Goal: Task Accomplishment & Management: Manage account settings

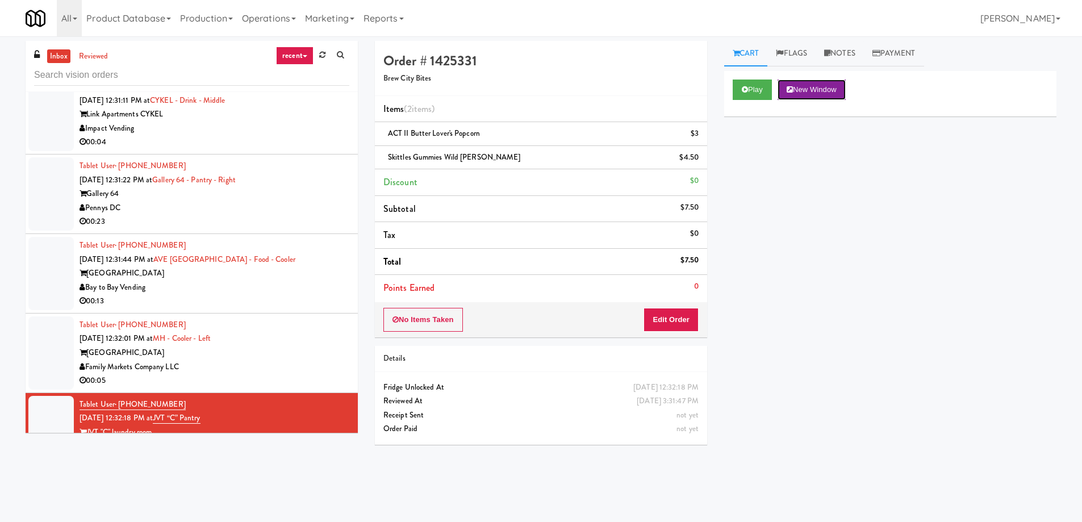
click at [793, 87] on icon at bounding box center [790, 89] width 6 height 7
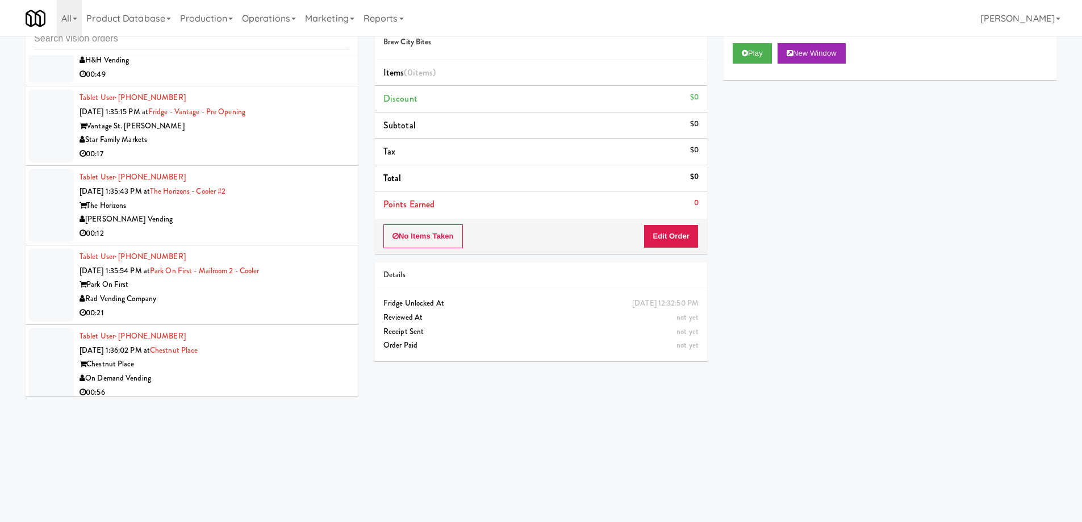
scroll to position [10441, 0]
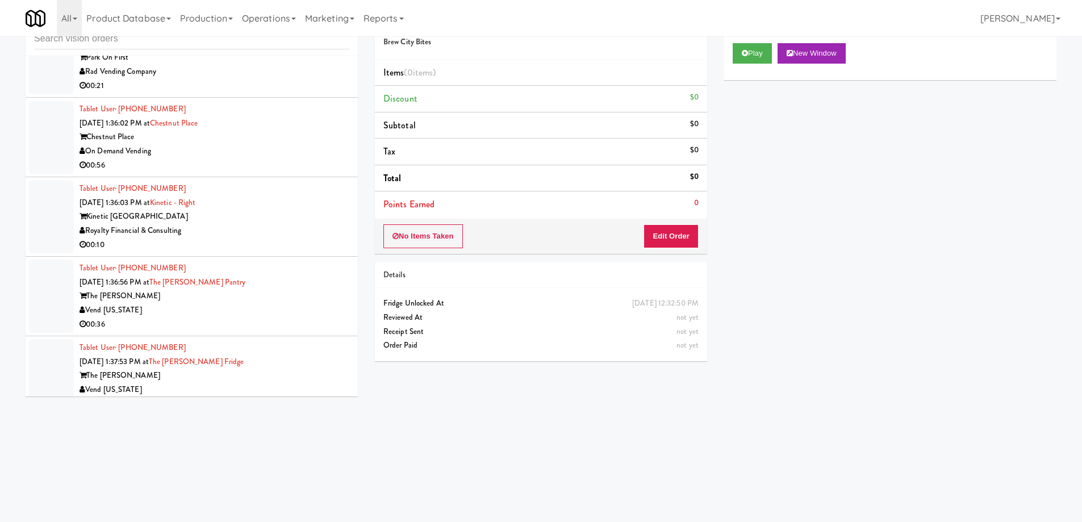
click at [294, 462] on div "Mountain High Markets LLC" at bounding box center [215, 469] width 270 height 14
click at [302, 383] on div "Vend [US_STATE]" at bounding box center [215, 390] width 270 height 14
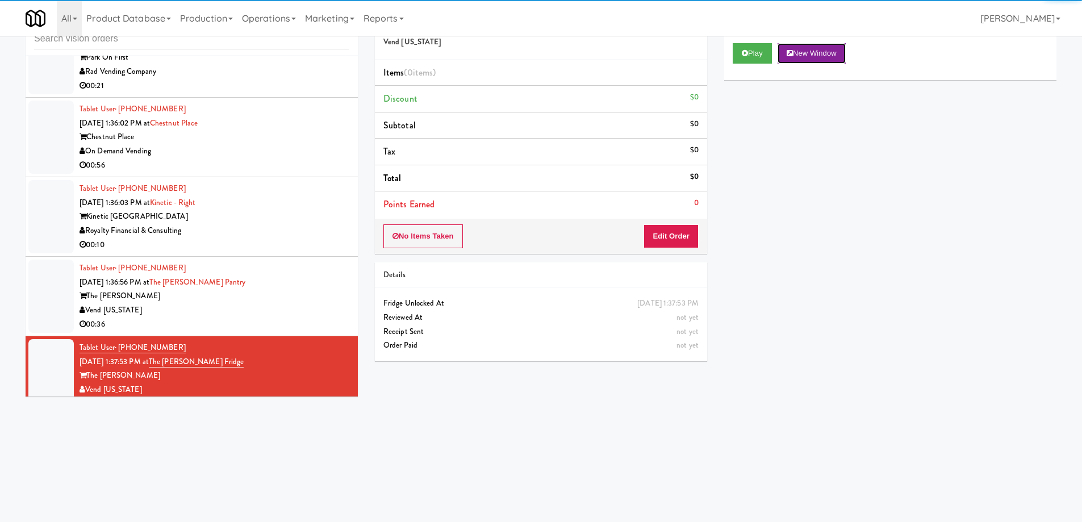
click at [808, 51] on button "New Window" at bounding box center [812, 53] width 68 height 20
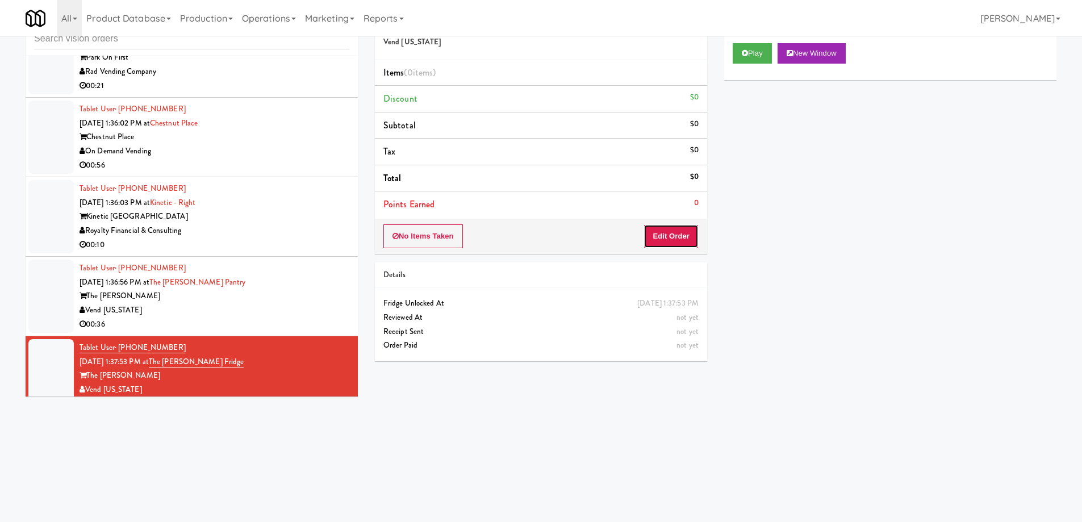
click at [664, 246] on button "Edit Order" at bounding box center [671, 236] width 55 height 24
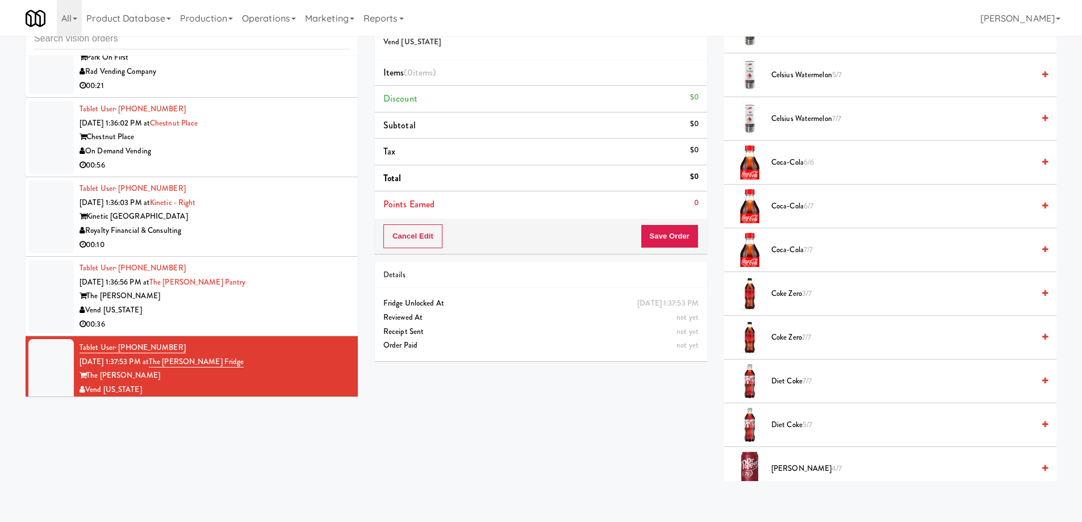
scroll to position [568, 0]
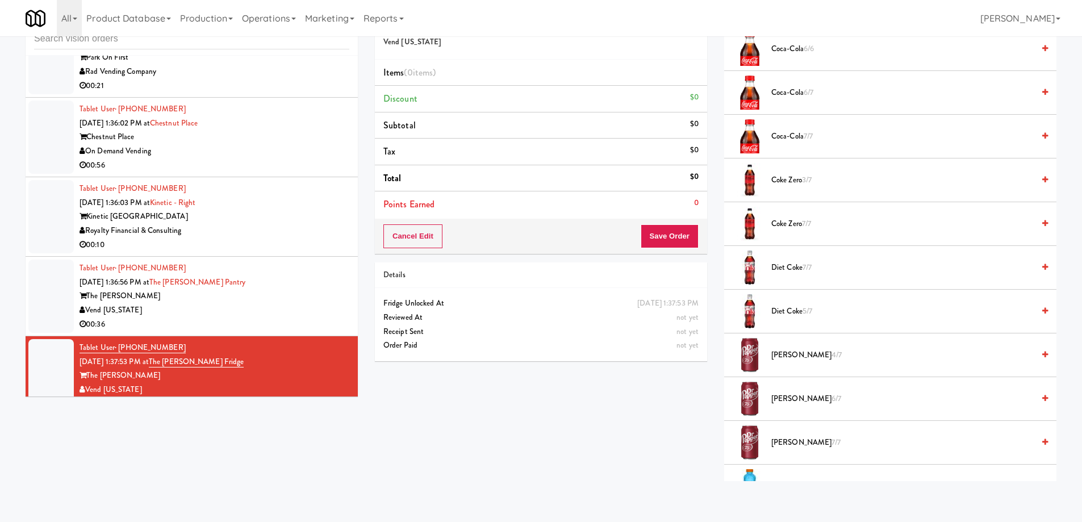
click at [819, 353] on span "[PERSON_NAME] 4/7" at bounding box center [903, 355] width 262 height 14
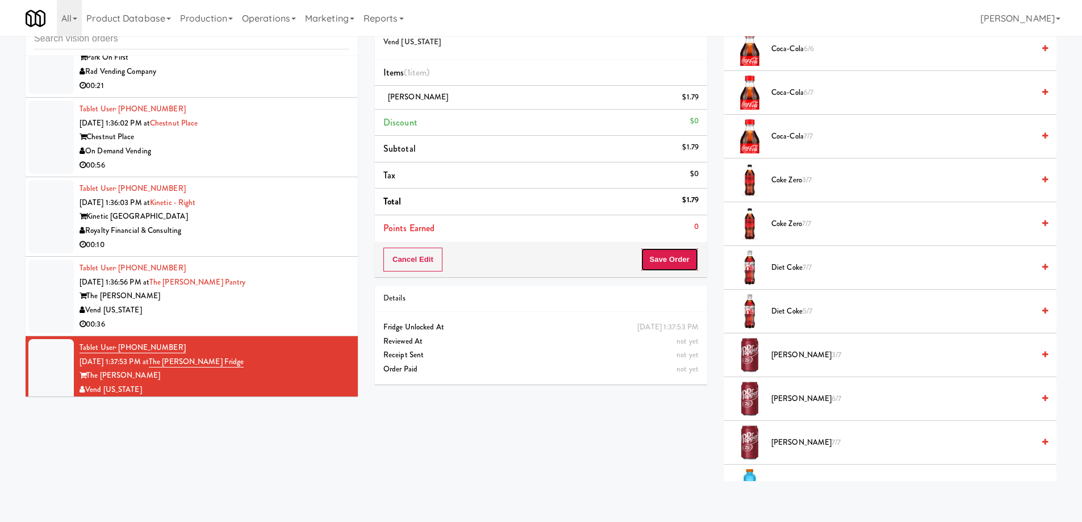
click at [668, 261] on button "Save Order" at bounding box center [670, 260] width 58 height 24
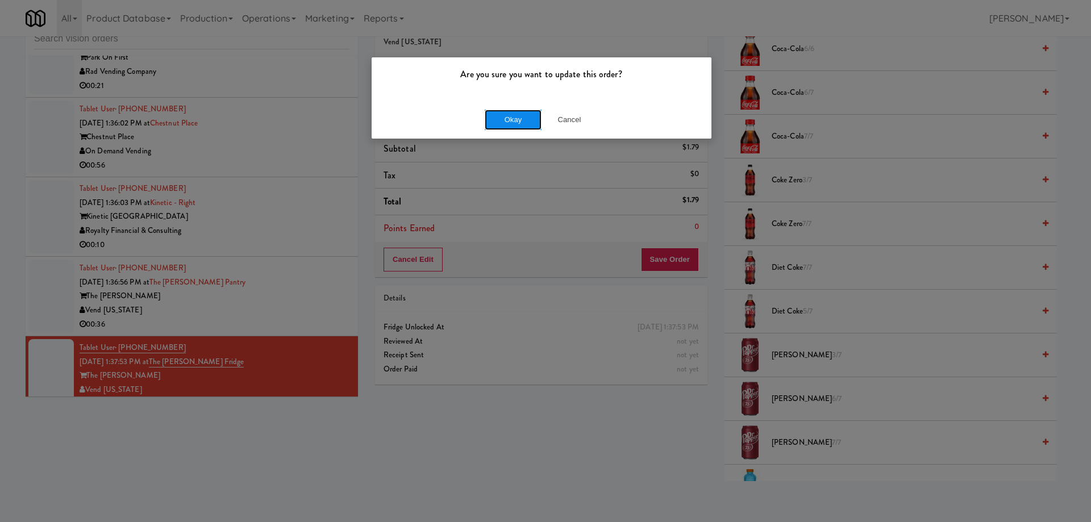
click at [520, 123] on button "Okay" at bounding box center [513, 120] width 57 height 20
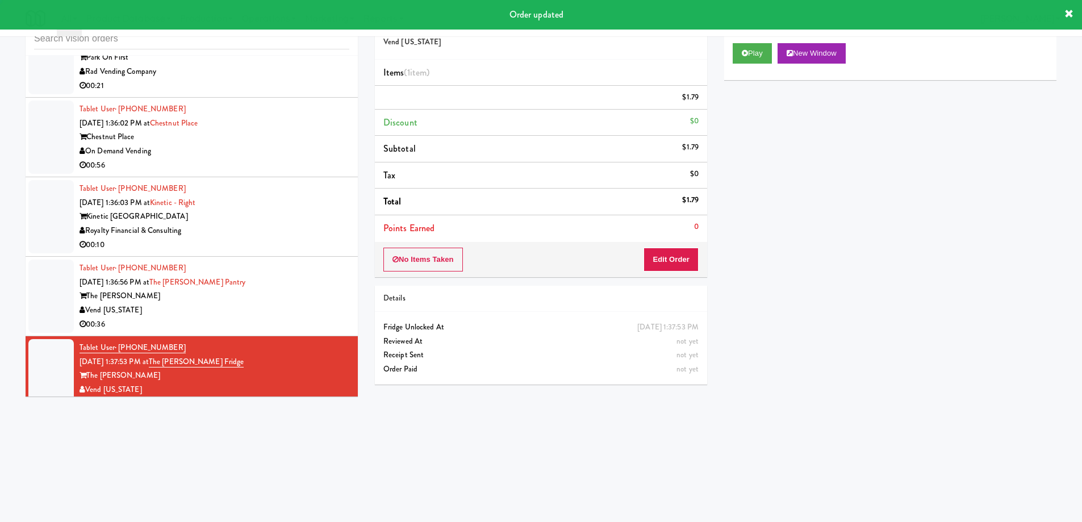
scroll to position [0, 0]
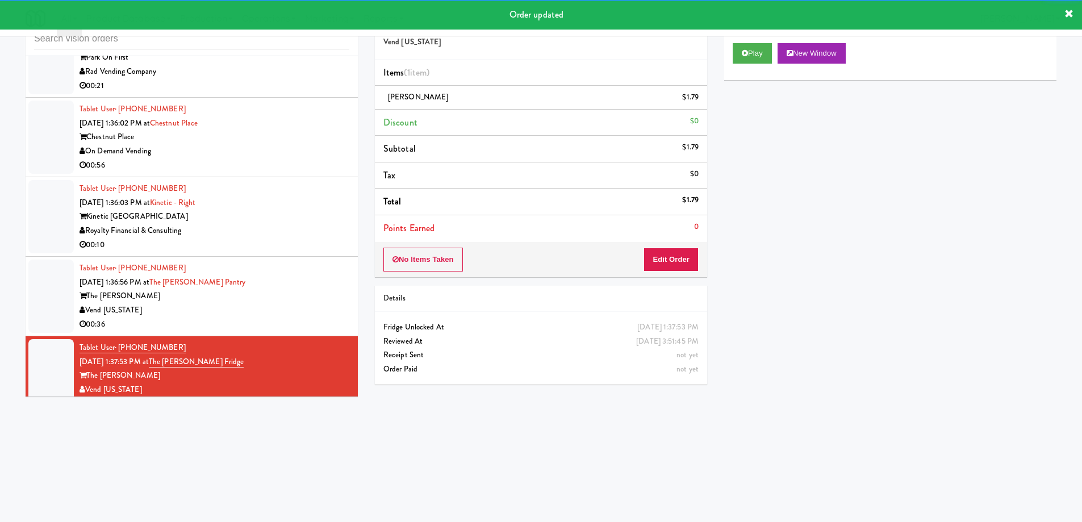
click at [293, 462] on div "Elara" at bounding box center [215, 469] width 270 height 14
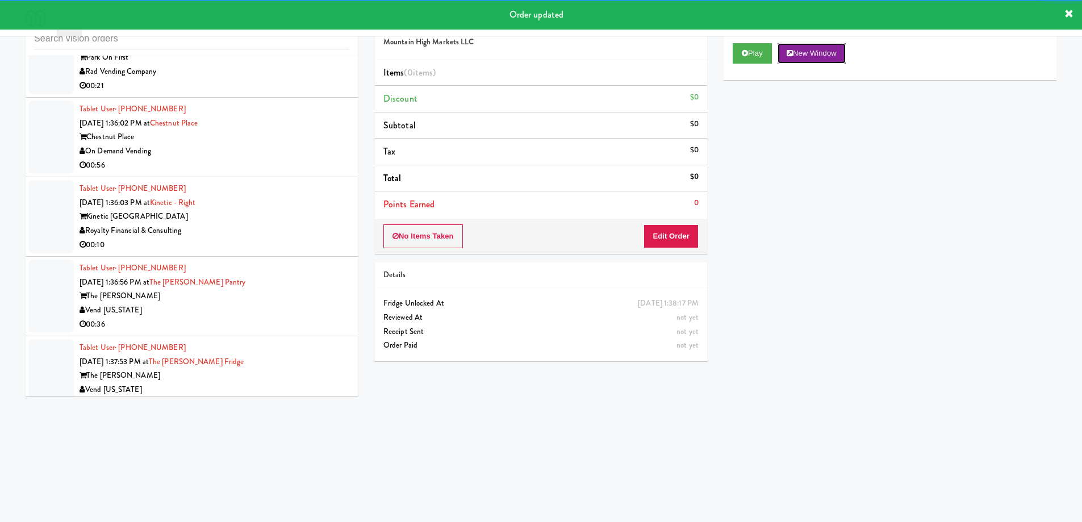
click at [817, 58] on button "New Window" at bounding box center [812, 53] width 68 height 20
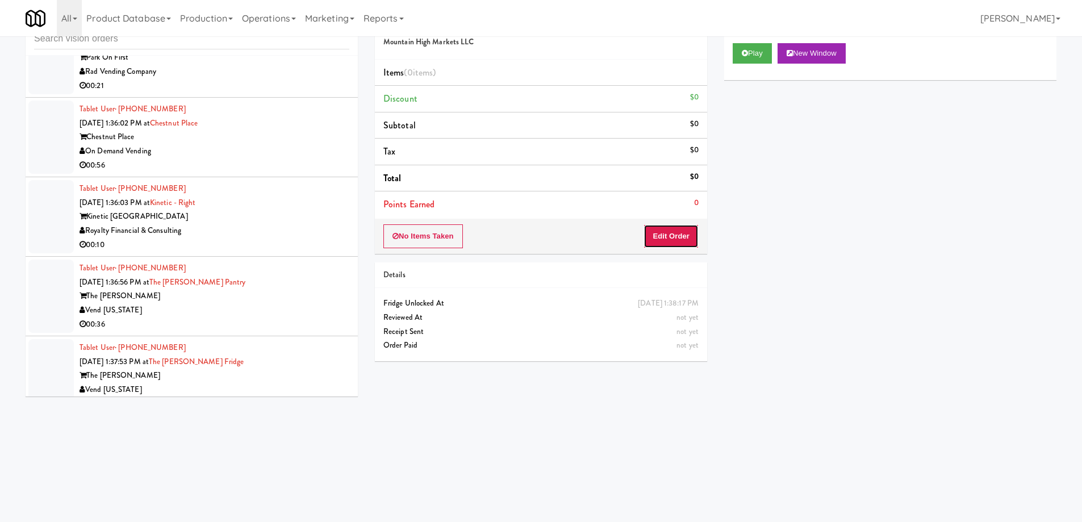
click at [666, 229] on button "Edit Order" at bounding box center [671, 236] width 55 height 24
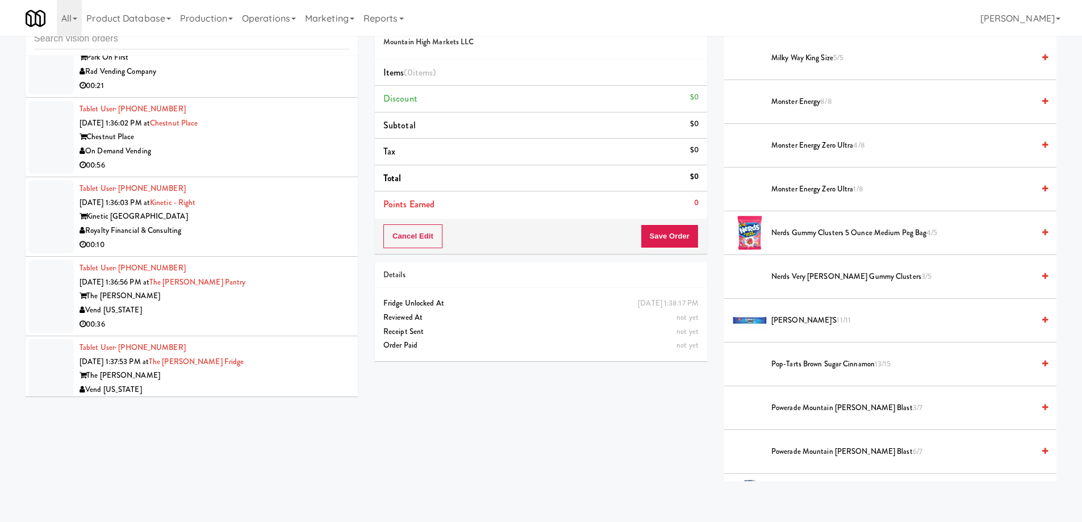
scroll to position [1080, 0]
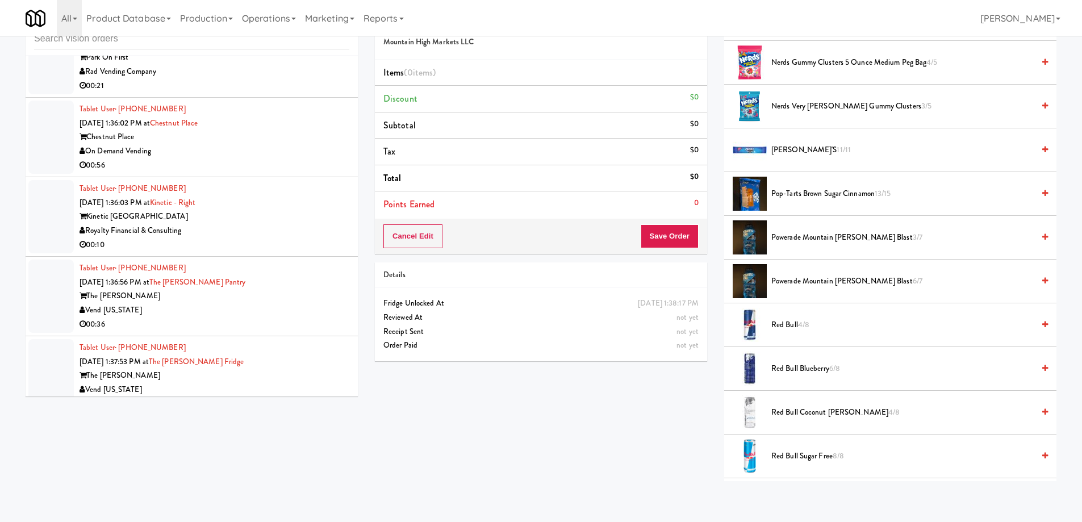
click at [847, 239] on span "Powerade Mountain [PERSON_NAME] Blast 3/7" at bounding box center [903, 238] width 262 height 14
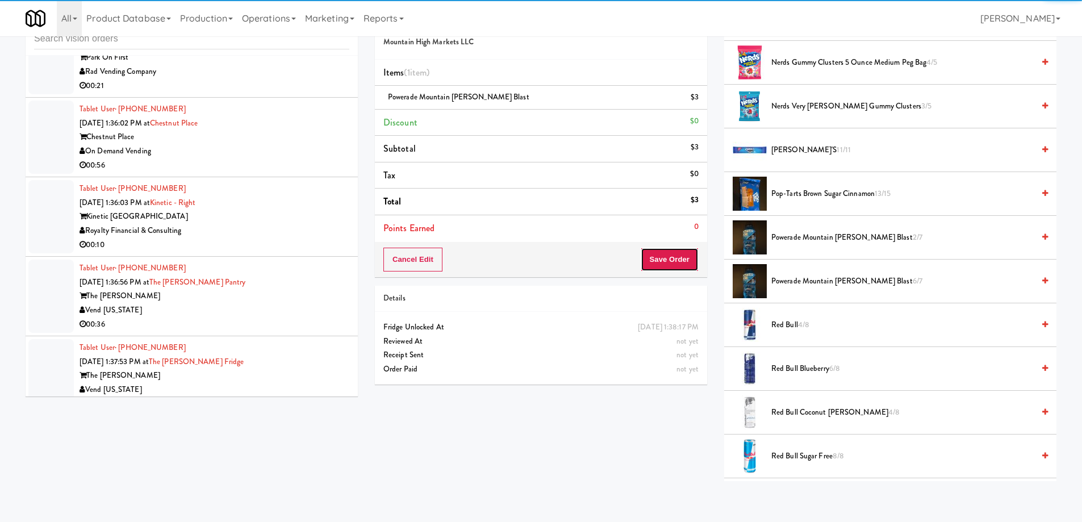
click at [685, 262] on button "Save Order" at bounding box center [670, 260] width 58 height 24
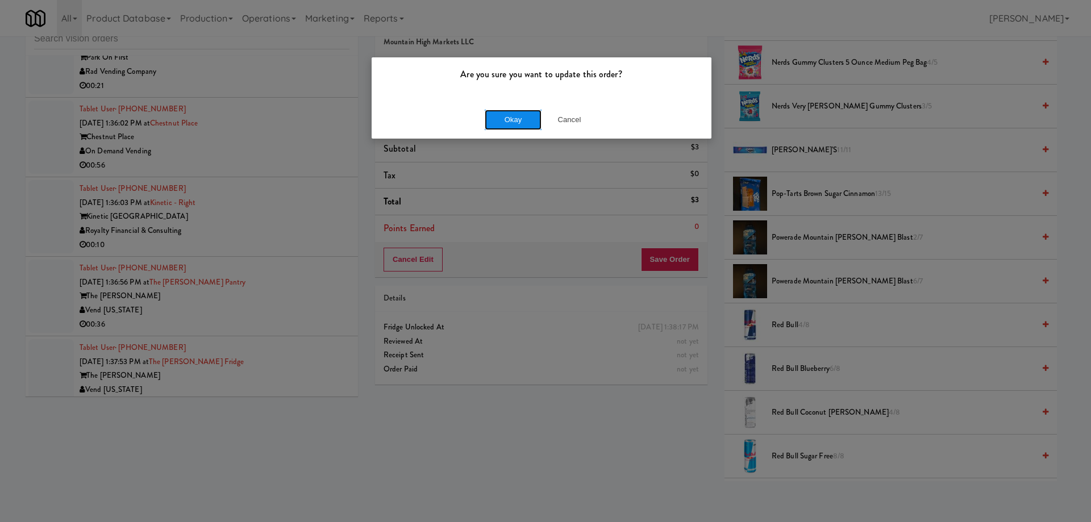
click at [523, 126] on button "Okay" at bounding box center [513, 120] width 57 height 20
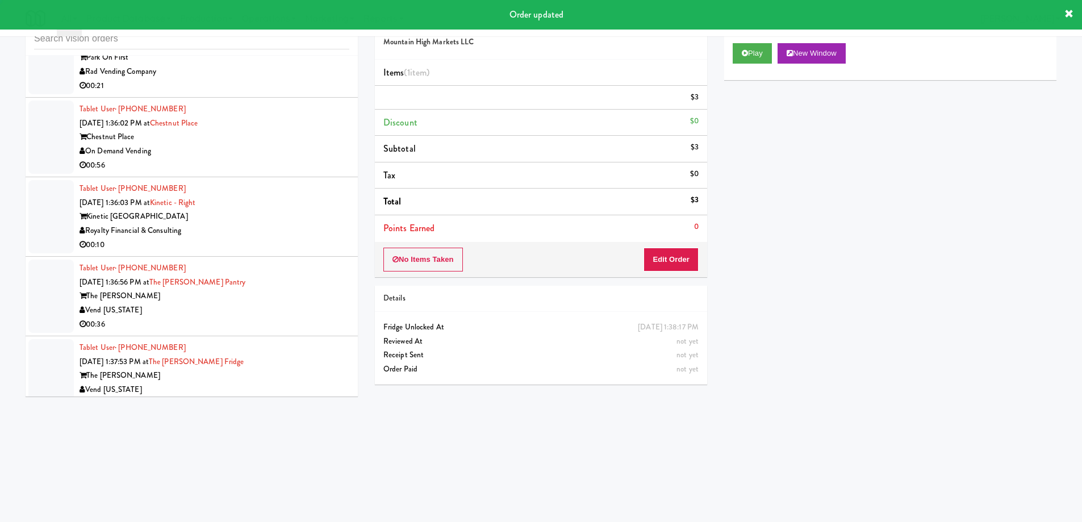
scroll to position [0, 0]
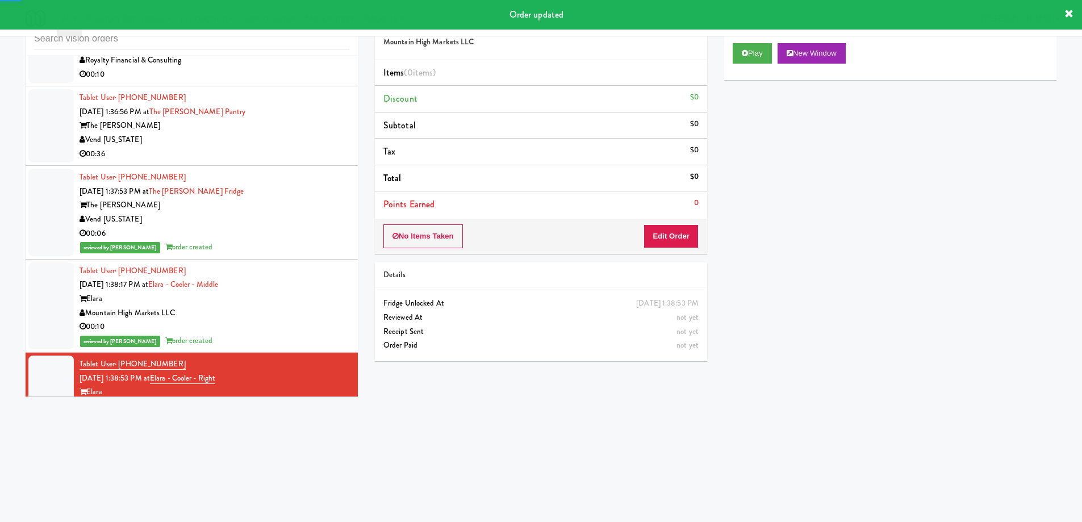
scroll to position [10668, 0]
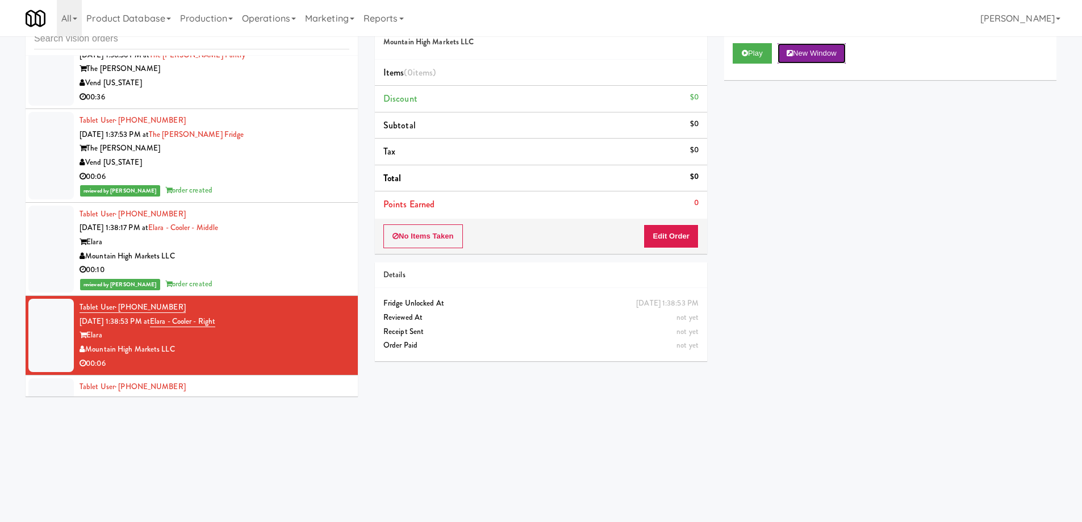
click at [818, 59] on button "New Window" at bounding box center [812, 53] width 68 height 20
click at [685, 238] on button "Edit Order" at bounding box center [671, 236] width 55 height 24
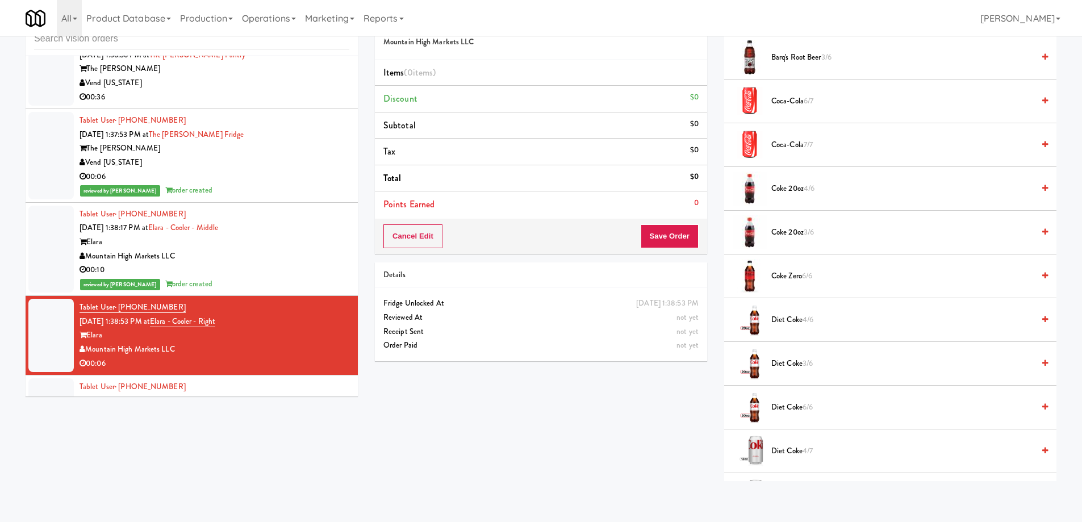
scroll to position [227, 0]
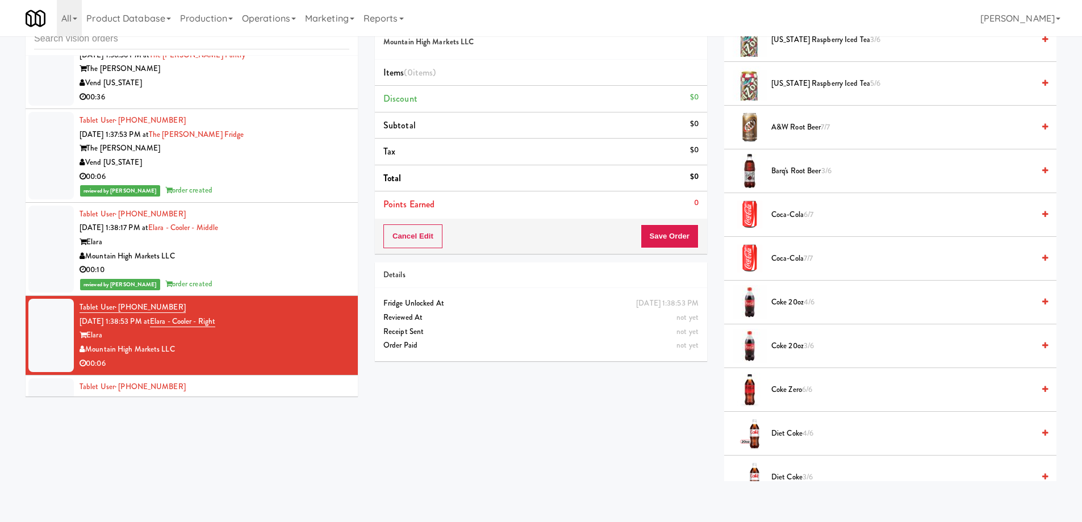
click at [796, 174] on span "Barq's Root Beer 3/6" at bounding box center [903, 171] width 262 height 14
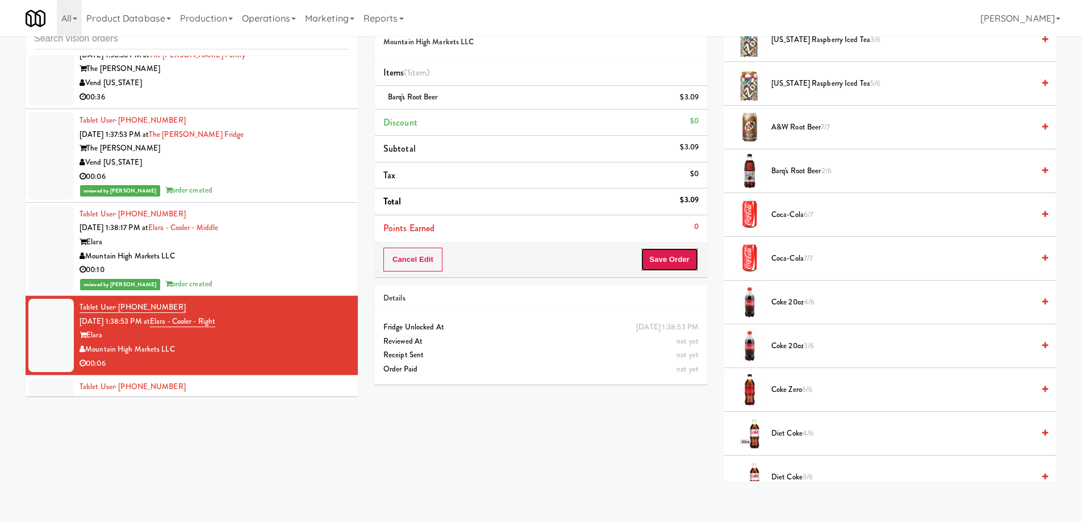
click at [669, 257] on button "Save Order" at bounding box center [670, 260] width 58 height 24
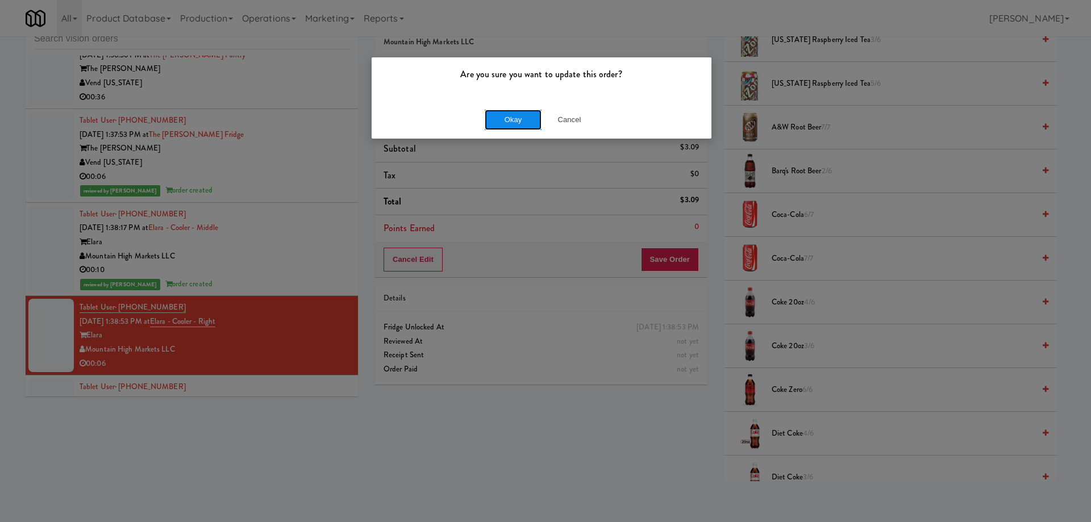
click at [515, 125] on button "Okay" at bounding box center [513, 120] width 57 height 20
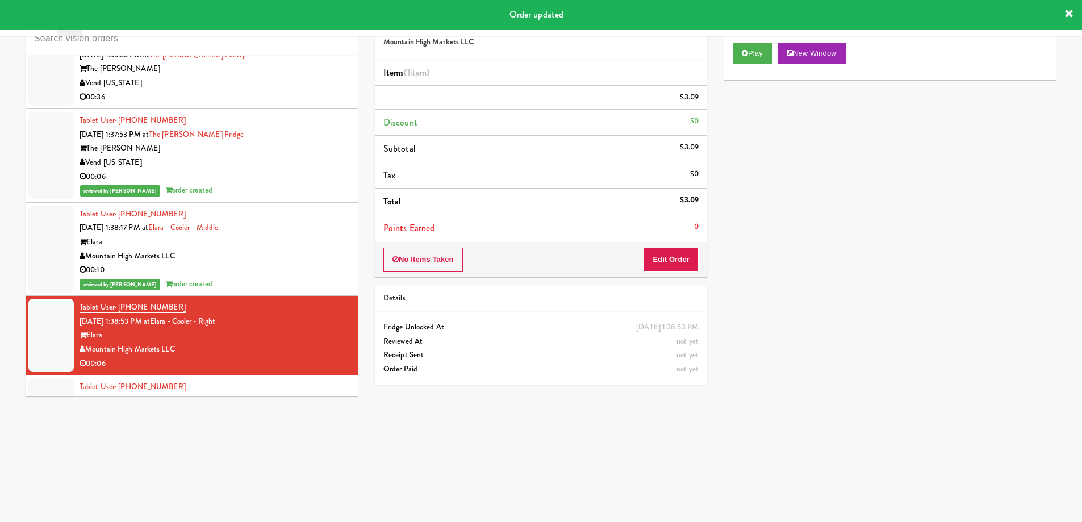
scroll to position [0, 0]
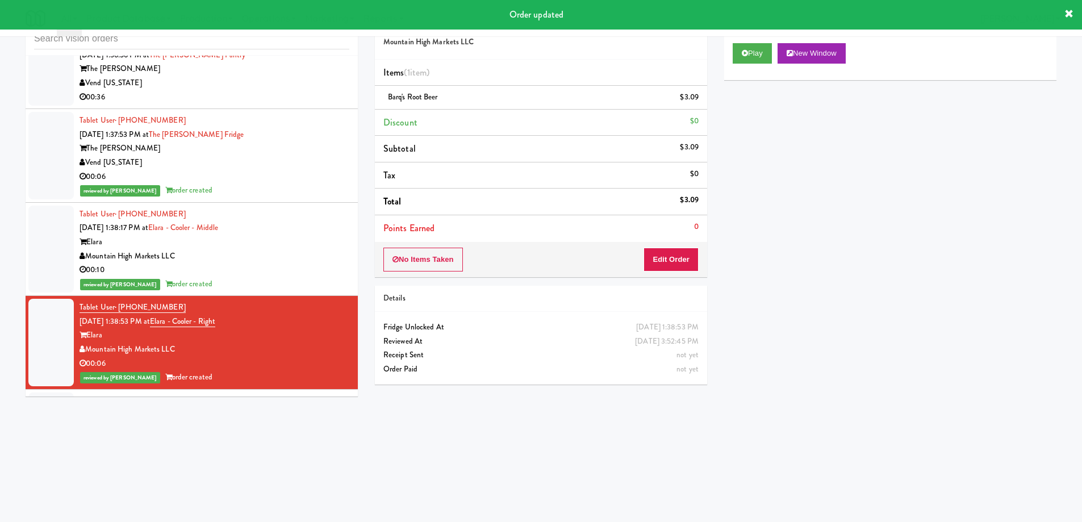
click at [292, 422] on div "[STREET_ADDRESS]" at bounding box center [215, 429] width 270 height 14
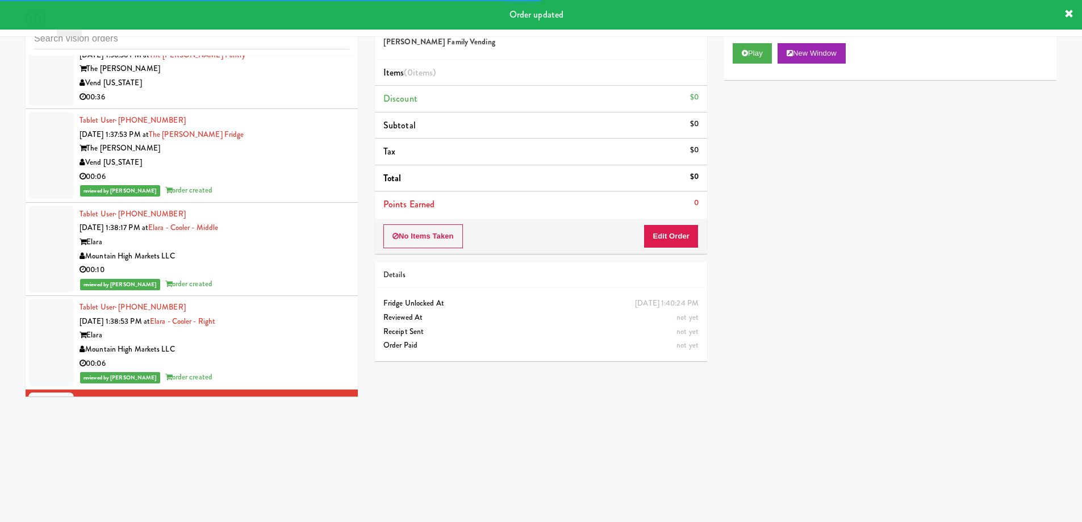
click at [848, 41] on div "Play New Window" at bounding box center [890, 57] width 332 height 45
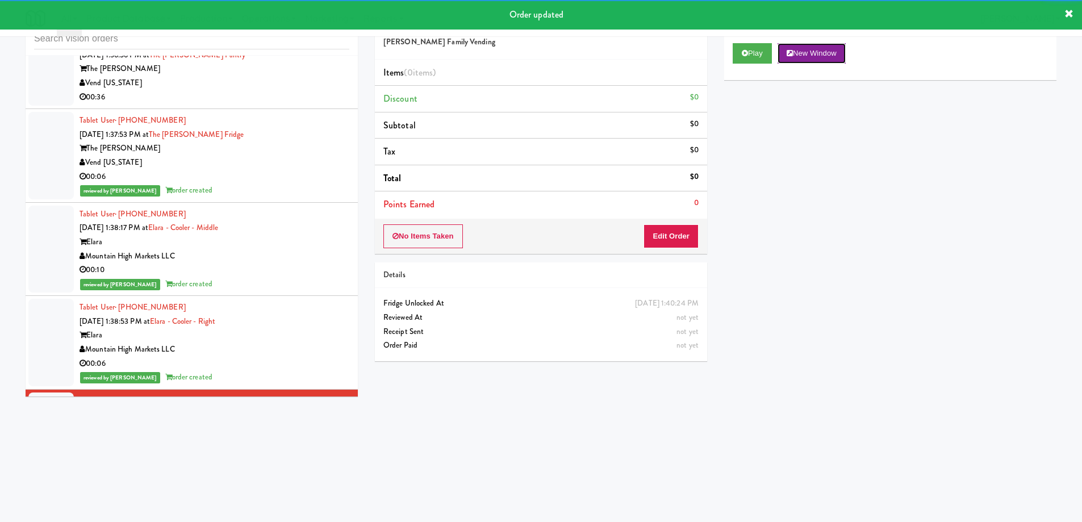
click at [838, 50] on button "New Window" at bounding box center [812, 53] width 68 height 20
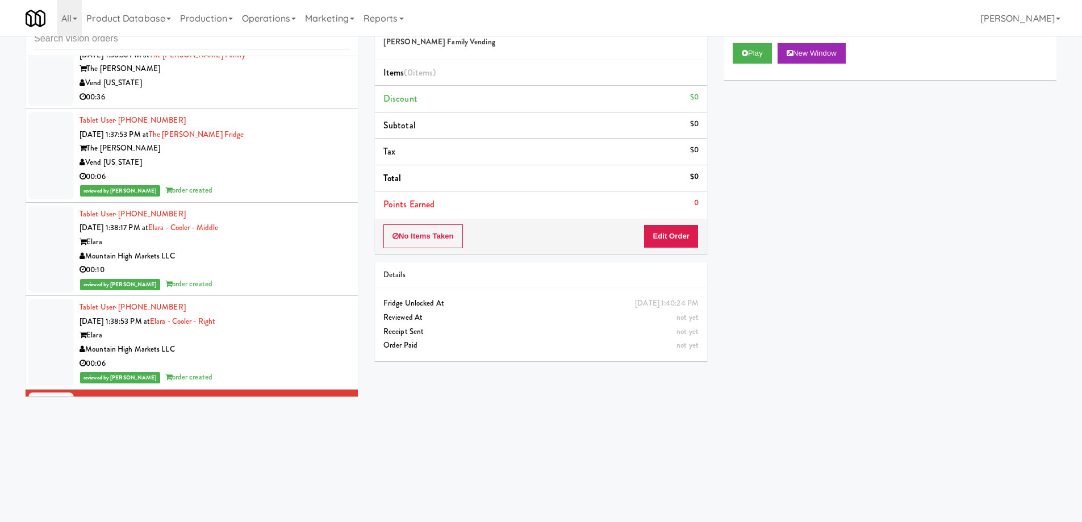
click at [641, 244] on div "No Items Taken Edit Order" at bounding box center [541, 236] width 332 height 35
click at [651, 234] on button "Edit Order" at bounding box center [671, 236] width 55 height 24
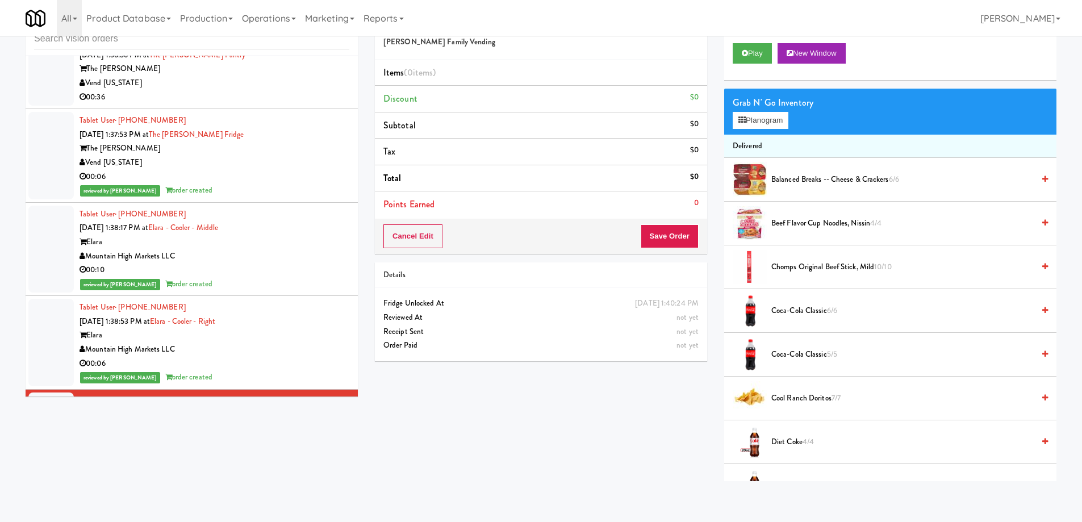
click at [803, 273] on span "Chomps Original Beef Stick, Mild 10/10" at bounding box center [903, 267] width 262 height 14
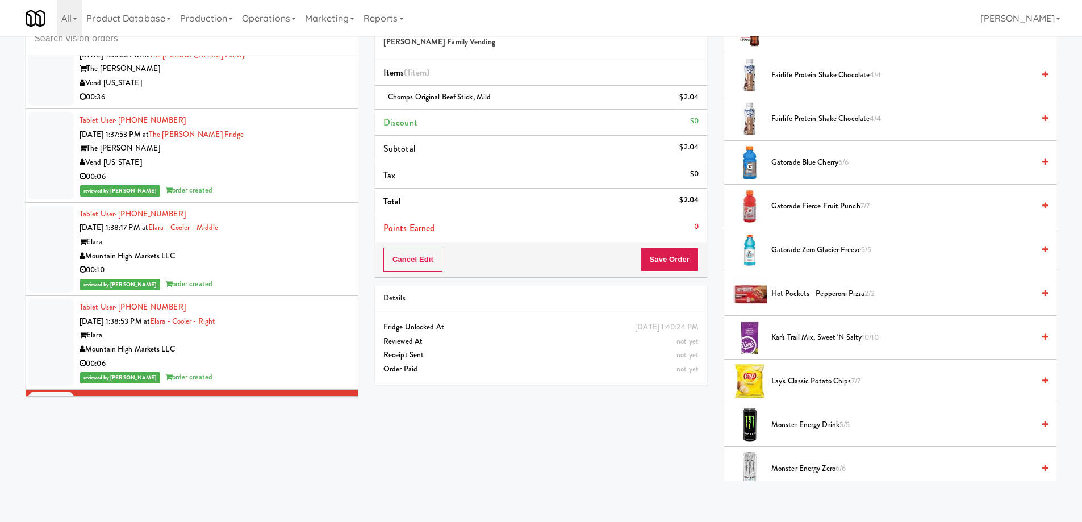
scroll to position [625, 0]
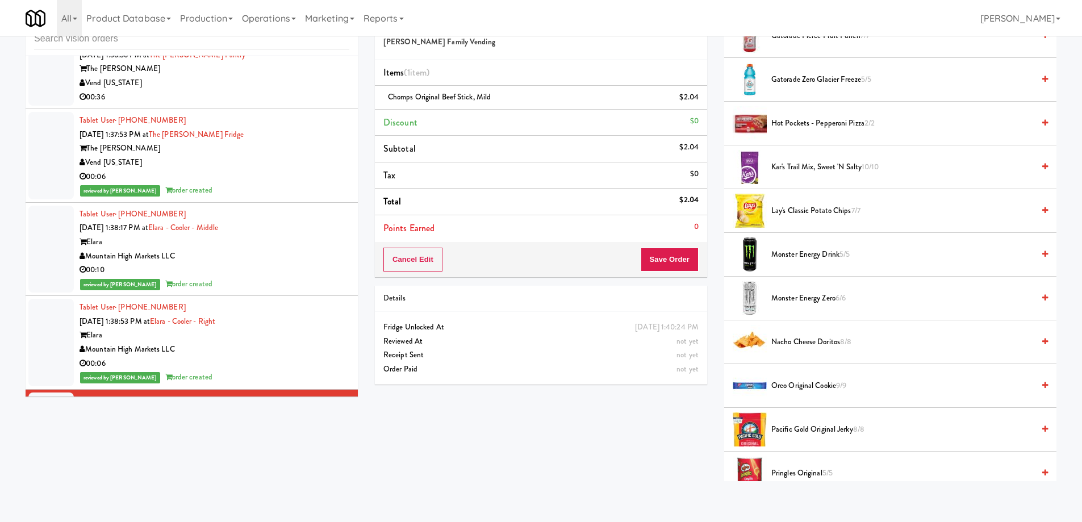
click at [803, 298] on span "Monster Energy Zero 6/6" at bounding box center [903, 298] width 262 height 14
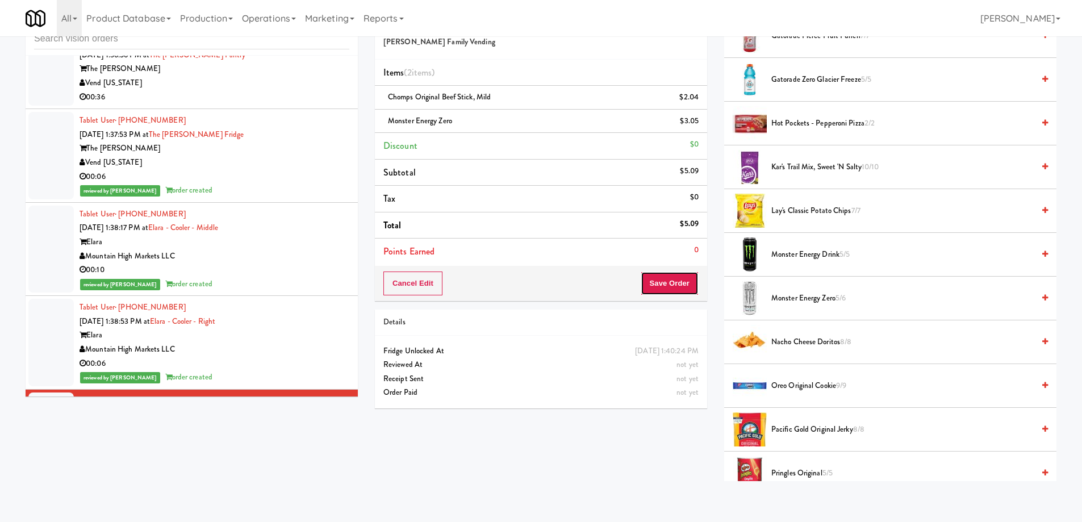
click at [666, 281] on button "Save Order" at bounding box center [670, 284] width 58 height 24
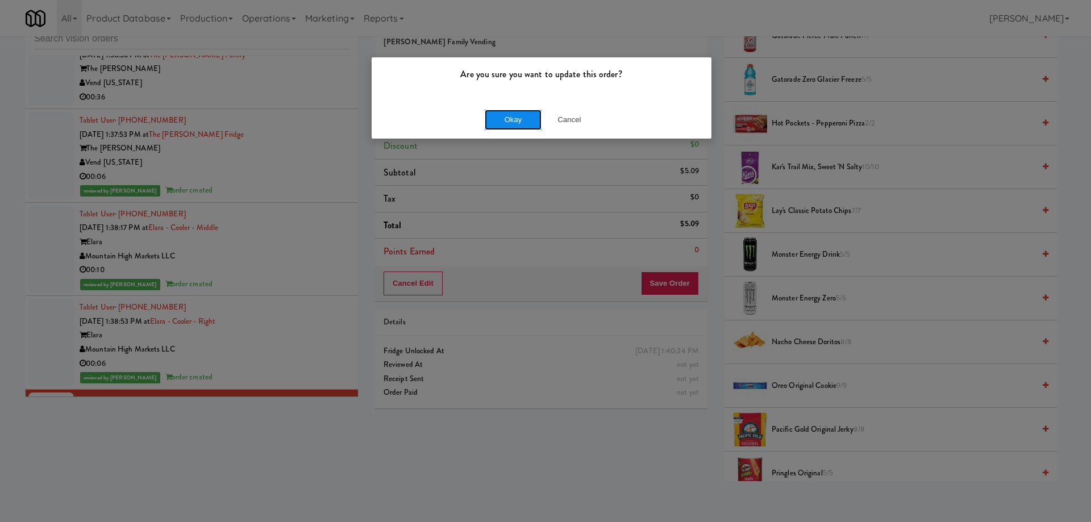
click at [520, 118] on button "Okay" at bounding box center [513, 120] width 57 height 20
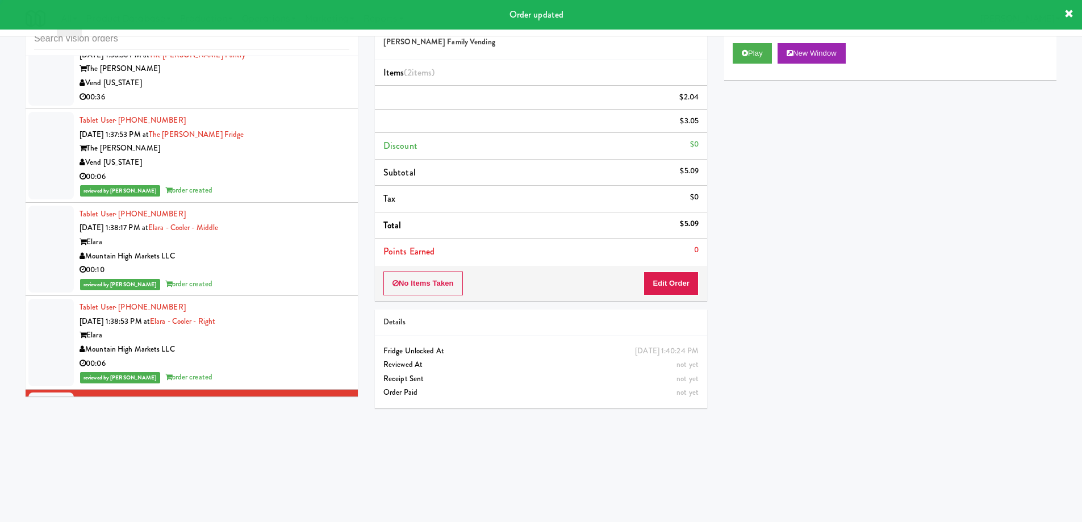
scroll to position [0, 0]
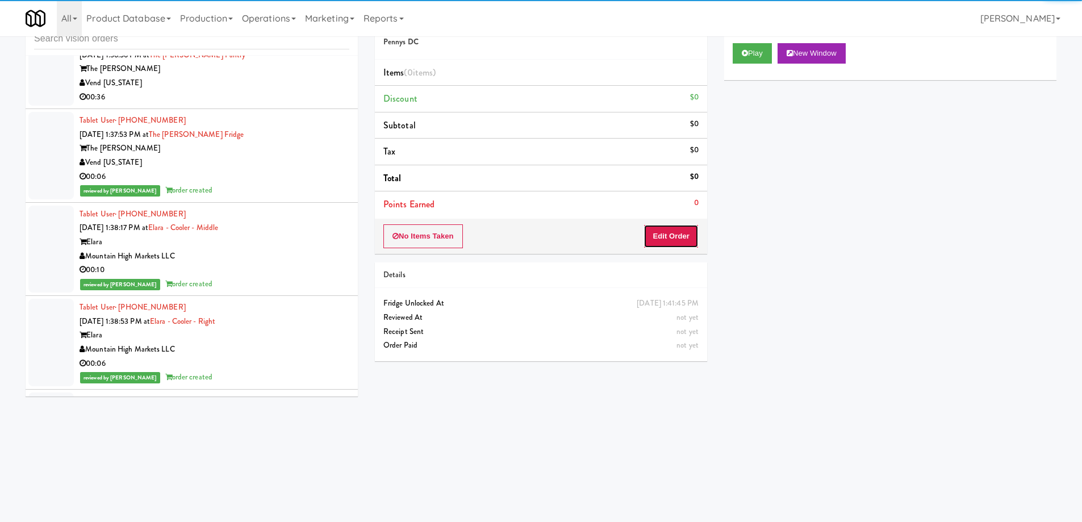
click at [662, 236] on button "Edit Order" at bounding box center [671, 236] width 55 height 24
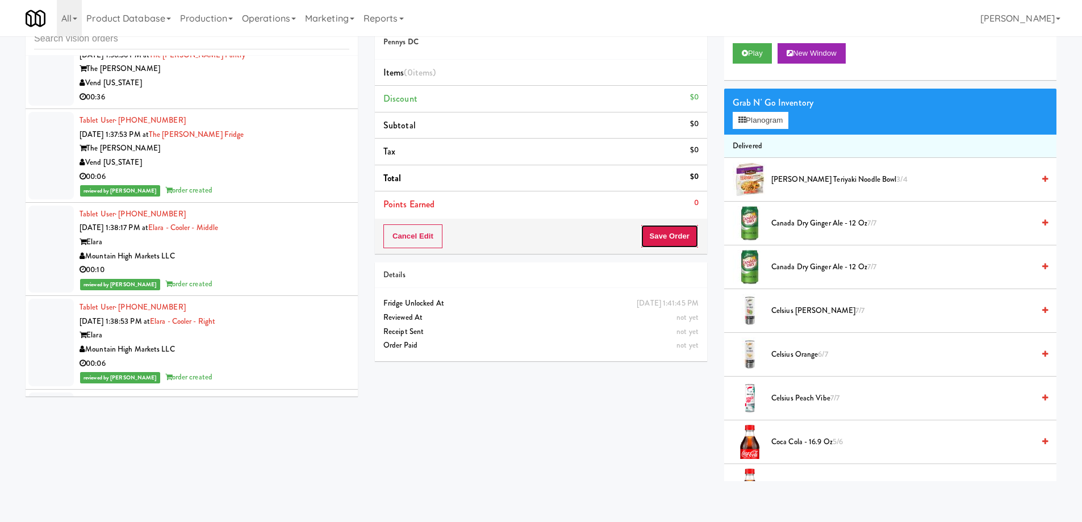
click at [675, 231] on button "Save Order" at bounding box center [670, 236] width 58 height 24
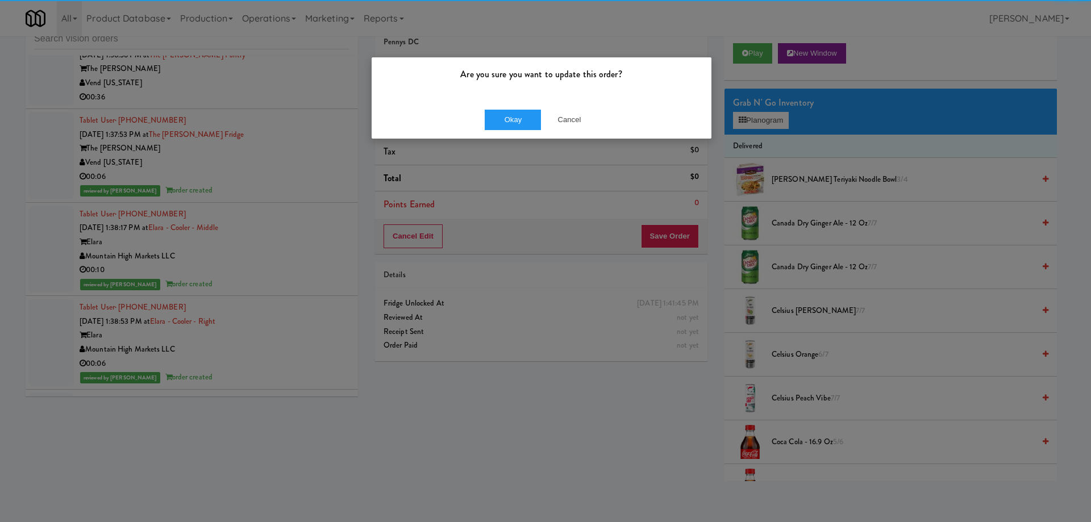
click at [819, 47] on body "Are you sure you want to update this order? Okay Cancel Okay Are you sure you w…" at bounding box center [545, 261] width 1091 height 522
click at [573, 120] on button "Cancel" at bounding box center [569, 120] width 57 height 20
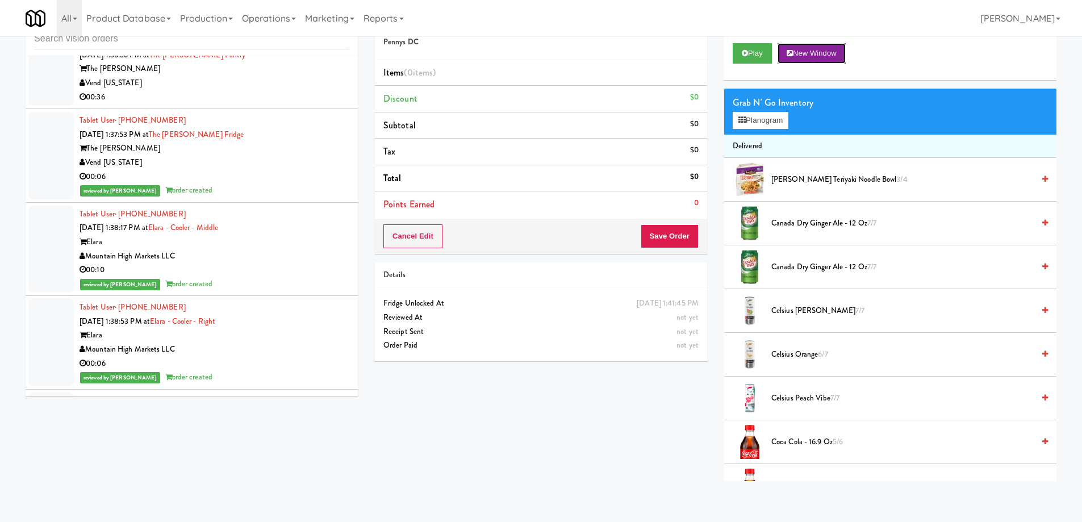
click at [819, 57] on button "New Window" at bounding box center [812, 53] width 68 height 20
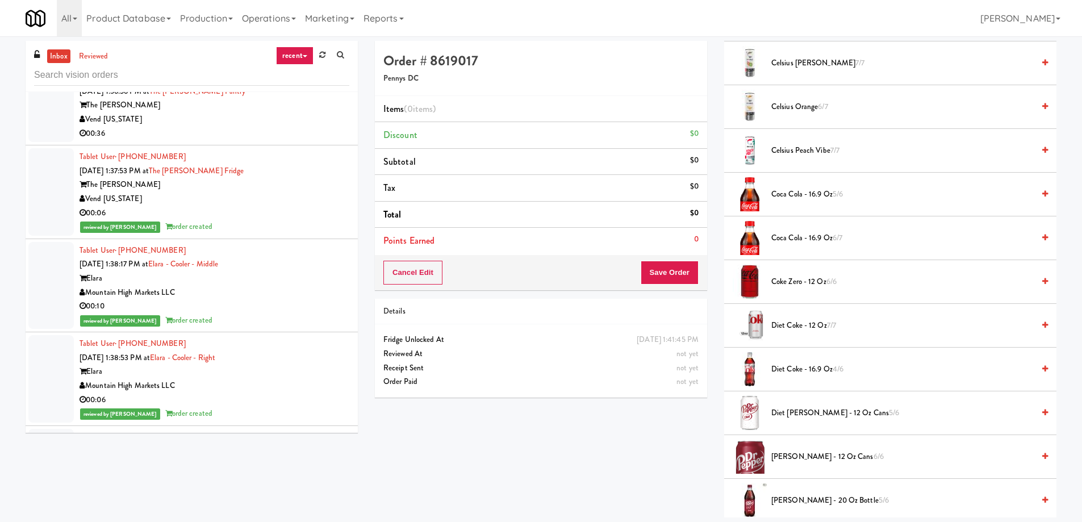
scroll to position [341, 0]
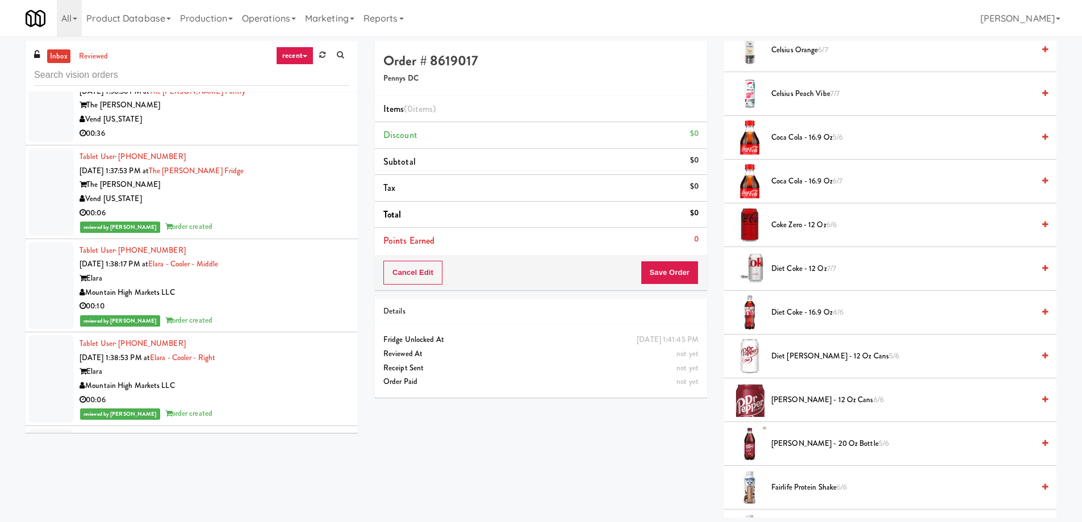
click at [795, 446] on span "[PERSON_NAME] - 20 oz Bottle 5/6" at bounding box center [903, 444] width 262 height 14
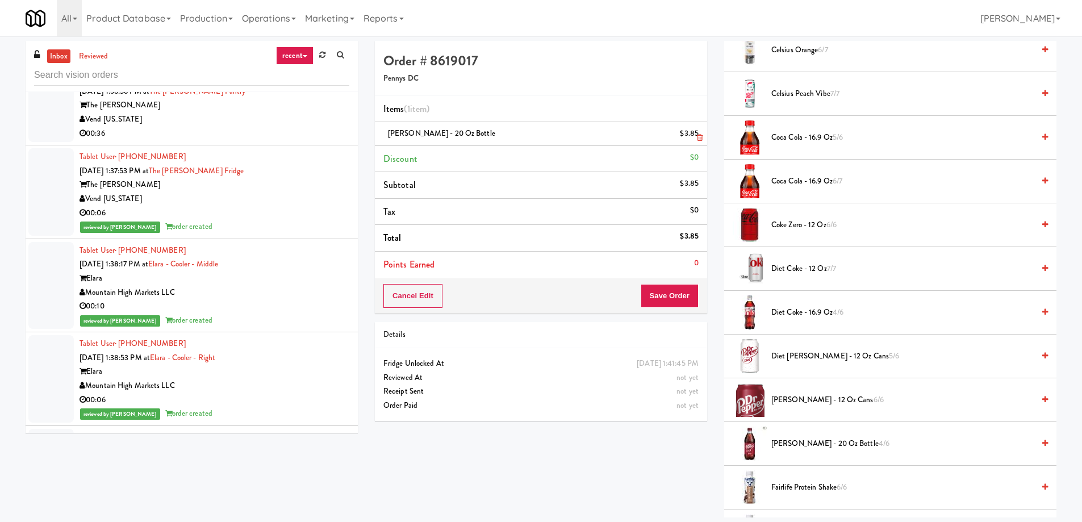
click at [701, 139] on icon at bounding box center [700, 137] width 6 height 7
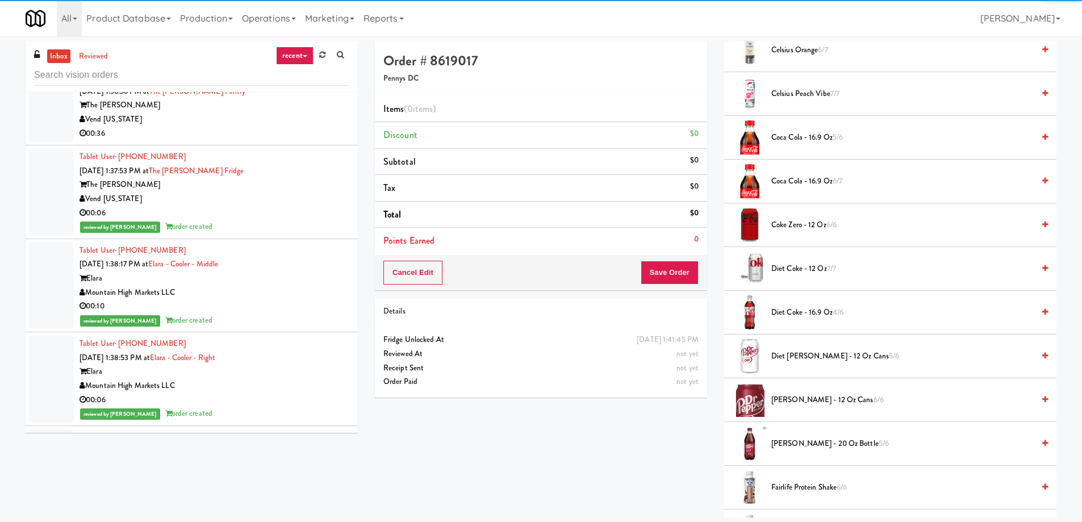
click at [806, 312] on span "Diet Coke - 16.9 oz 4/6" at bounding box center [903, 313] width 262 height 14
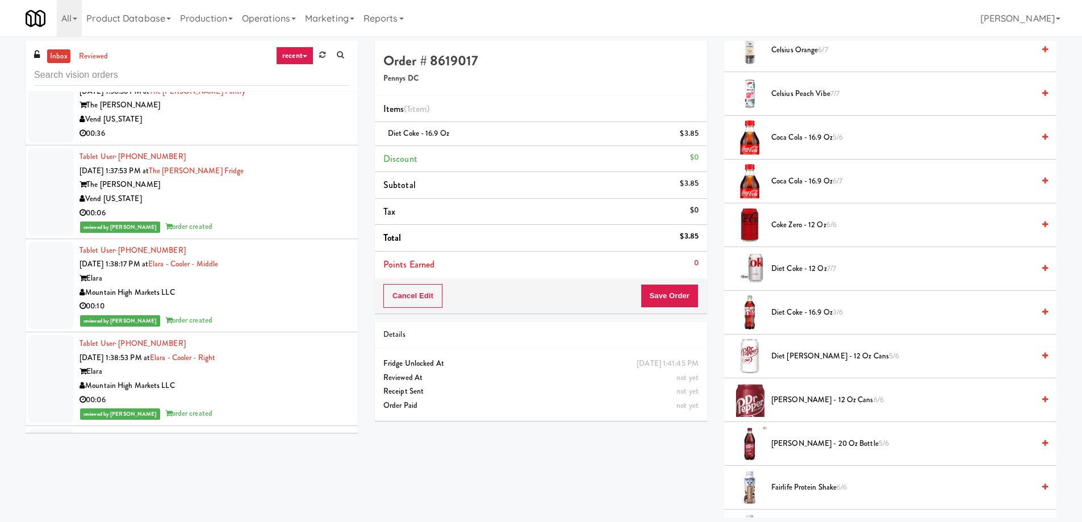
scroll to position [284, 0]
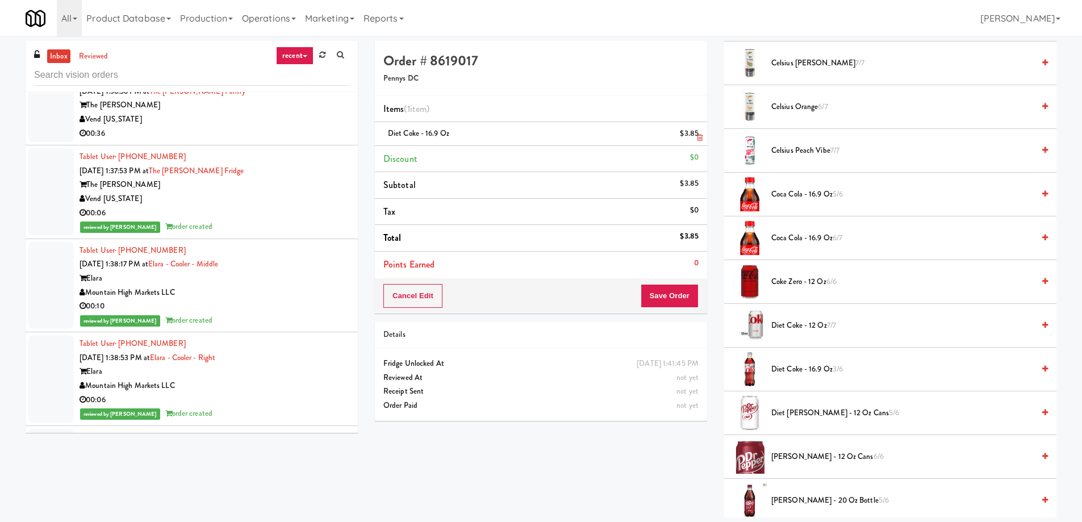
click at [700, 136] on icon at bounding box center [700, 137] width 6 height 7
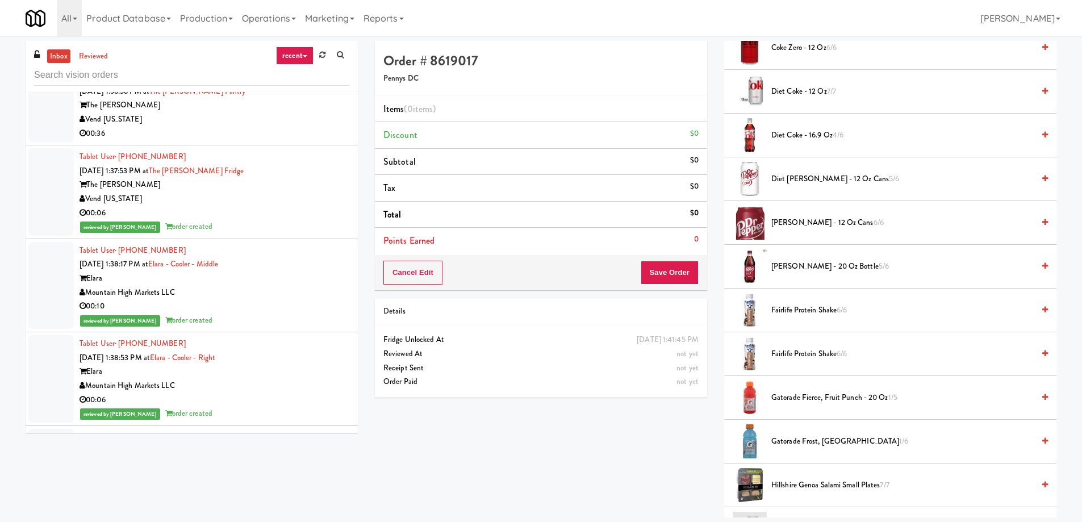
scroll to position [348, 0]
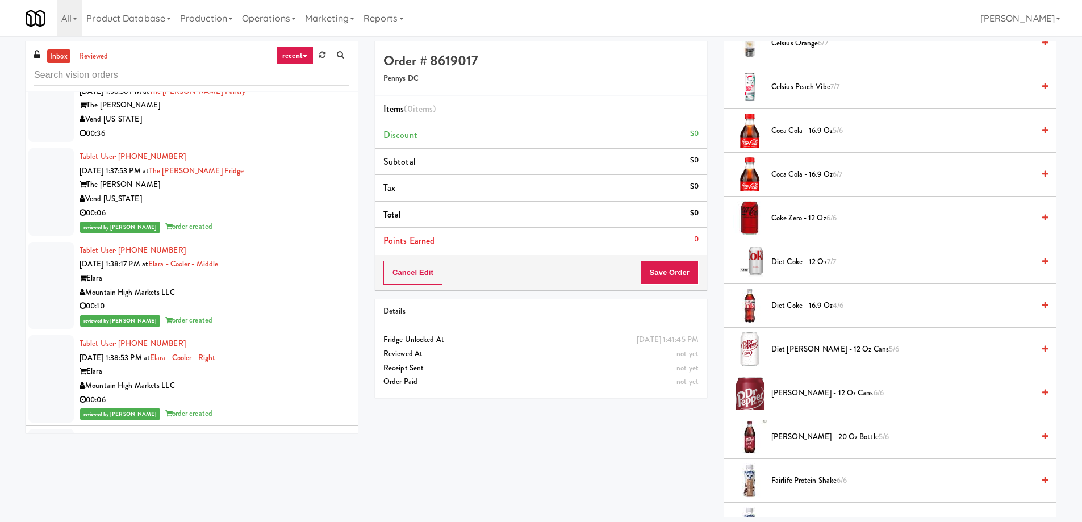
click at [805, 128] on span "Coca Cola - 16.9 oz 5/6" at bounding box center [903, 131] width 262 height 14
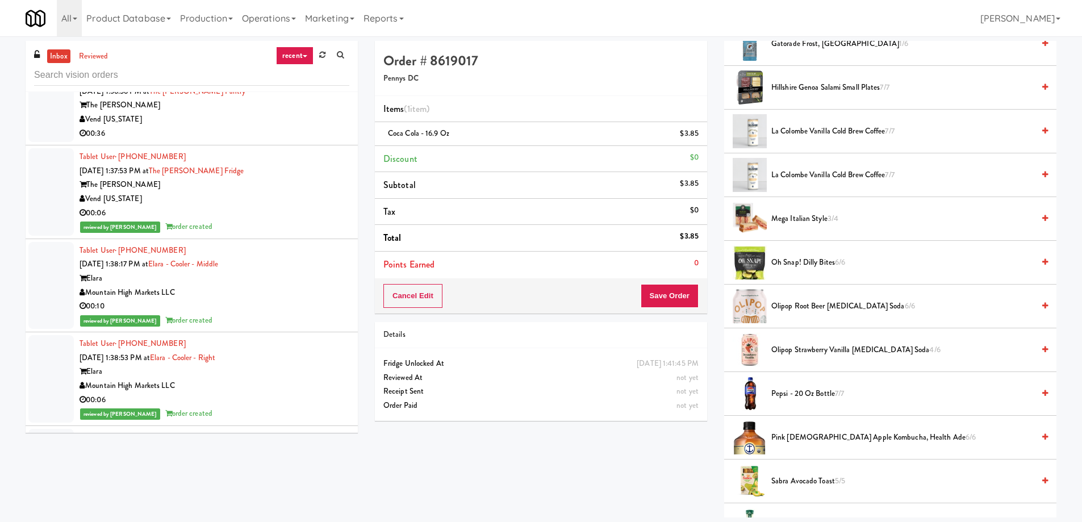
scroll to position [973, 0]
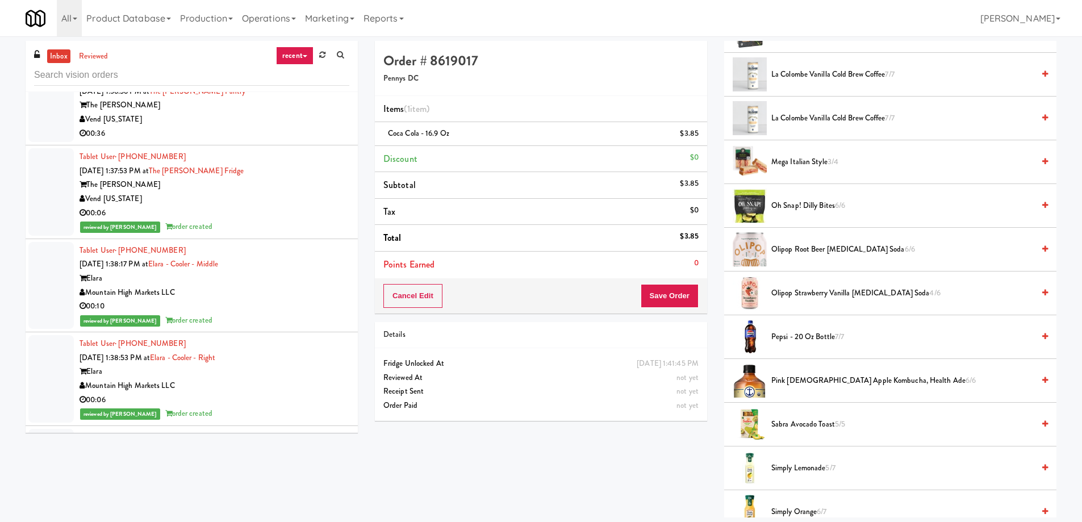
click at [786, 298] on span "Olipop Strawberry Vanilla [MEDICAL_DATA] Soda 4/6" at bounding box center [903, 293] width 262 height 14
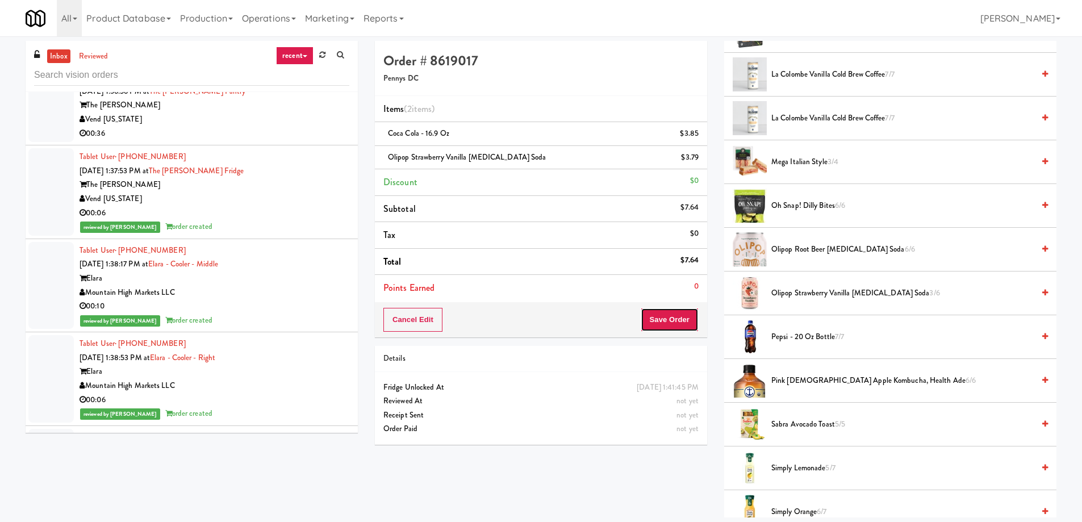
click at [662, 322] on button "Save Order" at bounding box center [670, 320] width 58 height 24
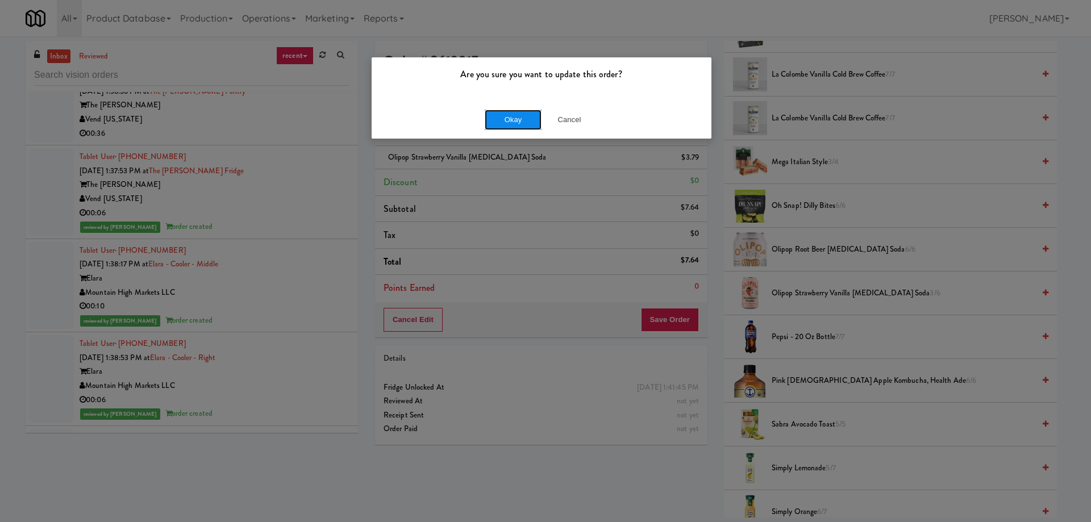
click at [527, 119] on button "Okay" at bounding box center [513, 120] width 57 height 20
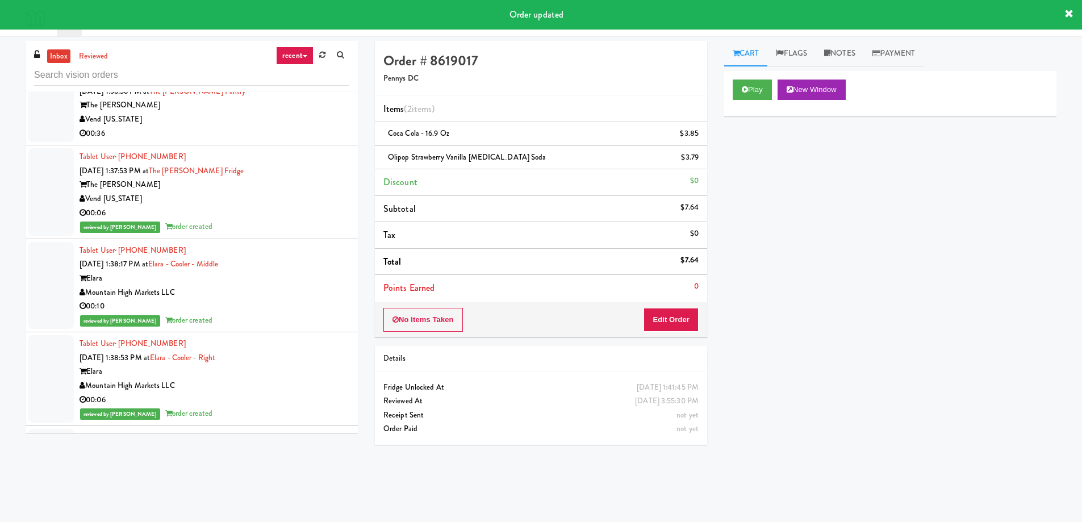
scroll to position [10839, 0]
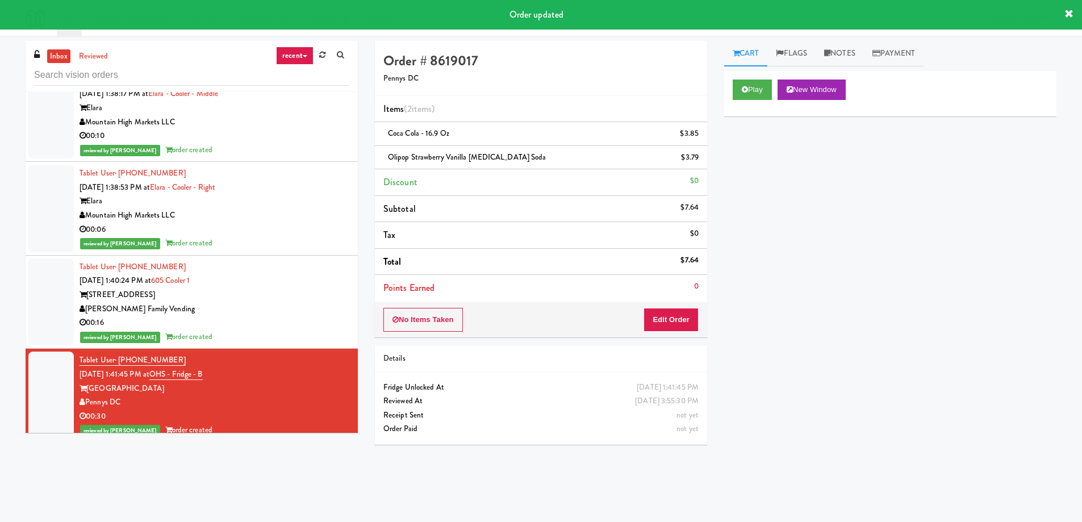
click at [305, 475] on div "[GEOGRAPHIC_DATA]" at bounding box center [215, 482] width 270 height 14
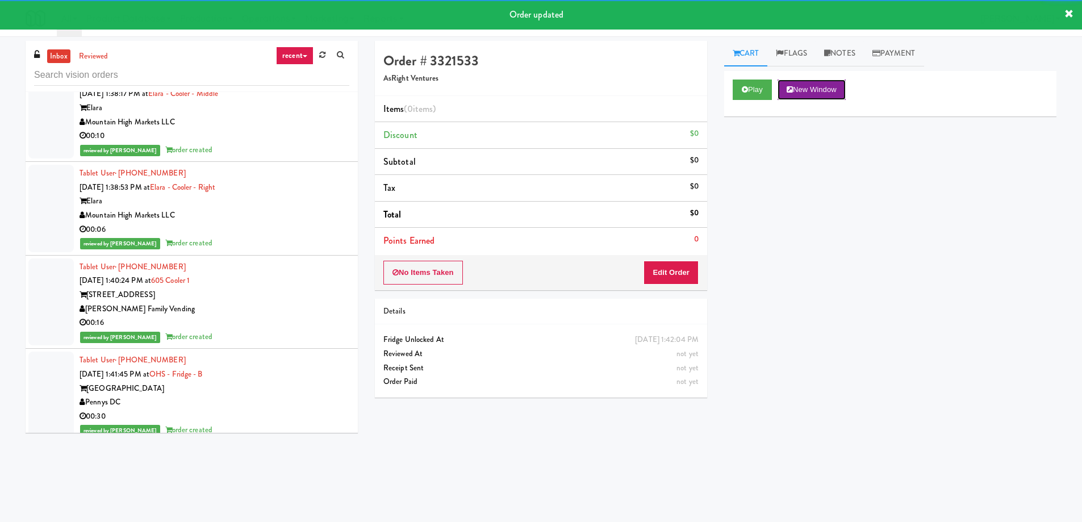
click at [836, 91] on button "New Window" at bounding box center [812, 90] width 68 height 20
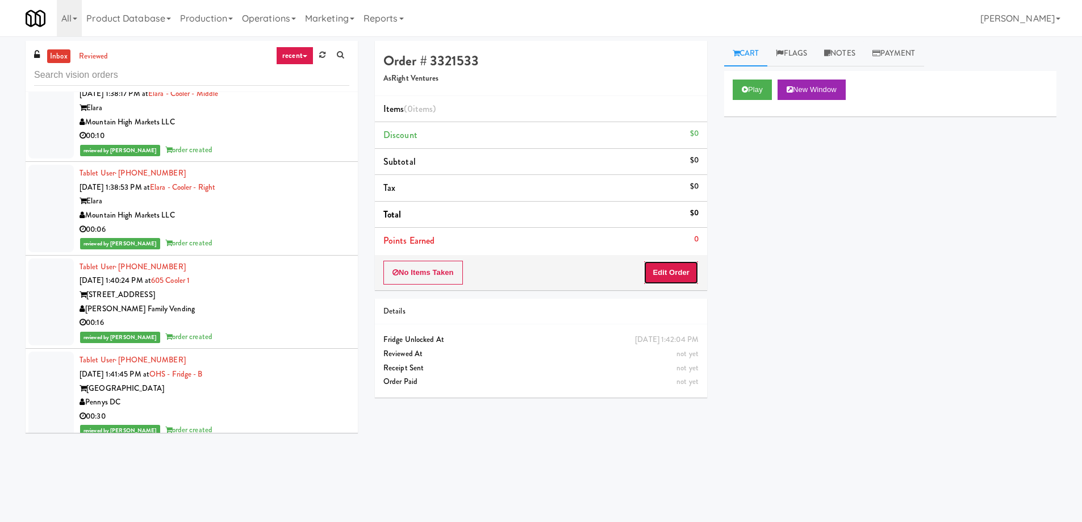
click at [669, 276] on button "Edit Order" at bounding box center [671, 273] width 55 height 24
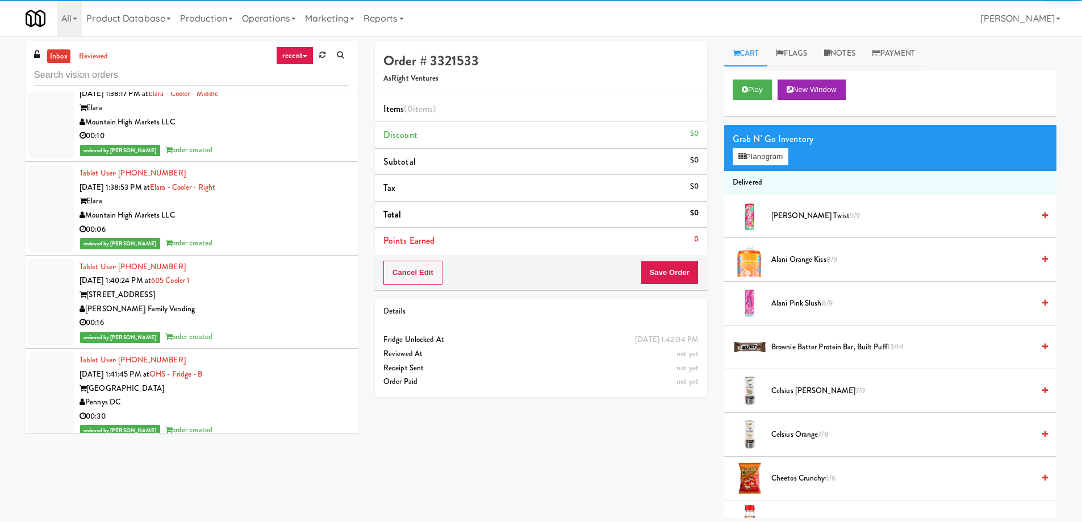
click at [801, 213] on span "[PERSON_NAME] Twist 9/9" at bounding box center [903, 216] width 262 height 14
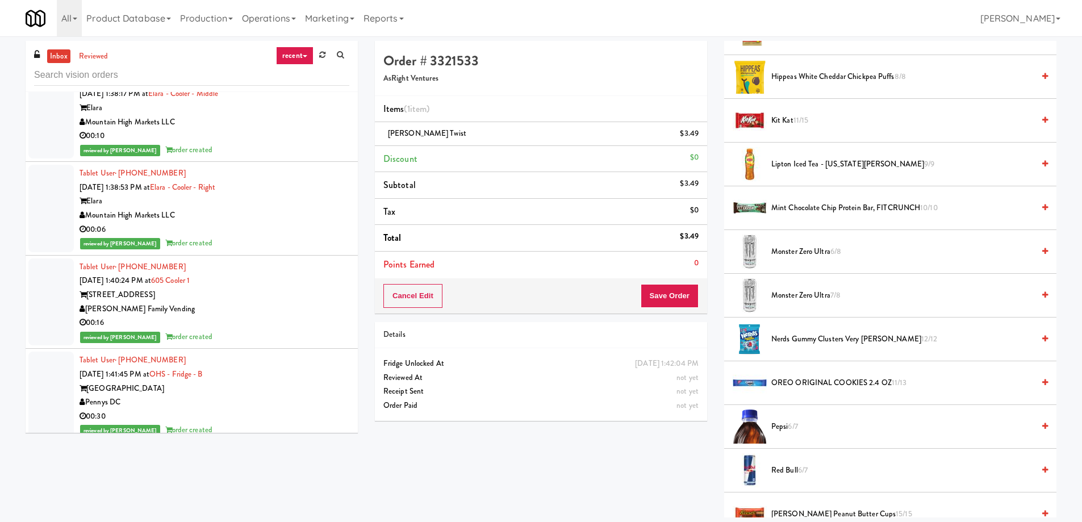
scroll to position [739, 0]
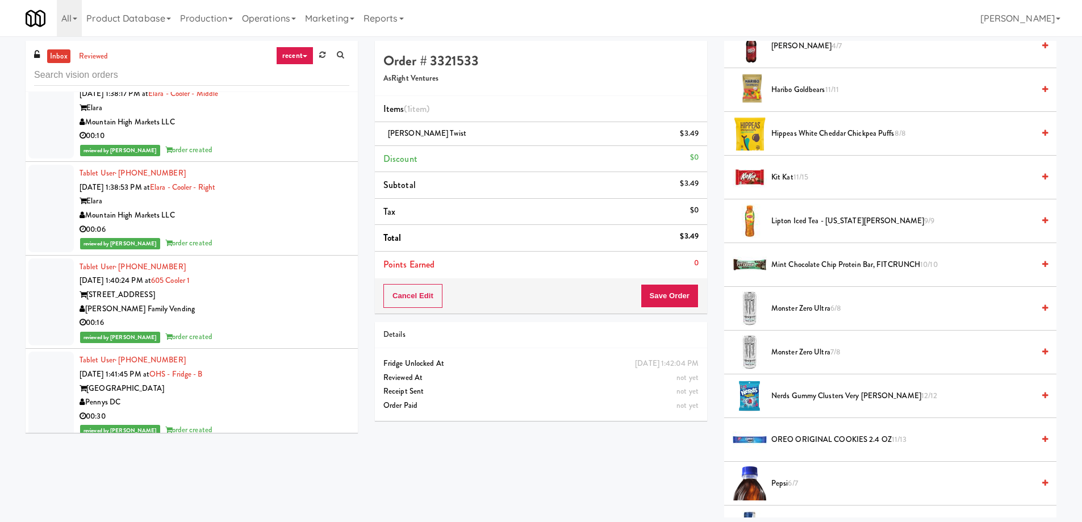
click at [787, 91] on span "Haribo Goldbears 11/11" at bounding box center [903, 90] width 262 height 14
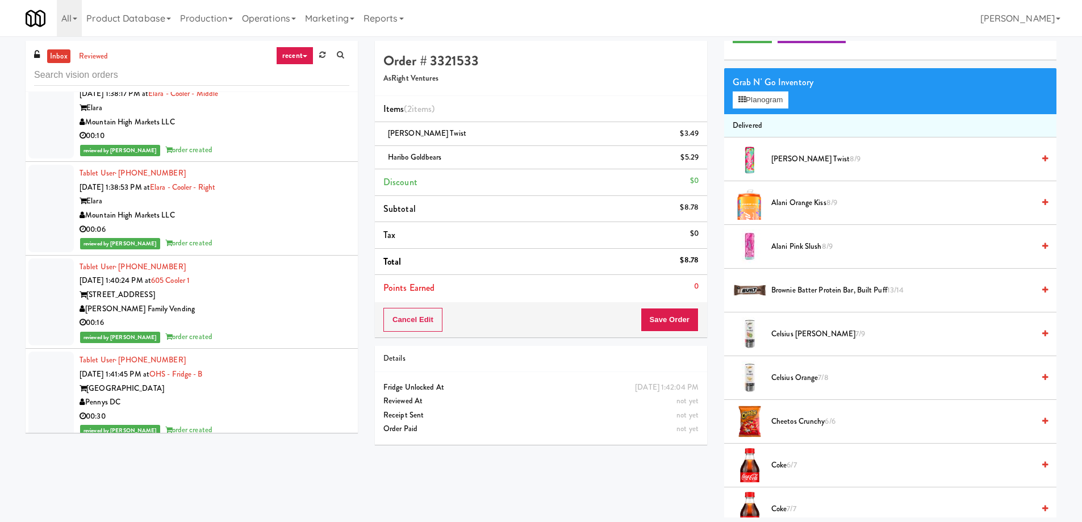
scroll to position [0, 0]
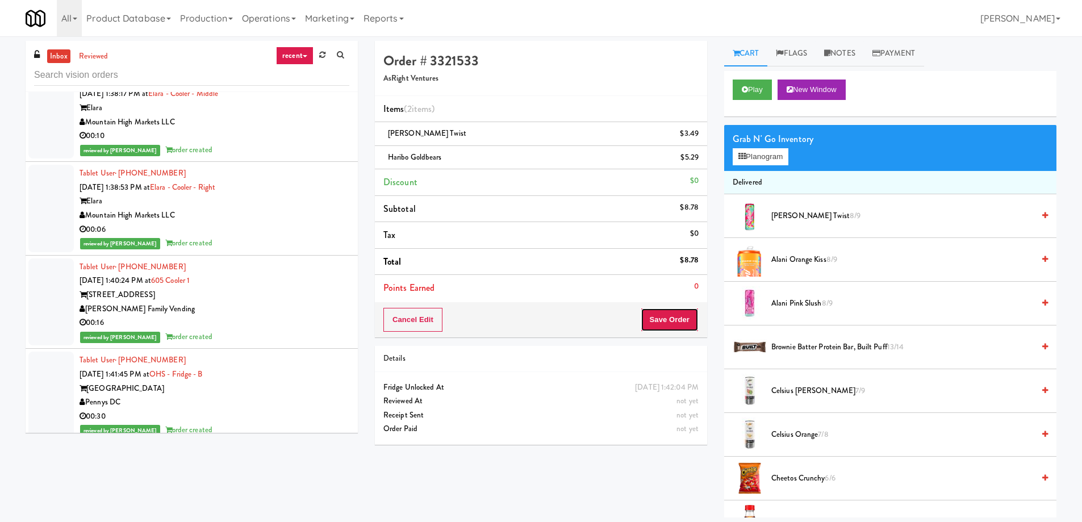
click at [679, 322] on button "Save Order" at bounding box center [670, 320] width 58 height 24
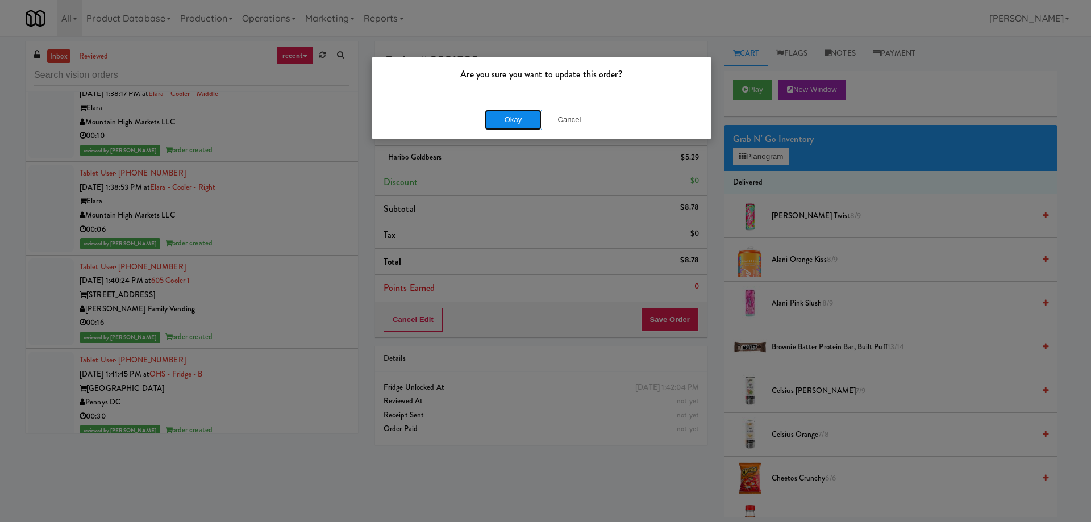
click at [510, 126] on button "Okay" at bounding box center [513, 120] width 57 height 20
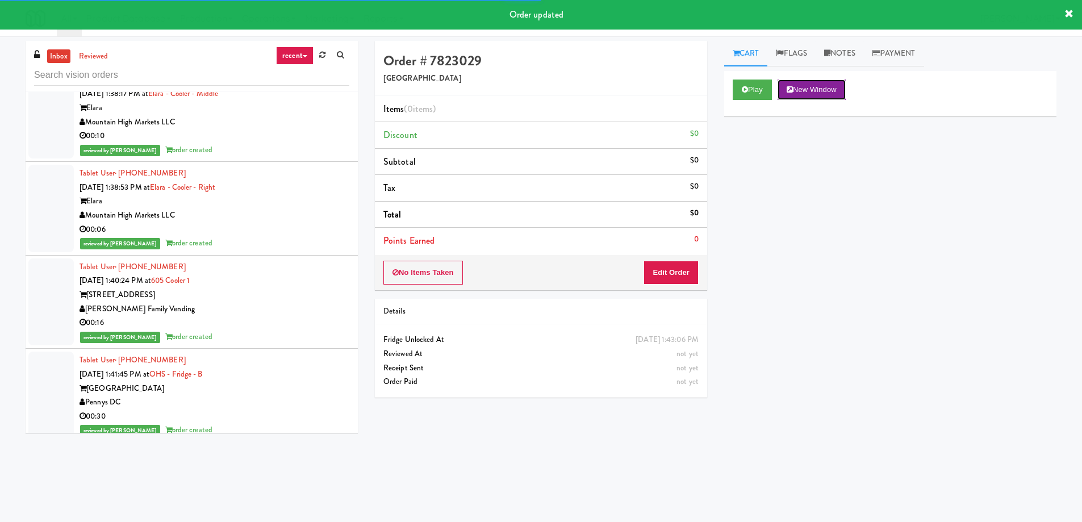
click at [831, 87] on button "New Window" at bounding box center [812, 90] width 68 height 20
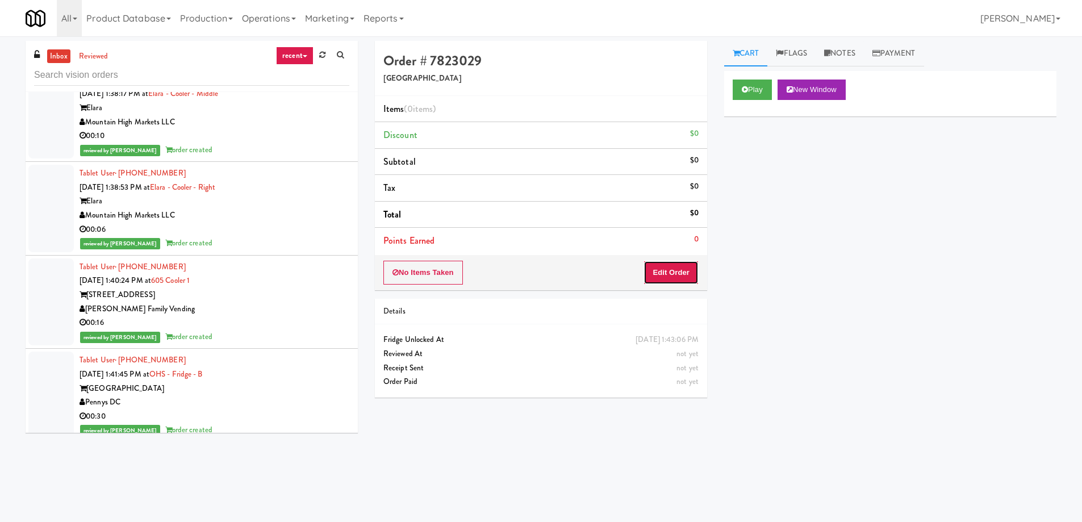
click at [680, 280] on button "Edit Order" at bounding box center [671, 273] width 55 height 24
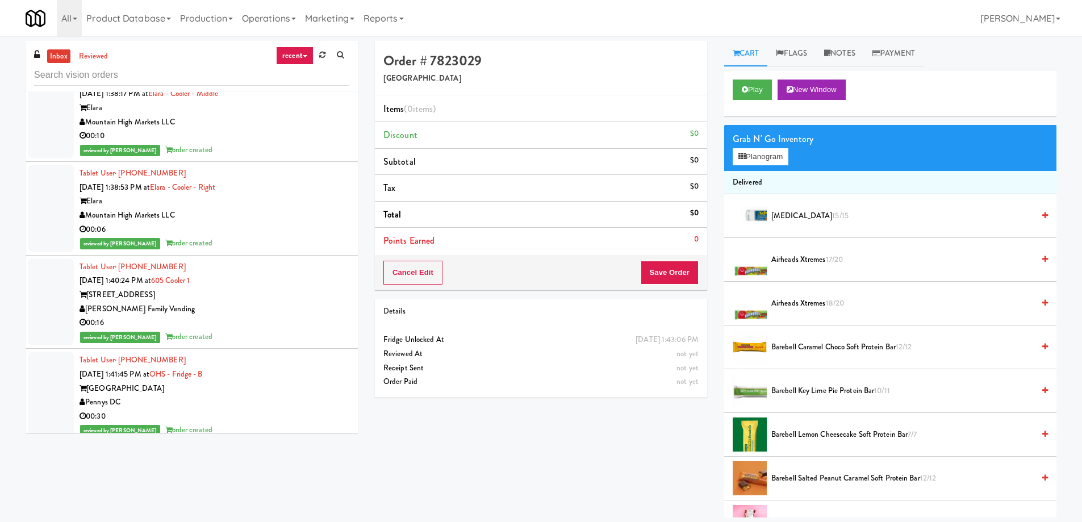
click at [798, 260] on span "Airheads Xtremes 17/20" at bounding box center [903, 260] width 262 height 14
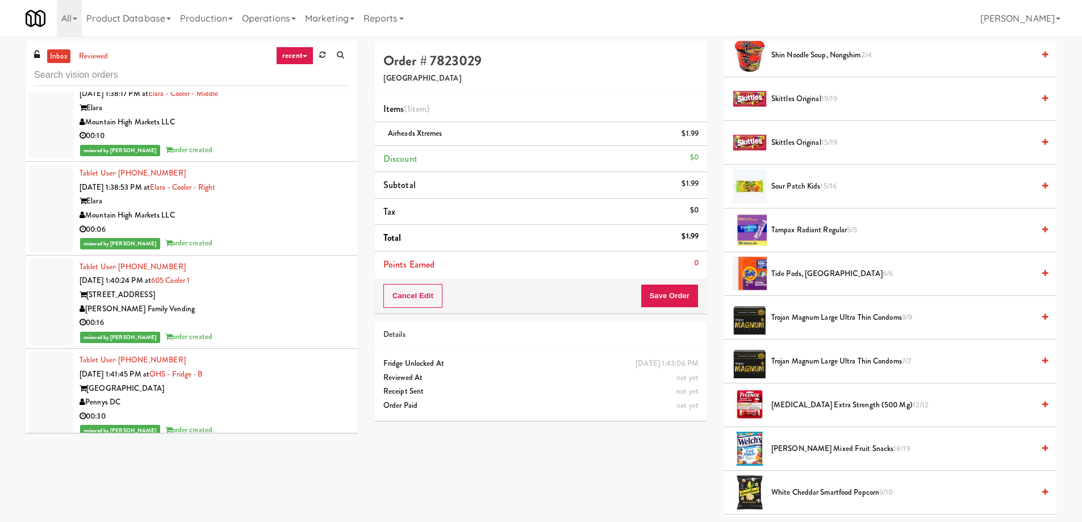
scroll to position [1252, 0]
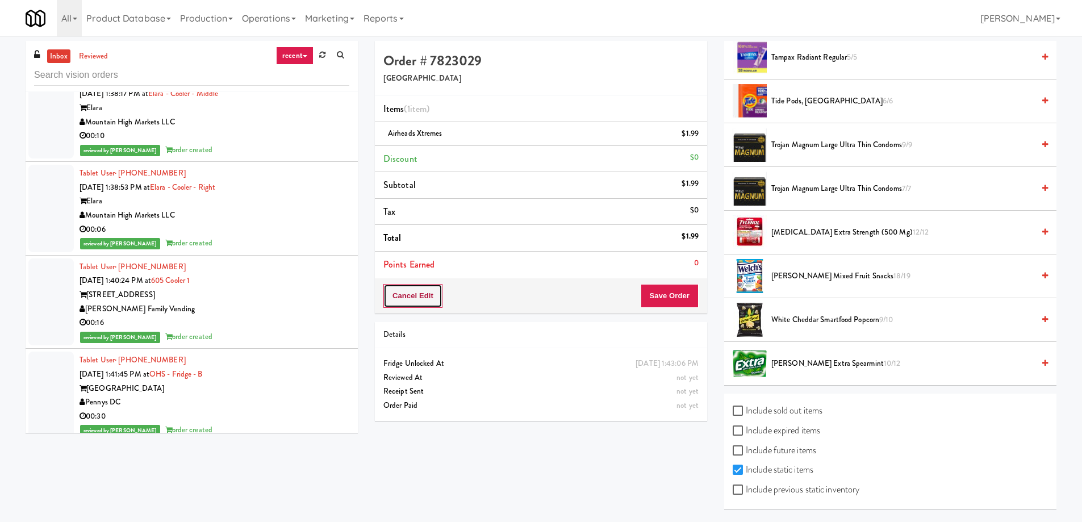
click at [402, 305] on button "Cancel Edit" at bounding box center [413, 296] width 59 height 24
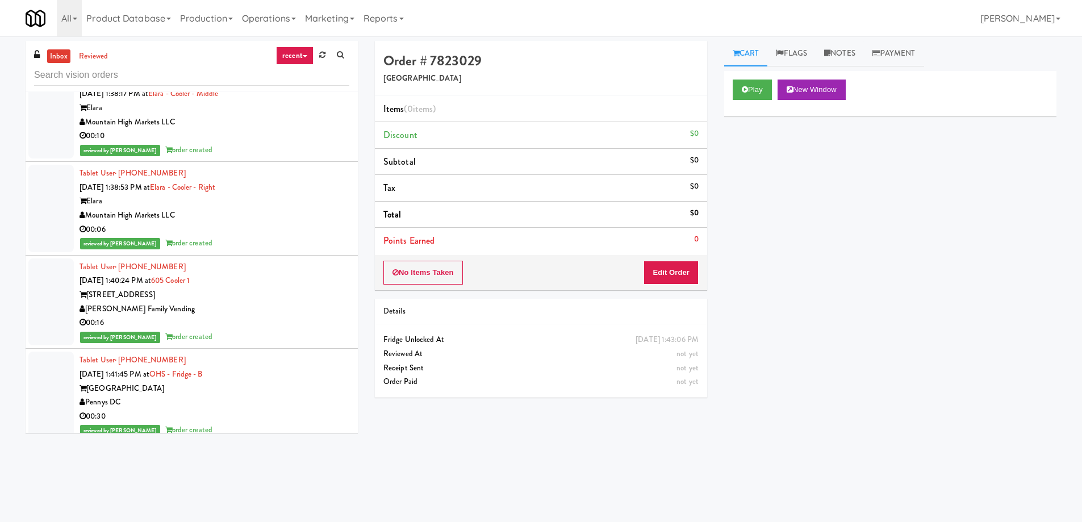
scroll to position [11123, 0]
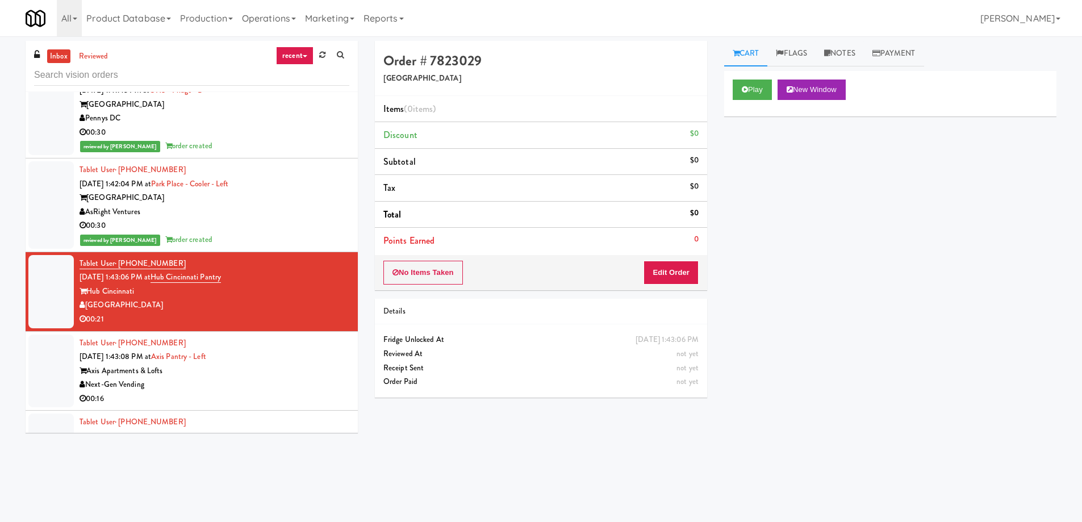
click at [266, 378] on div "Next-Gen Vending" at bounding box center [215, 385] width 270 height 14
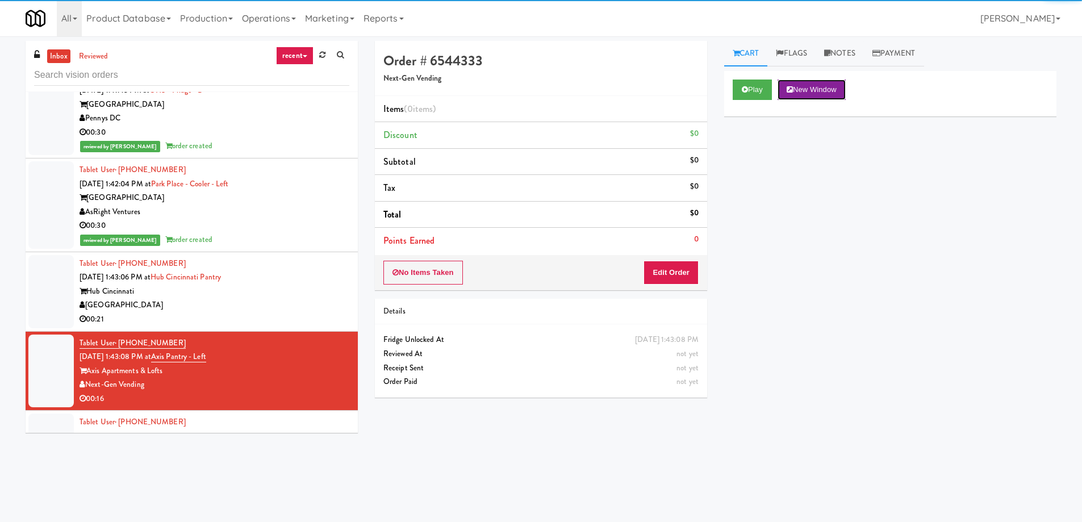
click at [823, 91] on button "New Window" at bounding box center [812, 90] width 68 height 20
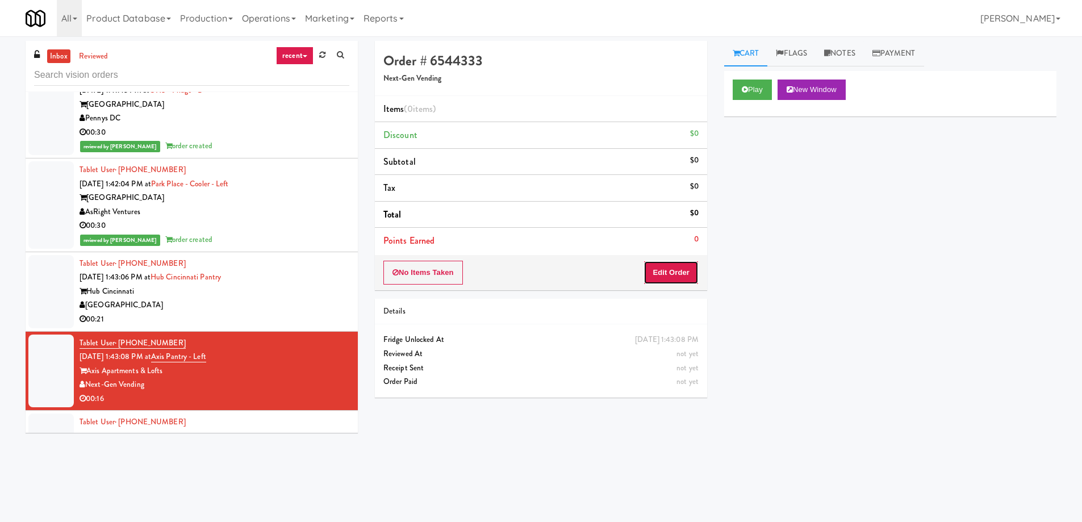
click at [652, 275] on button "Edit Order" at bounding box center [671, 273] width 55 height 24
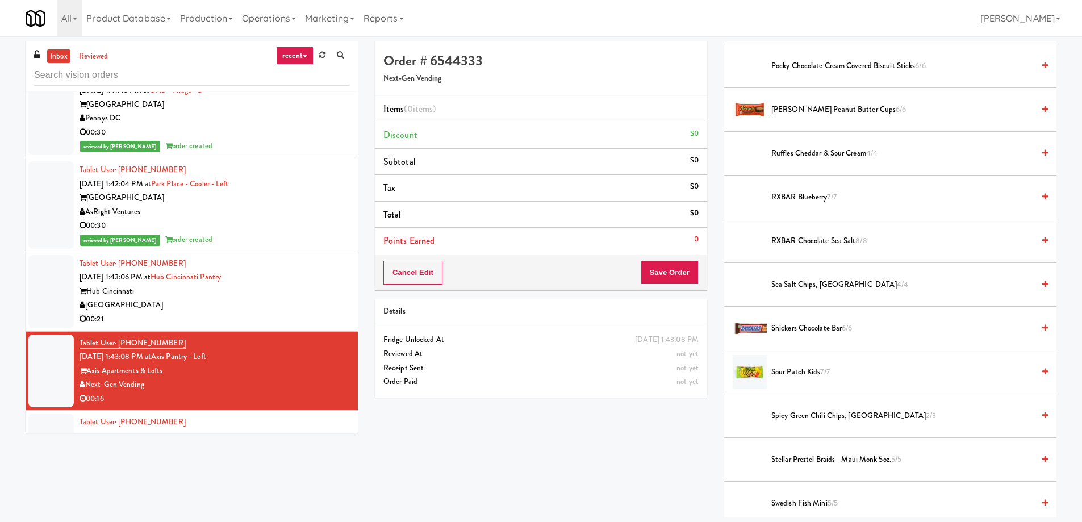
scroll to position [723, 0]
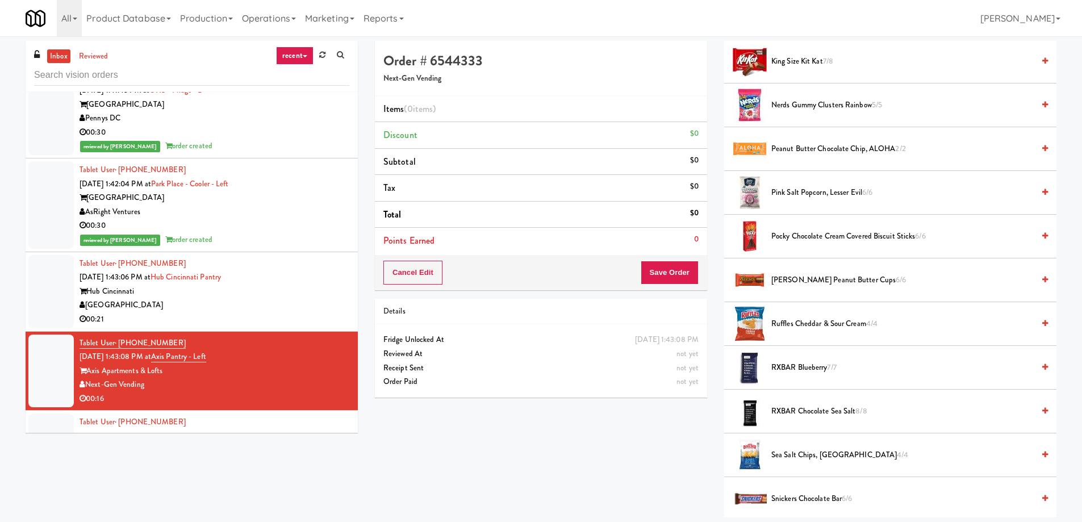
click at [810, 283] on span "[PERSON_NAME] Peanut Butter Cups 6/6" at bounding box center [903, 280] width 262 height 14
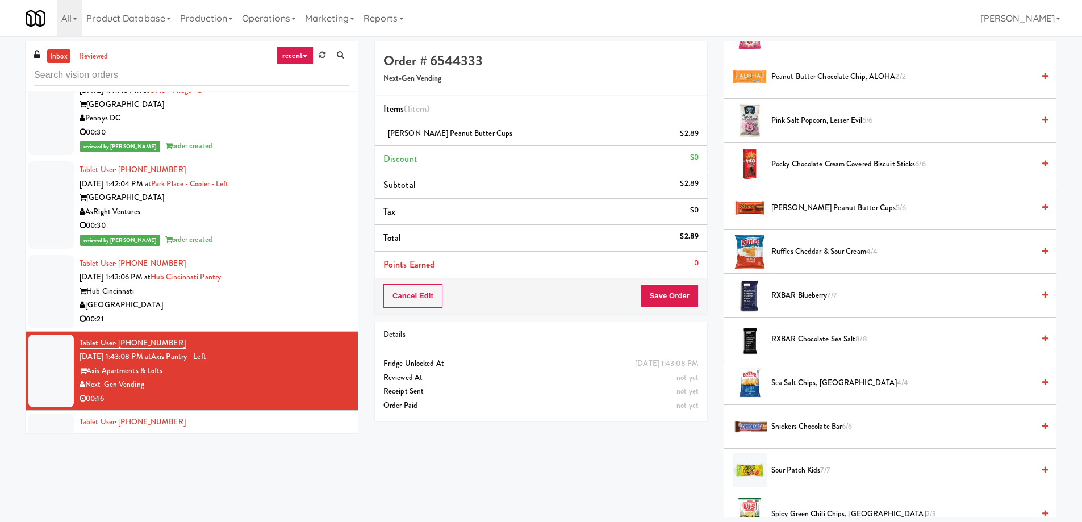
scroll to position [909, 0]
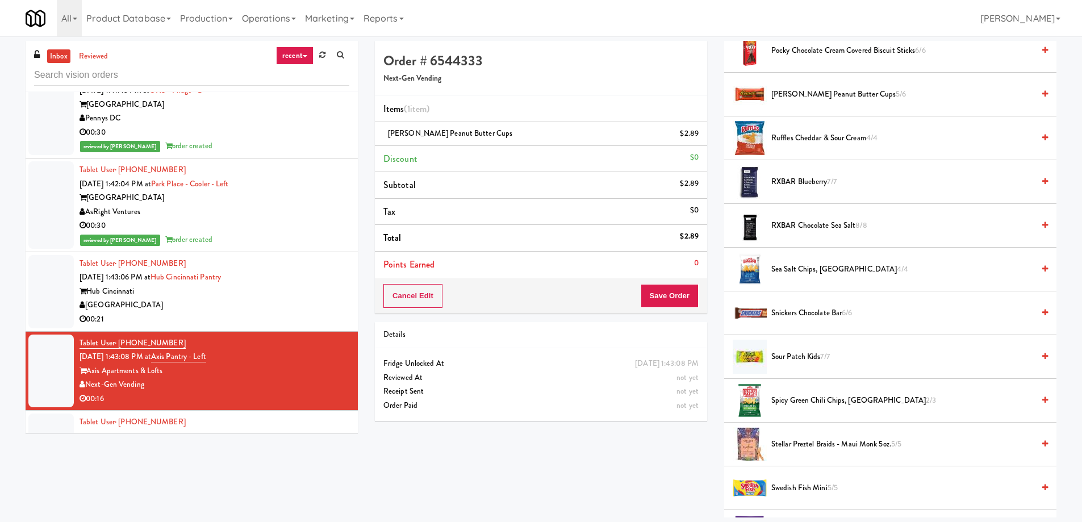
click at [806, 359] on span "Sour Patch Kids 7/7" at bounding box center [903, 357] width 262 height 14
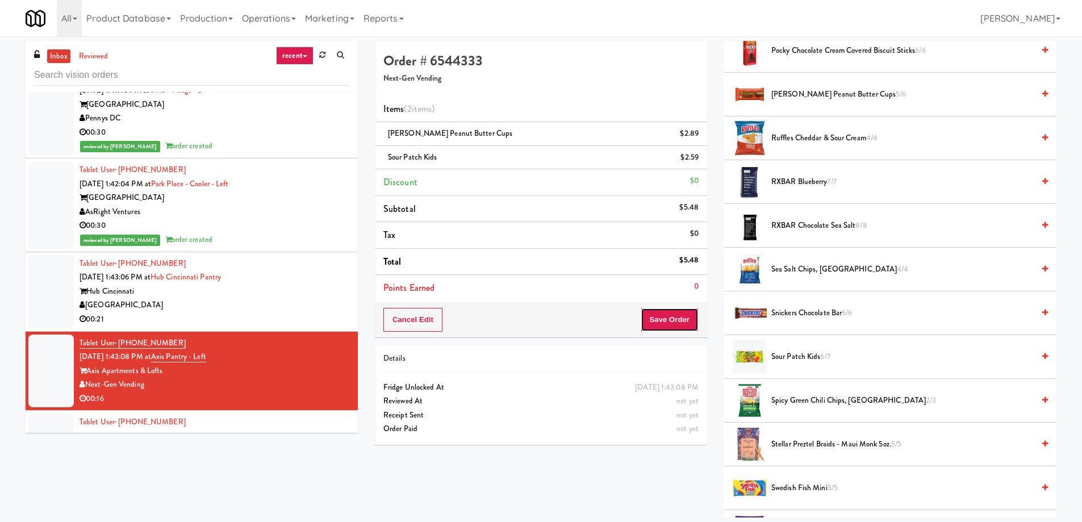
click at [689, 326] on button "Save Order" at bounding box center [670, 320] width 58 height 24
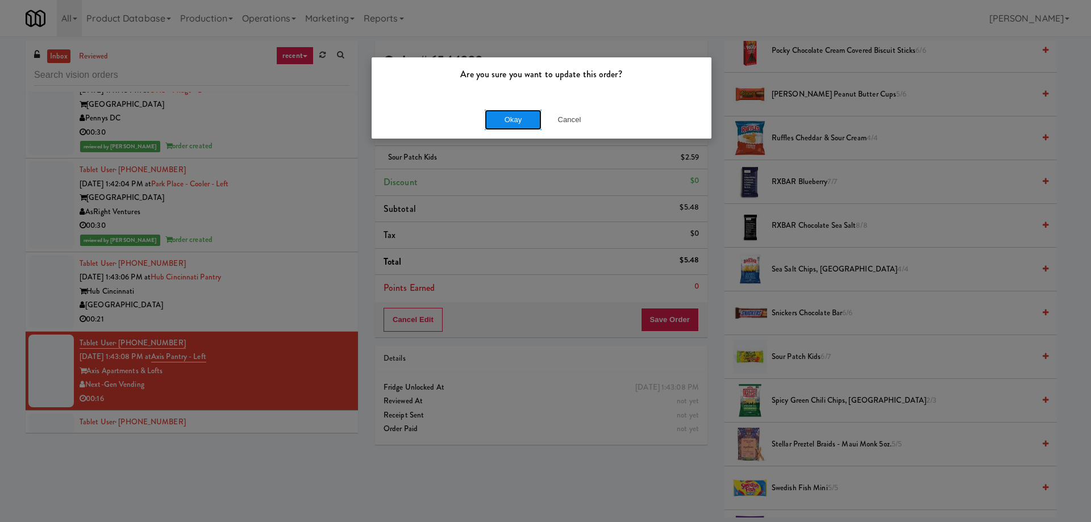
click at [501, 113] on button "Okay" at bounding box center [513, 120] width 57 height 20
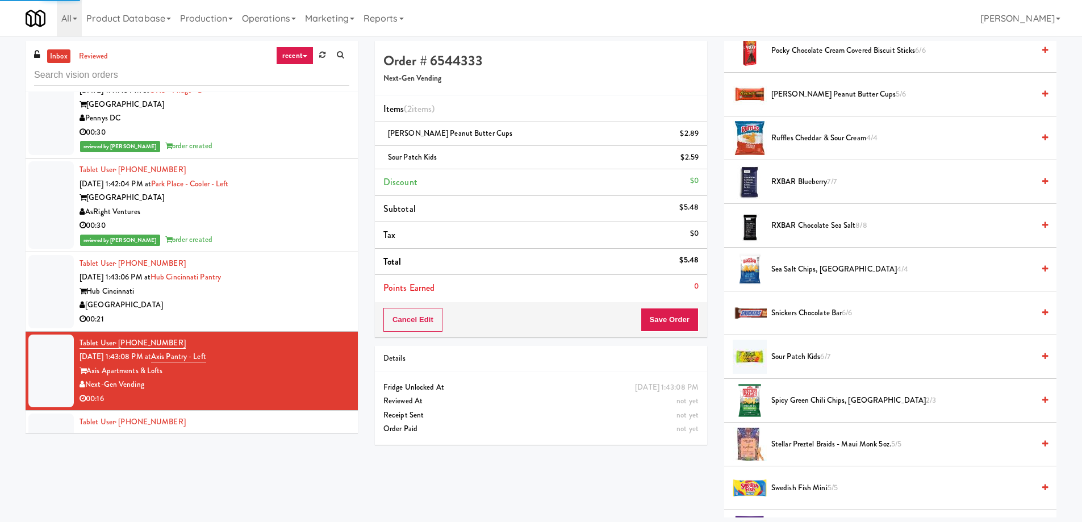
scroll to position [0, 0]
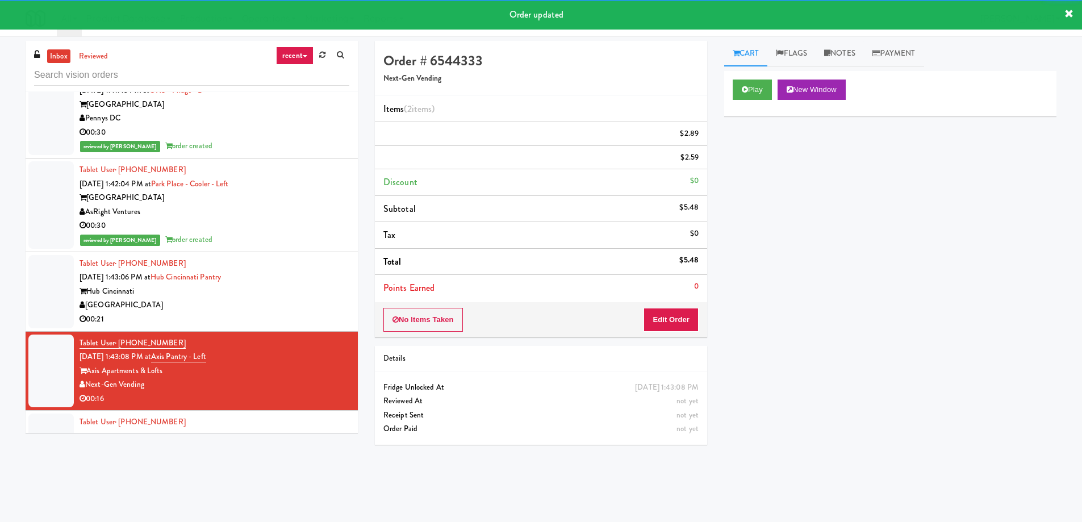
click at [293, 415] on div "Tablet User · (346) 234-2497 [DATE] 1:44:02 PM at Legacy - Ambient - Left Legac…" at bounding box center [215, 450] width 270 height 70
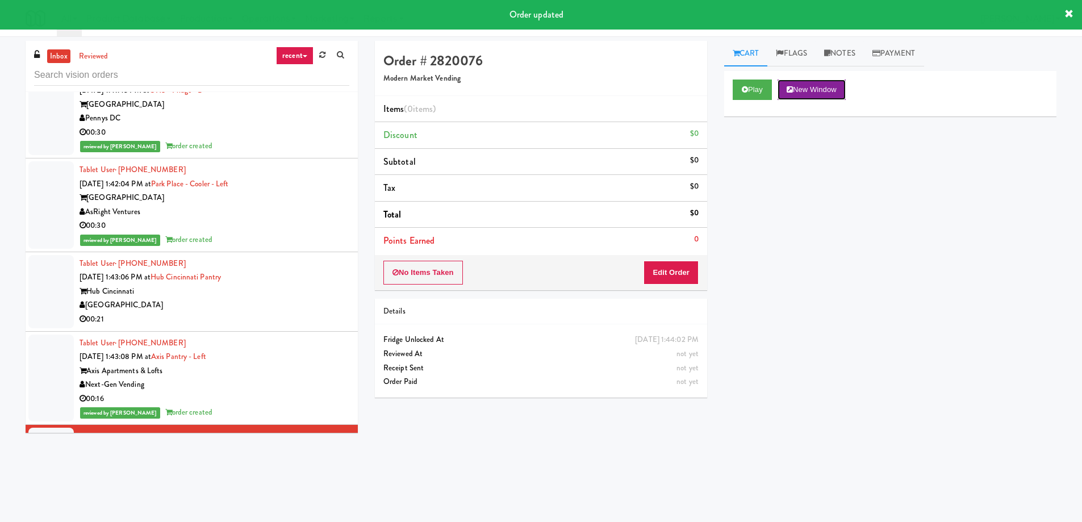
click at [836, 94] on button "New Window" at bounding box center [812, 90] width 68 height 20
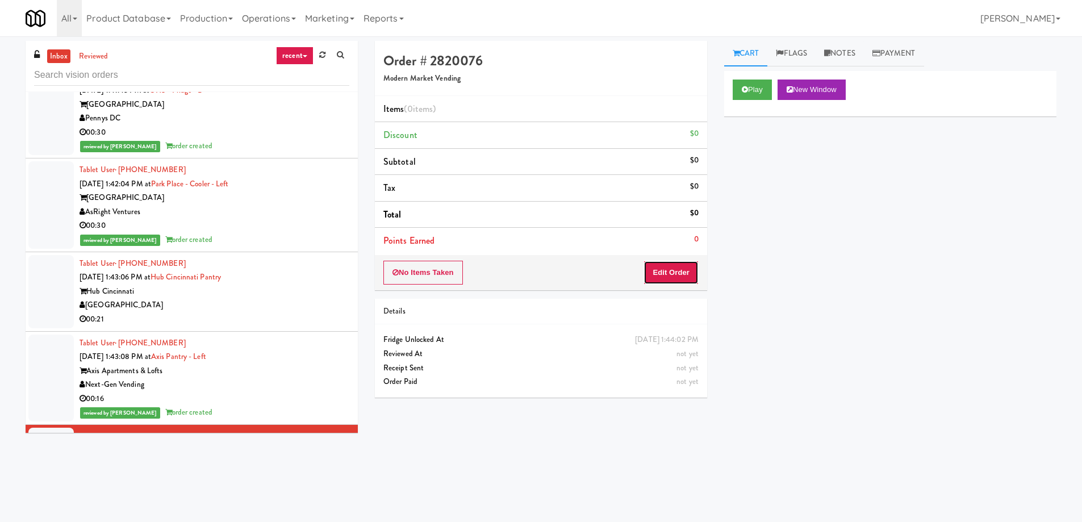
click at [678, 278] on button "Edit Order" at bounding box center [671, 273] width 55 height 24
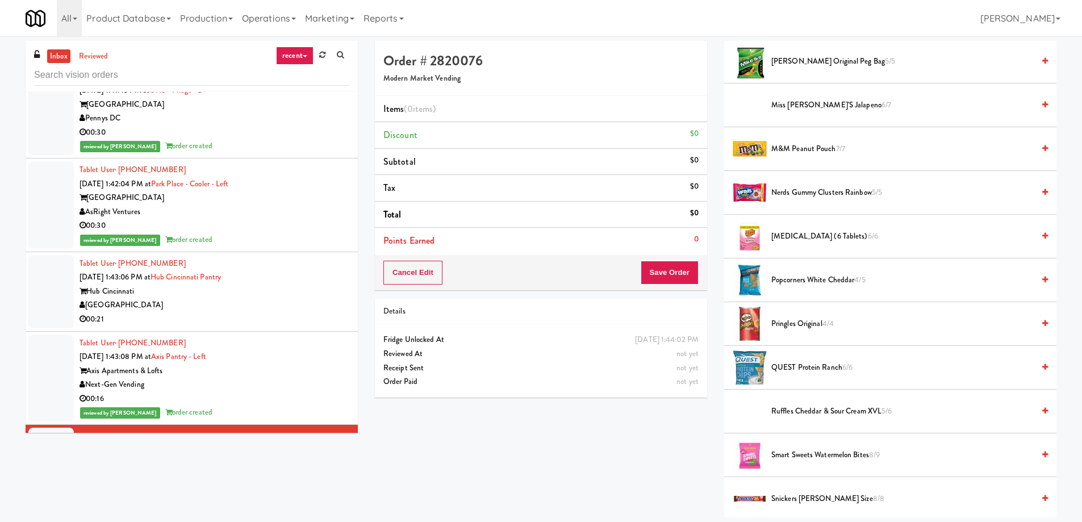
scroll to position [693, 0]
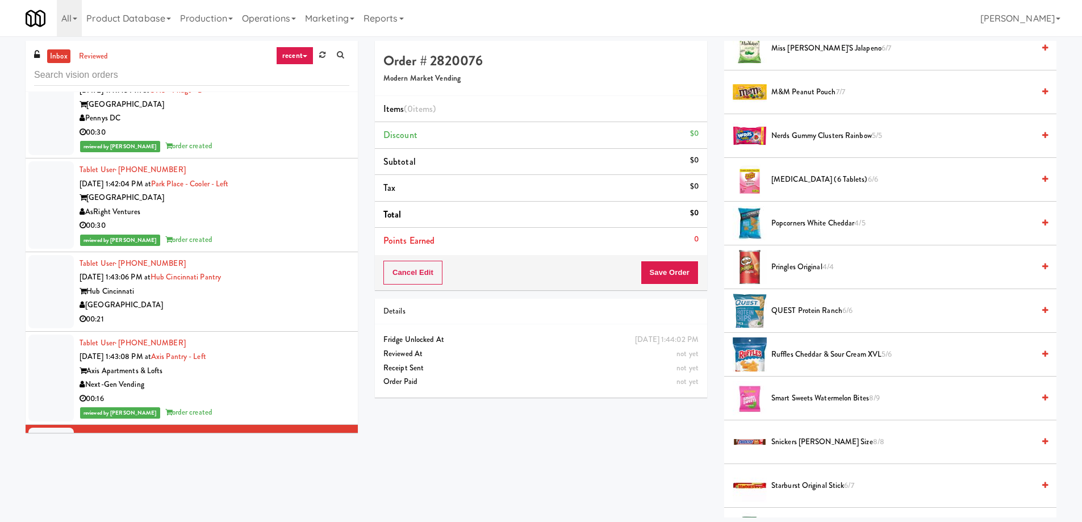
click at [860, 401] on span "Smart Sweets Watermelon Bites 8/9" at bounding box center [903, 398] width 262 height 14
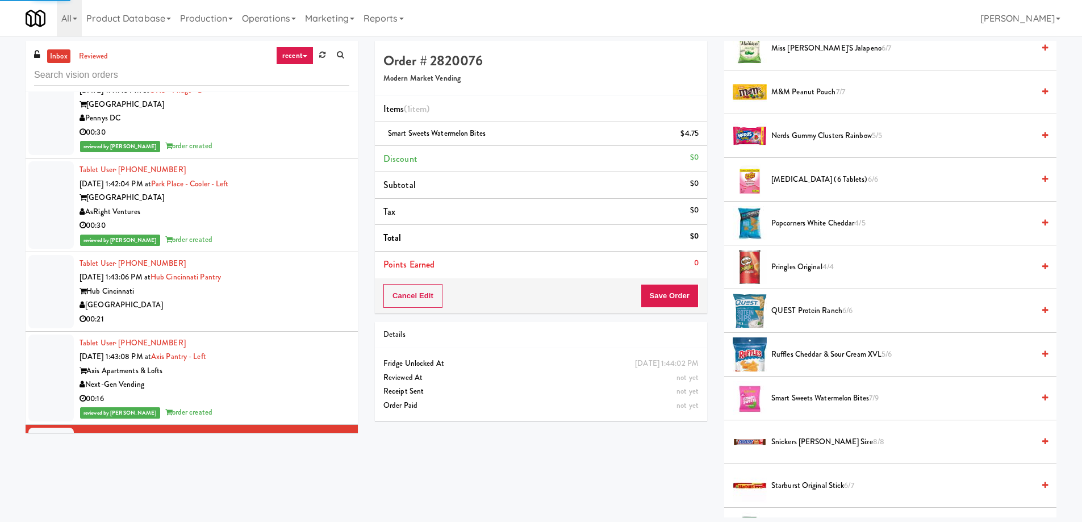
click at [860, 401] on span "Smart Sweets Watermelon Bites 7/9" at bounding box center [903, 398] width 262 height 14
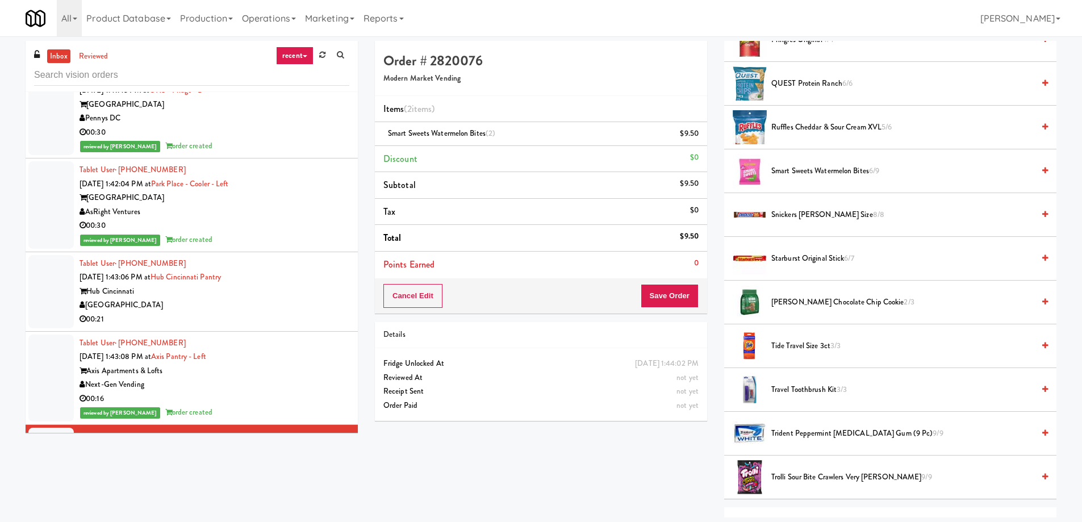
scroll to position [977, 0]
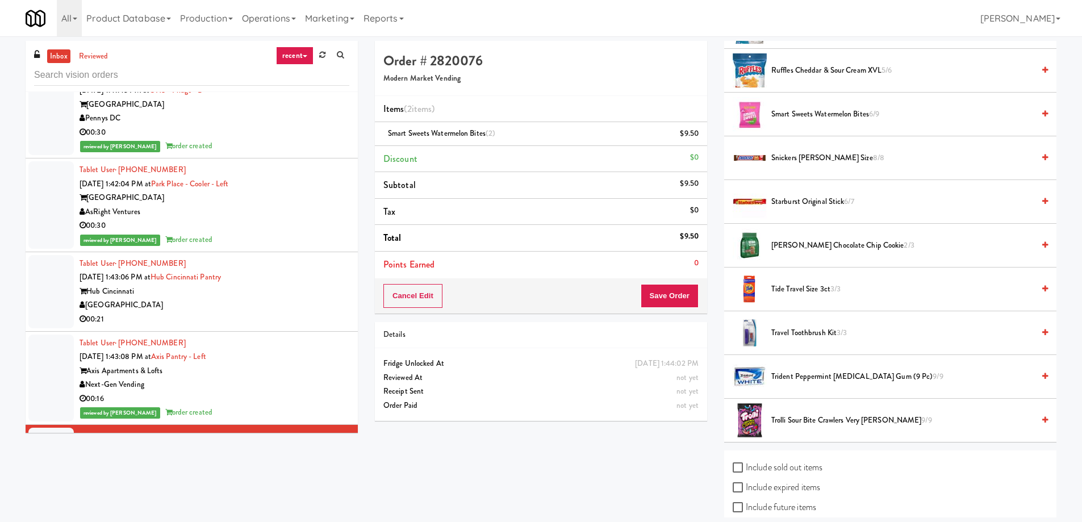
click at [820, 416] on span "Trolli Sour Bite Crawlers Very [PERSON_NAME] 9/9" at bounding box center [903, 421] width 262 height 14
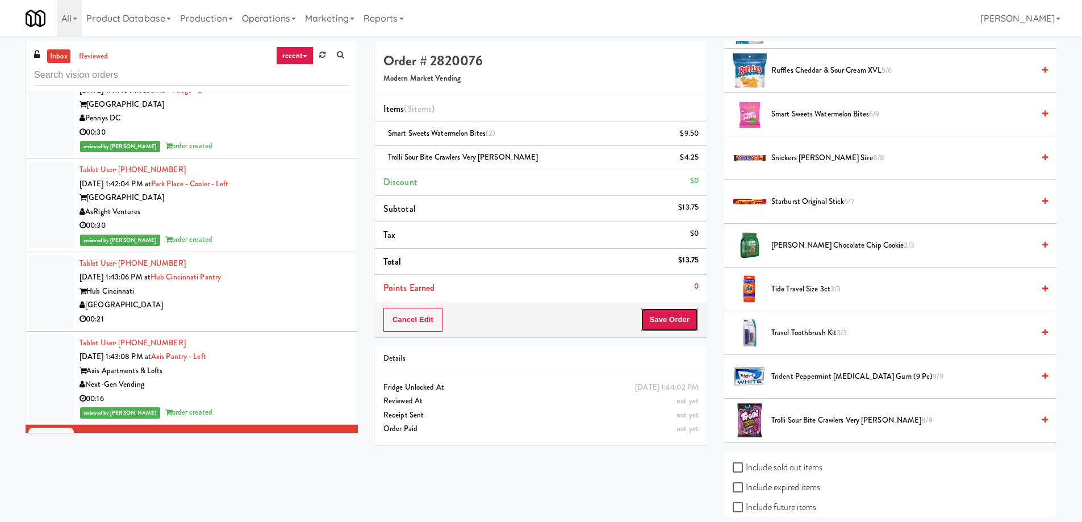
click at [669, 318] on button "Save Order" at bounding box center [670, 320] width 58 height 24
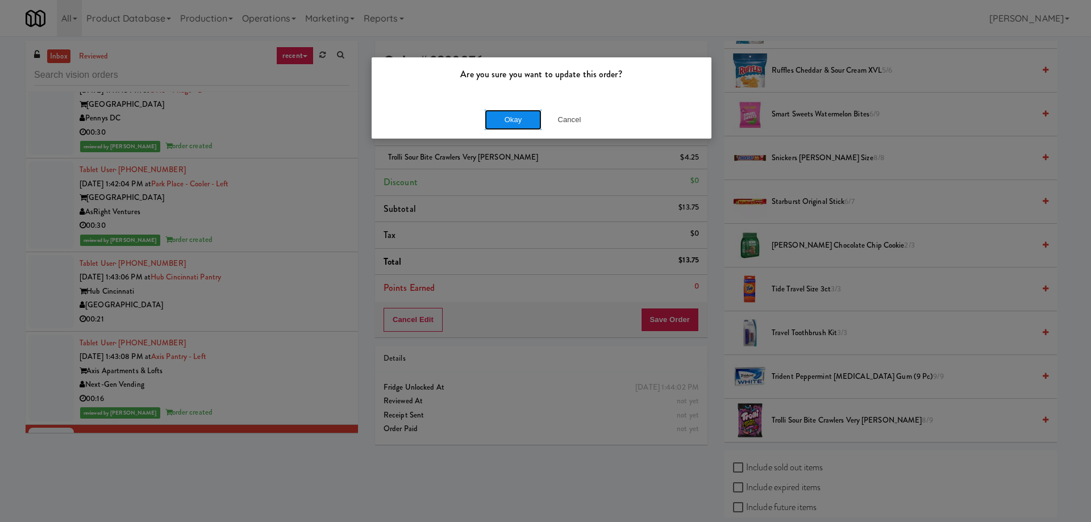
click at [500, 118] on button "Okay" at bounding box center [513, 120] width 57 height 20
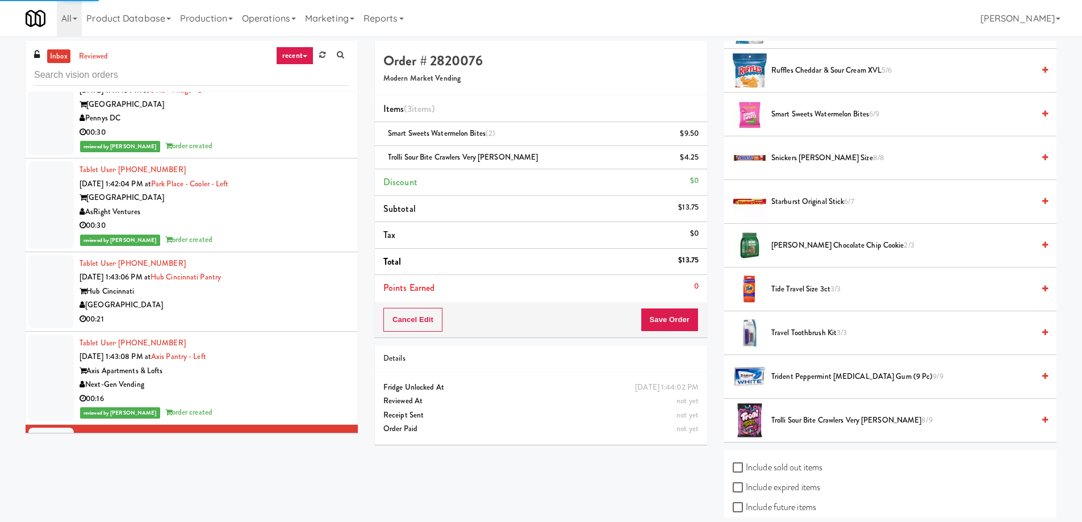
scroll to position [0, 0]
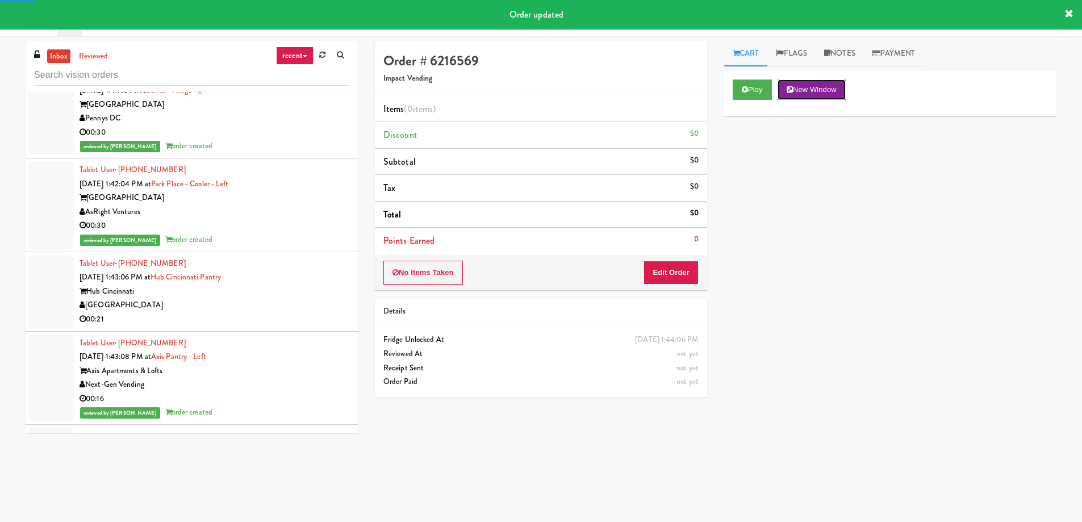
click at [822, 91] on button "New Window" at bounding box center [812, 90] width 68 height 20
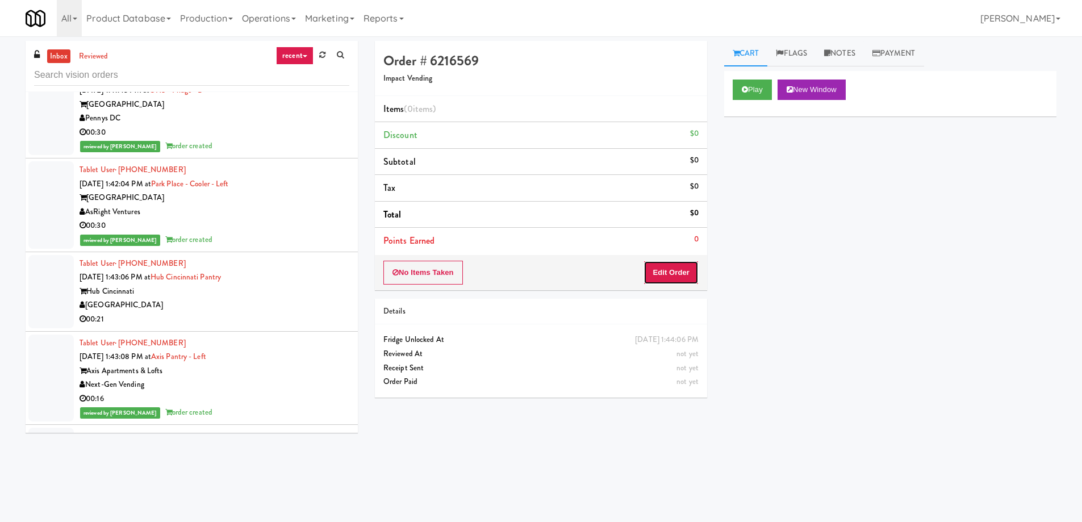
click at [684, 278] on button "Edit Order" at bounding box center [671, 273] width 55 height 24
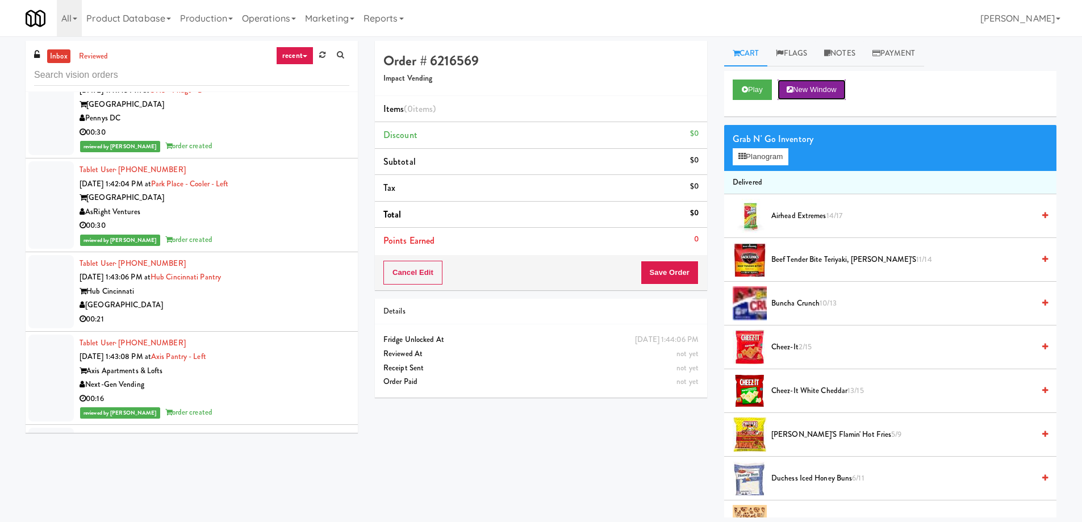
click at [816, 91] on button "New Window" at bounding box center [812, 90] width 68 height 20
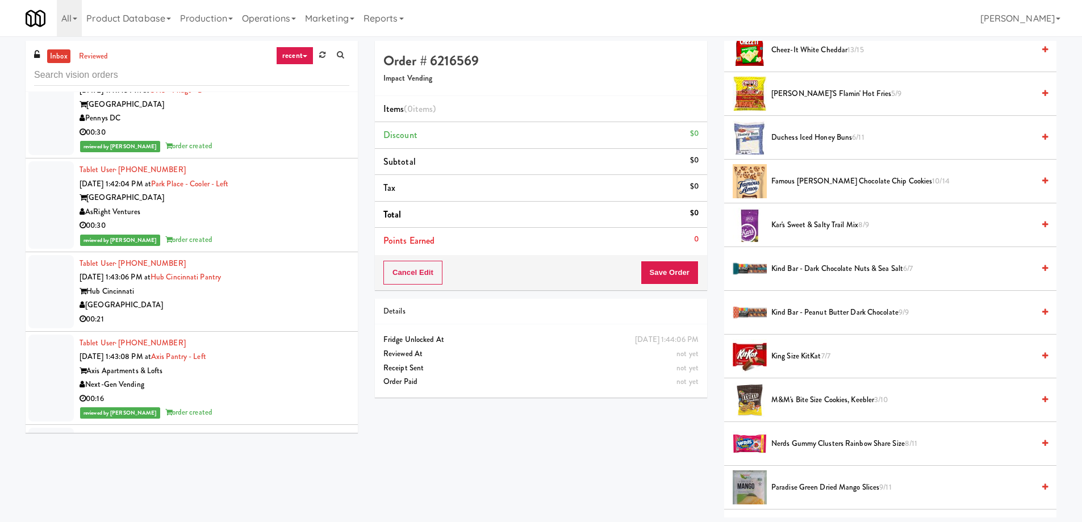
scroll to position [57, 0]
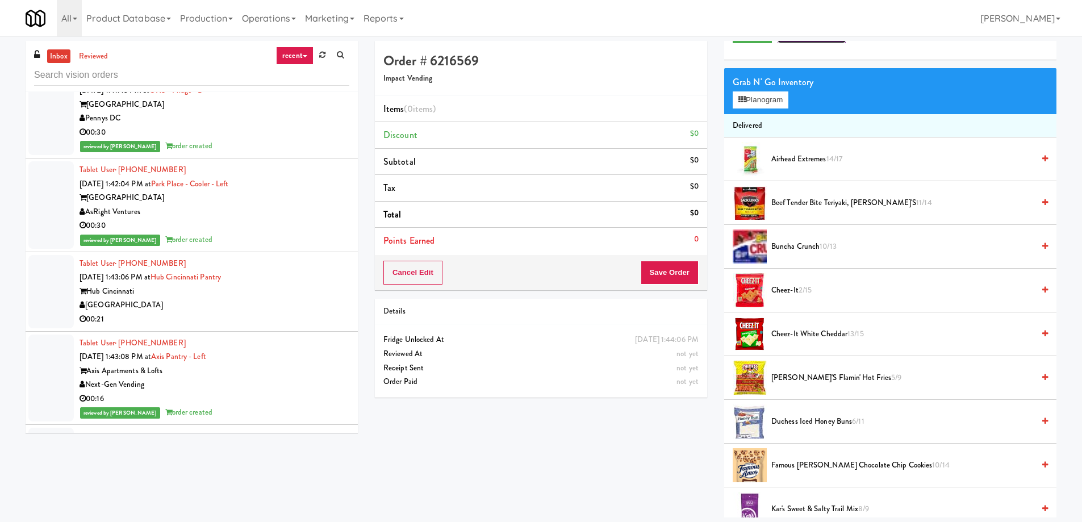
click at [803, 42] on button "New Window" at bounding box center [812, 33] width 68 height 20
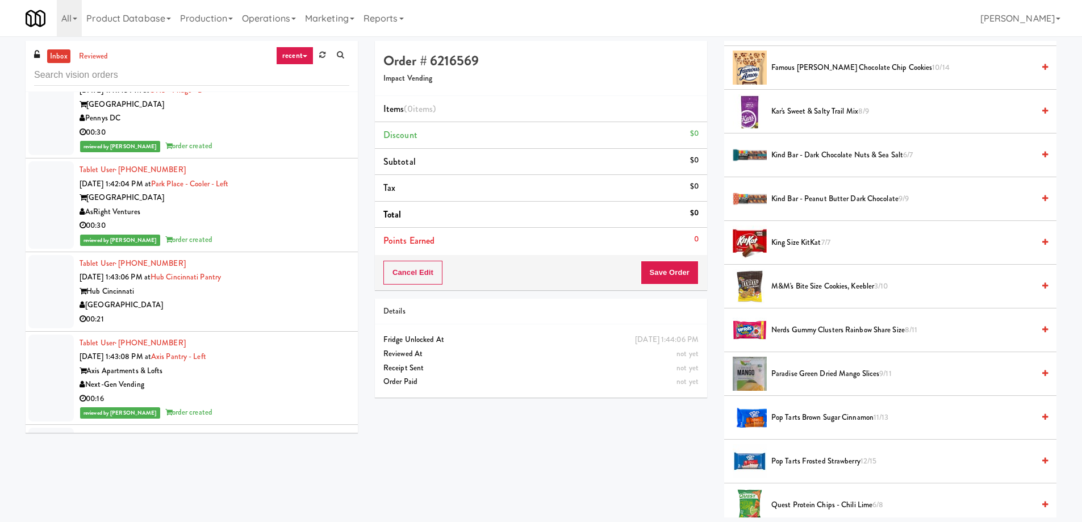
scroll to position [511, 0]
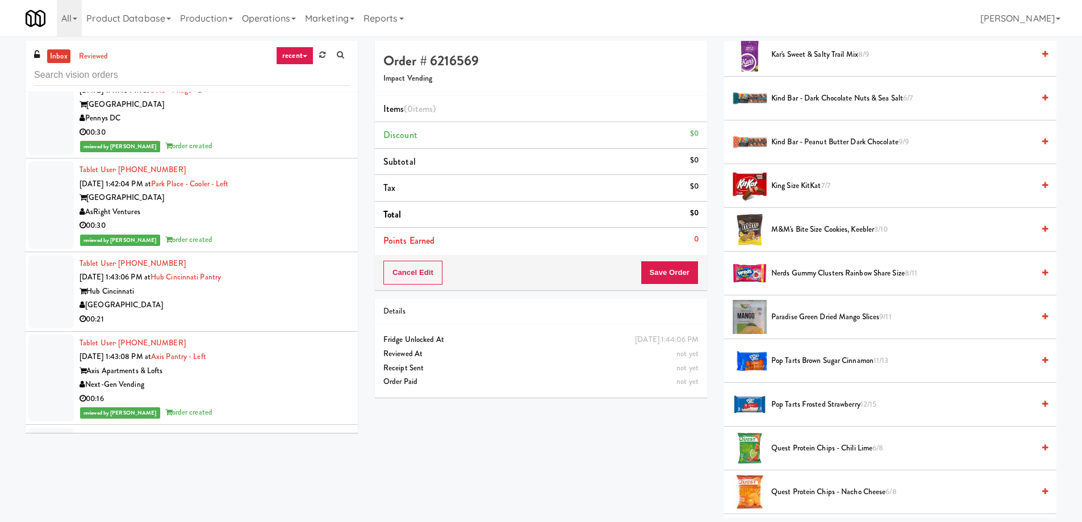
click at [821, 401] on span "Pop Tarts Frosted Strawberry 12/15" at bounding box center [903, 405] width 262 height 14
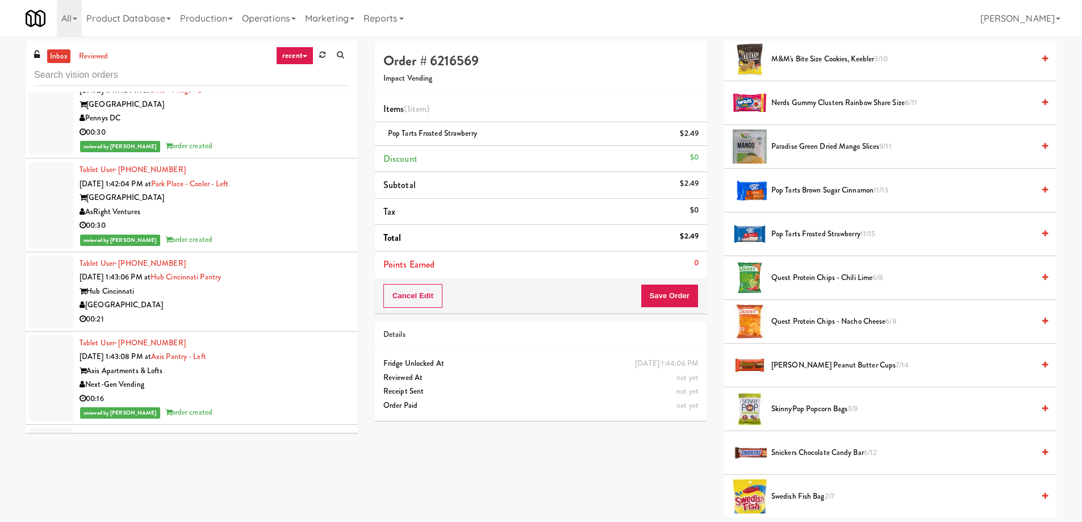
scroll to position [625, 0]
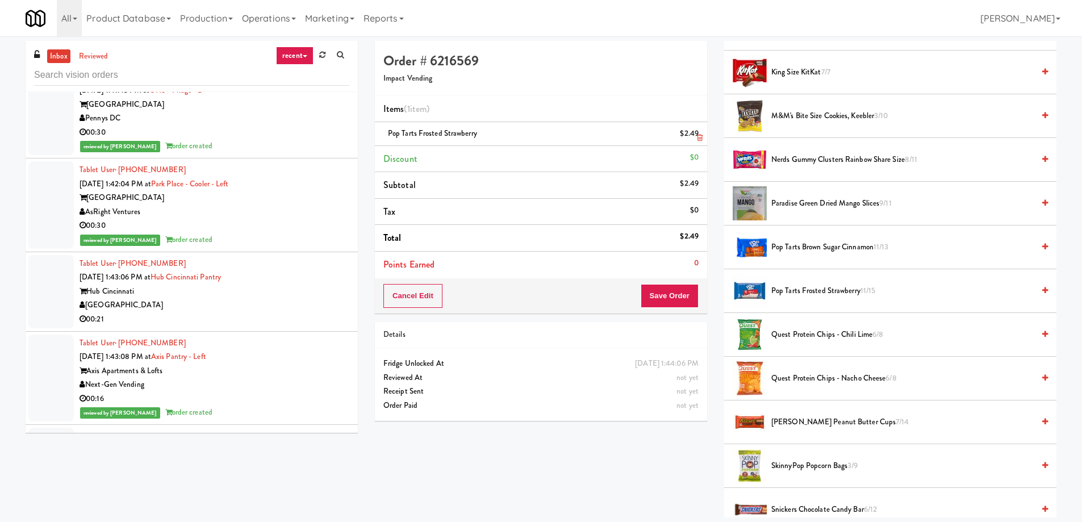
click at [697, 137] on icon at bounding box center [700, 137] width 6 height 7
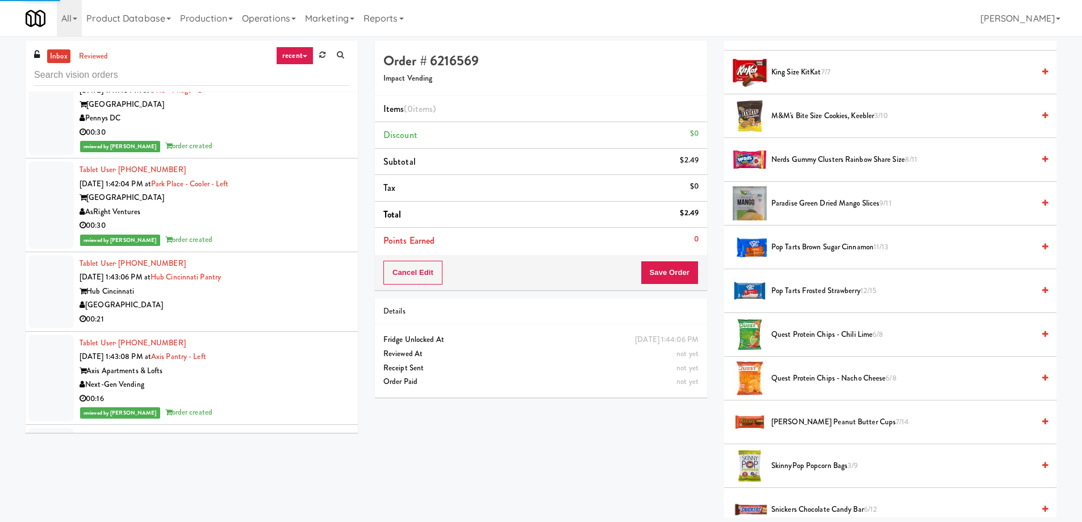
click at [835, 297] on span "Pop Tarts Frosted Strawberry 12/15" at bounding box center [903, 291] width 262 height 14
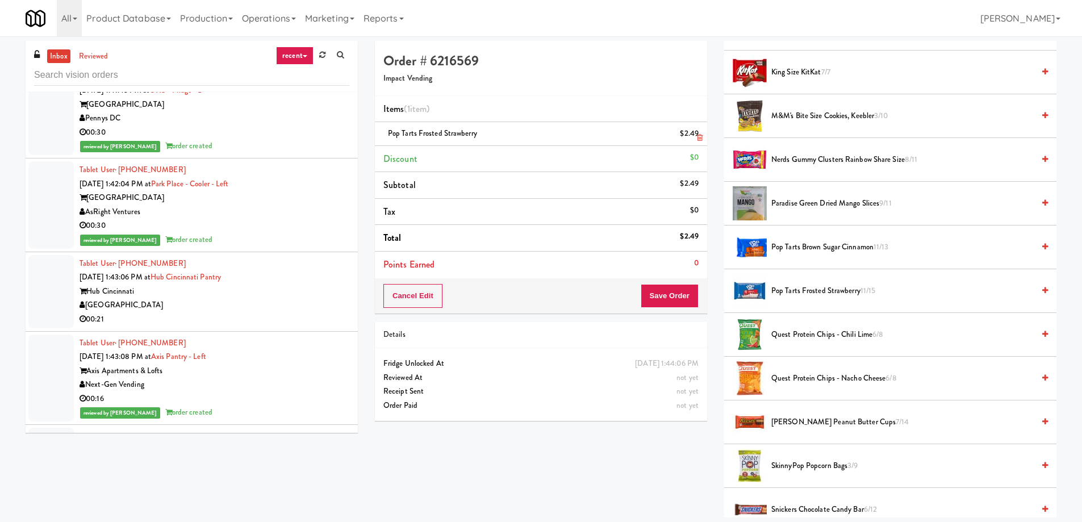
click at [697, 134] on link at bounding box center [698, 138] width 10 height 14
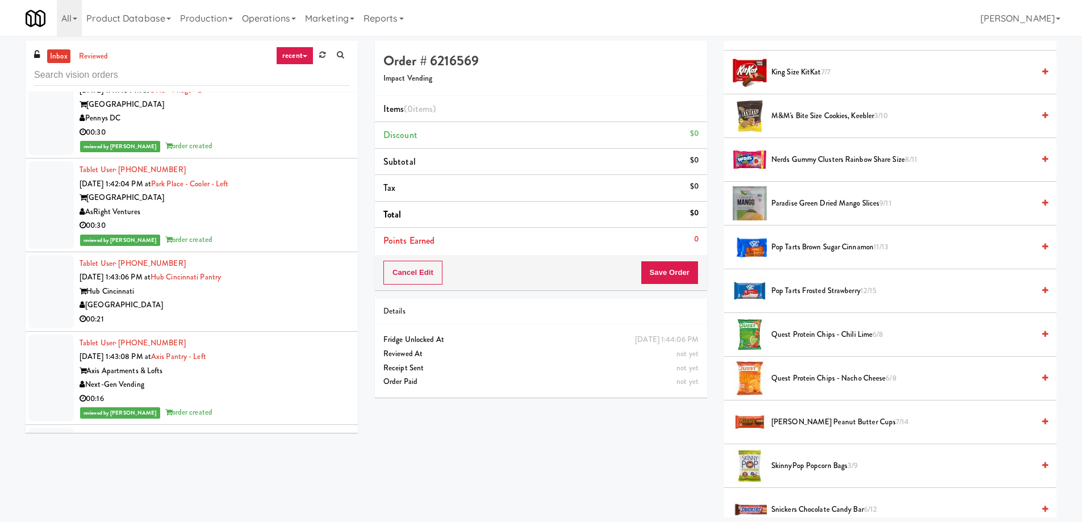
click at [831, 249] on span "Pop Tarts Brown Sugar Cinnamon 11/13" at bounding box center [903, 247] width 262 height 14
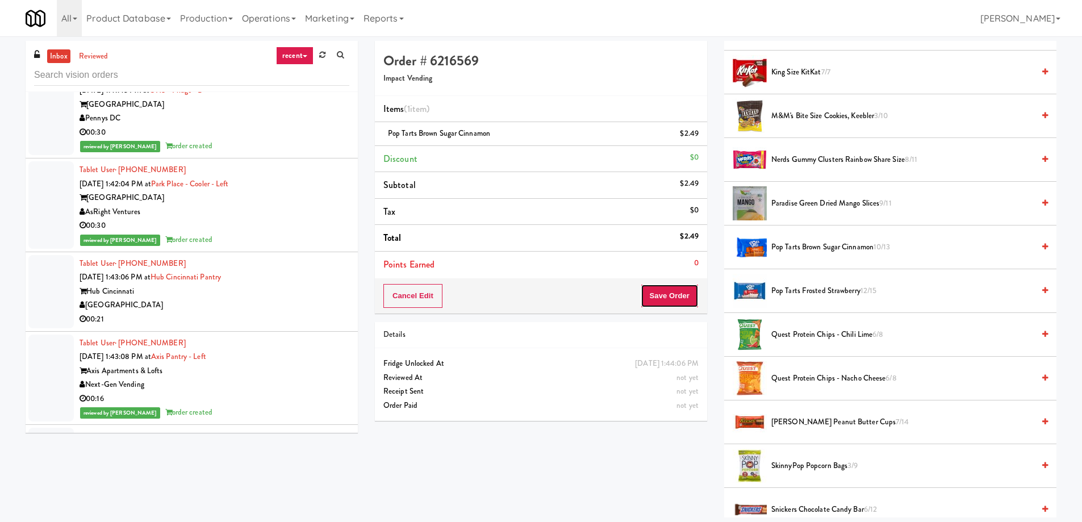
click at [689, 304] on button "Save Order" at bounding box center [670, 296] width 58 height 24
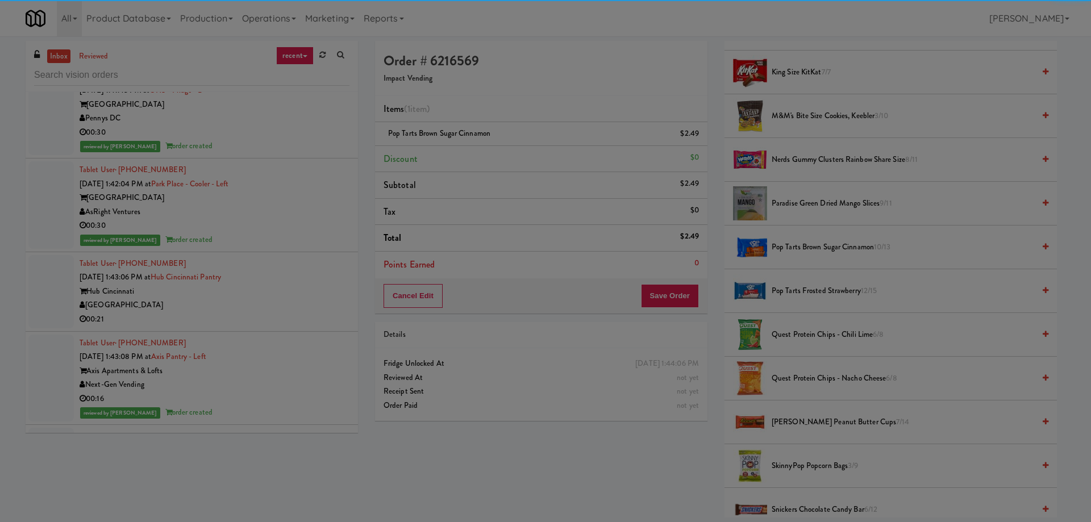
click at [0, 0] on div "Are you sure you want to update this order? Okay Cancel" at bounding box center [0, 0] width 0 height 0
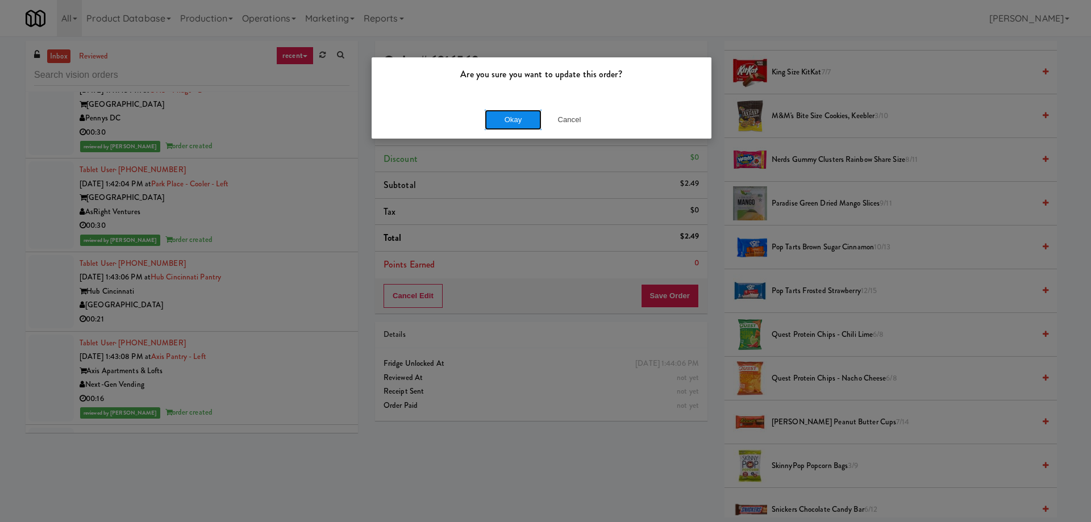
click at [519, 122] on button "Okay" at bounding box center [513, 120] width 57 height 20
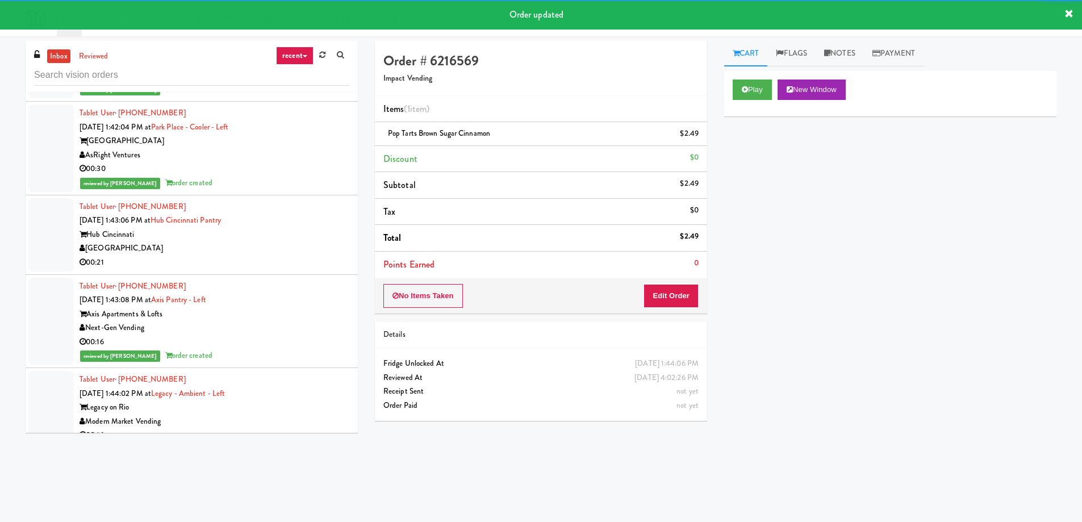
scroll to position [11237, 0]
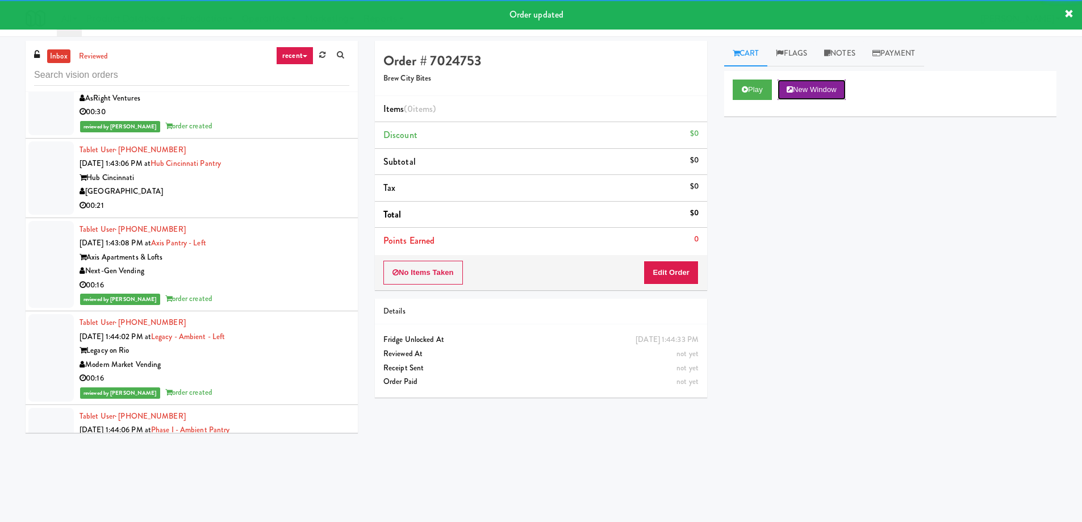
click at [815, 82] on button "New Window" at bounding box center [812, 90] width 68 height 20
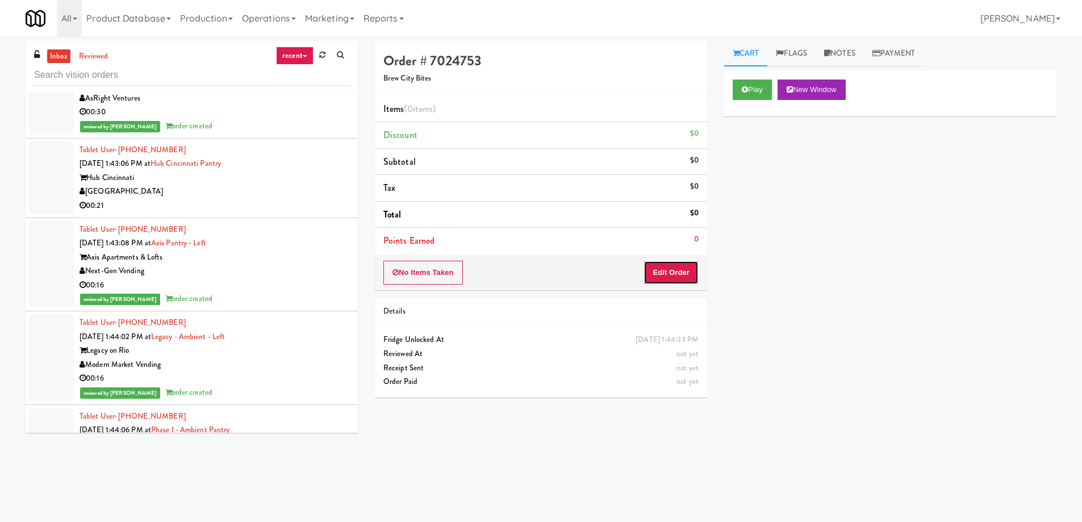
click at [672, 280] on button "Edit Order" at bounding box center [671, 273] width 55 height 24
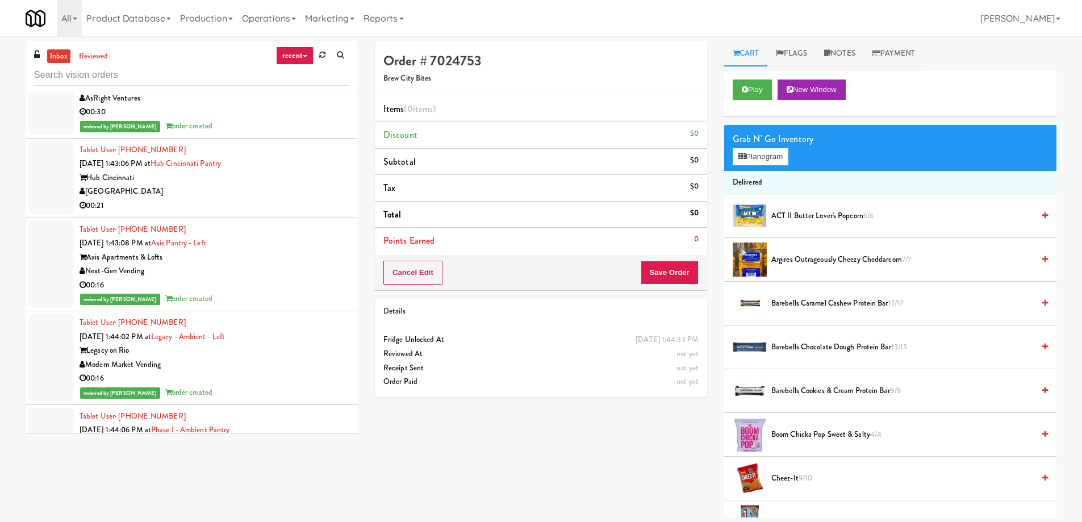
scroll to position [114, 0]
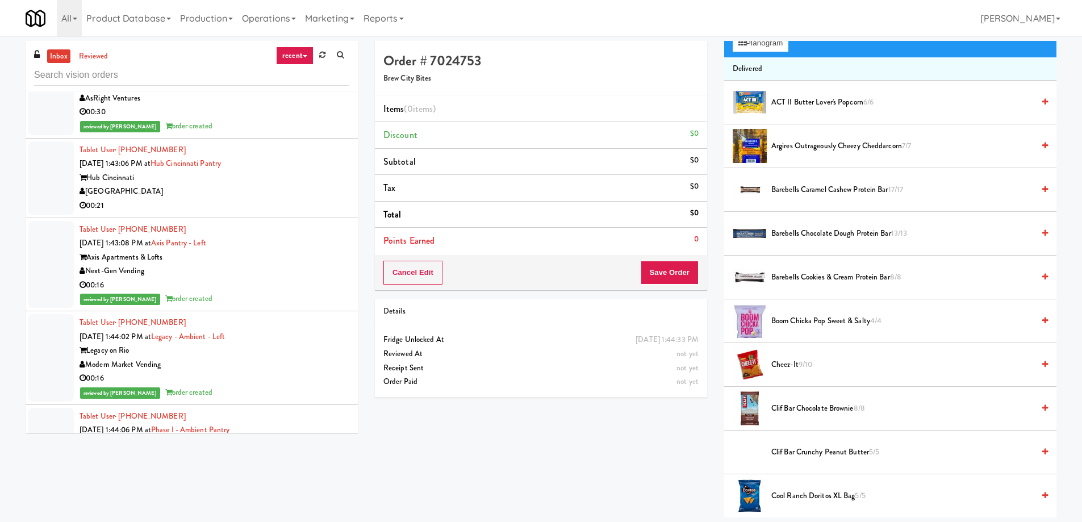
click at [797, 362] on span "Cheez-It 9/10" at bounding box center [903, 365] width 262 height 14
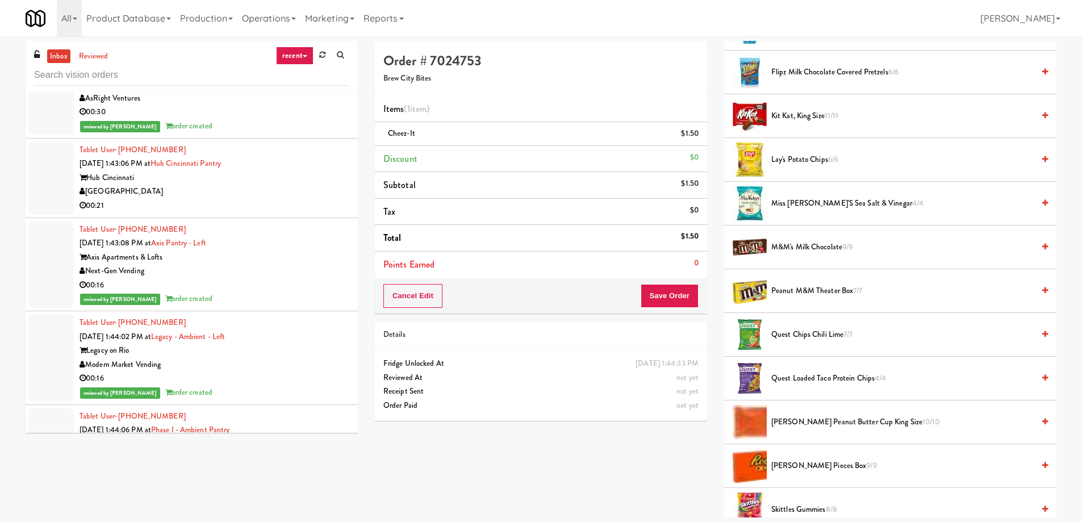
scroll to position [682, 0]
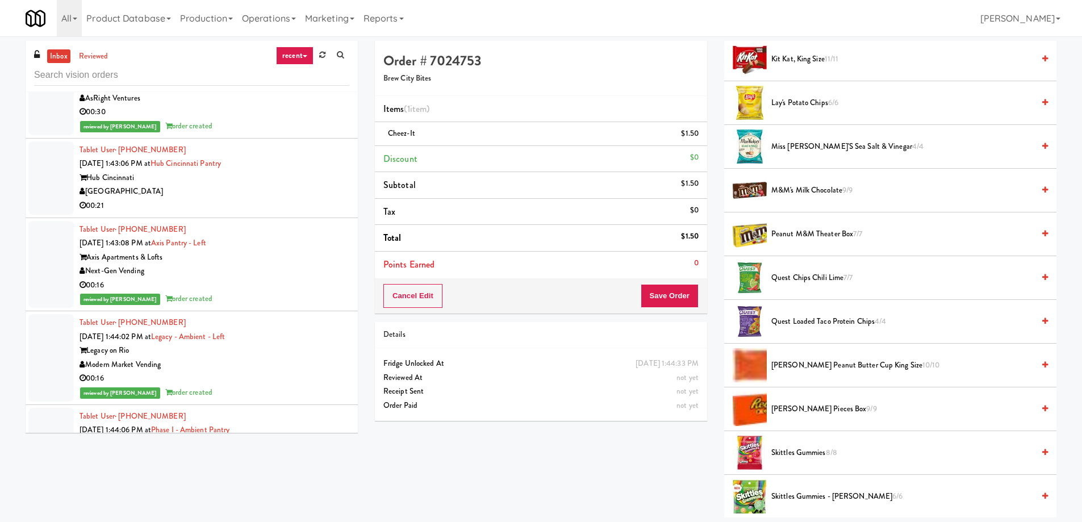
click at [806, 327] on span "Quest Loaded Taco Protein Chips 4/4" at bounding box center [903, 322] width 262 height 14
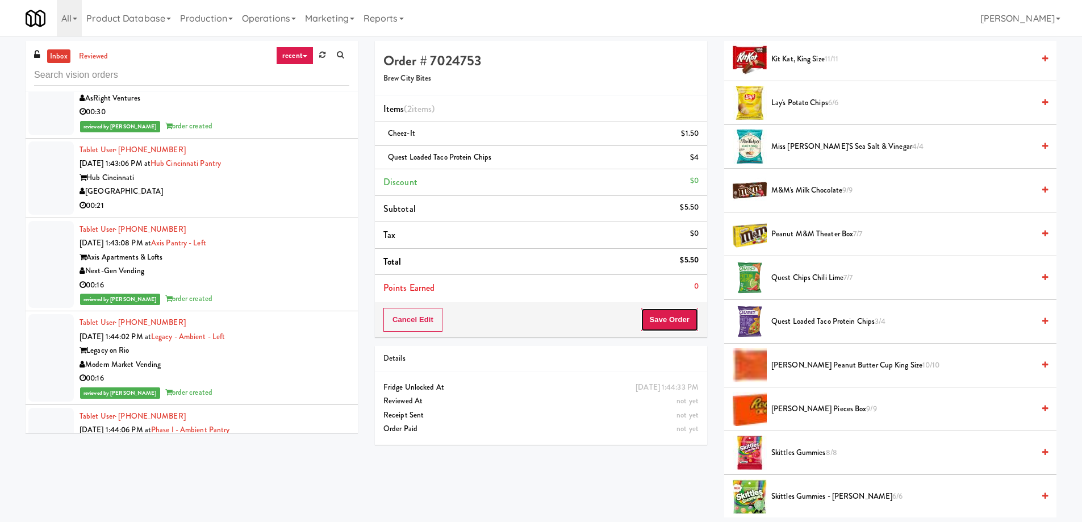
click at [670, 323] on button "Save Order" at bounding box center [670, 320] width 58 height 24
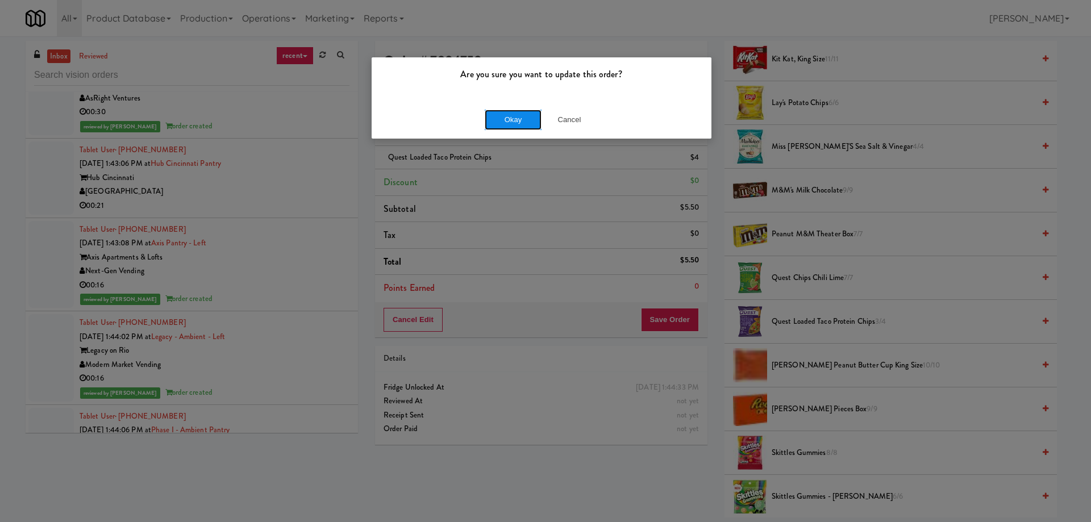
click at [528, 129] on button "Okay" at bounding box center [513, 120] width 57 height 20
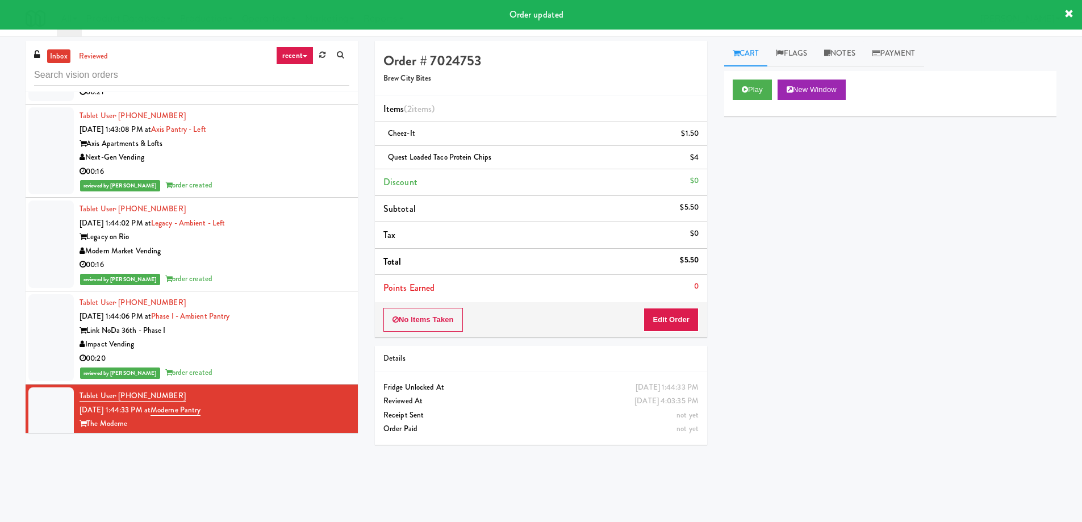
scroll to position [11464, 0]
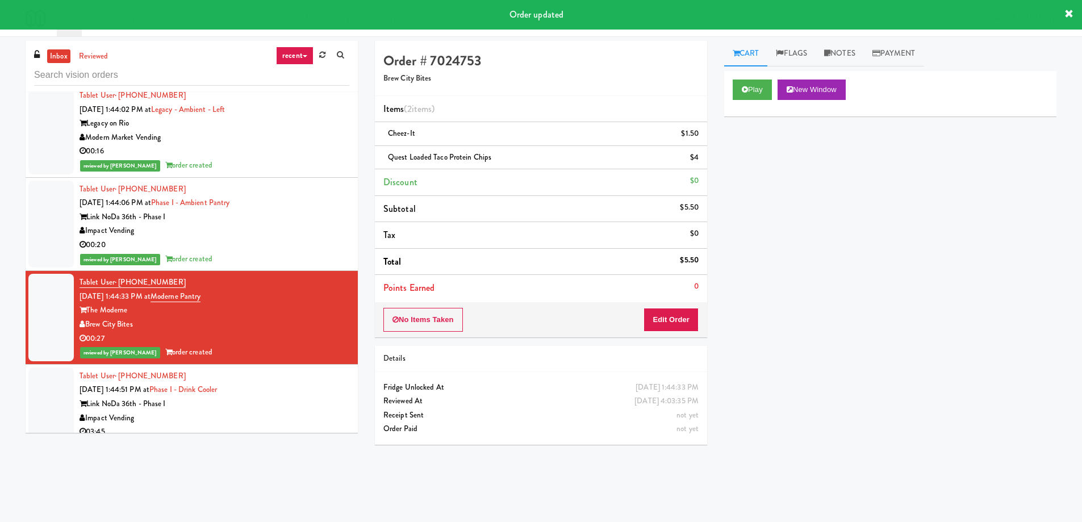
click at [280, 505] on div "00:15" at bounding box center [215, 512] width 270 height 14
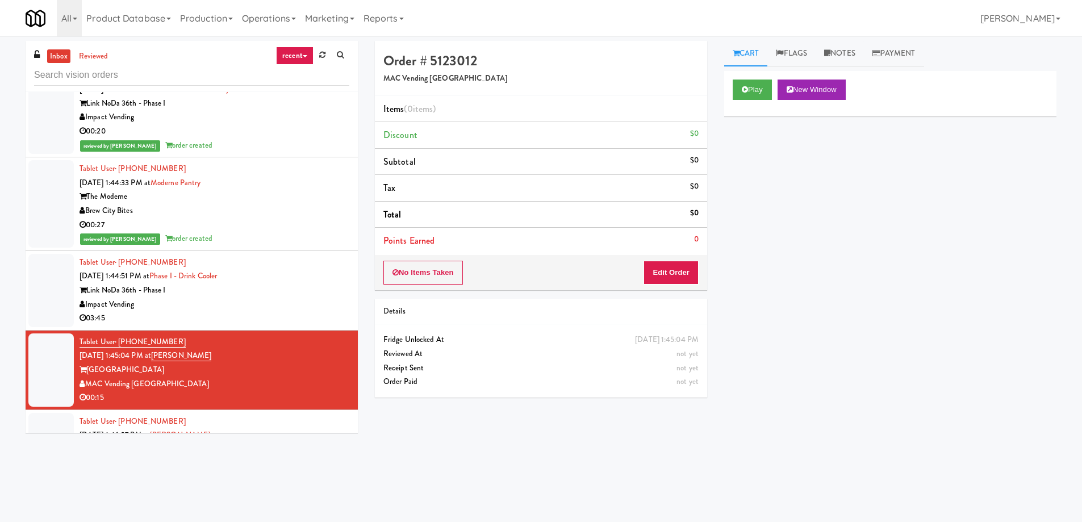
scroll to position [11634, 0]
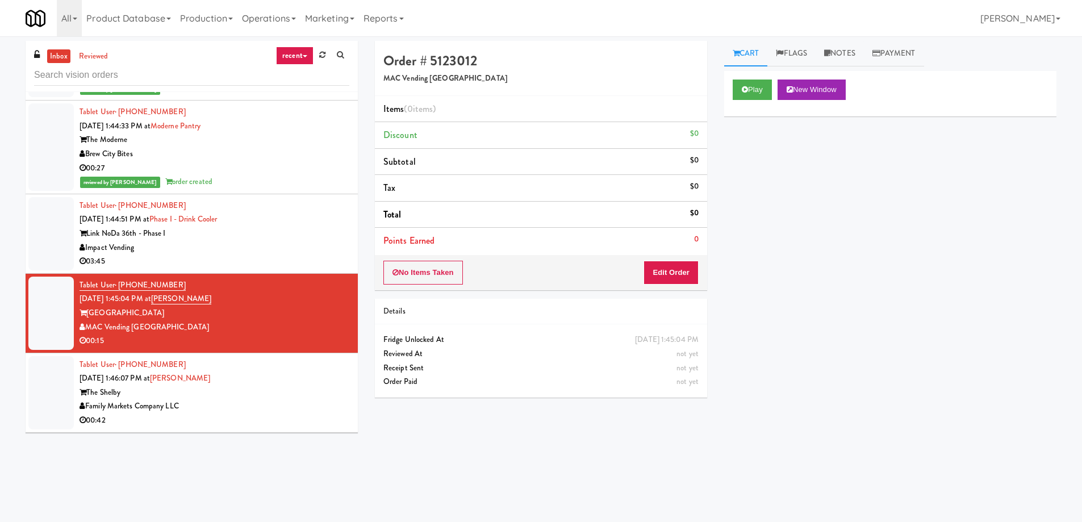
click at [276, 493] on div "00:26" at bounding box center [215, 500] width 270 height 14
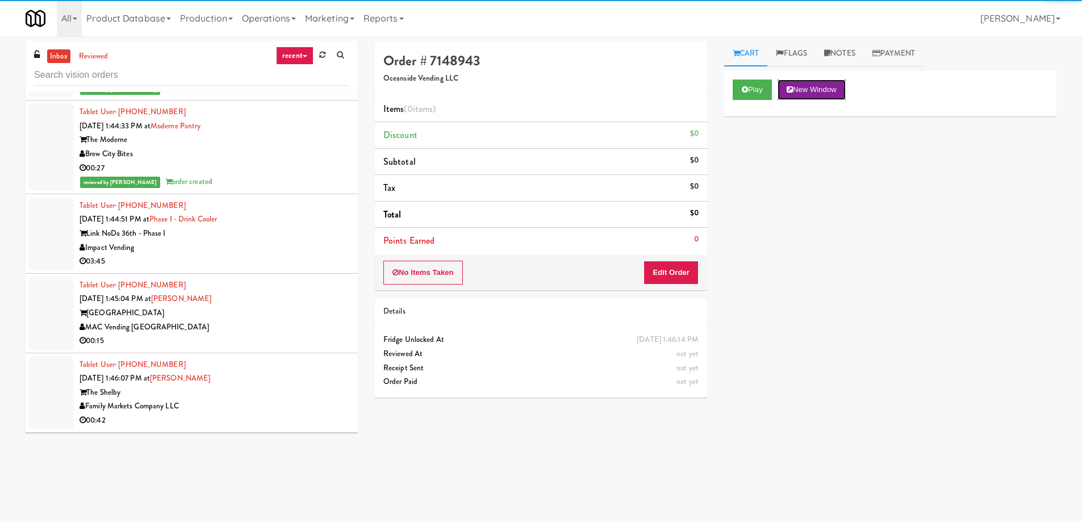
click at [833, 92] on button "New Window" at bounding box center [812, 90] width 68 height 20
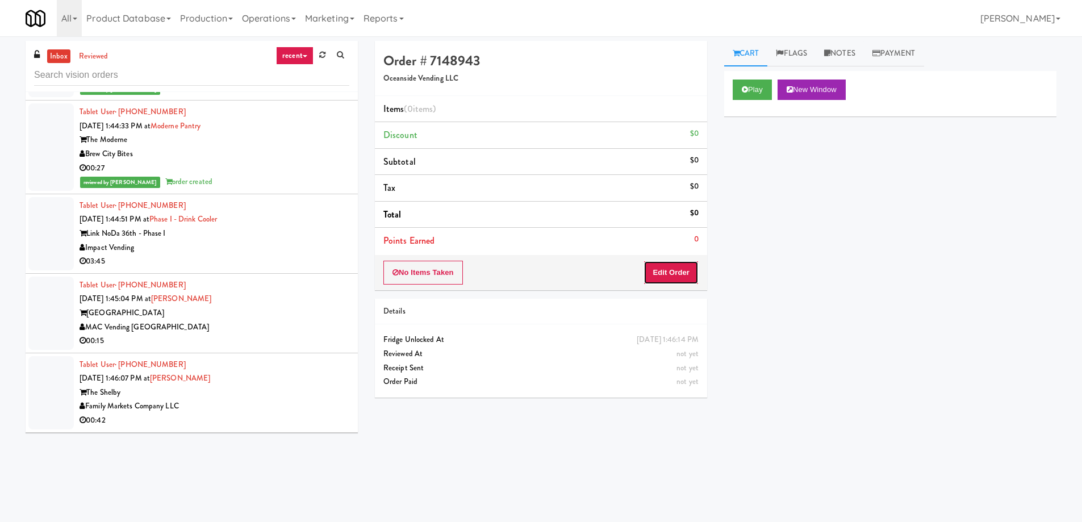
click at [675, 274] on button "Edit Order" at bounding box center [671, 273] width 55 height 24
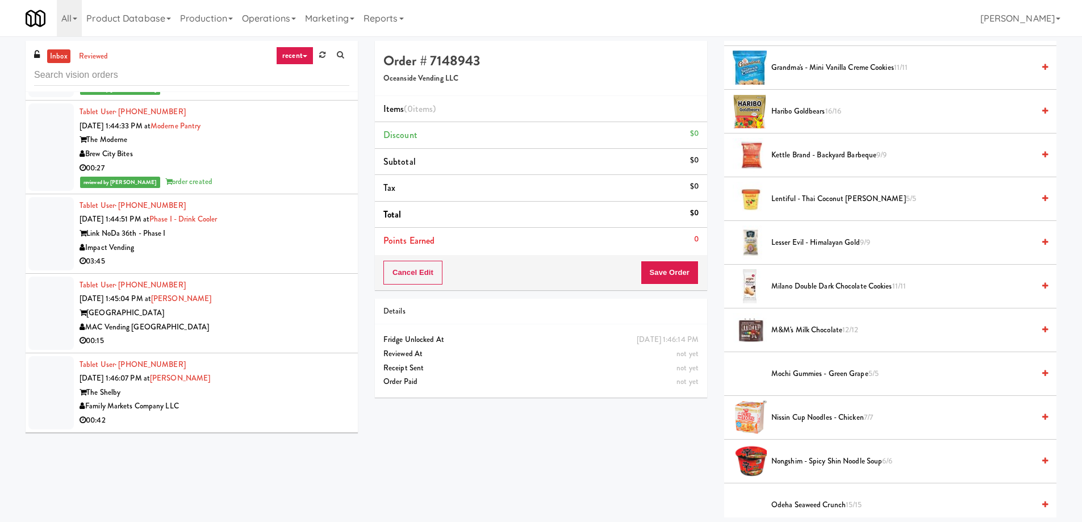
scroll to position [568, 0]
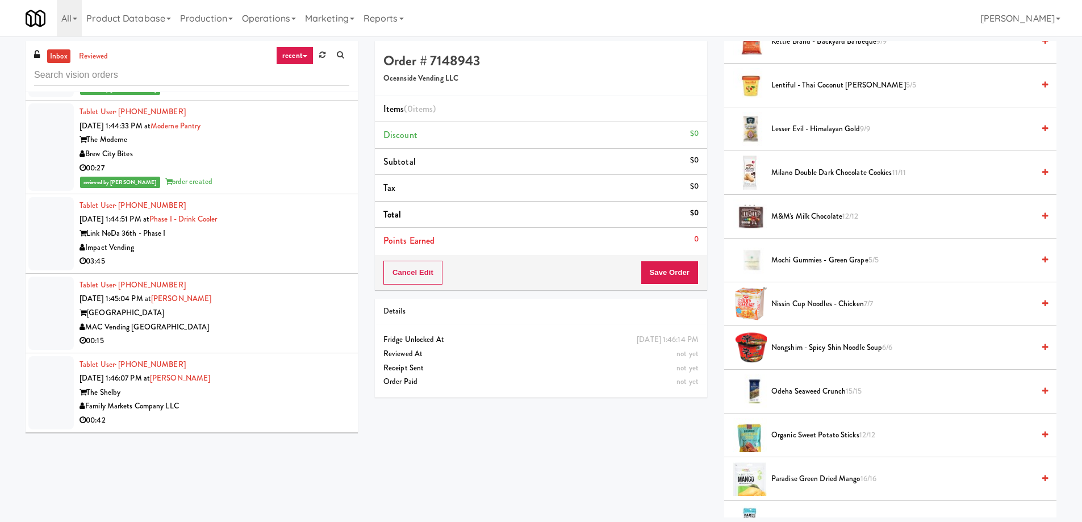
click at [828, 397] on span "Odeha Seaweed Crunch 15/15" at bounding box center [903, 392] width 262 height 14
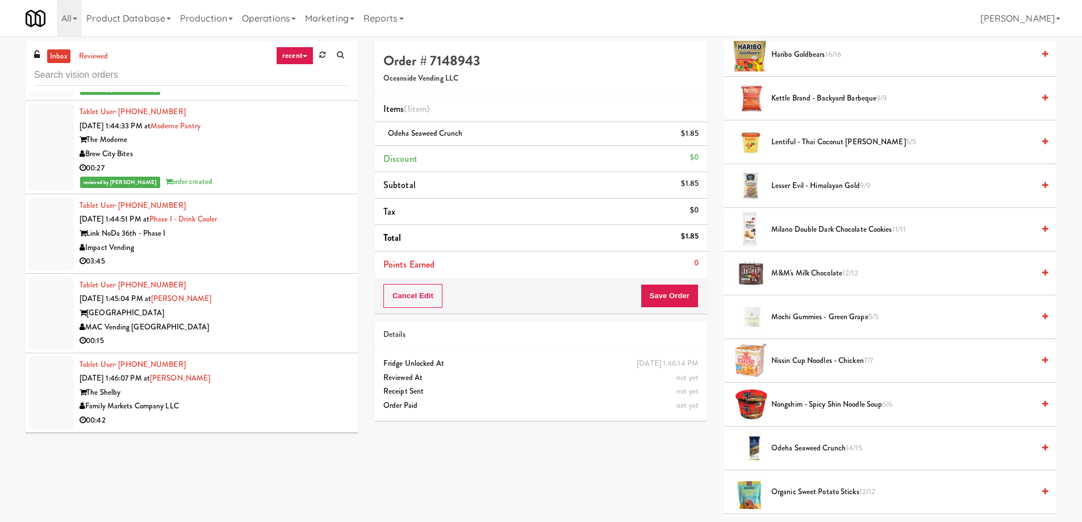
scroll to position [455, 0]
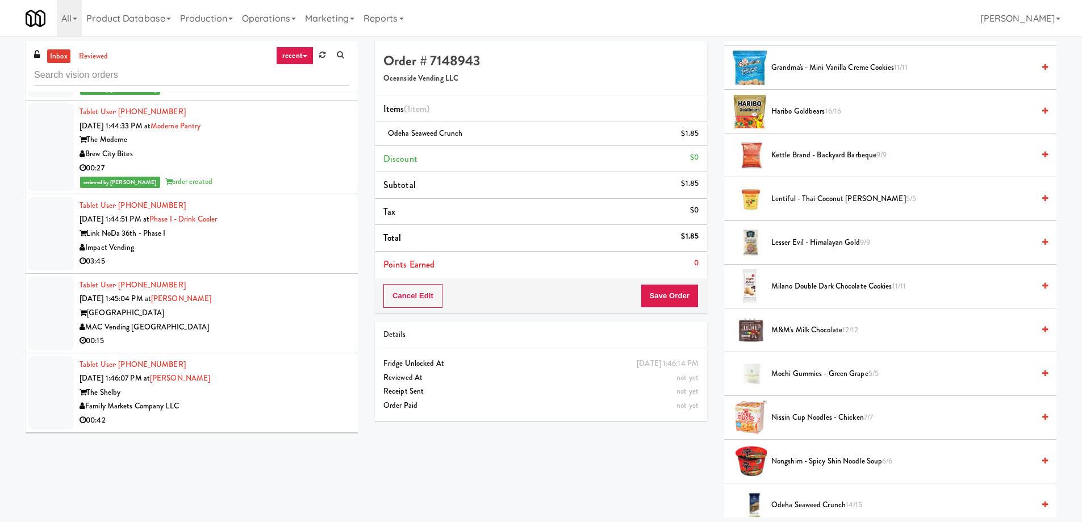
click at [795, 115] on span "Haribo Goldbears 16/16" at bounding box center [903, 112] width 262 height 14
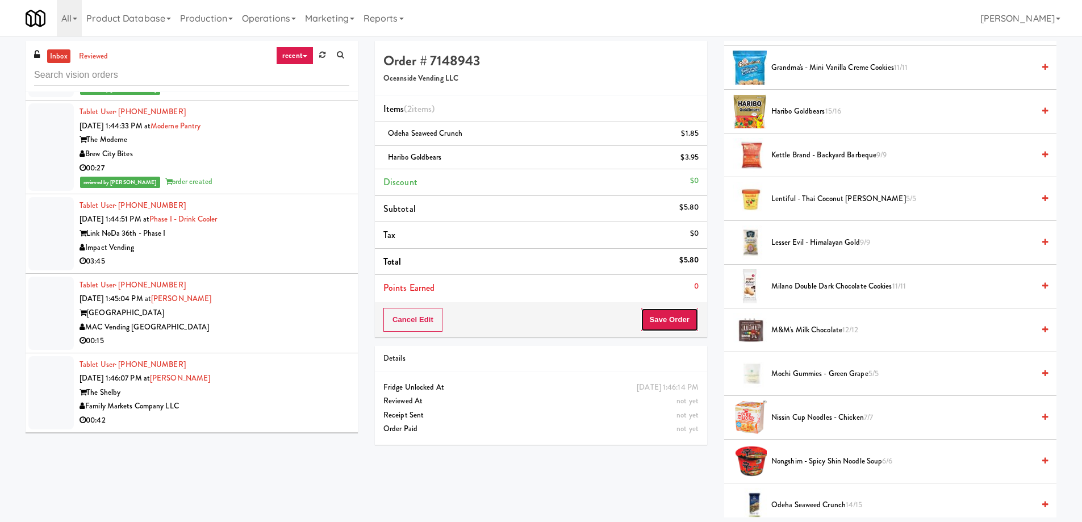
click at [676, 311] on button "Save Order" at bounding box center [670, 320] width 58 height 24
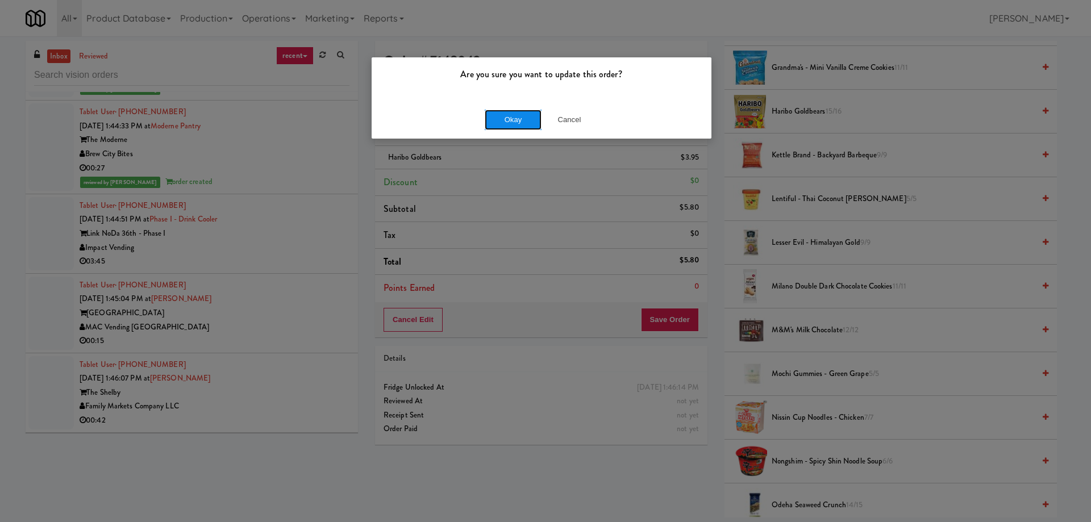
click at [507, 128] on button "Okay" at bounding box center [513, 120] width 57 height 20
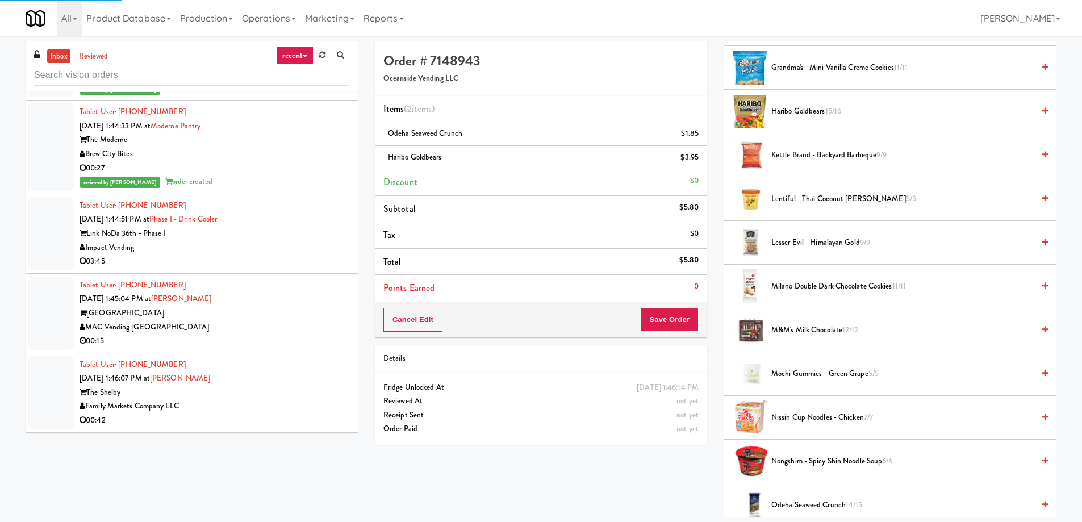
scroll to position [0, 0]
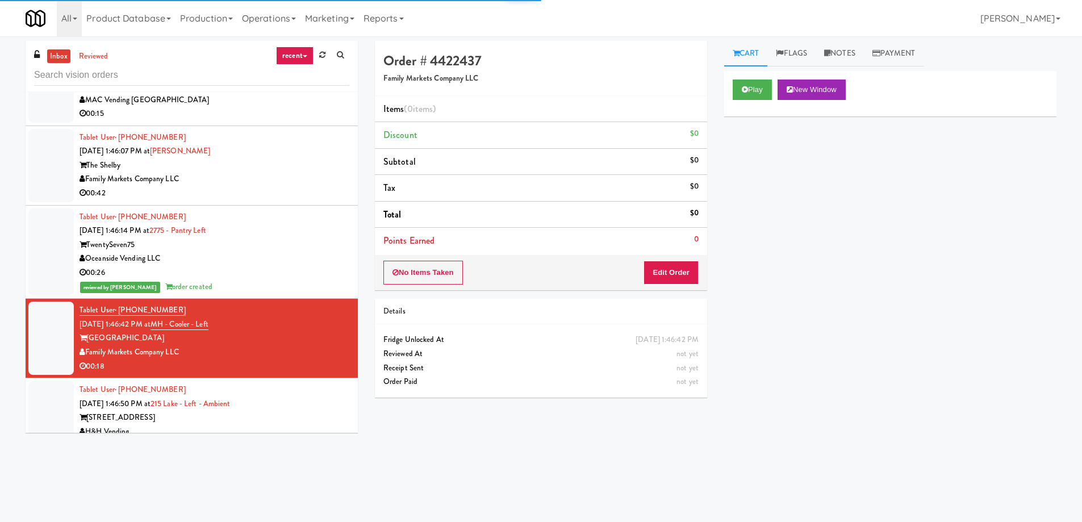
scroll to position [11805, 0]
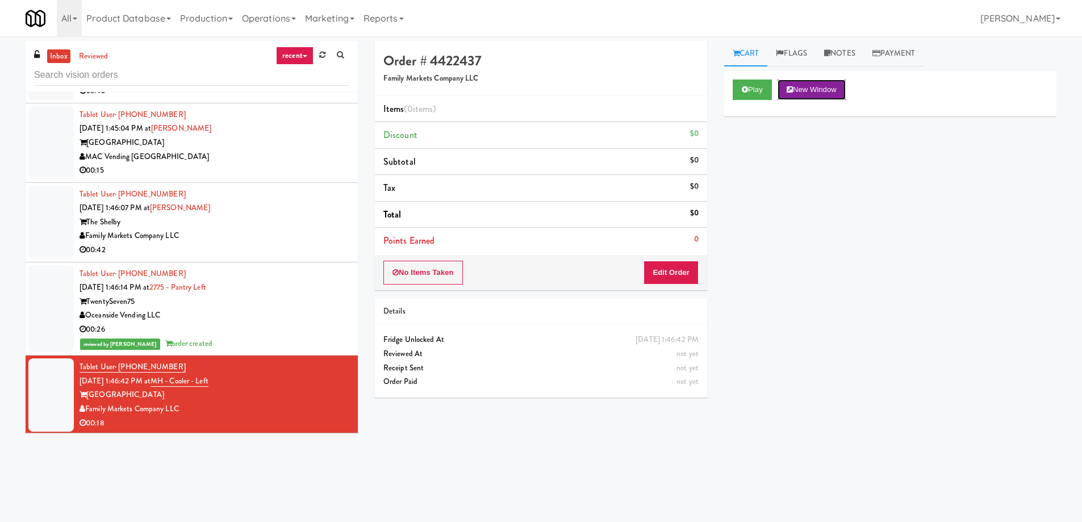
click at [803, 94] on button "New Window" at bounding box center [812, 90] width 68 height 20
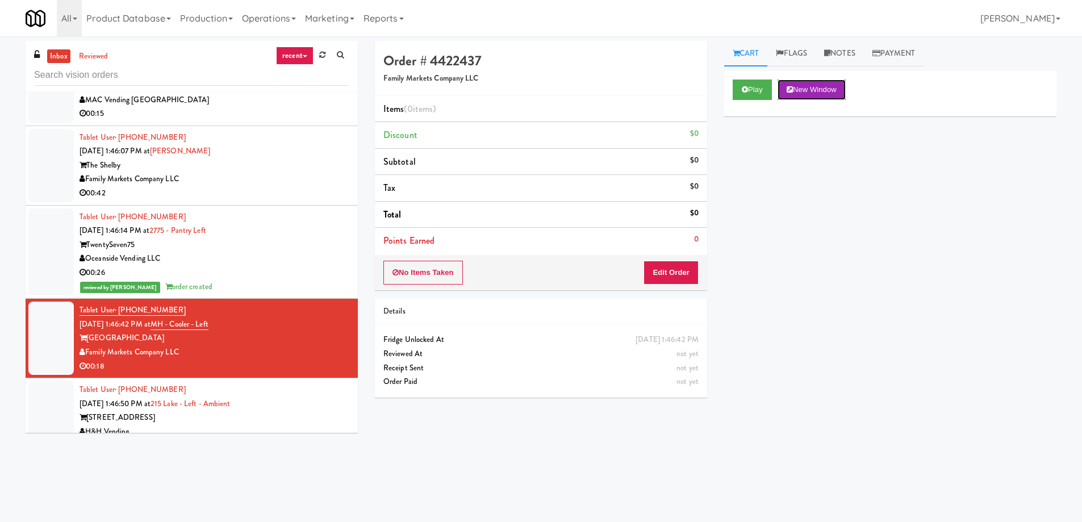
scroll to position [11918, 0]
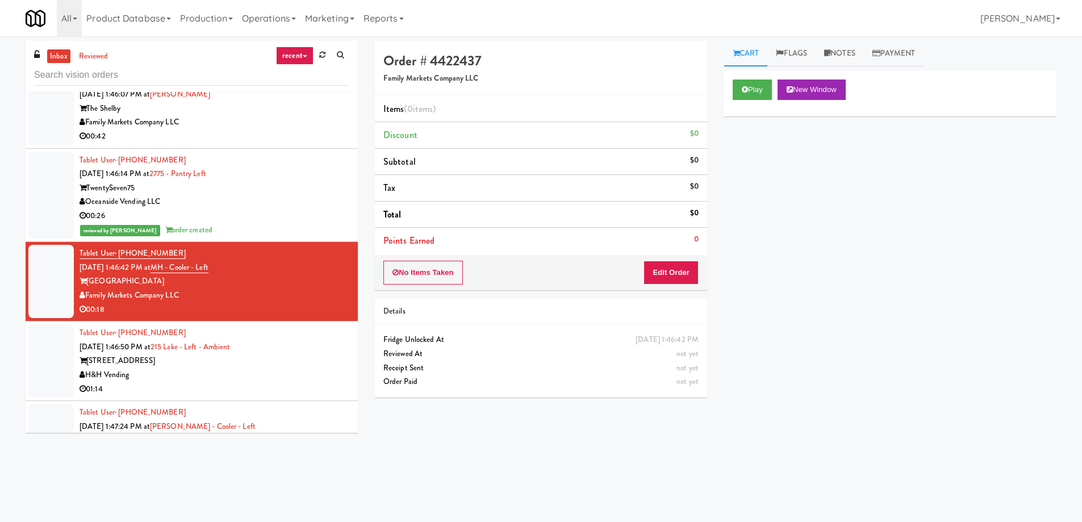
click at [290, 406] on div "Tablet User · (804) 248-4494 [DATE] 1:47:24 PM at [GEOGRAPHIC_DATA] - Cooler - …" at bounding box center [215, 441] width 270 height 70
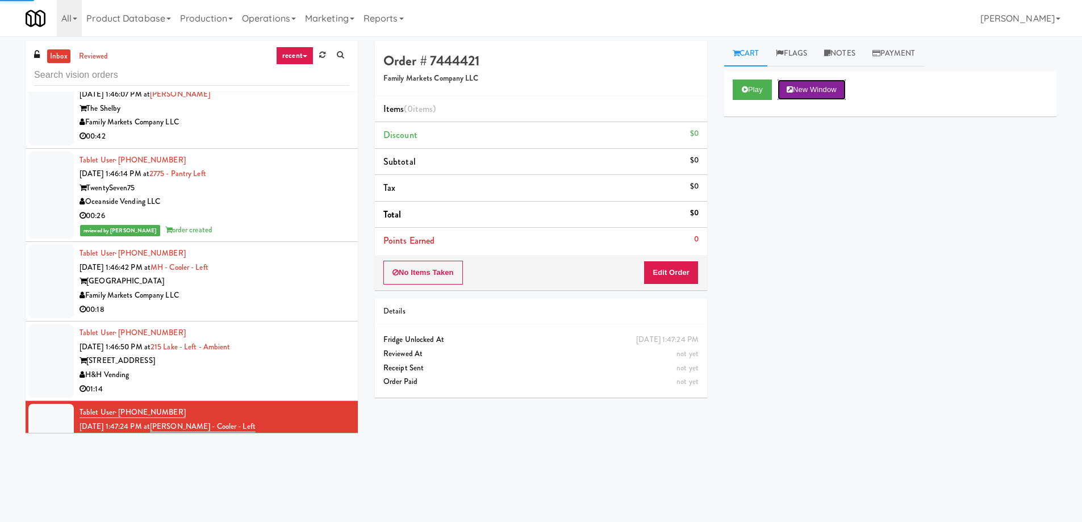
click at [806, 93] on button "New Window" at bounding box center [812, 90] width 68 height 20
click at [691, 277] on button "Edit Order" at bounding box center [671, 273] width 55 height 24
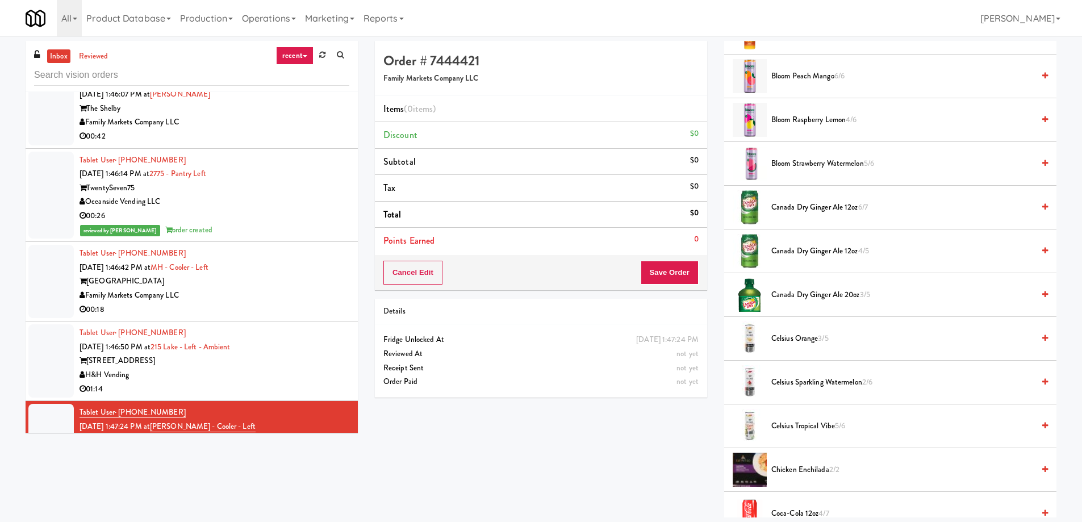
scroll to position [398, 0]
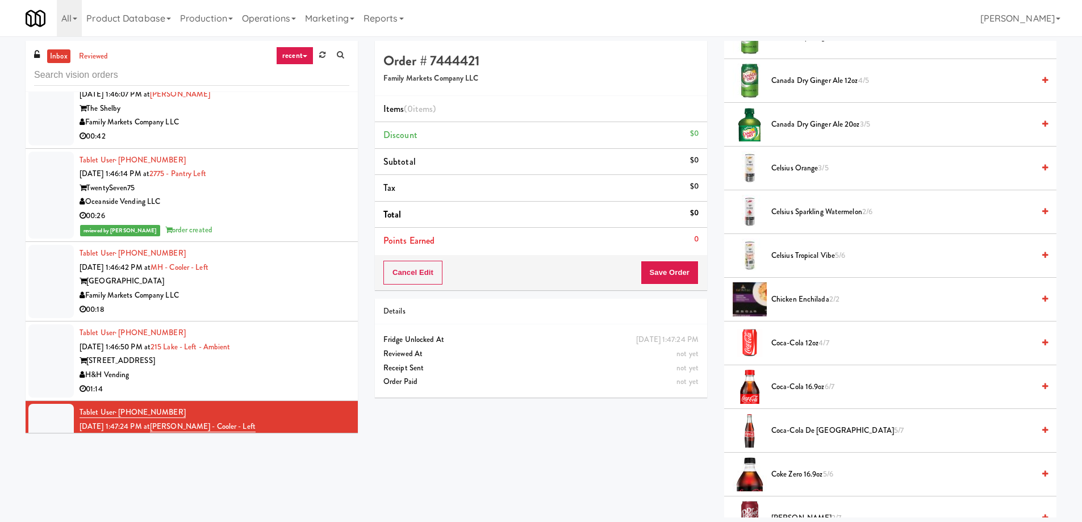
click at [802, 212] on span "Celsius Sparkling Watermelon 2/6" at bounding box center [903, 212] width 262 height 14
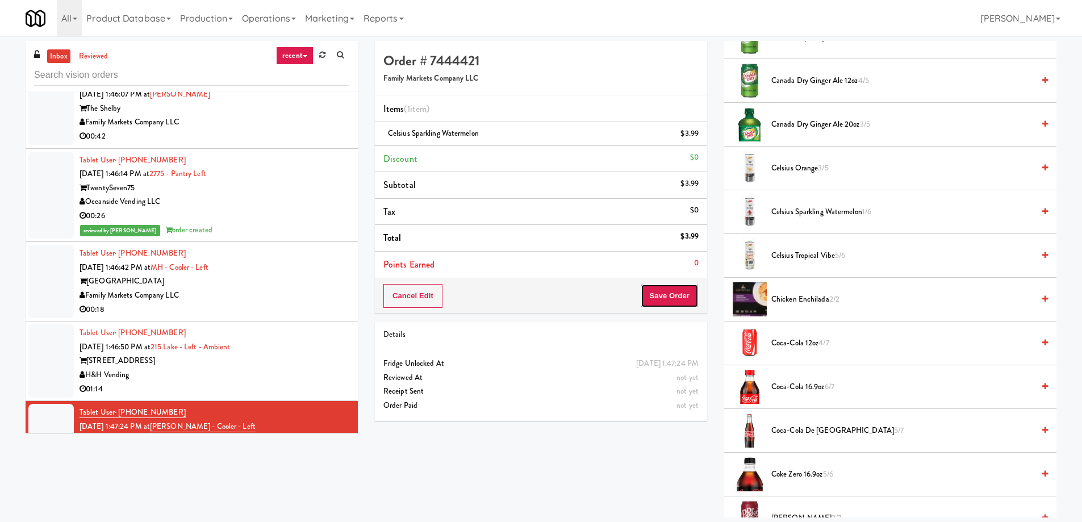
click at [659, 297] on button "Save Order" at bounding box center [670, 296] width 58 height 24
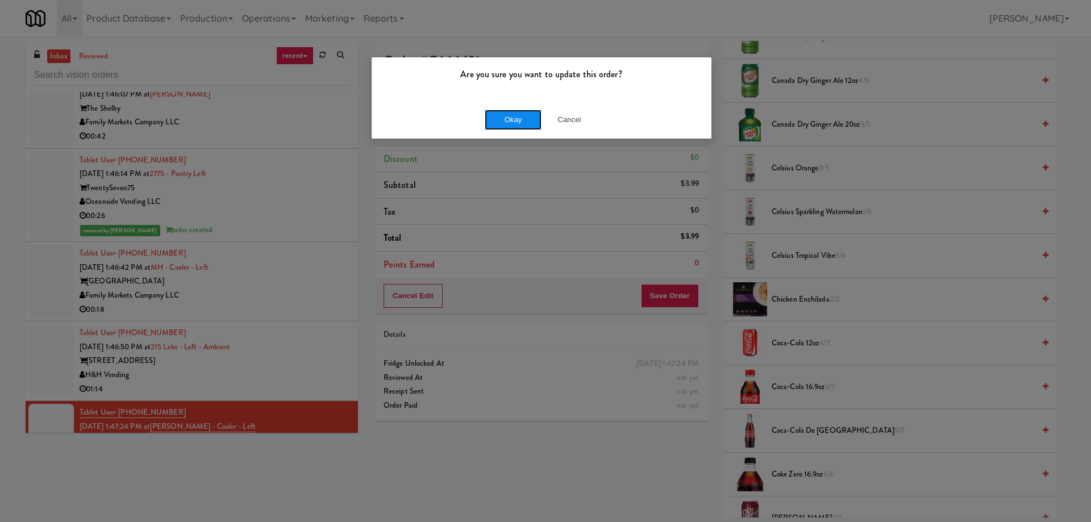
click at [506, 130] on button "Okay" at bounding box center [513, 120] width 57 height 20
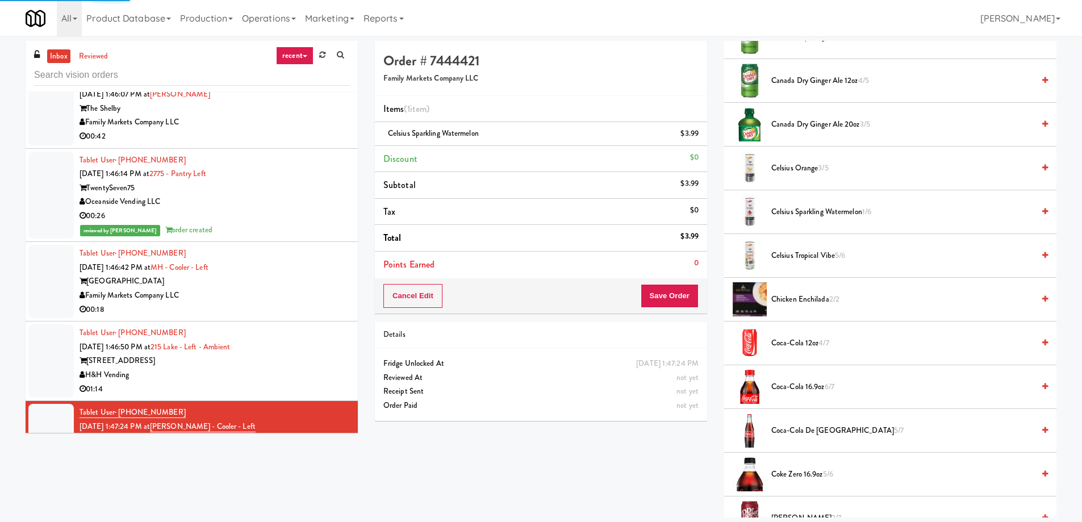
scroll to position [0, 0]
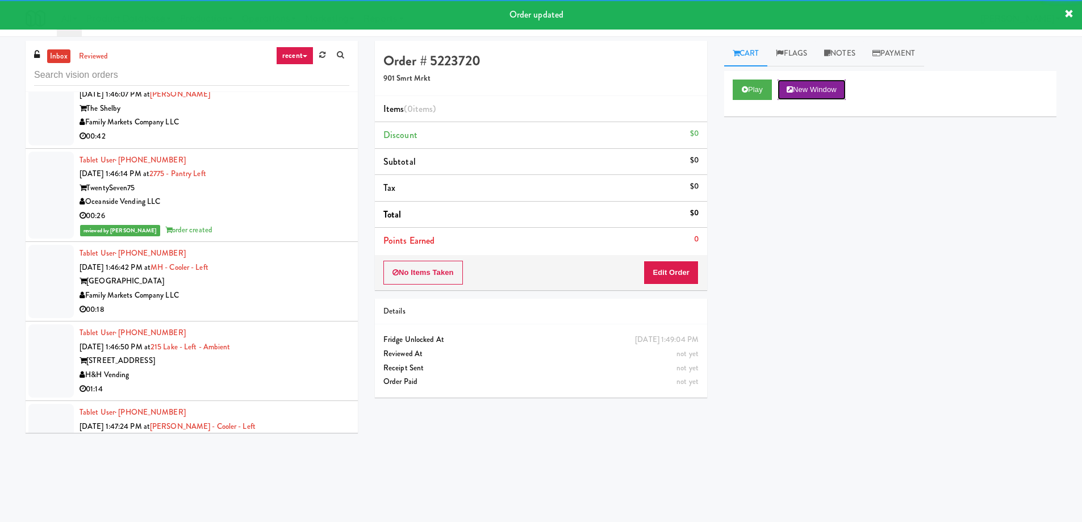
click at [824, 86] on button "New Window" at bounding box center [812, 90] width 68 height 20
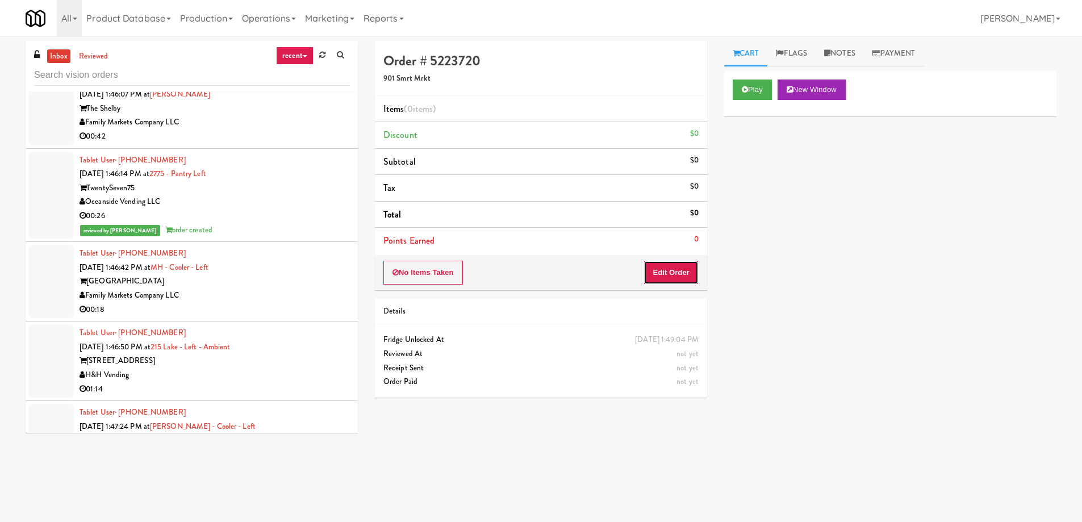
click at [661, 269] on button "Edit Order" at bounding box center [671, 273] width 55 height 24
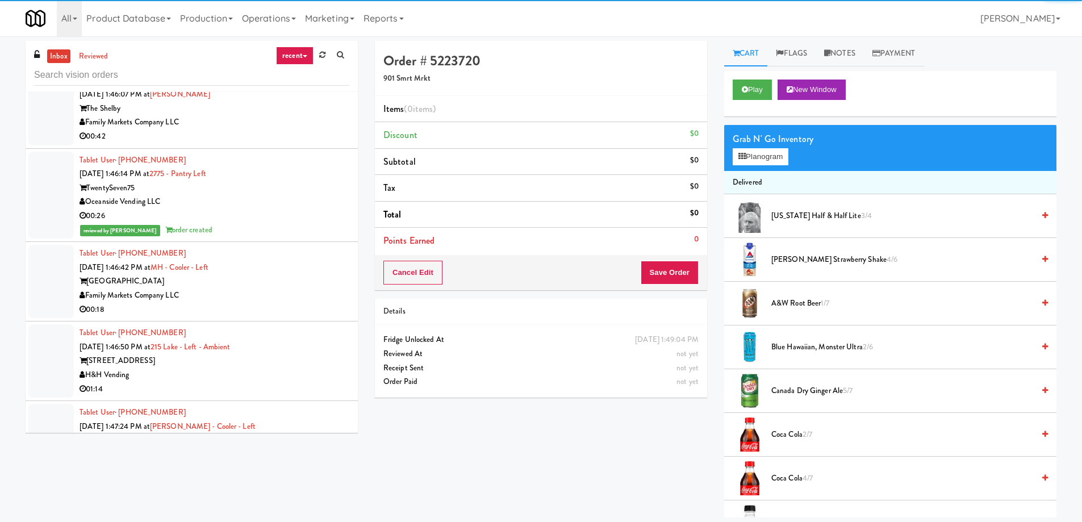
click at [800, 307] on span "A&W Root Beer 1/7" at bounding box center [903, 304] width 262 height 14
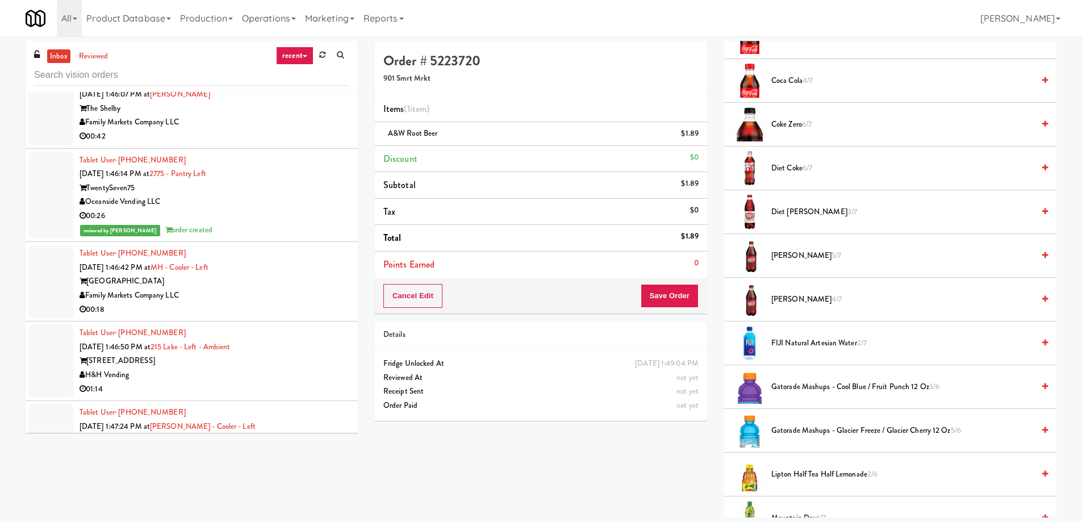
scroll to position [511, 0]
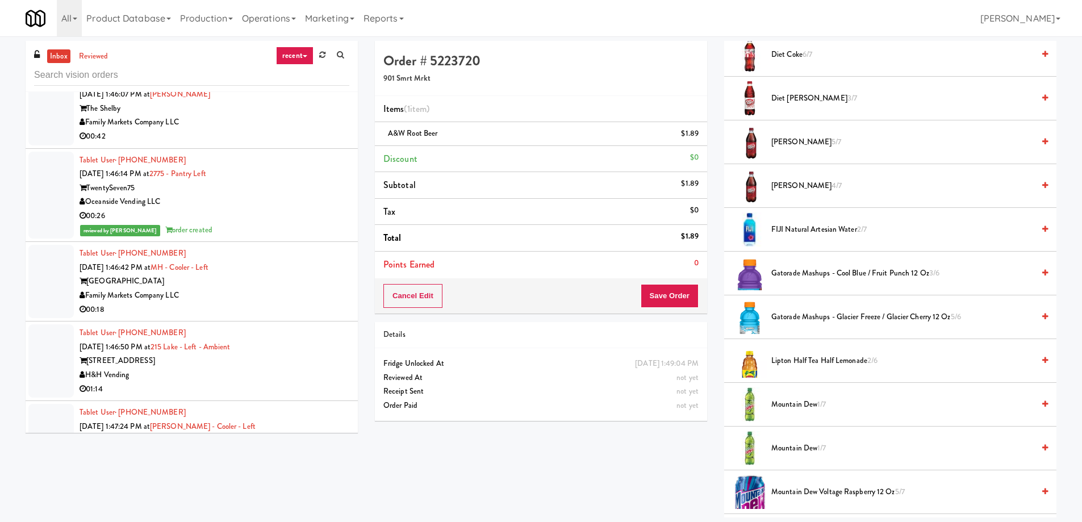
click at [832, 365] on span "Lipton Half Tea Half Lemonade 2/6" at bounding box center [903, 361] width 262 height 14
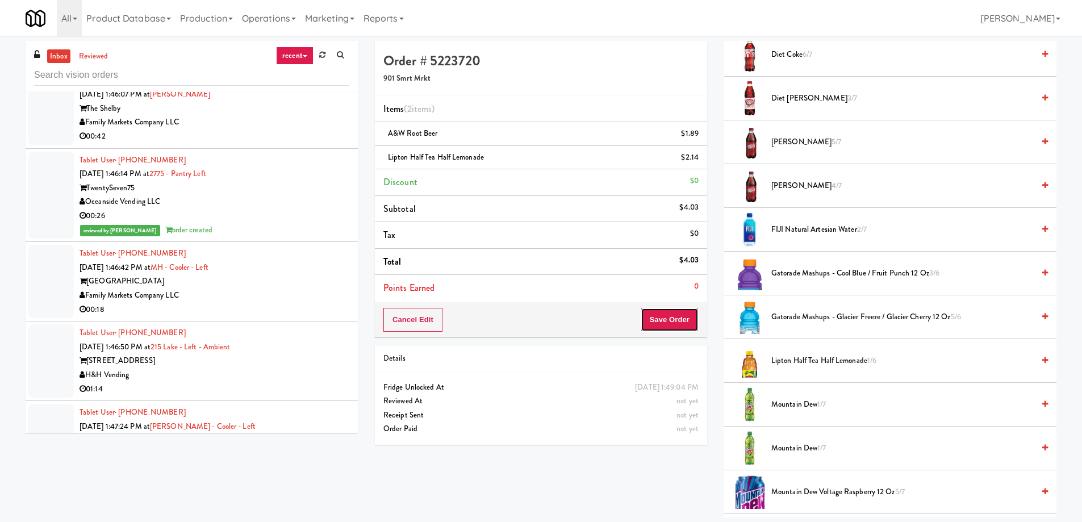
click at [683, 326] on button "Save Order" at bounding box center [670, 320] width 58 height 24
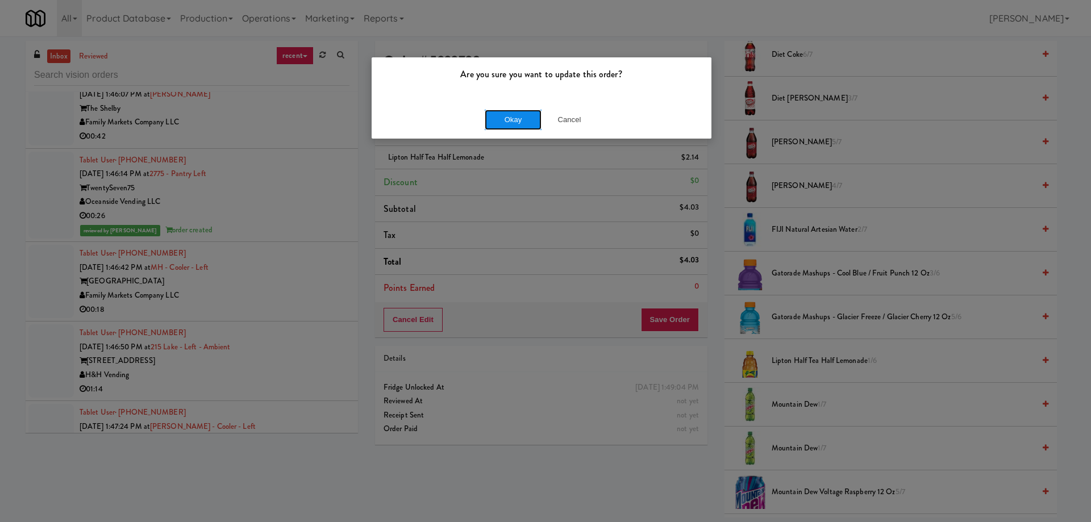
click at [510, 122] on button "Okay" at bounding box center [513, 120] width 57 height 20
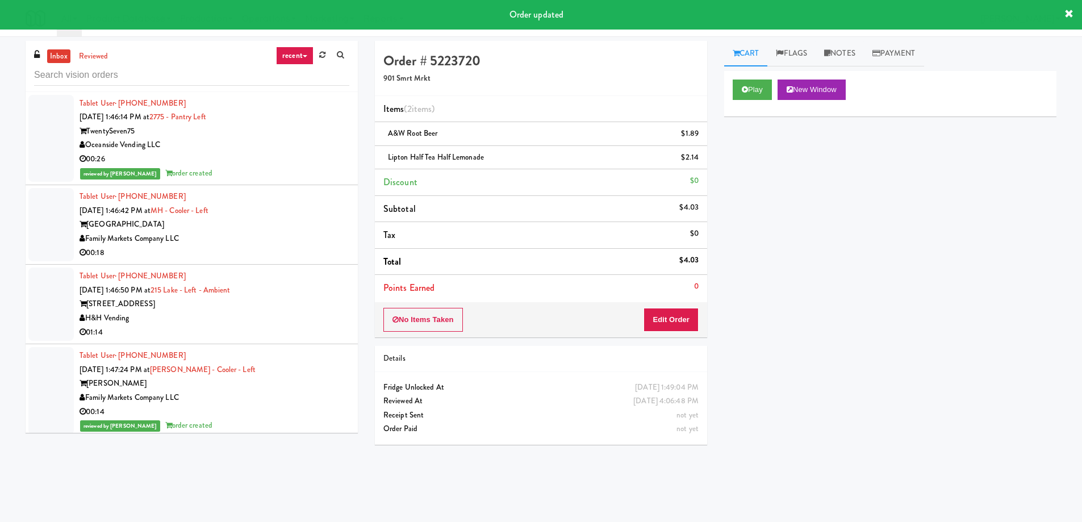
scroll to position [12032, 0]
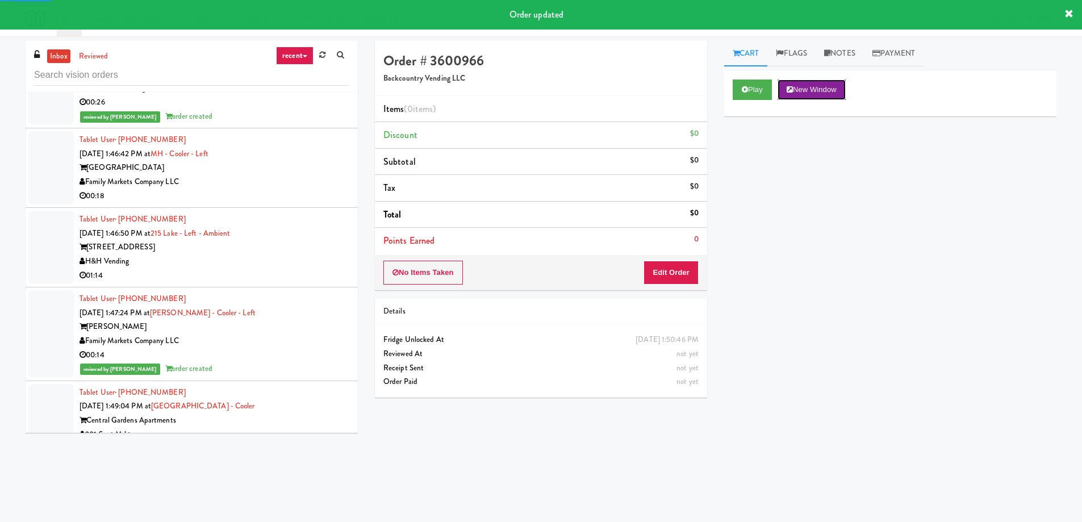
click at [829, 88] on button "New Window" at bounding box center [812, 90] width 68 height 20
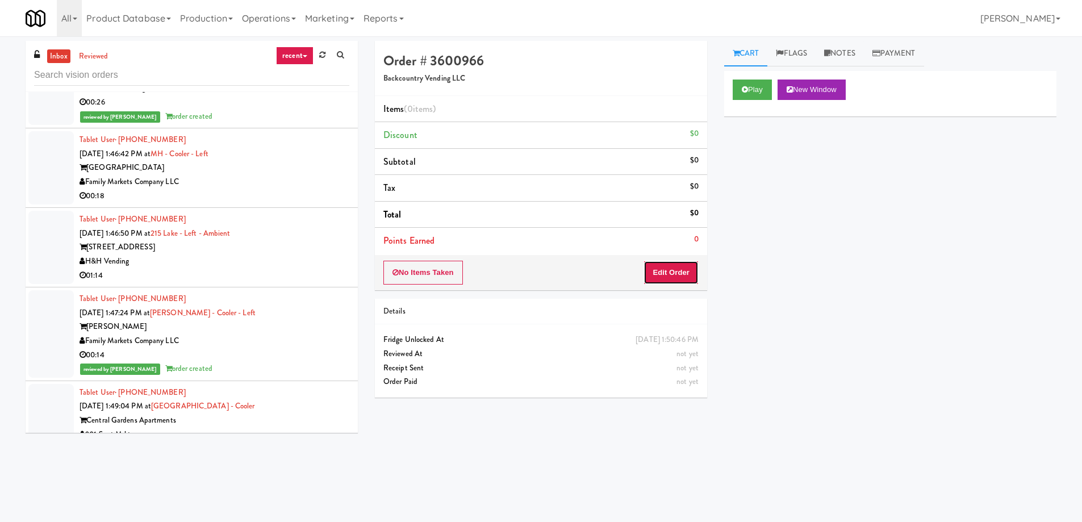
click at [692, 277] on button "Edit Order" at bounding box center [671, 273] width 55 height 24
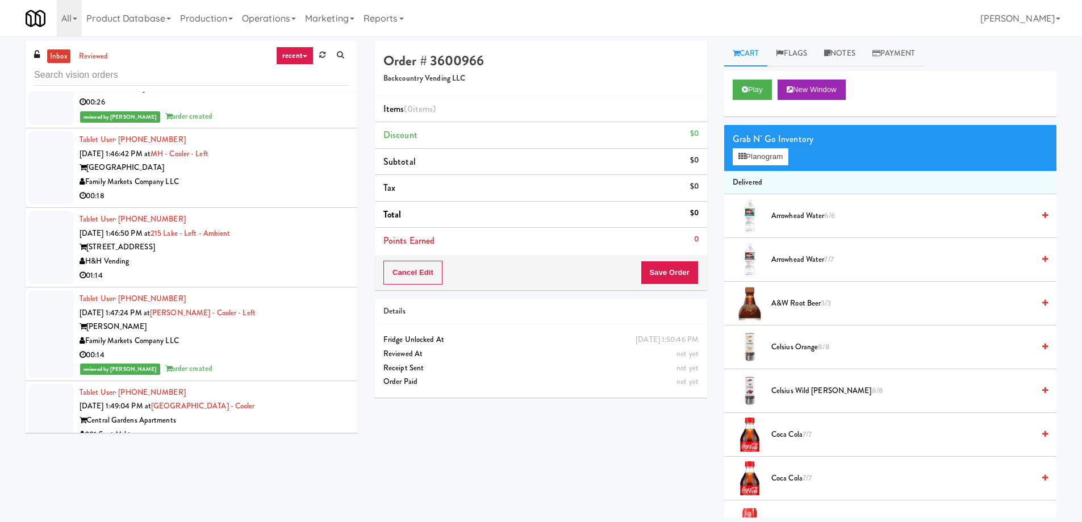
click at [803, 435] on span "Coca Cola 7/7" at bounding box center [903, 435] width 262 height 14
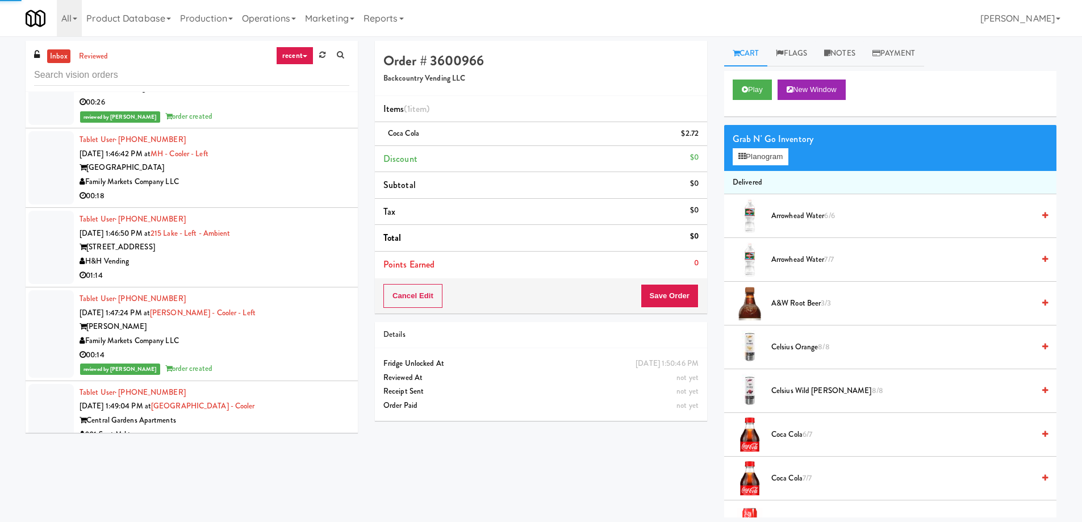
click at [803, 435] on span "Coca Cola 6/7" at bounding box center [903, 435] width 262 height 14
click at [672, 312] on div "Cancel Edit Save Order" at bounding box center [541, 295] width 332 height 35
click at [670, 302] on button "Save Order" at bounding box center [670, 296] width 58 height 24
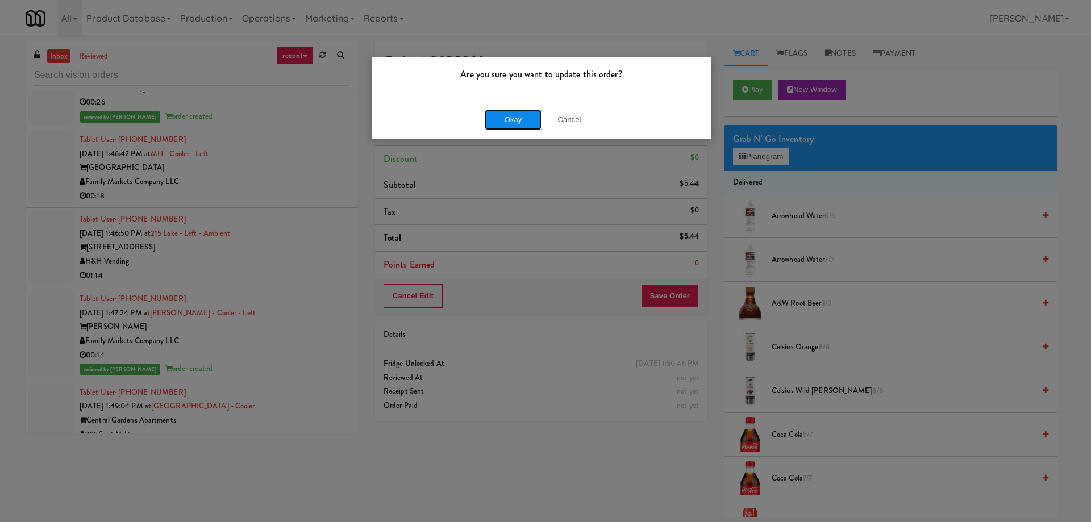
click at [520, 120] on button "Okay" at bounding box center [513, 120] width 57 height 20
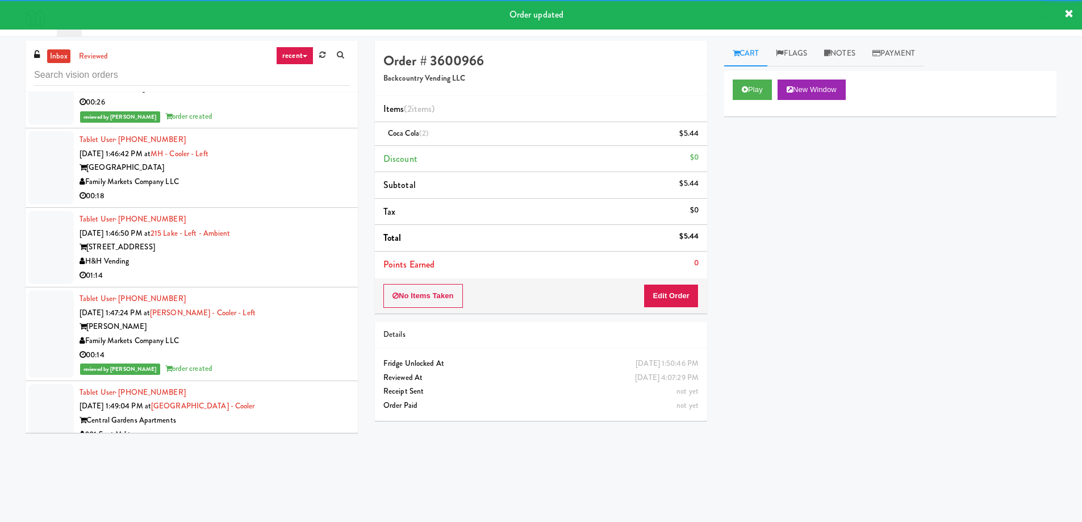
scroll to position [12146, 0]
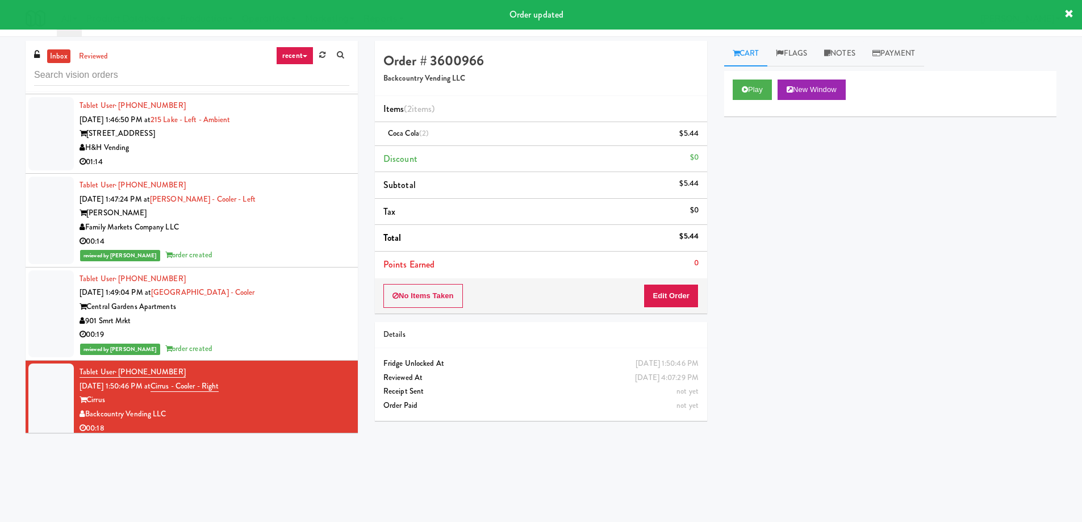
click at [289, 459] on div "Tablet User · (480) 925-8043 [DATE] 1:50:46 PM at [GEOGRAPHIC_DATA] - Cooler - …" at bounding box center [215, 494] width 270 height 70
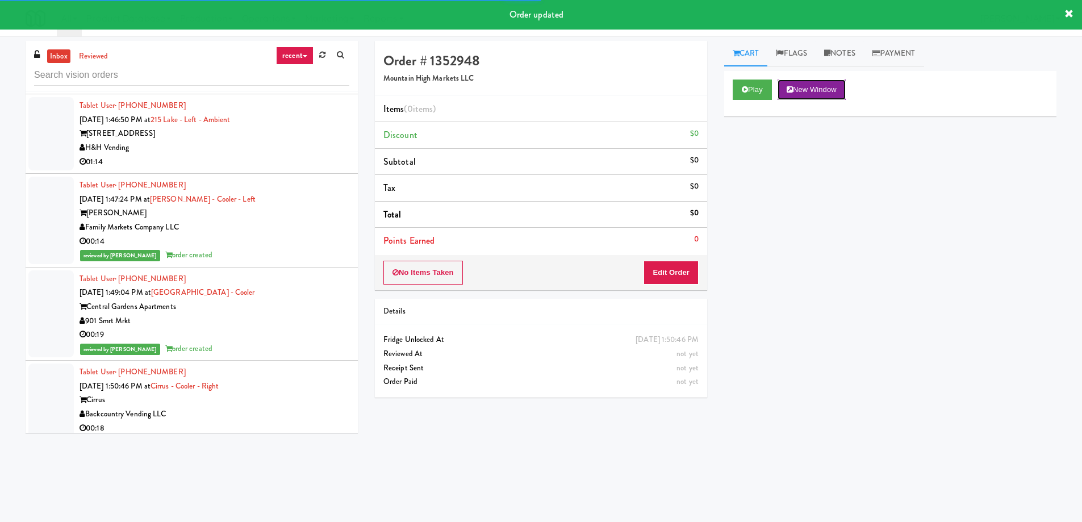
click at [807, 93] on button "New Window" at bounding box center [812, 90] width 68 height 20
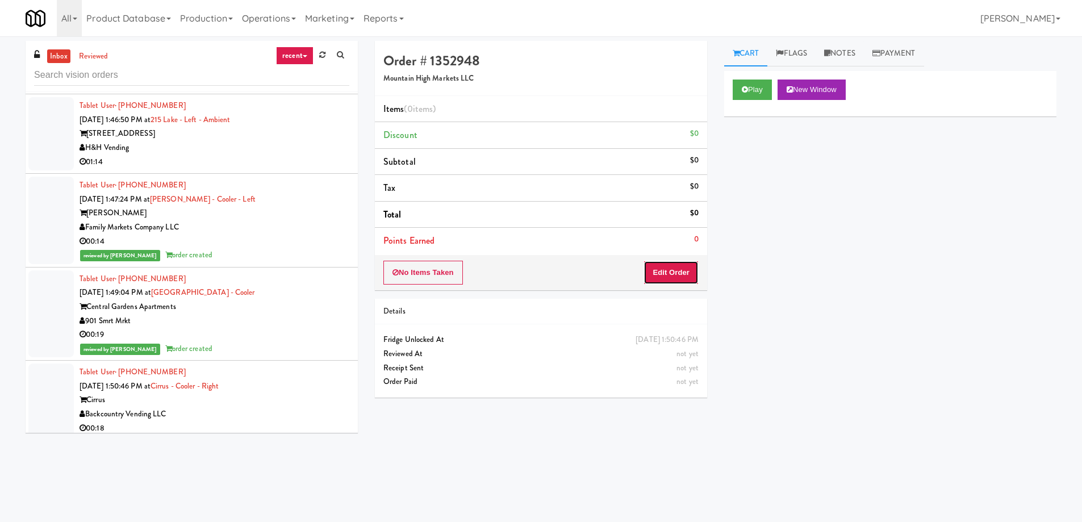
click at [661, 267] on button "Edit Order" at bounding box center [671, 273] width 55 height 24
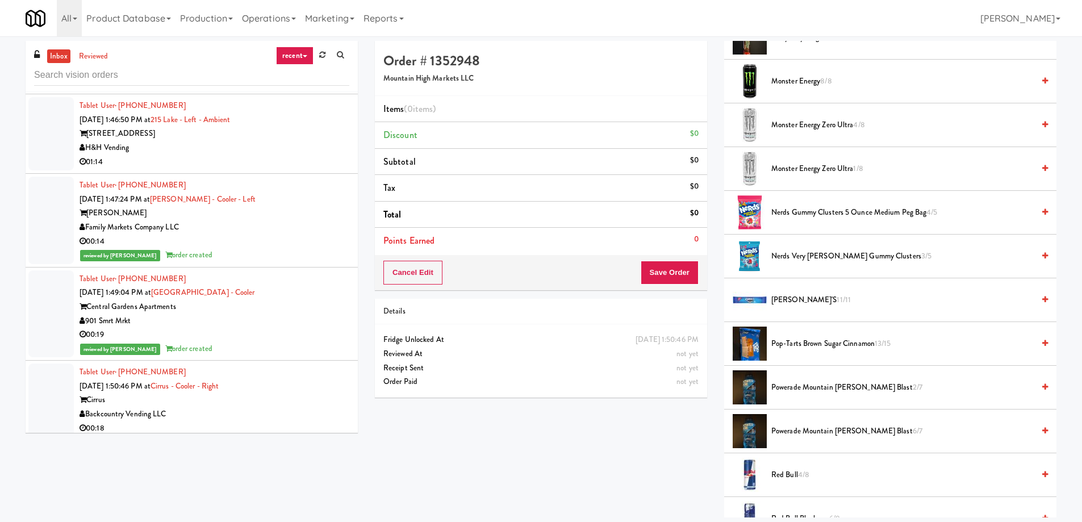
scroll to position [1080, 0]
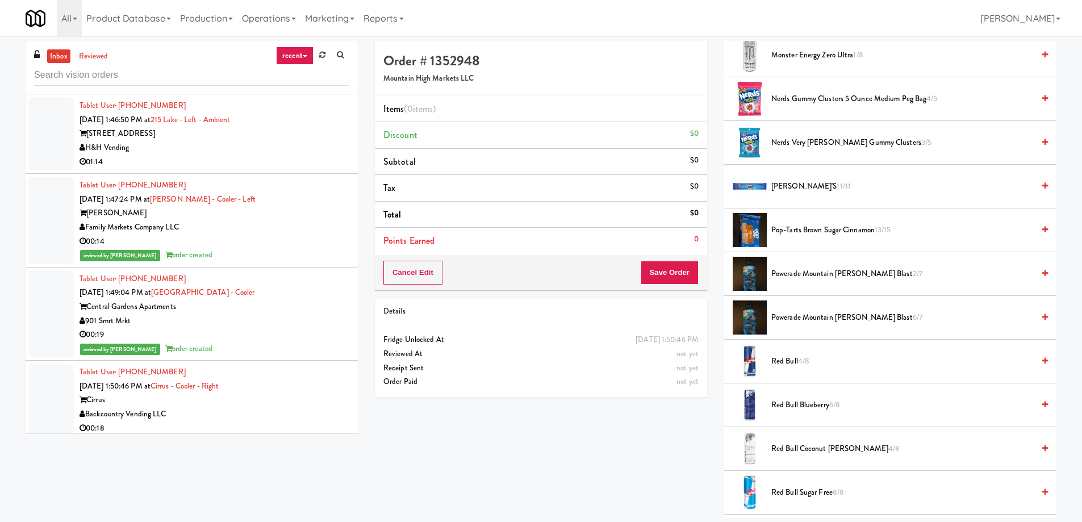
click at [806, 268] on span "Powerade Mountain [PERSON_NAME] Blast 2/7" at bounding box center [903, 274] width 262 height 14
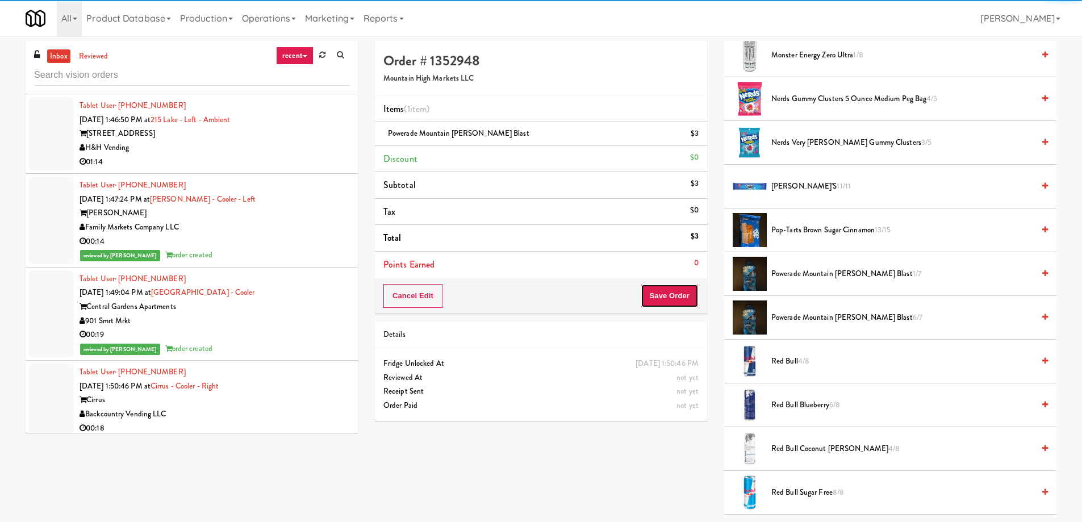
click at [670, 301] on button "Save Order" at bounding box center [670, 296] width 58 height 24
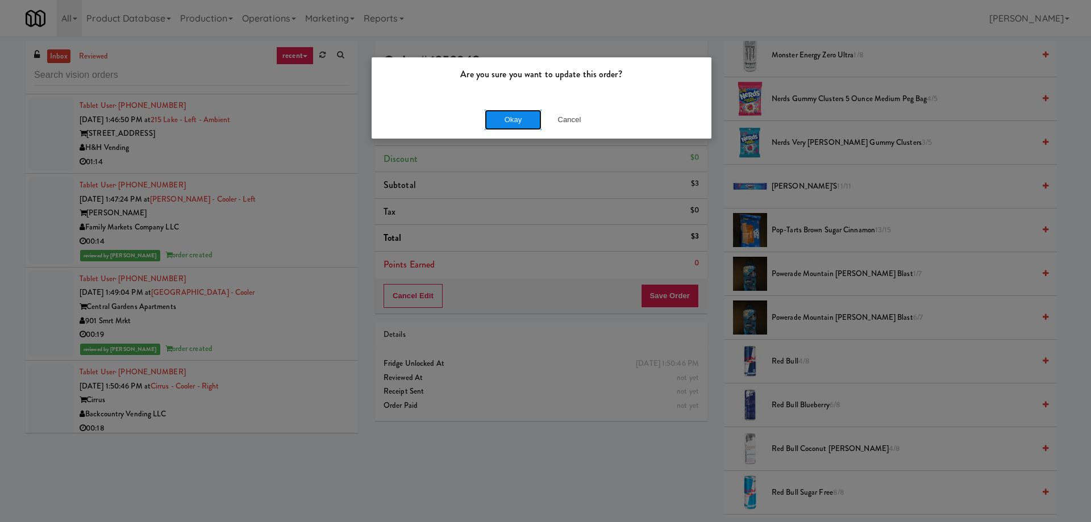
click at [524, 116] on button "Okay" at bounding box center [513, 120] width 57 height 20
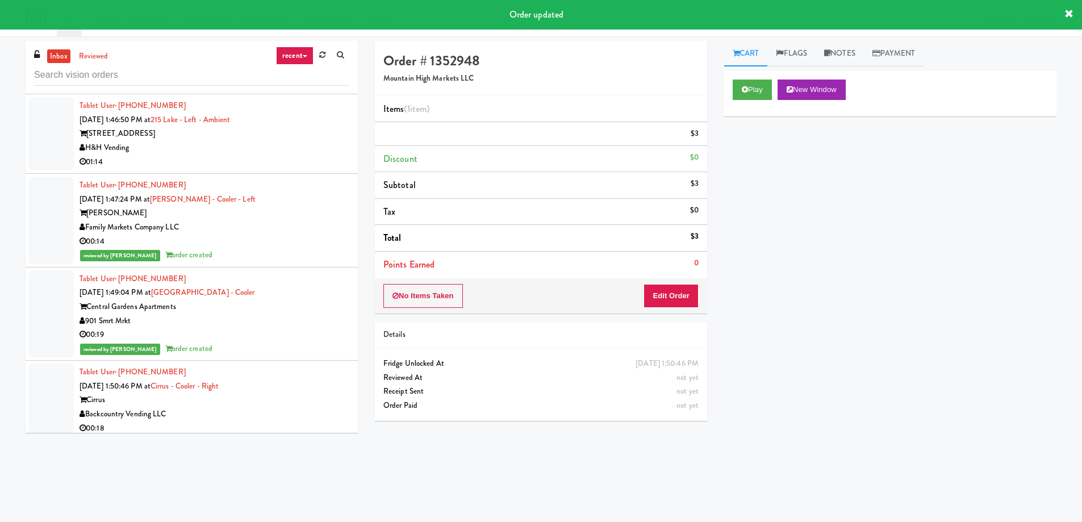
scroll to position [0, 0]
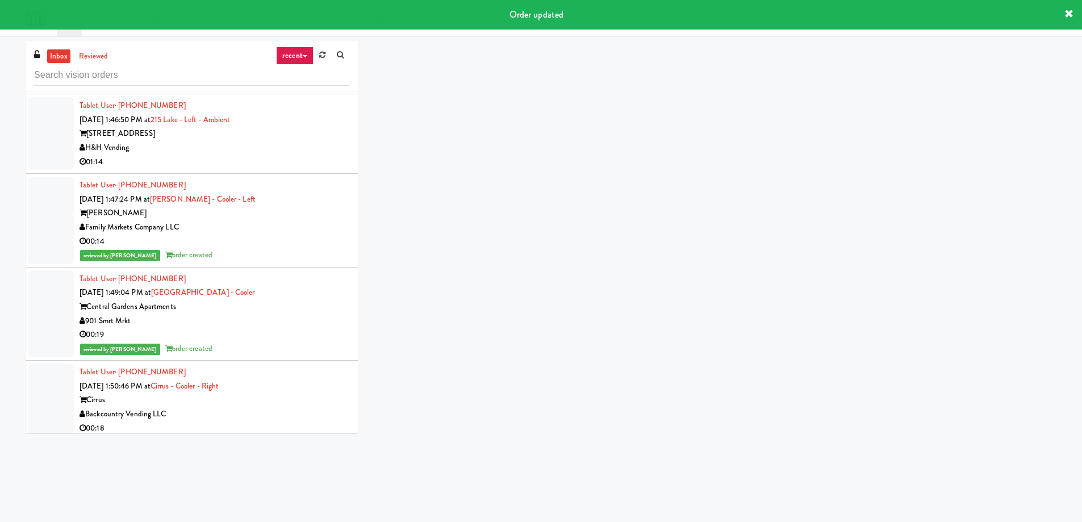
scroll to position [12373, 0]
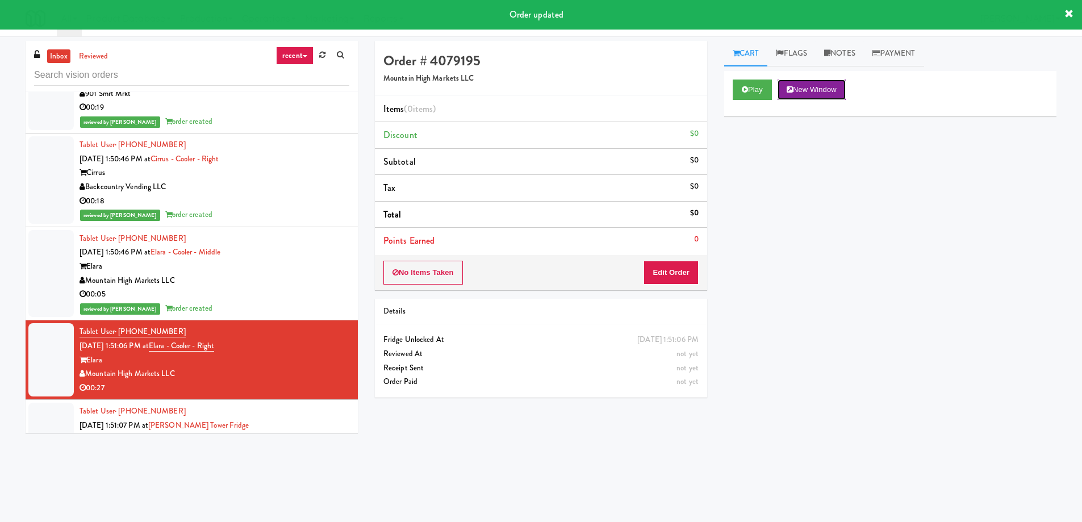
click at [835, 88] on button "New Window" at bounding box center [812, 90] width 68 height 20
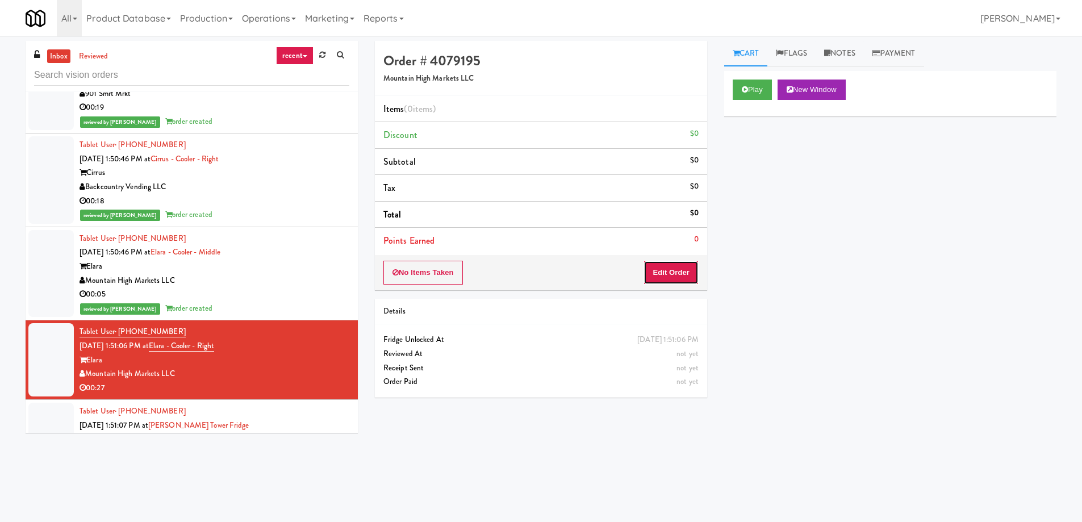
click at [694, 273] on button "Edit Order" at bounding box center [671, 273] width 55 height 24
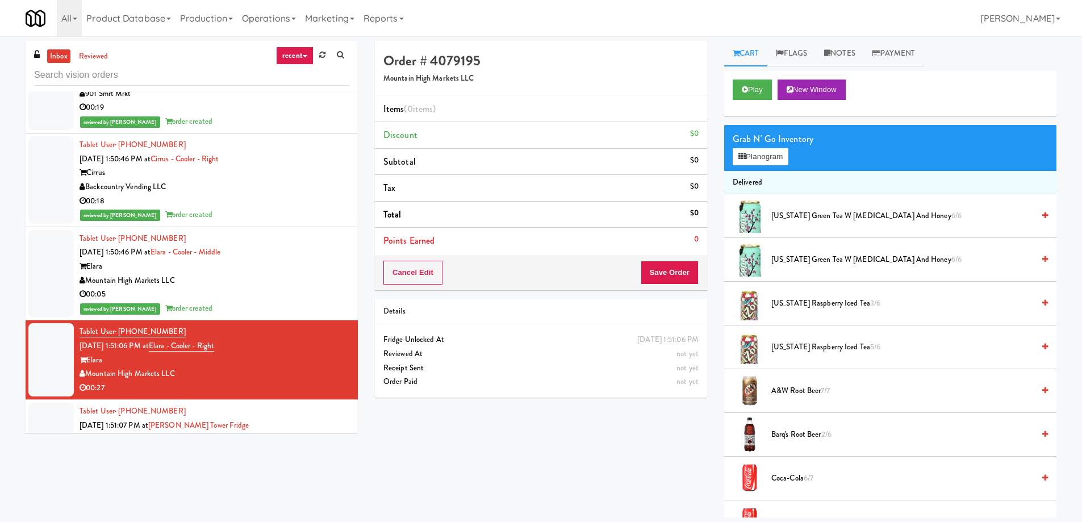
click at [823, 305] on span "[US_STATE] Raspberry Iced Tea 3/6" at bounding box center [903, 304] width 262 height 14
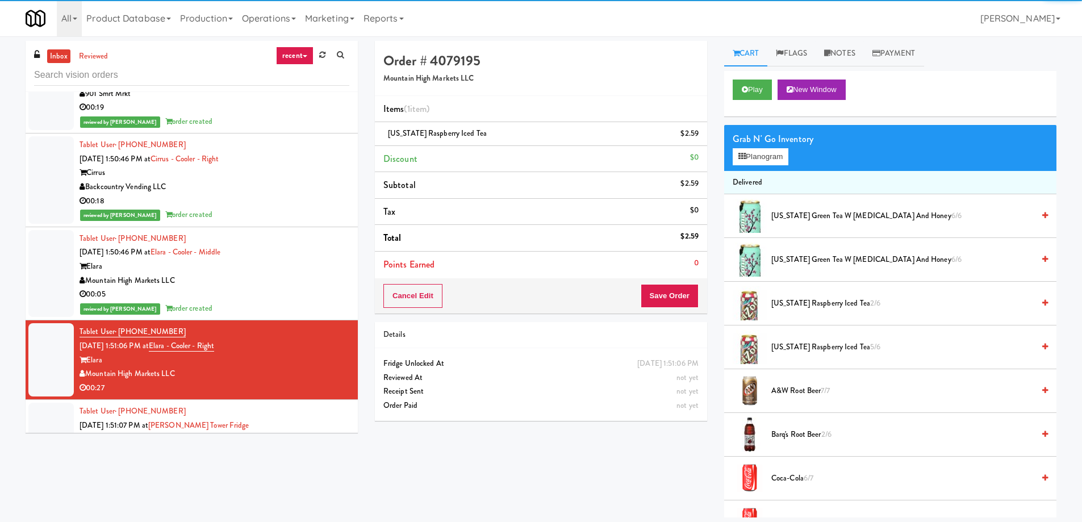
scroll to position [114, 0]
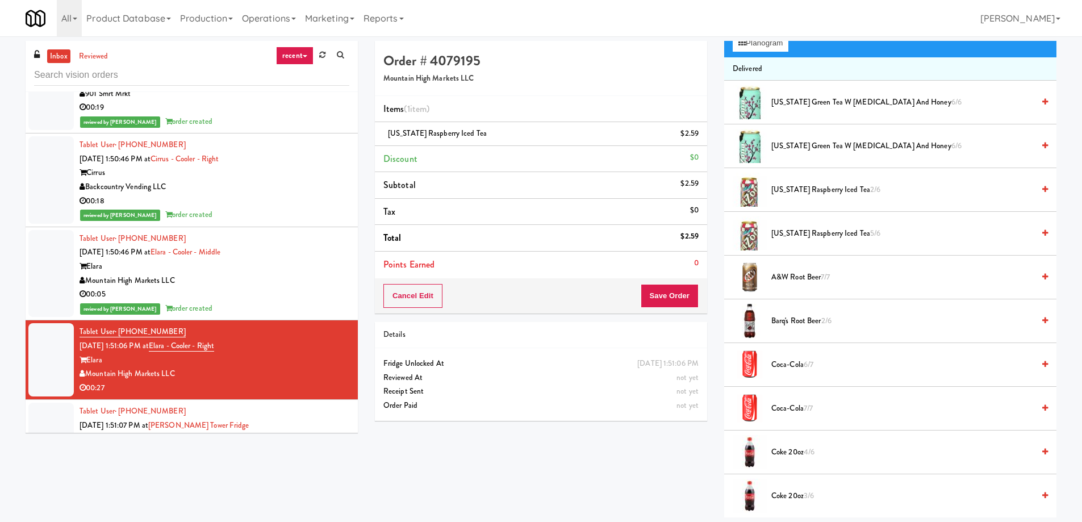
click at [799, 451] on span "Coke 20oz 4/6" at bounding box center [903, 452] width 262 height 14
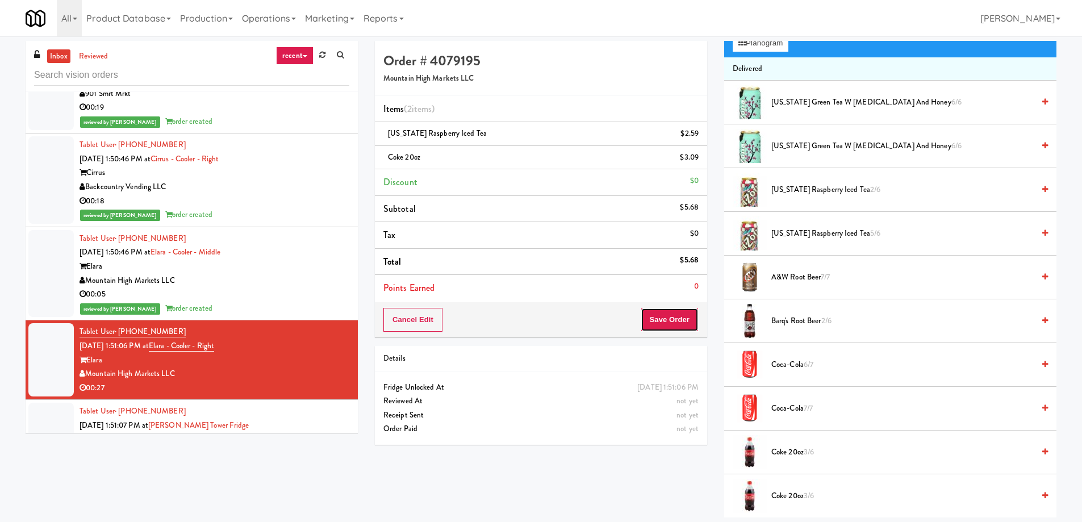
click at [662, 318] on button "Save Order" at bounding box center [670, 320] width 58 height 24
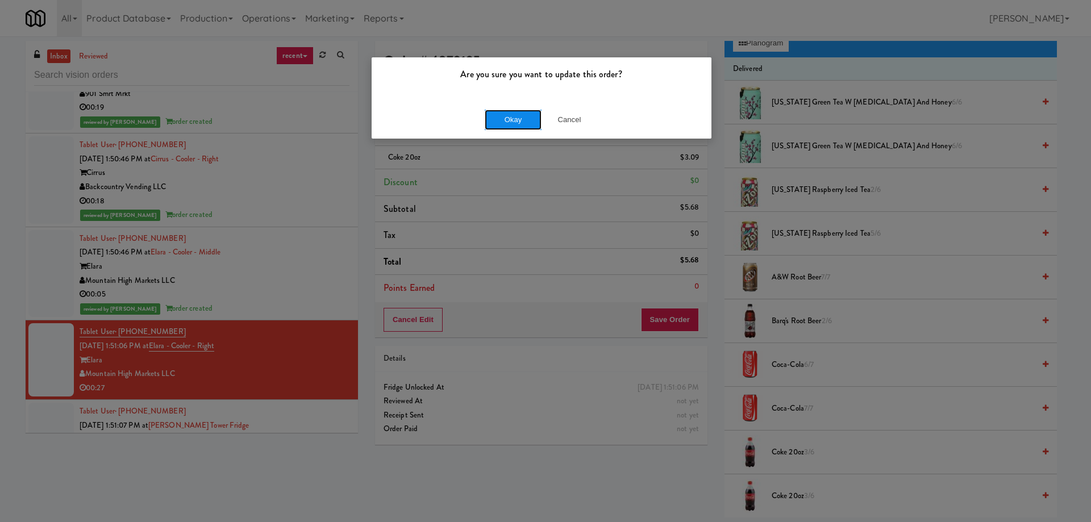
click at [497, 112] on button "Okay" at bounding box center [513, 120] width 57 height 20
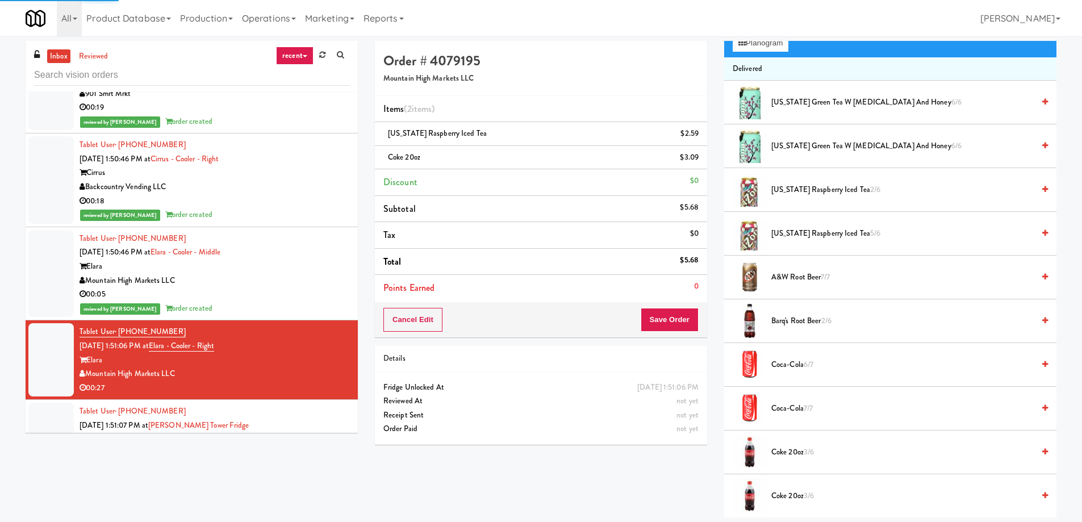
scroll to position [0, 0]
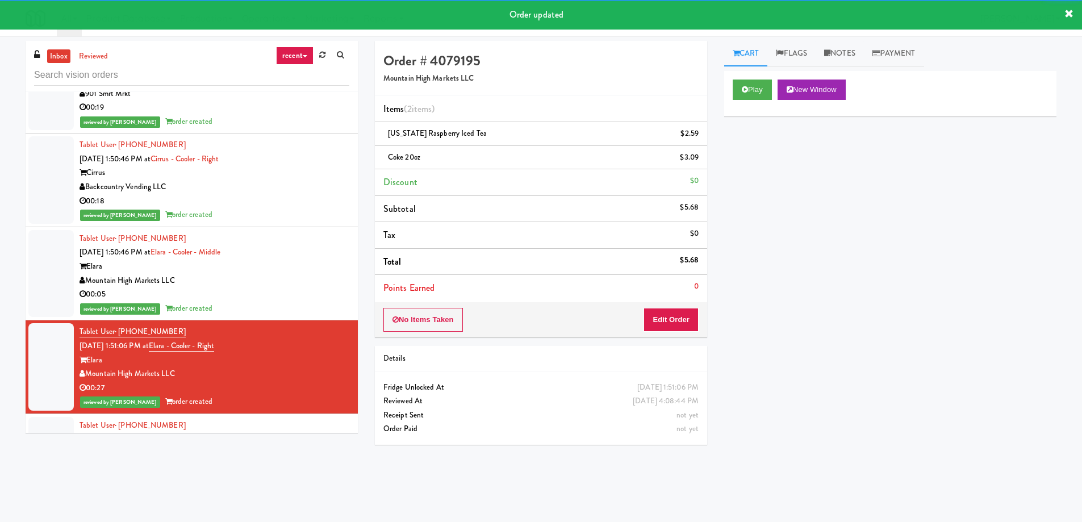
click at [286, 419] on div "Tablet User · (909) 815-6019 [DATE] 1:51:07 PM at [PERSON_NAME][GEOGRAPHIC_DATA…" at bounding box center [215, 454] width 270 height 70
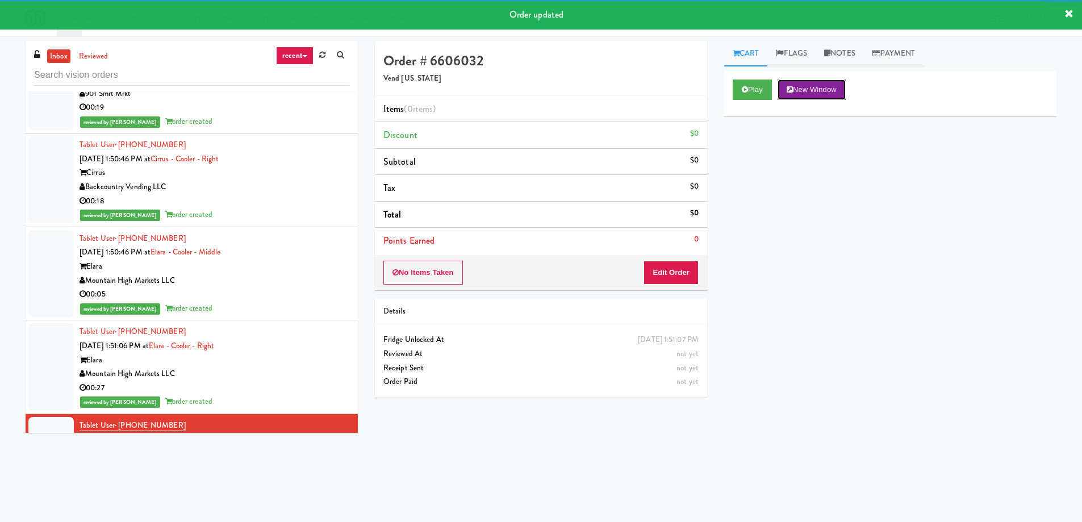
click at [836, 94] on button "New Window" at bounding box center [812, 90] width 68 height 20
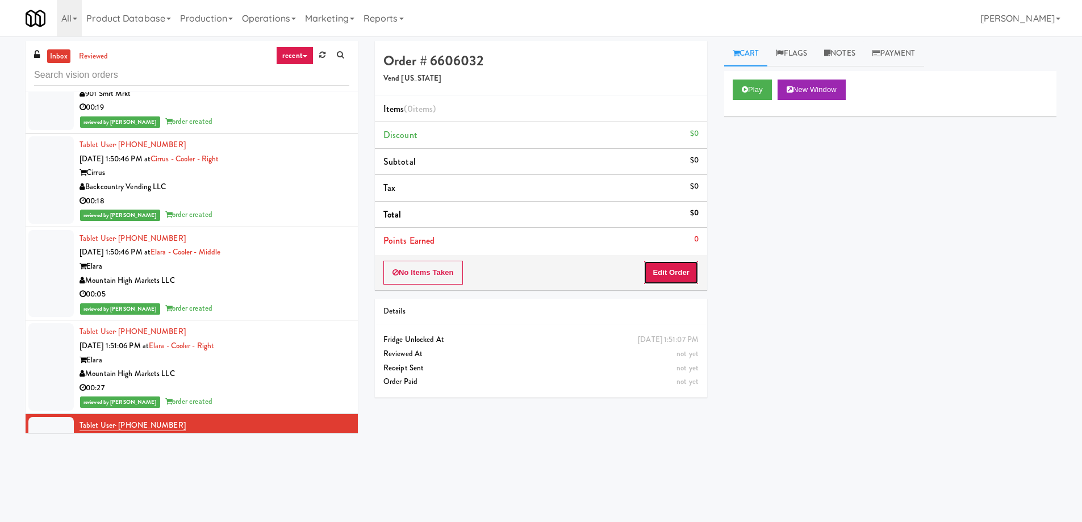
click at [669, 268] on button "Edit Order" at bounding box center [671, 273] width 55 height 24
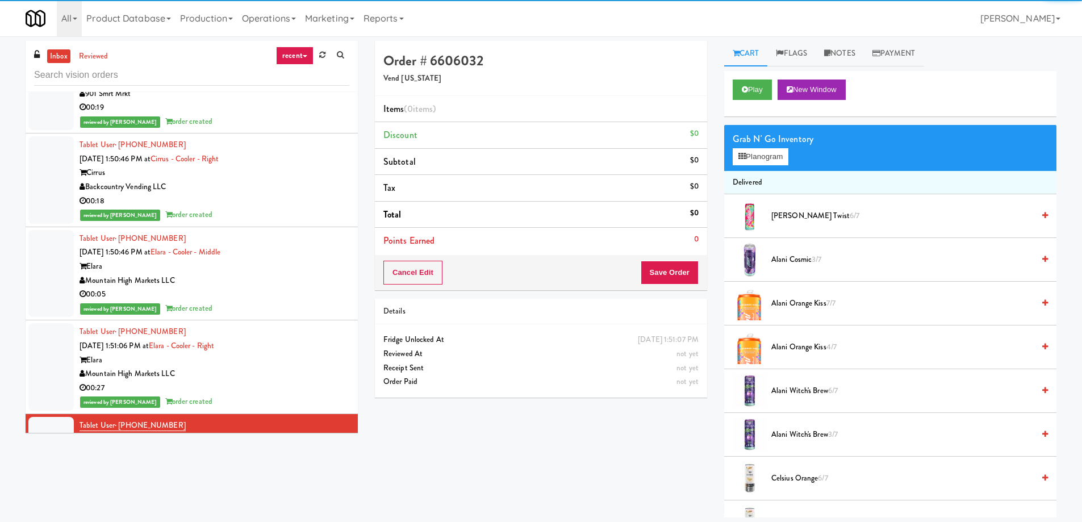
scroll to position [114, 0]
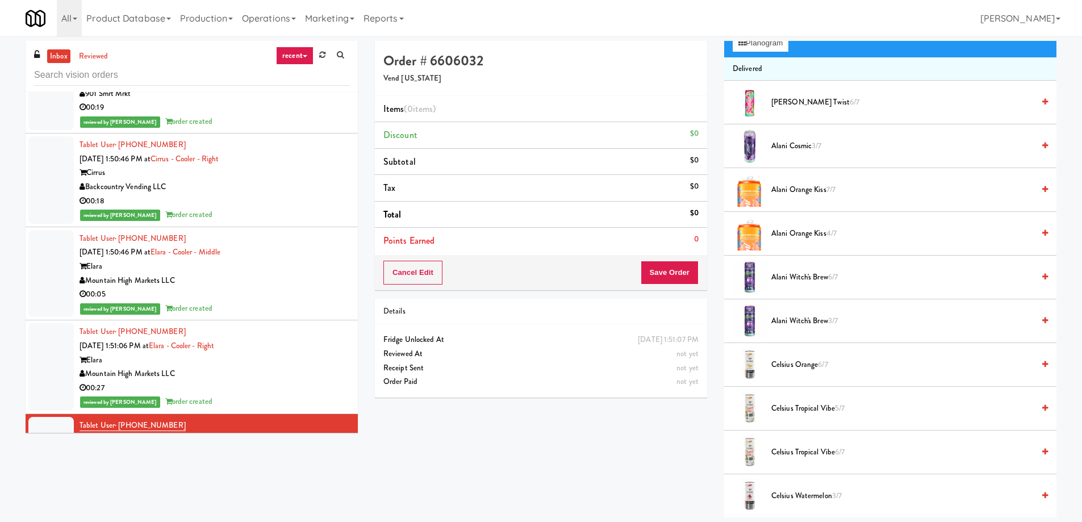
click at [818, 497] on span "Celsius Watermelon 3/7" at bounding box center [903, 496] width 262 height 14
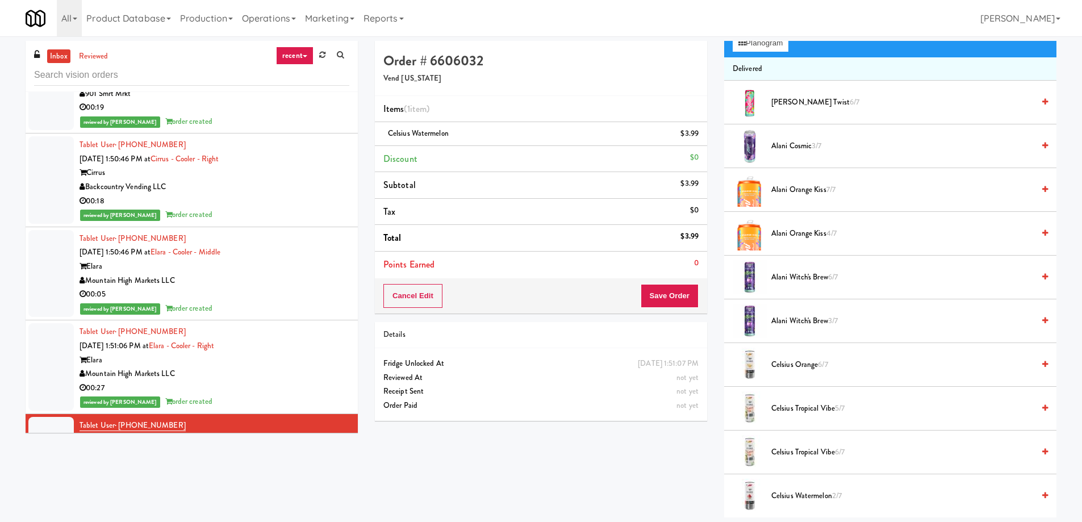
click at [808, 494] on span "Celsius Watermelon 2/7" at bounding box center [903, 496] width 262 height 14
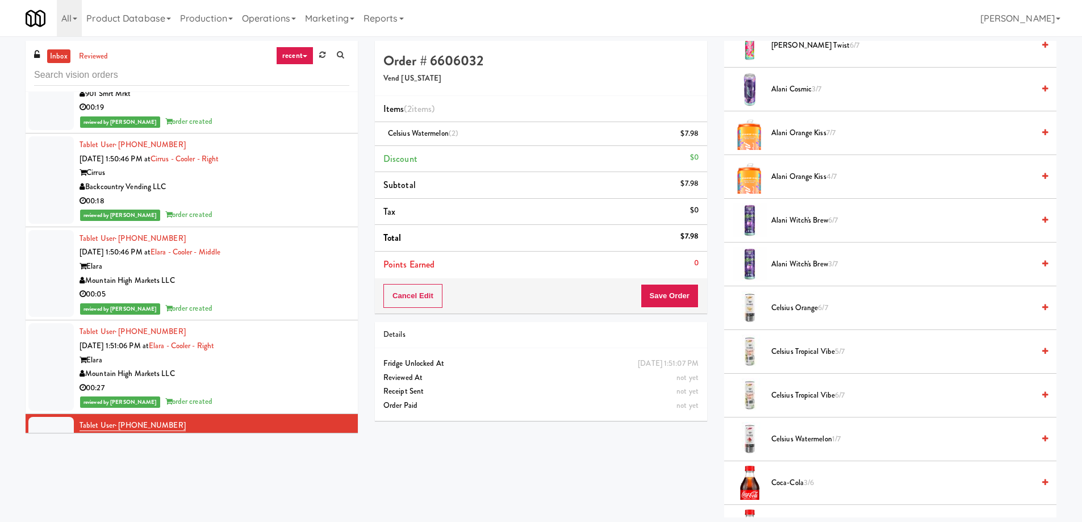
click at [662, 311] on div "Cancel Edit Save Order" at bounding box center [541, 295] width 332 height 35
click at [665, 303] on button "Save Order" at bounding box center [670, 296] width 58 height 24
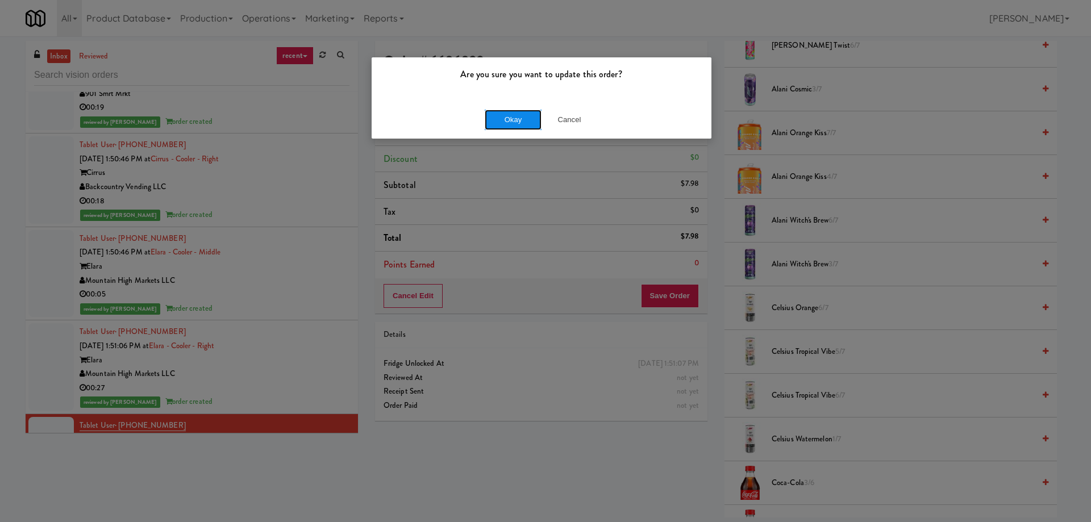
click at [516, 123] on button "Okay" at bounding box center [513, 120] width 57 height 20
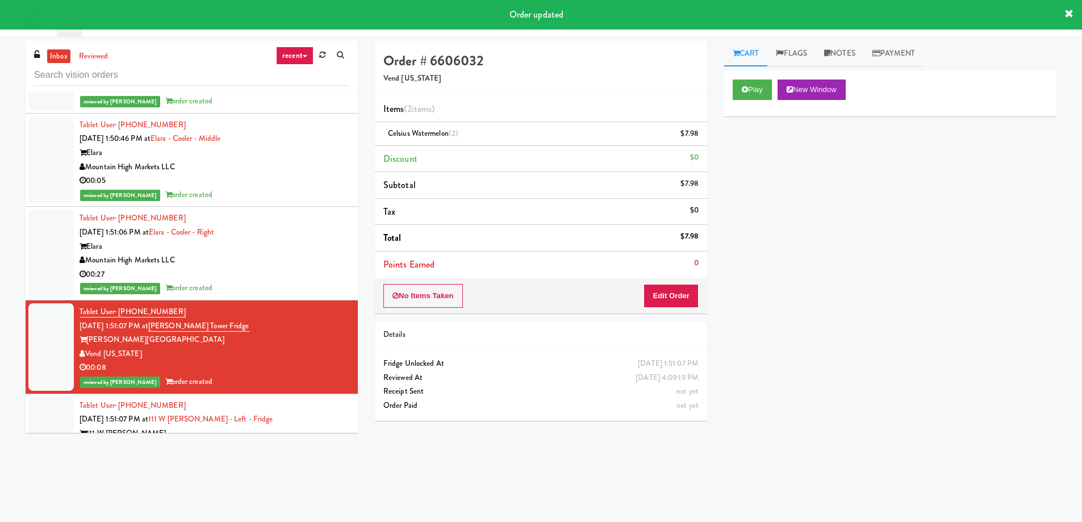
scroll to position [12543, 0]
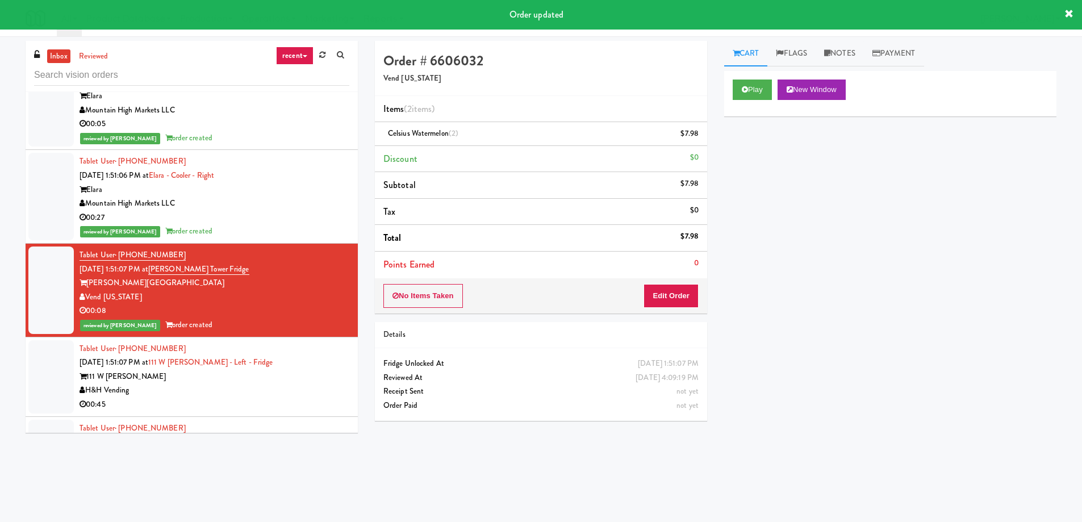
click at [272, 477] on div "00:16" at bounding box center [215, 484] width 270 height 14
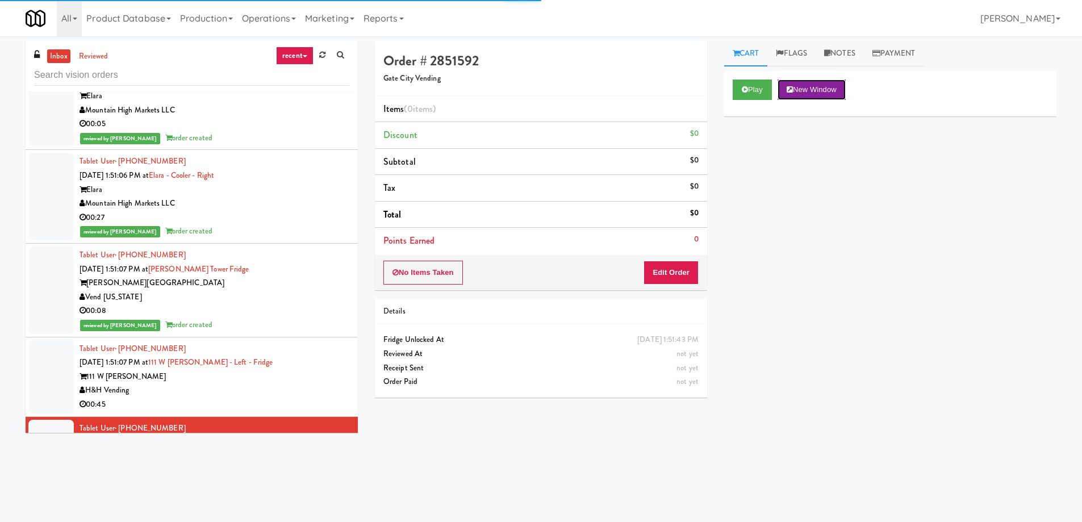
click at [802, 91] on button "New Window" at bounding box center [812, 90] width 68 height 20
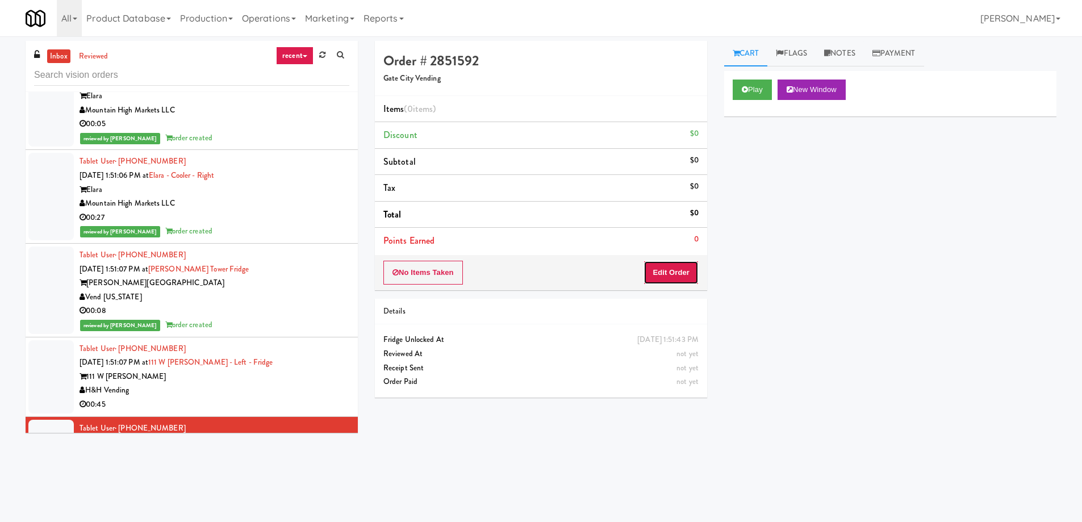
click at [669, 272] on button "Edit Order" at bounding box center [671, 273] width 55 height 24
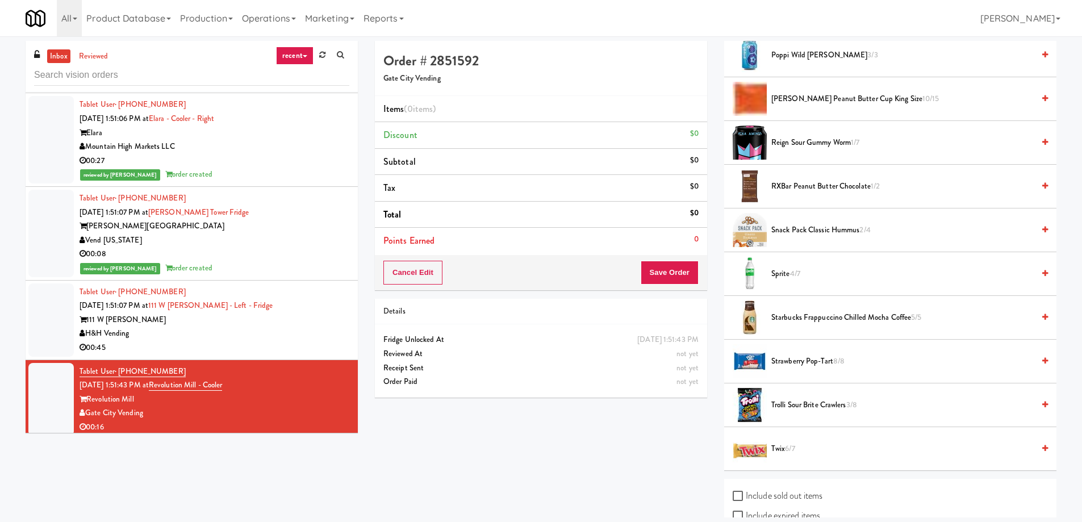
scroll to position [12714, 0]
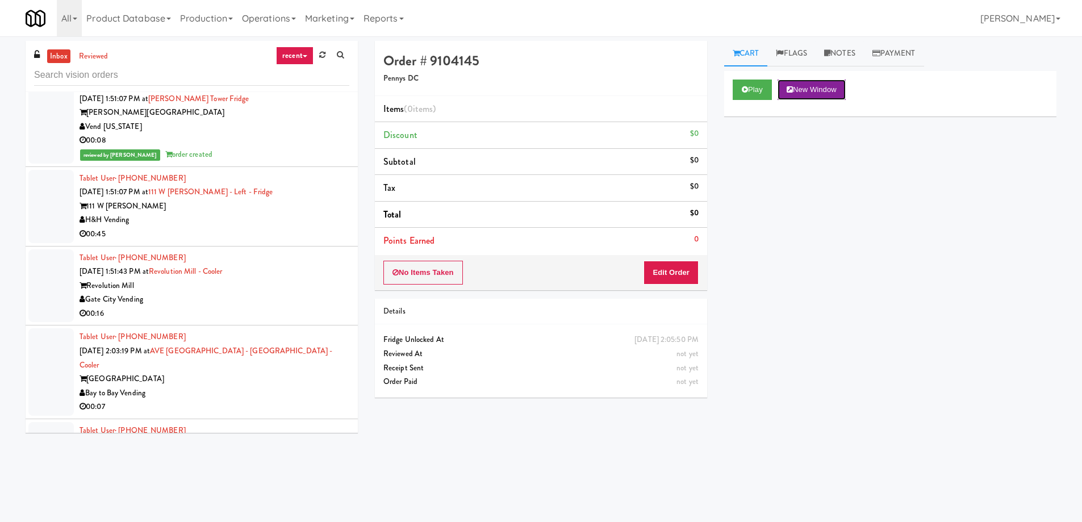
click at [801, 90] on button "New Window" at bounding box center [812, 90] width 68 height 20
click at [666, 278] on button "Edit Order" at bounding box center [671, 273] width 55 height 24
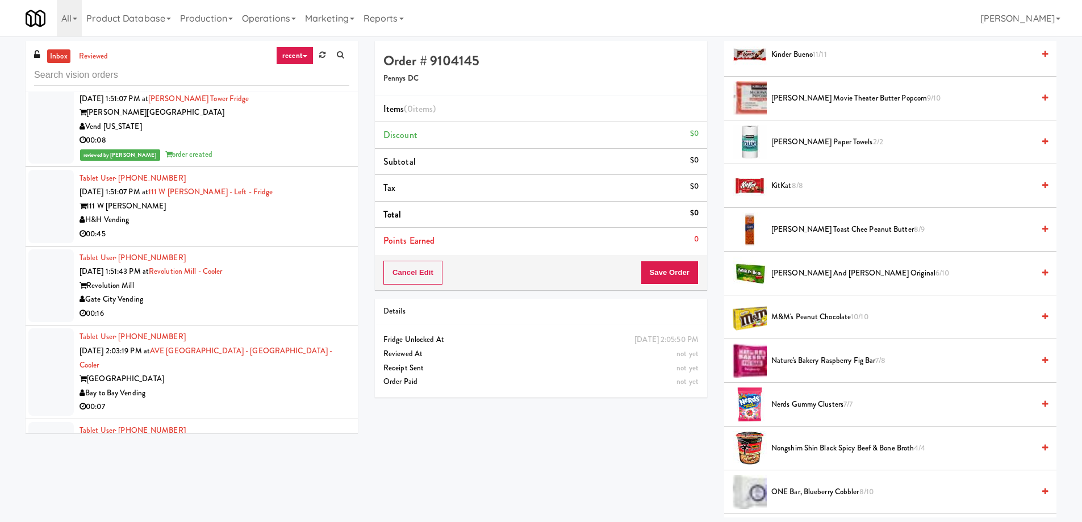
scroll to position [284, 0]
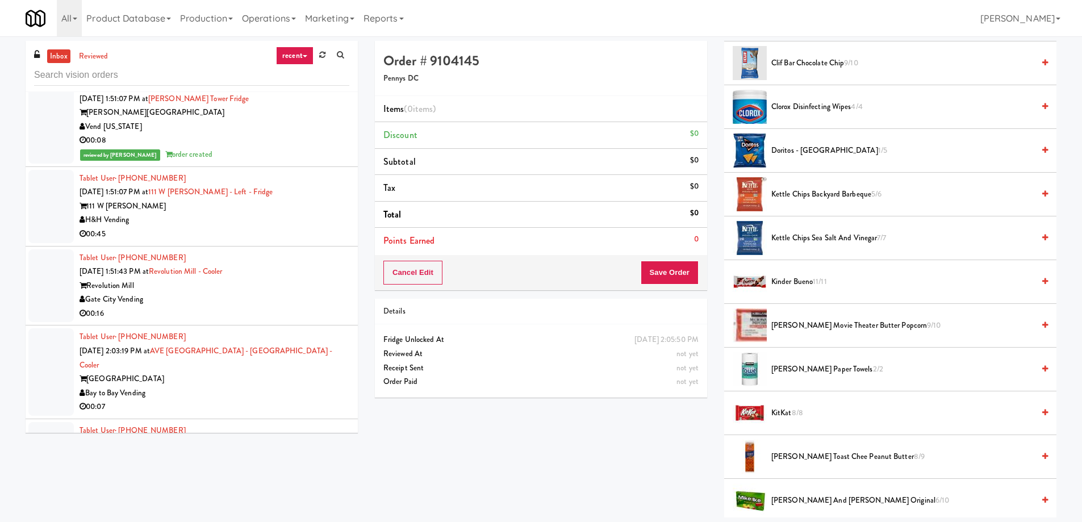
click at [802, 189] on span "Kettle Chips Backyard Barbeque 5/6" at bounding box center [903, 194] width 262 height 14
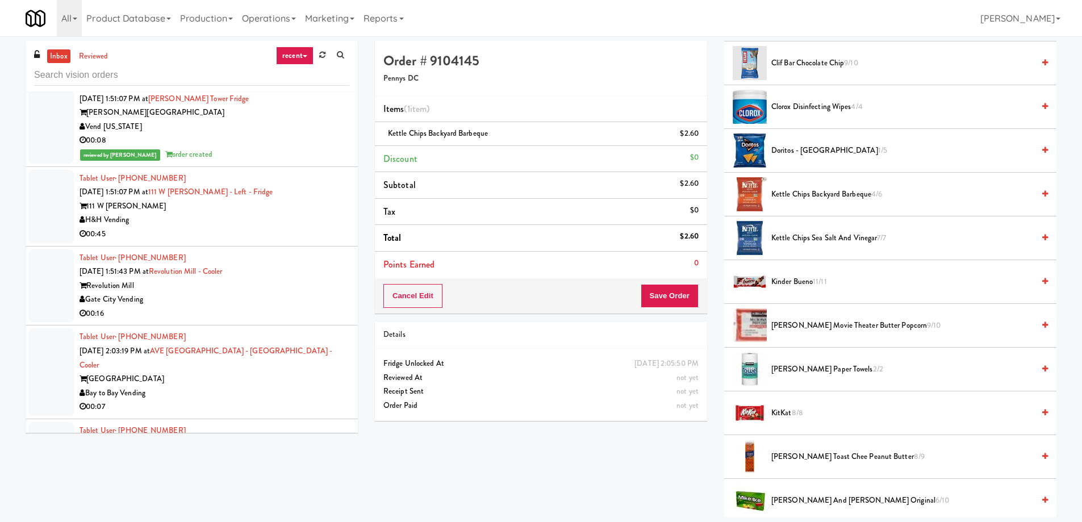
scroll to position [227, 0]
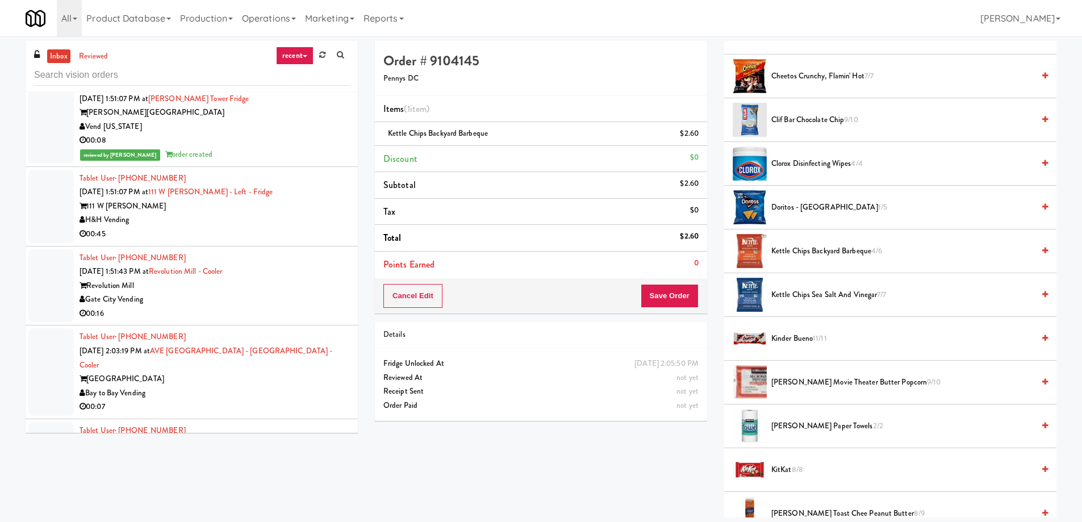
click at [818, 205] on span "Doritos - Cool Ranch 1/5" at bounding box center [903, 208] width 262 height 14
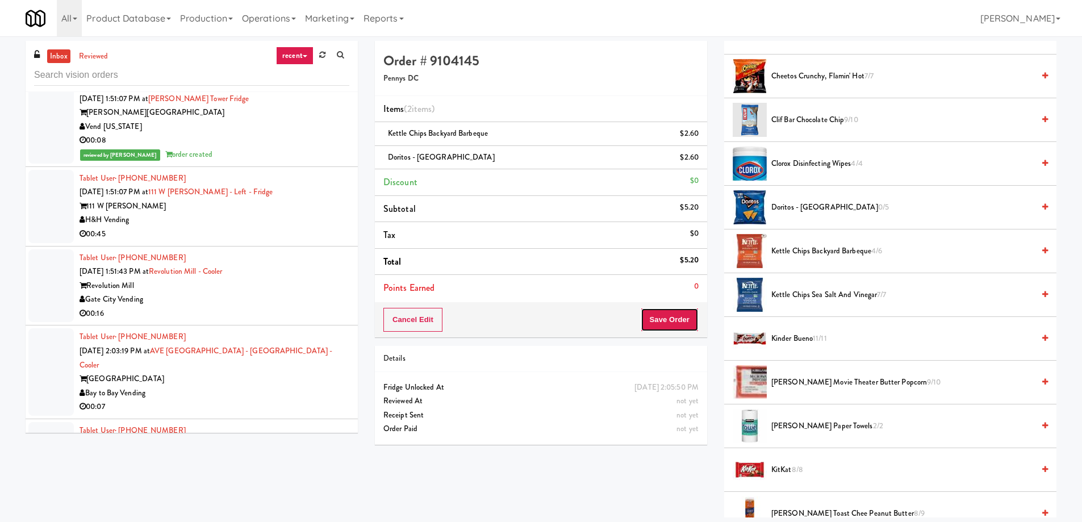
click at [683, 322] on button "Save Order" at bounding box center [670, 320] width 58 height 24
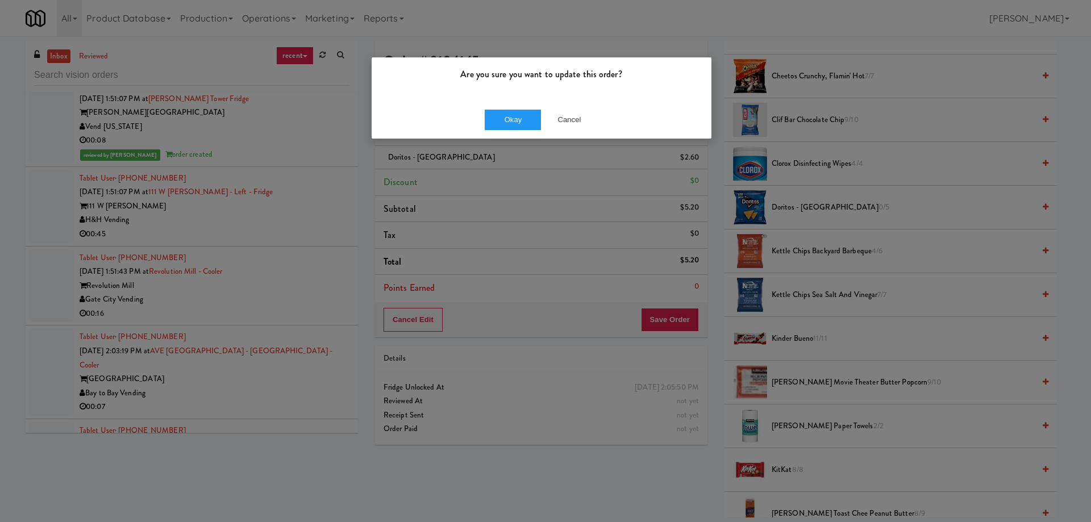
click at [505, 131] on div "Okay Cancel" at bounding box center [542, 120] width 340 height 38
click at [509, 119] on button "Okay" at bounding box center [513, 120] width 57 height 20
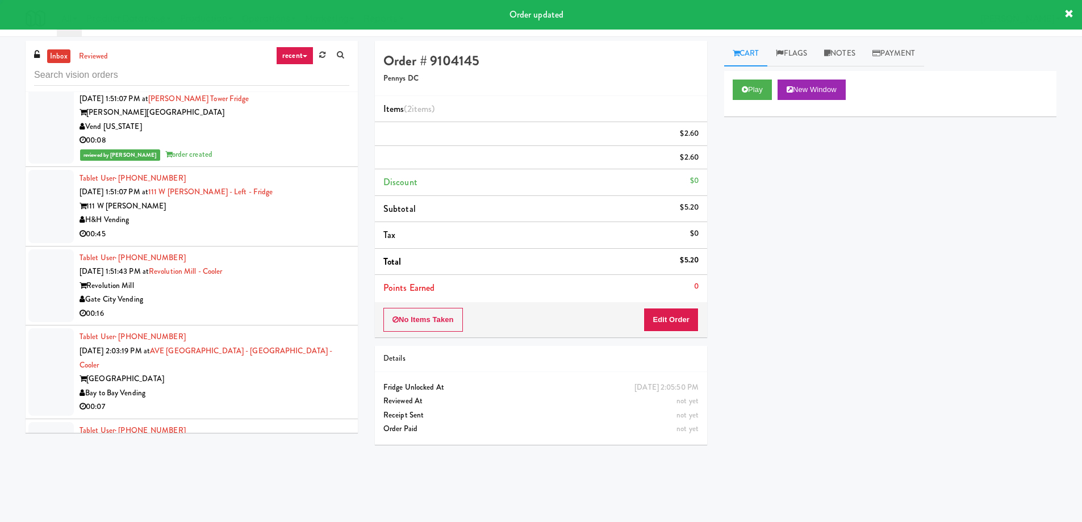
scroll to position [0, 0]
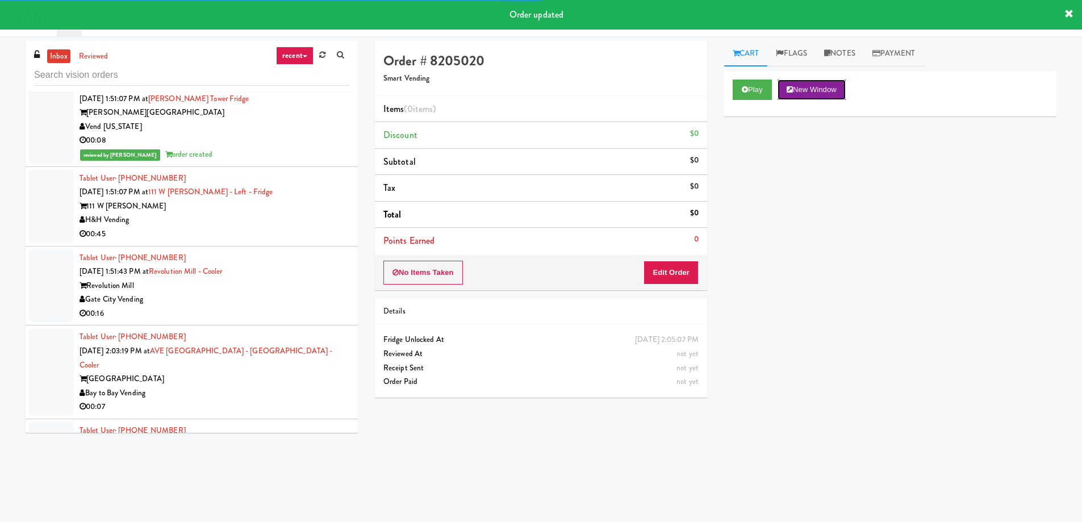
click at [826, 84] on button "New Window" at bounding box center [812, 90] width 68 height 20
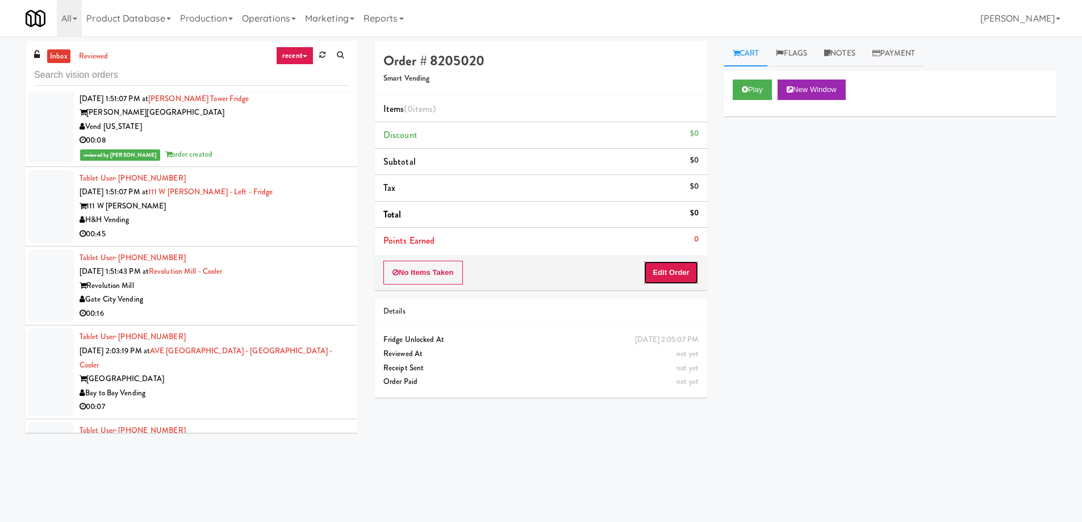
click at [665, 275] on button "Edit Order" at bounding box center [671, 273] width 55 height 24
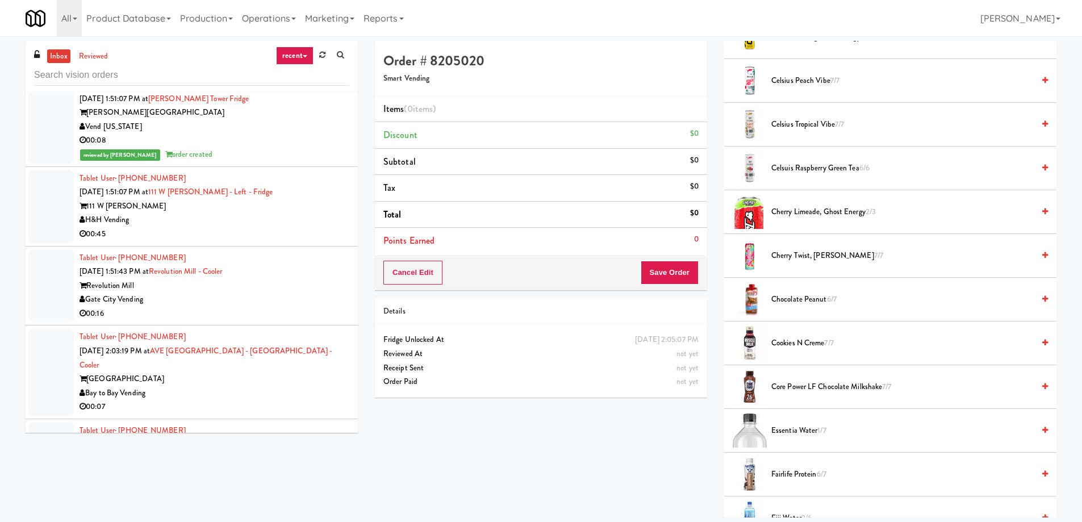
scroll to position [455, 0]
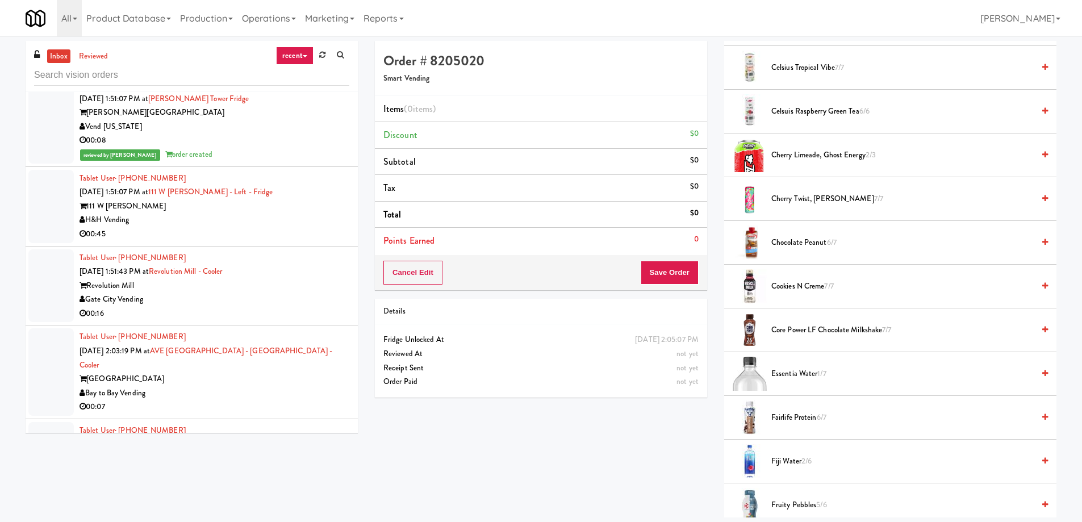
click at [810, 416] on span "Fairlife Protein 6/7" at bounding box center [903, 418] width 262 height 14
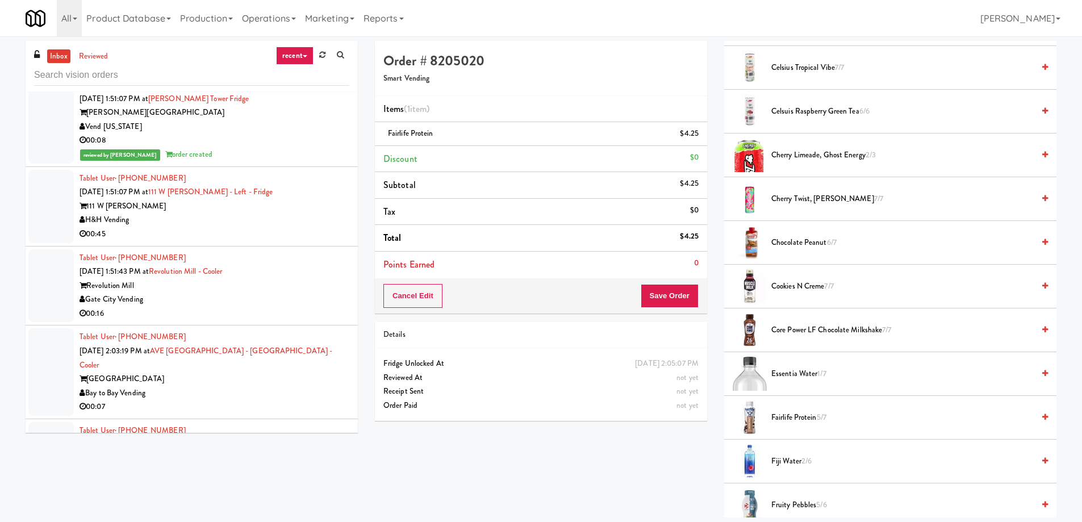
click at [634, 290] on div "Cancel Edit Save Order" at bounding box center [541, 295] width 332 height 35
click at [640, 291] on div "Cancel Edit Save Order" at bounding box center [541, 295] width 332 height 35
click at [651, 293] on button "Save Order" at bounding box center [670, 296] width 58 height 24
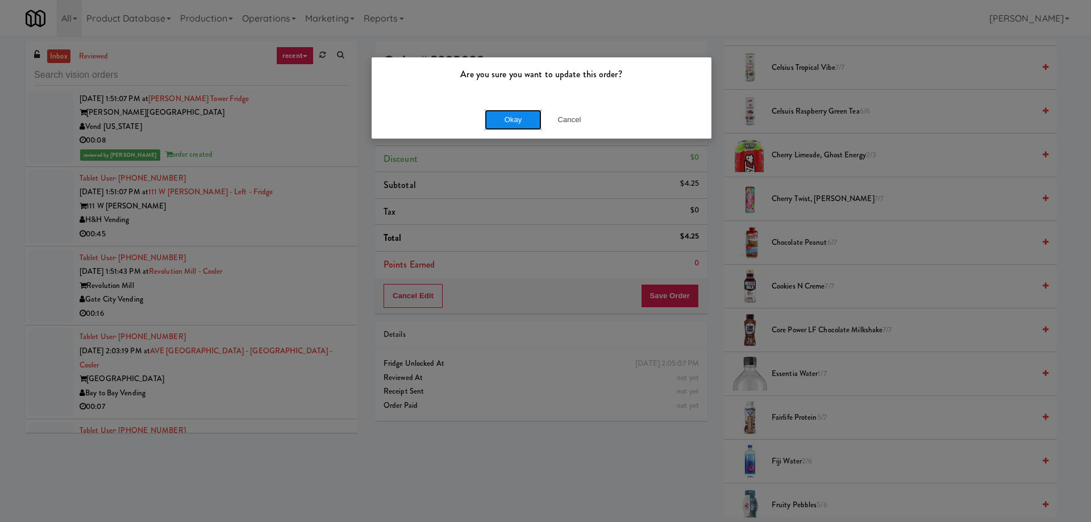
click at [520, 122] on button "Okay" at bounding box center [513, 120] width 57 height 20
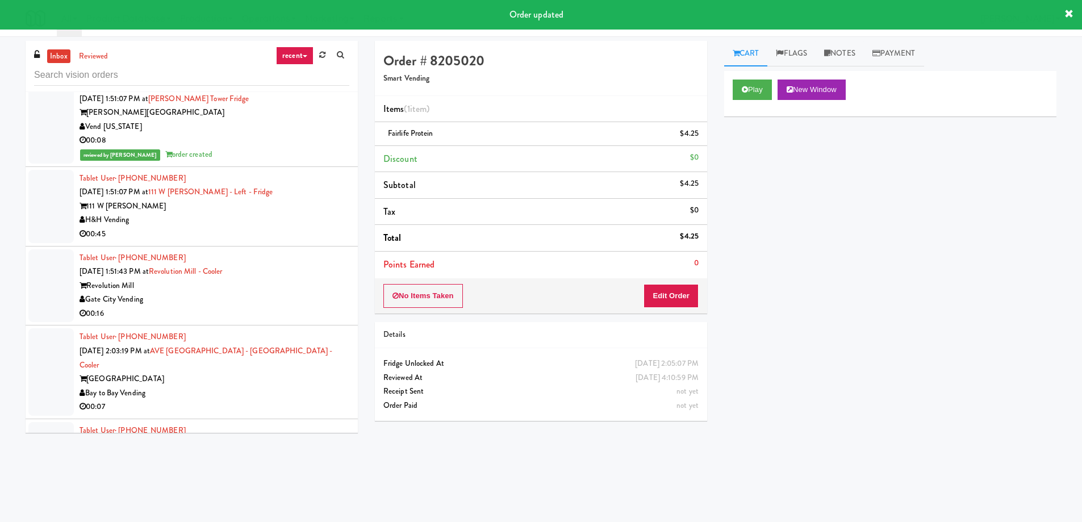
scroll to position [12884, 0]
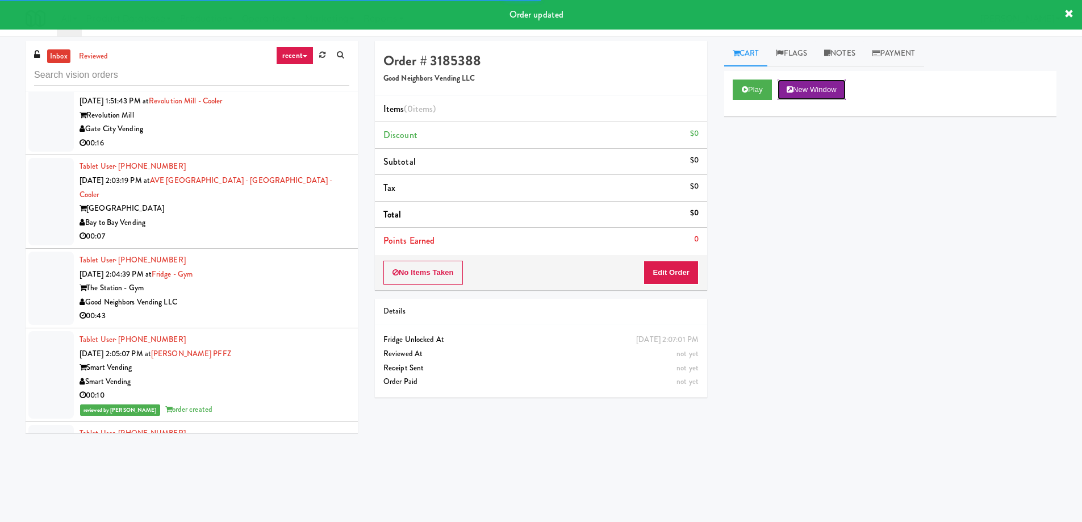
click at [825, 89] on button "New Window" at bounding box center [812, 90] width 68 height 20
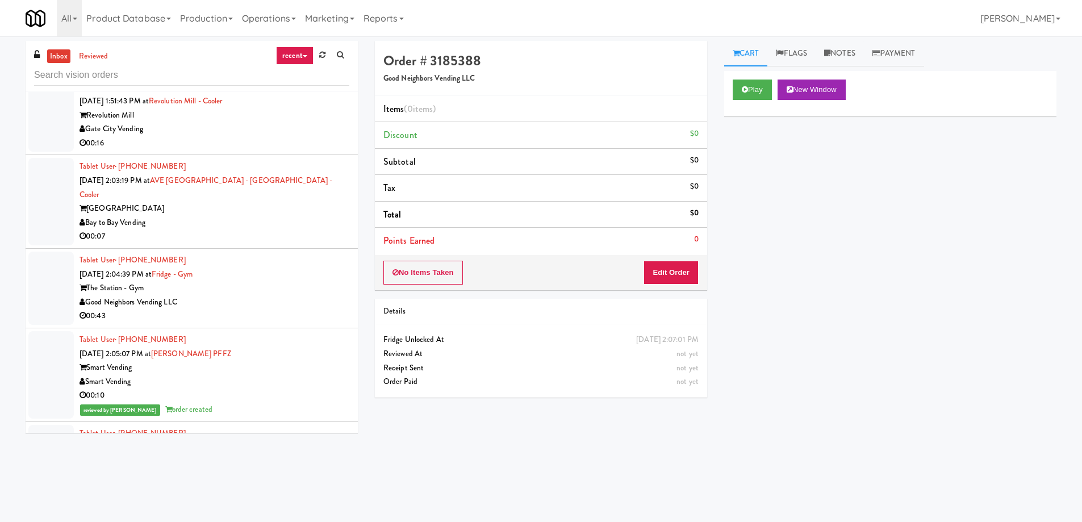
click at [710, 277] on div "Order # 3185388 Good Neighbors Vending LLC Items (0 items ) Discount $0 Subtota…" at bounding box center [540, 223] width 349 height 365
click at [695, 277] on button "Edit Order" at bounding box center [671, 273] width 55 height 24
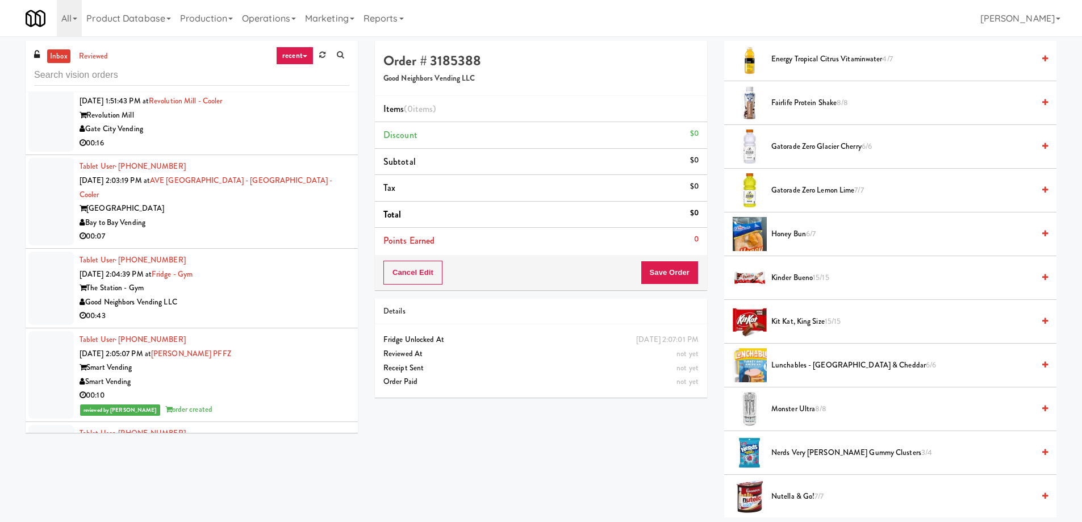
scroll to position [852, 0]
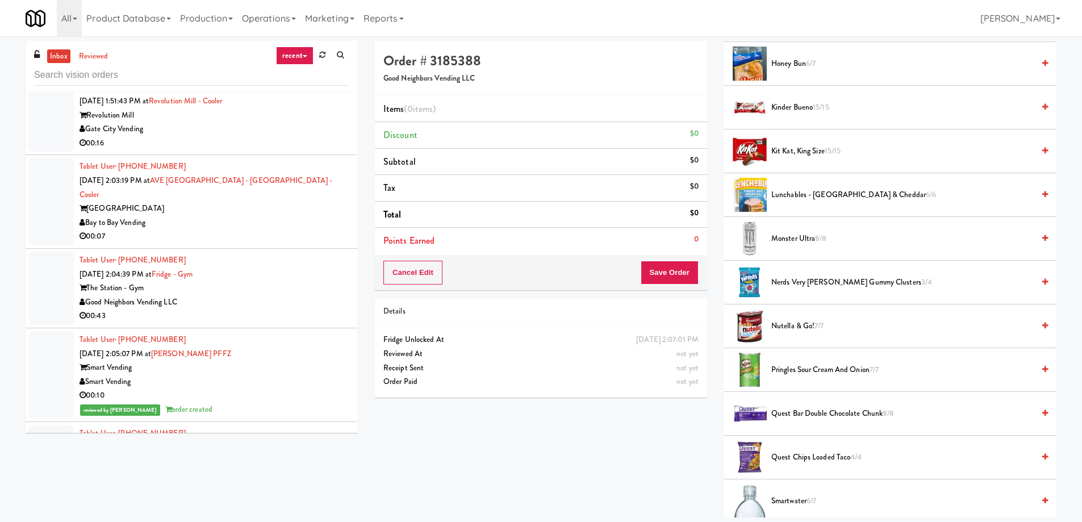
click at [860, 361] on li "Pringles Sour Cream and Onion 7/7" at bounding box center [890, 370] width 332 height 44
click at [858, 369] on span "Pringles Sour Cream and Onion 7/7" at bounding box center [903, 370] width 262 height 14
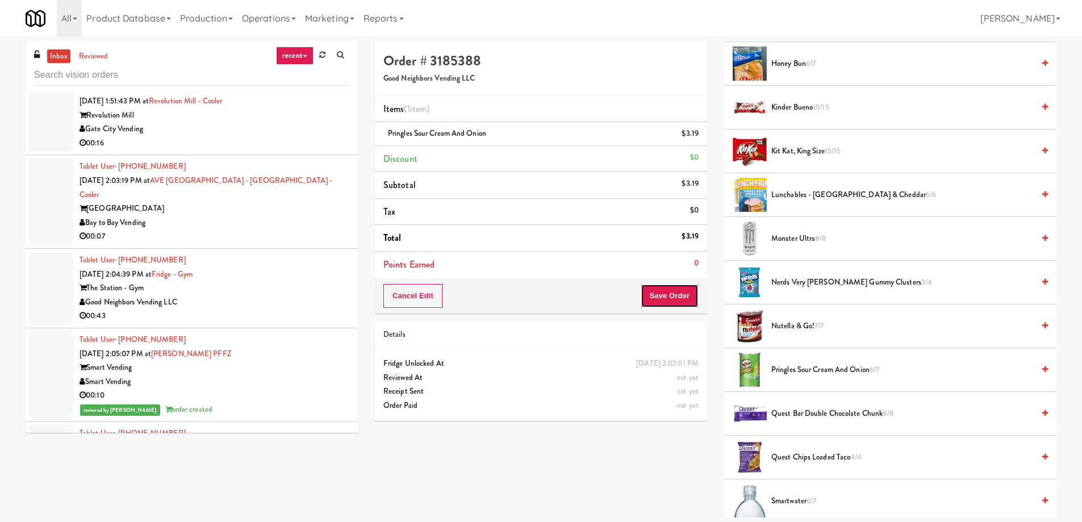
click at [664, 287] on button "Save Order" at bounding box center [670, 296] width 58 height 24
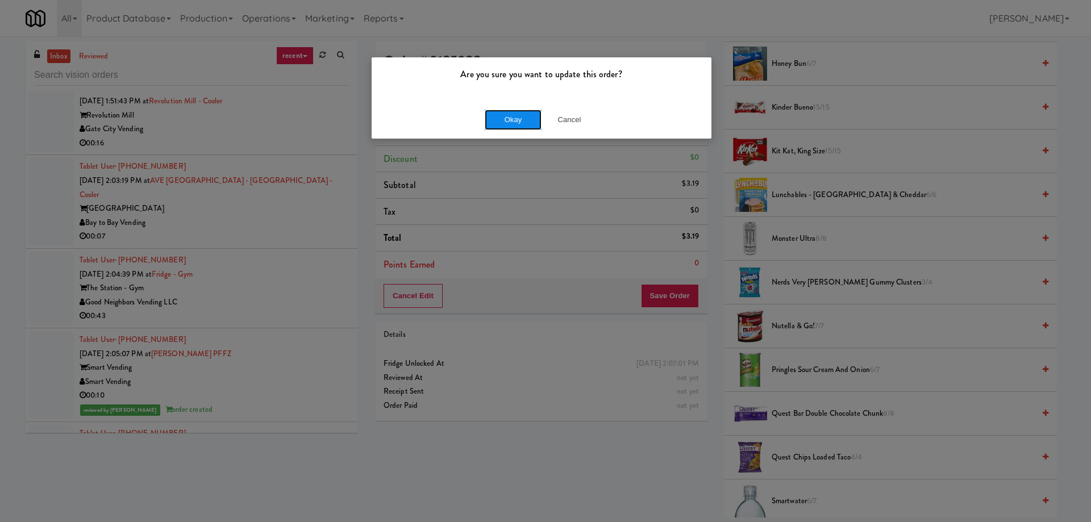
click at [513, 121] on button "Okay" at bounding box center [513, 120] width 57 height 20
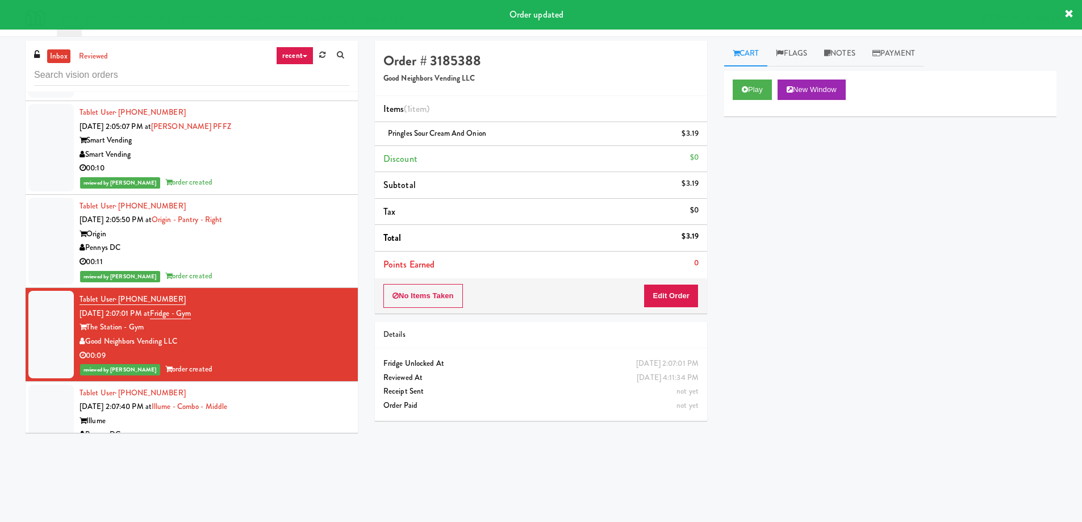
scroll to position [13168, 0]
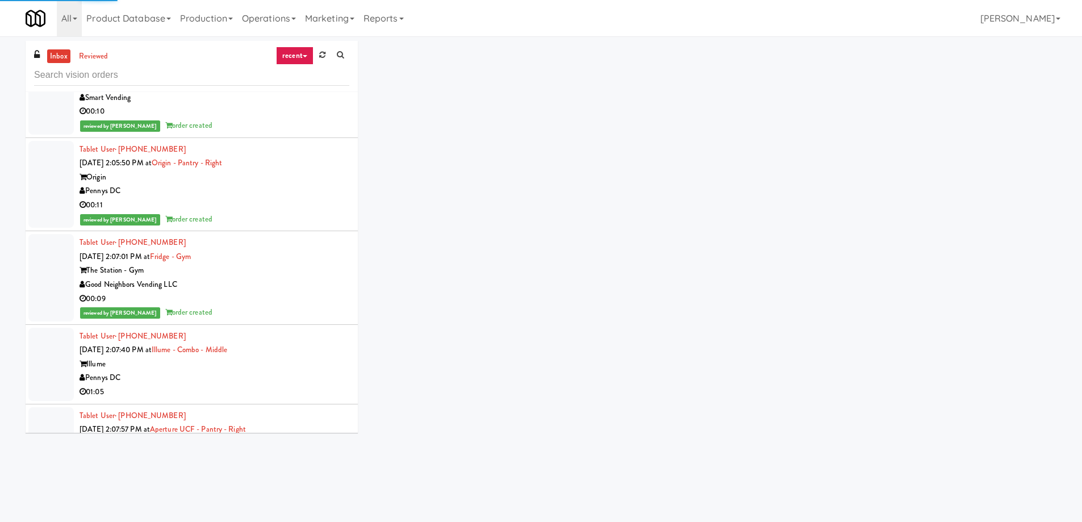
click at [294, 516] on div "The Station - Gym" at bounding box center [215, 523] width 270 height 14
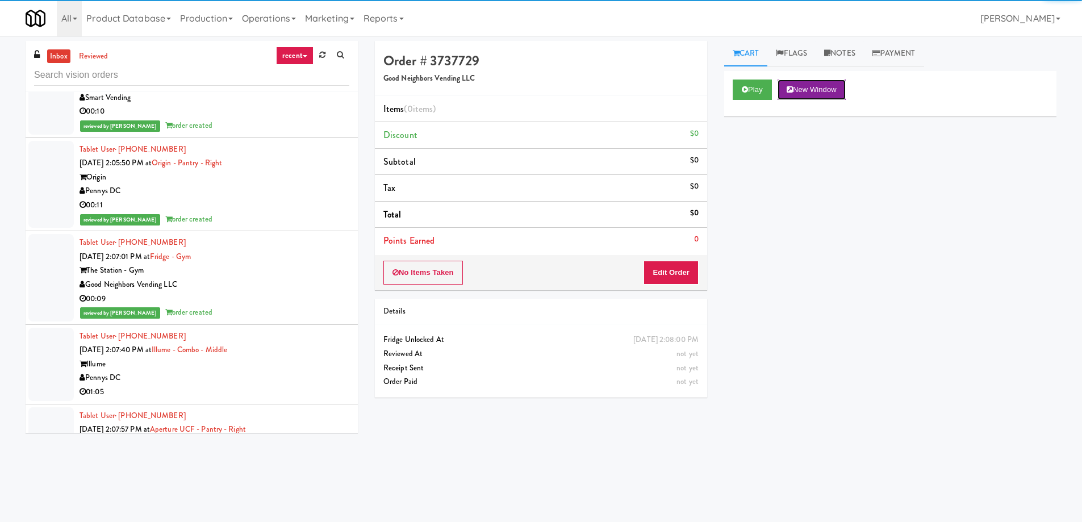
click at [824, 95] on button "New Window" at bounding box center [812, 90] width 68 height 20
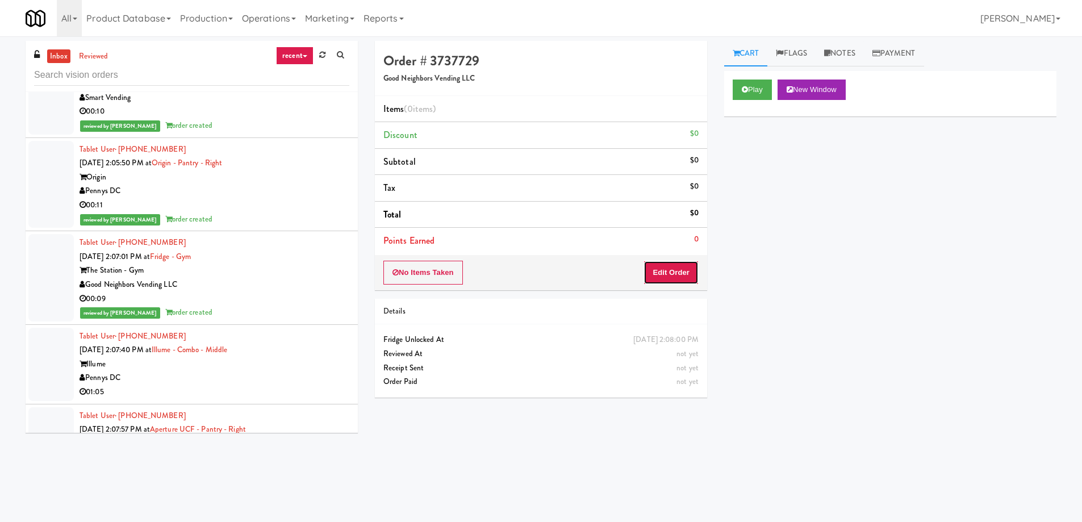
click at [681, 262] on button "Edit Order" at bounding box center [671, 273] width 55 height 24
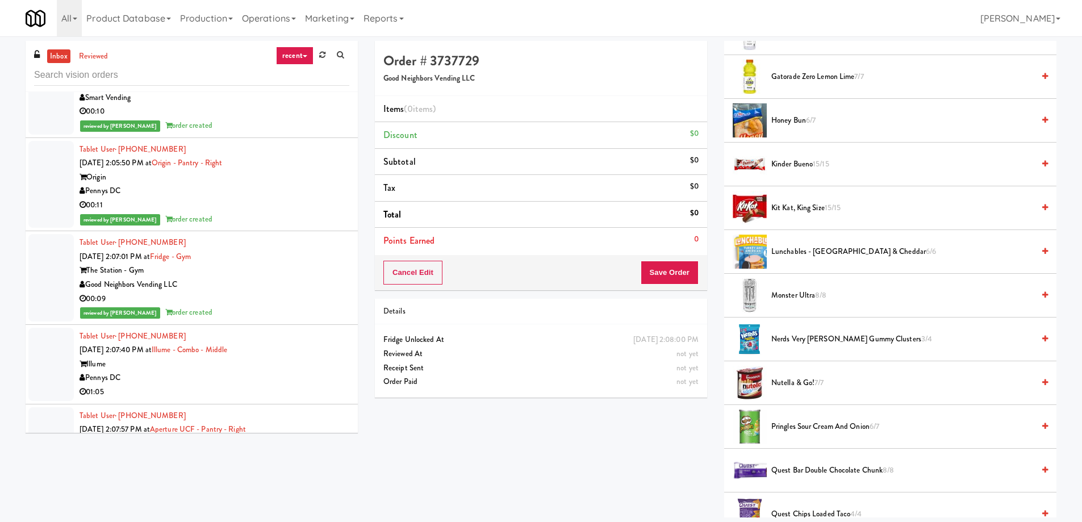
scroll to position [739, 0]
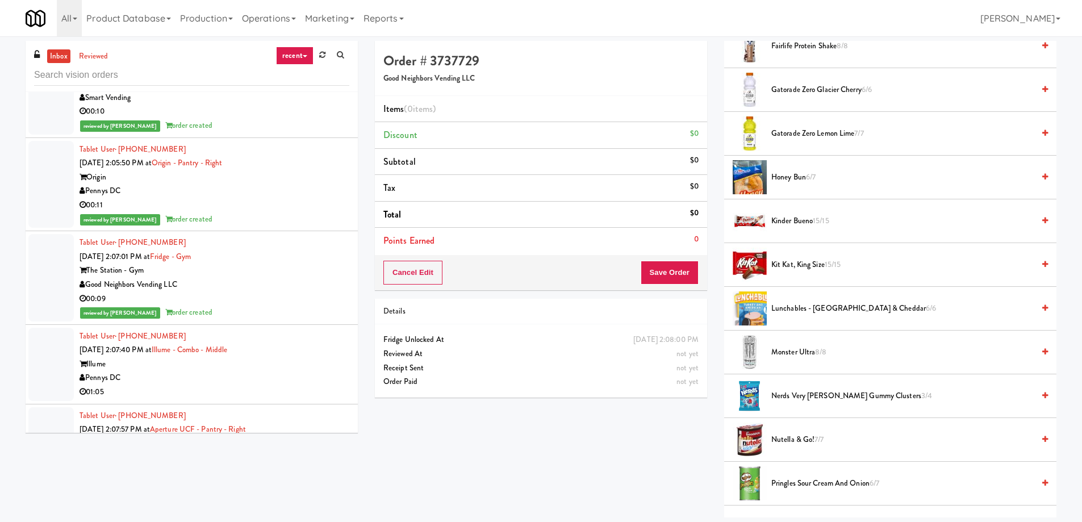
click at [793, 175] on span "Honey Bun 6/7" at bounding box center [903, 177] width 262 height 14
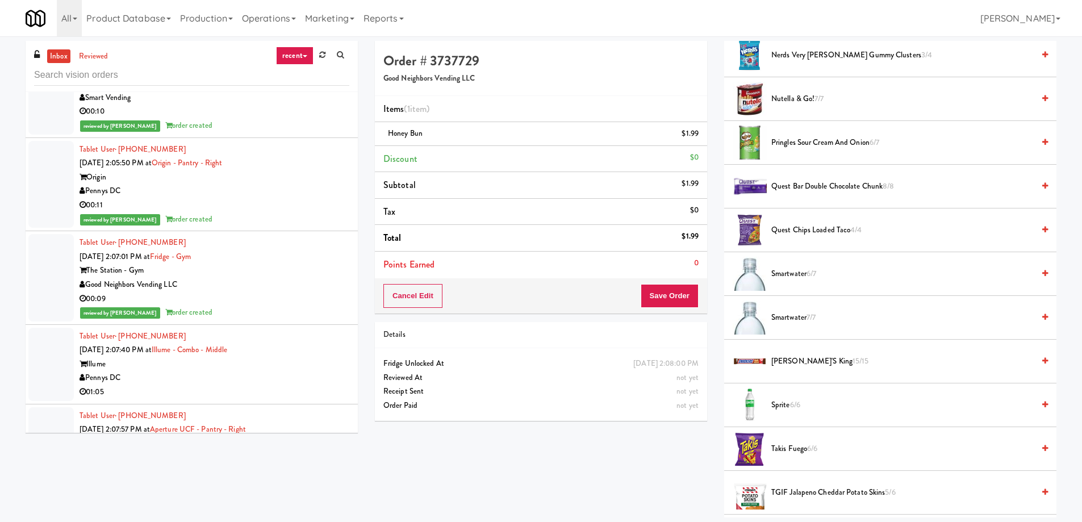
scroll to position [1193, 0]
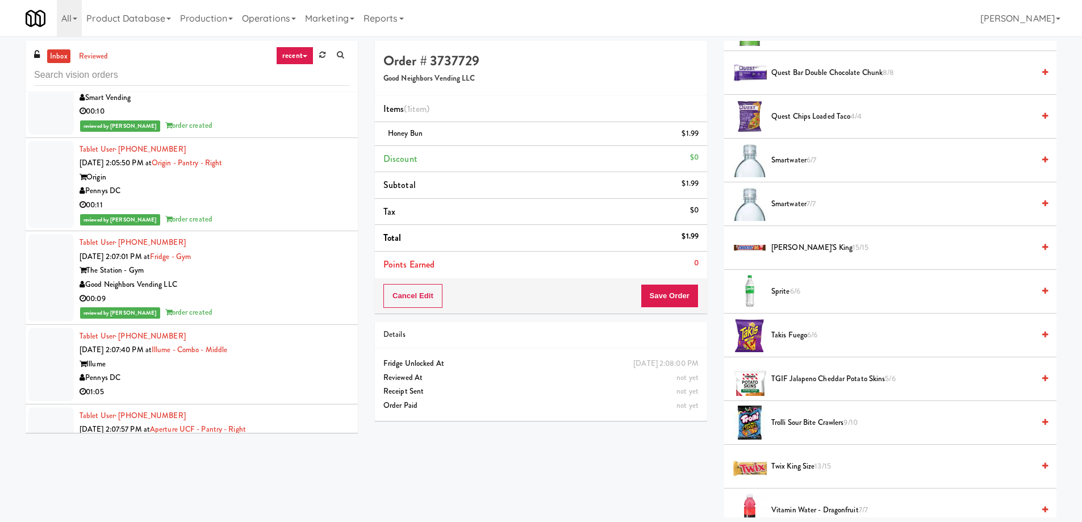
click at [811, 374] on span "TGIF Jalapeno Cheddar Potato Skins 5/6" at bounding box center [903, 379] width 262 height 14
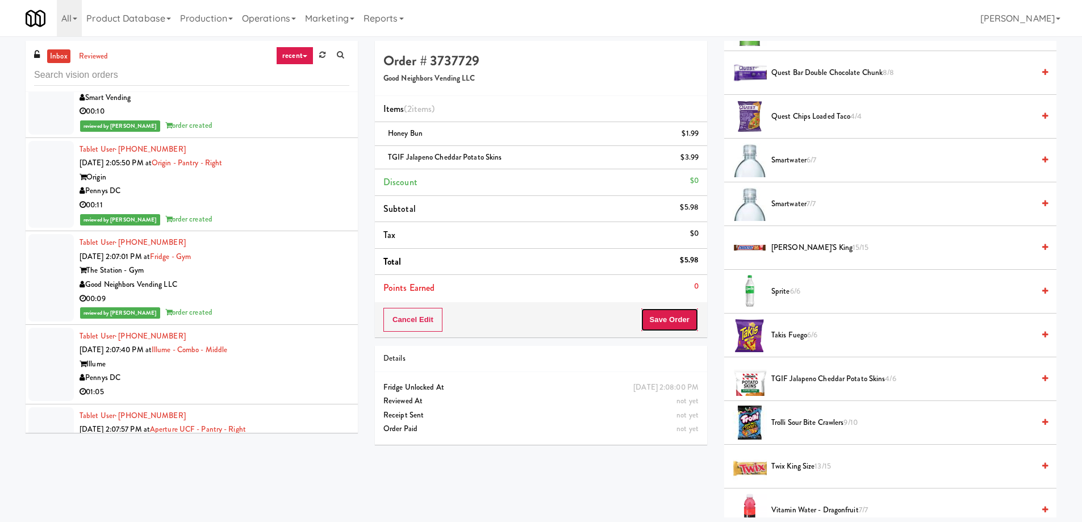
click at [668, 327] on button "Save Order" at bounding box center [670, 320] width 58 height 24
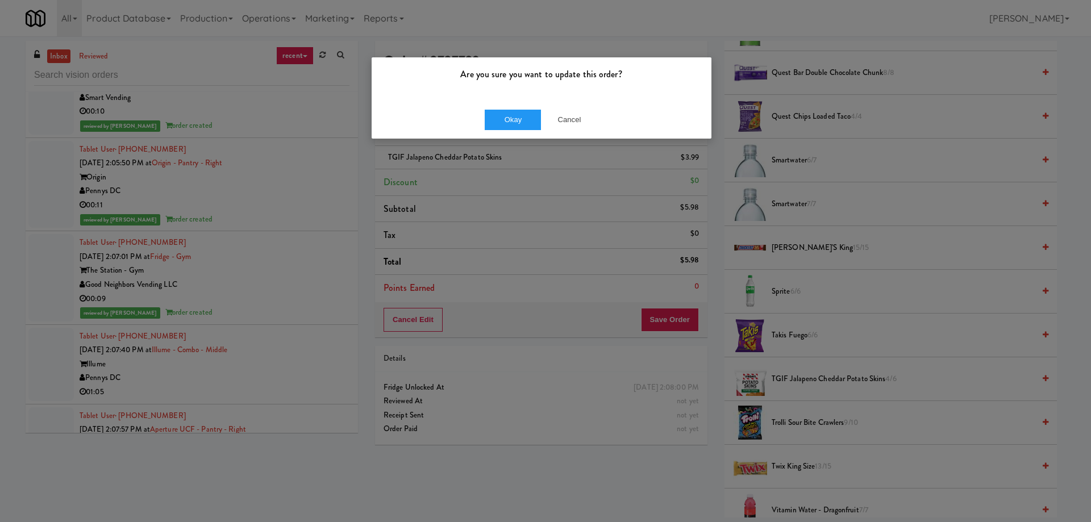
click at [527, 131] on div "Okay Cancel" at bounding box center [542, 120] width 340 height 38
click at [517, 125] on button "Okay" at bounding box center [513, 120] width 57 height 20
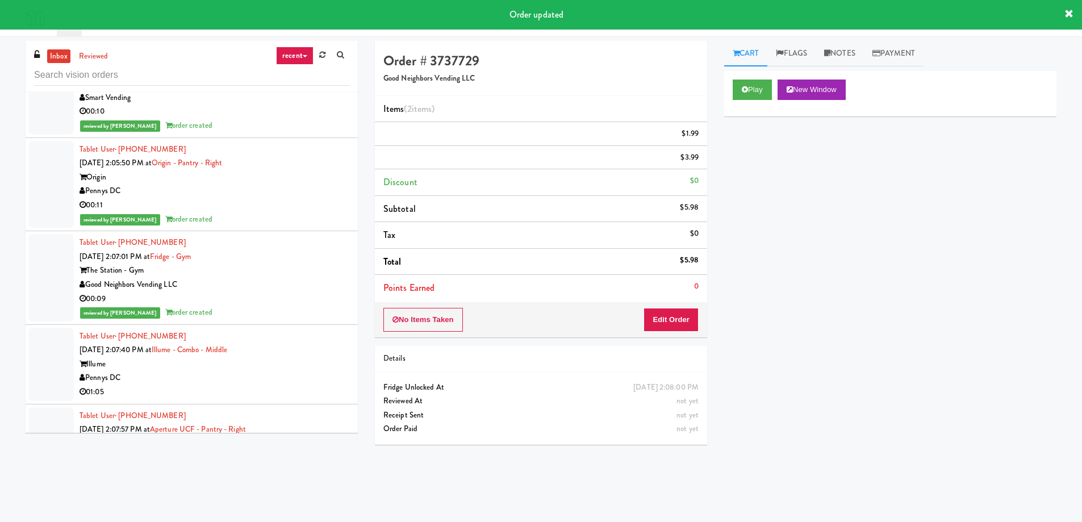
scroll to position [0, 0]
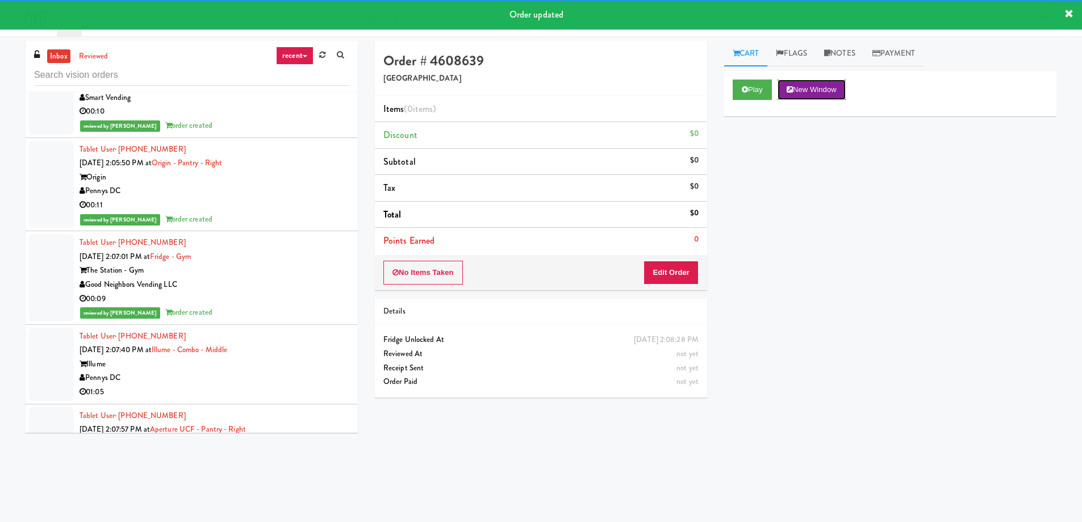
click at [812, 92] on button "New Window" at bounding box center [812, 90] width 68 height 20
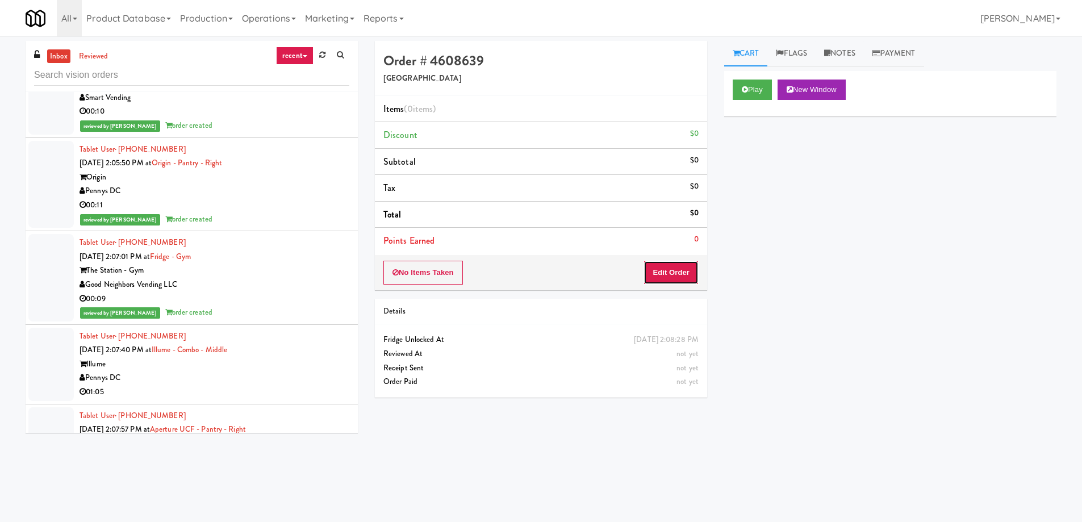
click at [672, 280] on button "Edit Order" at bounding box center [671, 273] width 55 height 24
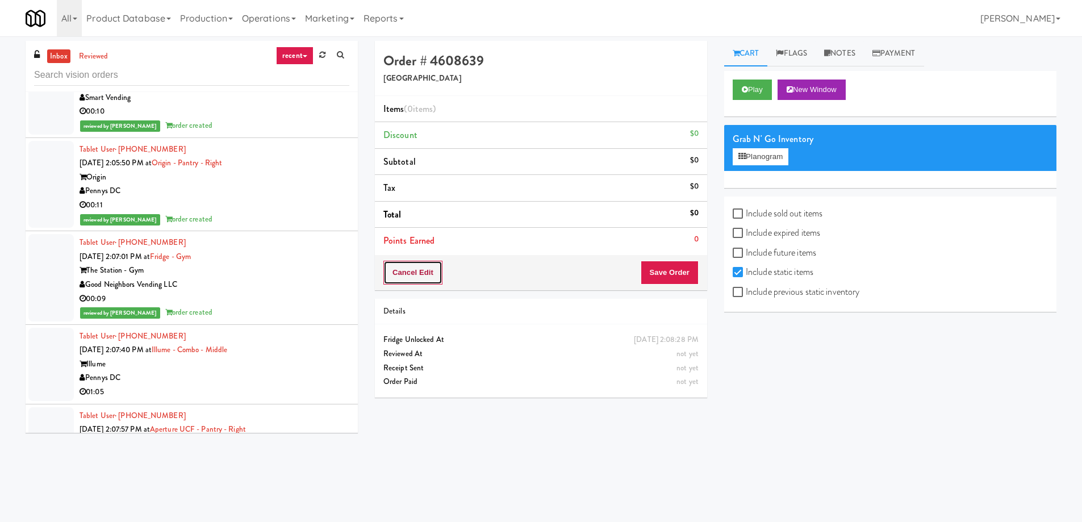
click at [418, 266] on button "Cancel Edit" at bounding box center [413, 273] width 59 height 24
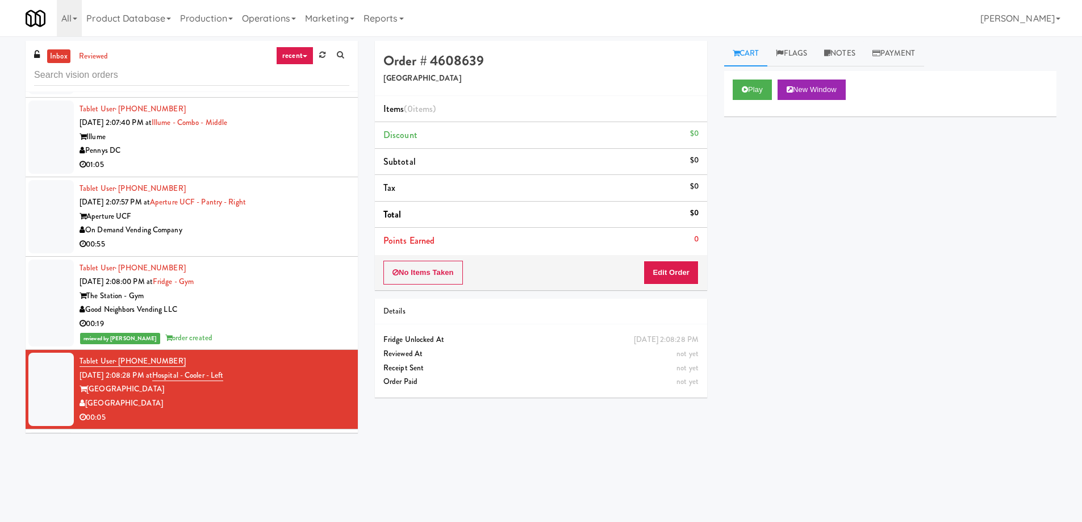
scroll to position [13623, 0]
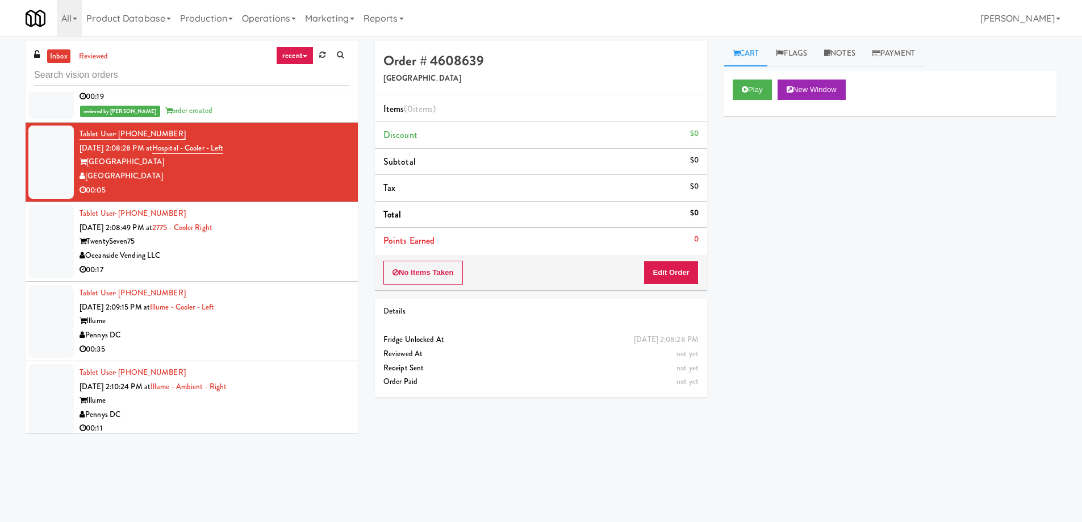
click at [318, 394] on div "Illume" at bounding box center [215, 401] width 270 height 14
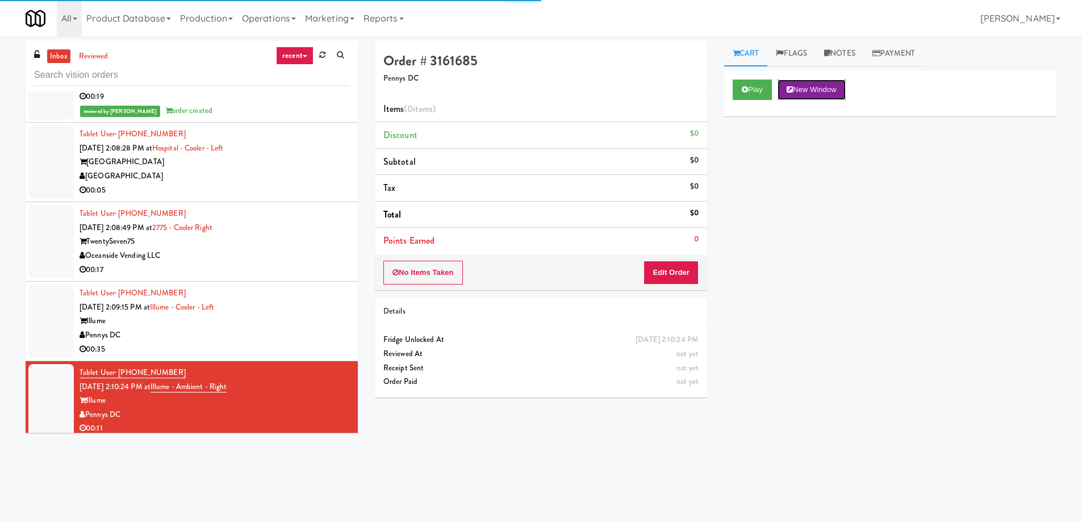
click at [825, 91] on button "New Window" at bounding box center [812, 90] width 68 height 20
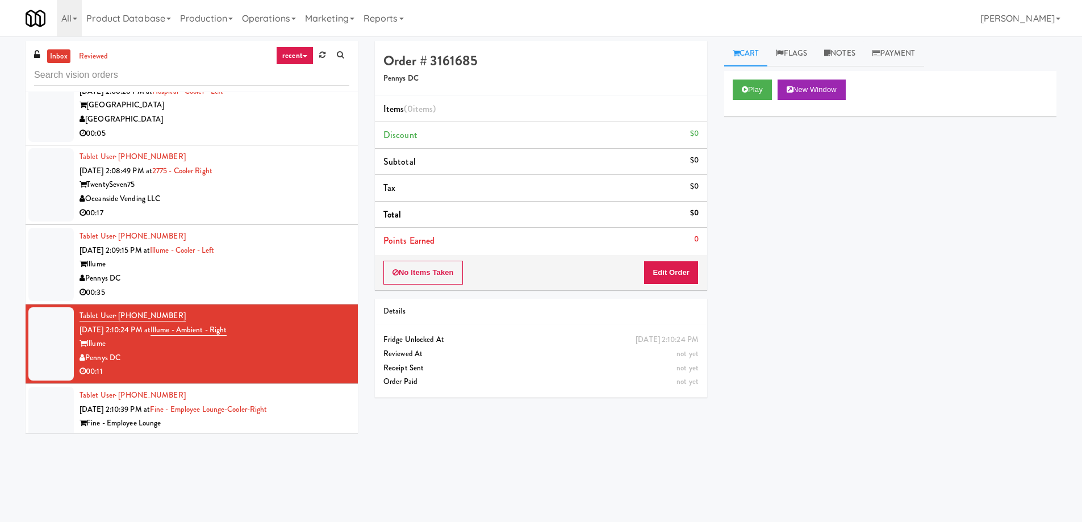
click at [246, 522] on div "00:07" at bounding box center [215, 531] width 270 height 14
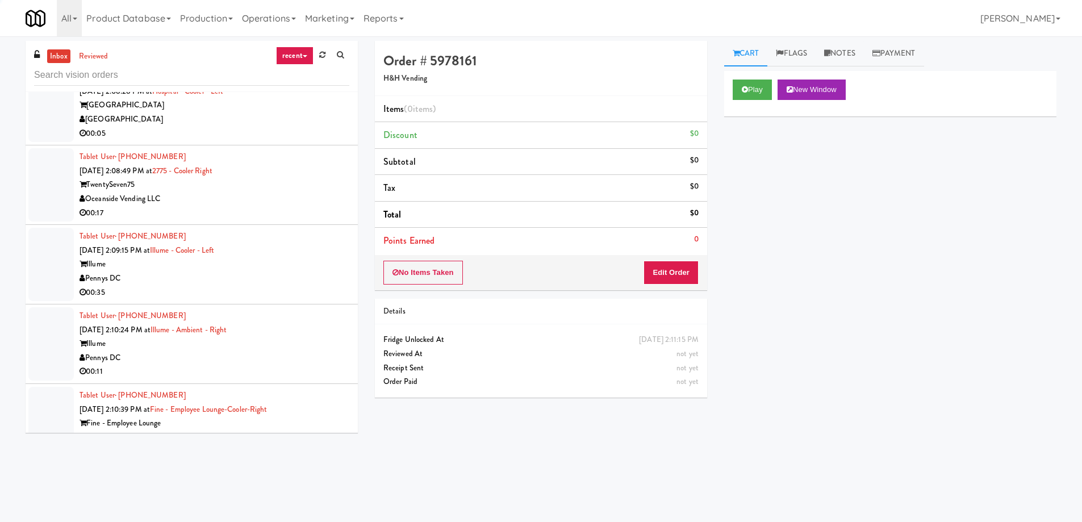
click at [289, 444] on div "00:09" at bounding box center [215, 451] width 270 height 14
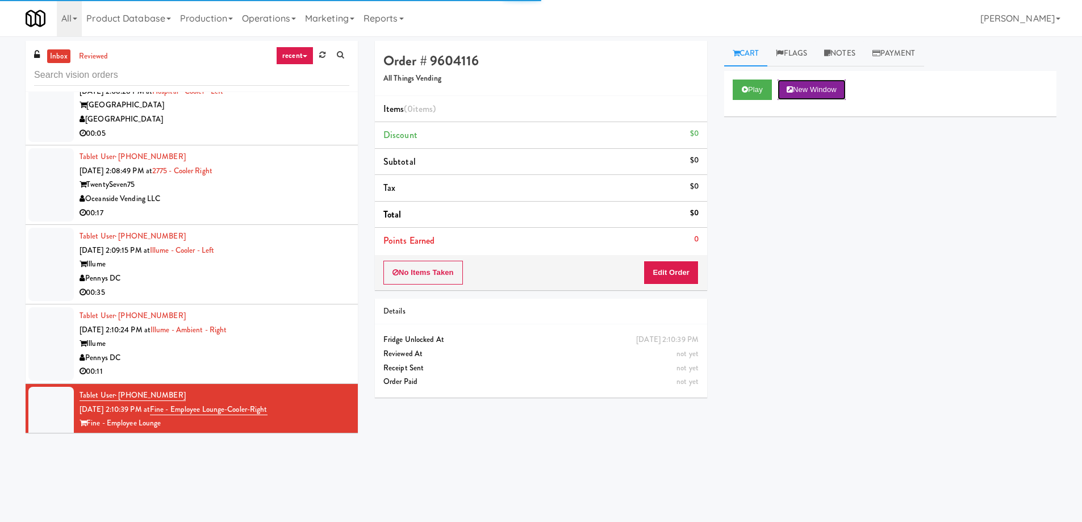
click at [798, 88] on button "New Window" at bounding box center [812, 90] width 68 height 20
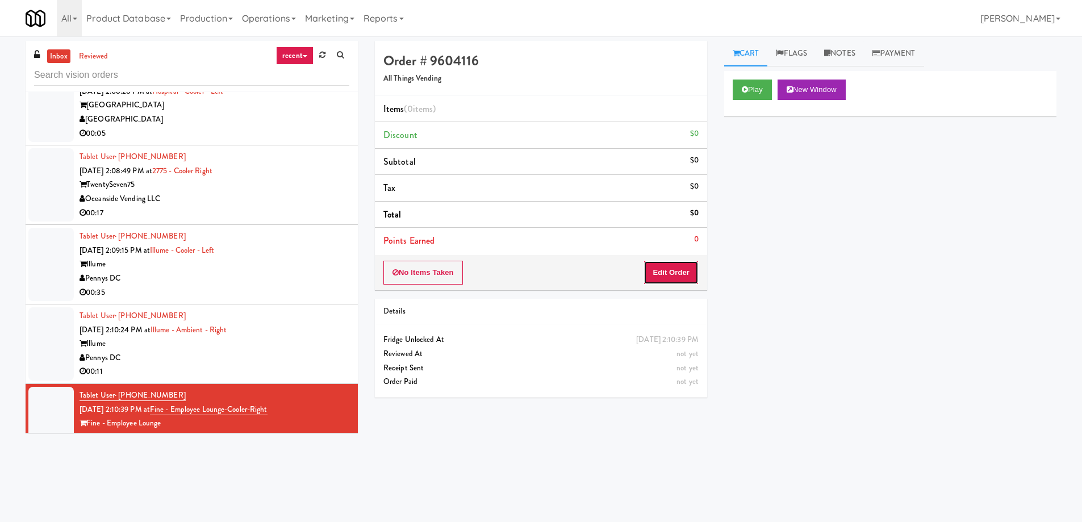
click at [666, 281] on button "Edit Order" at bounding box center [671, 273] width 55 height 24
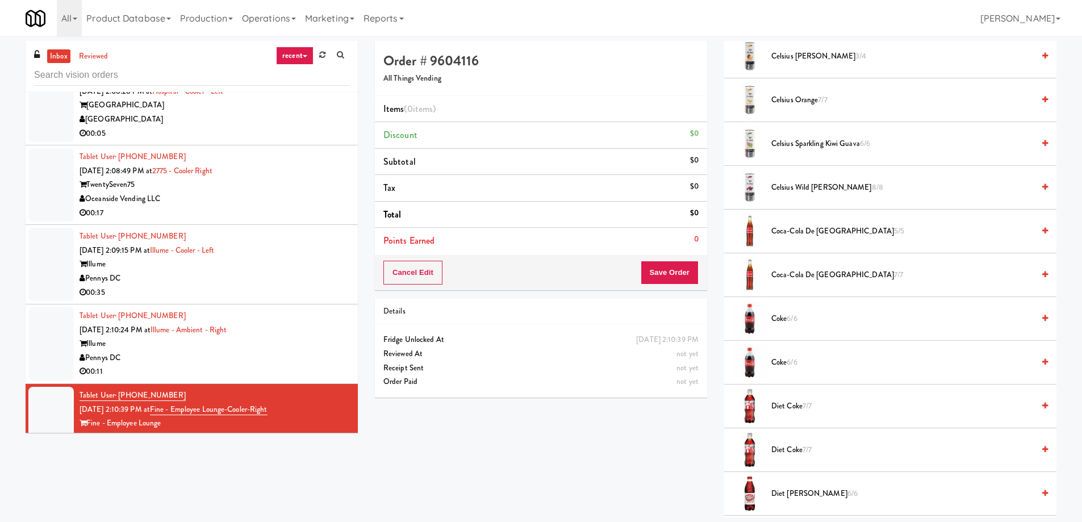
scroll to position [138, 0]
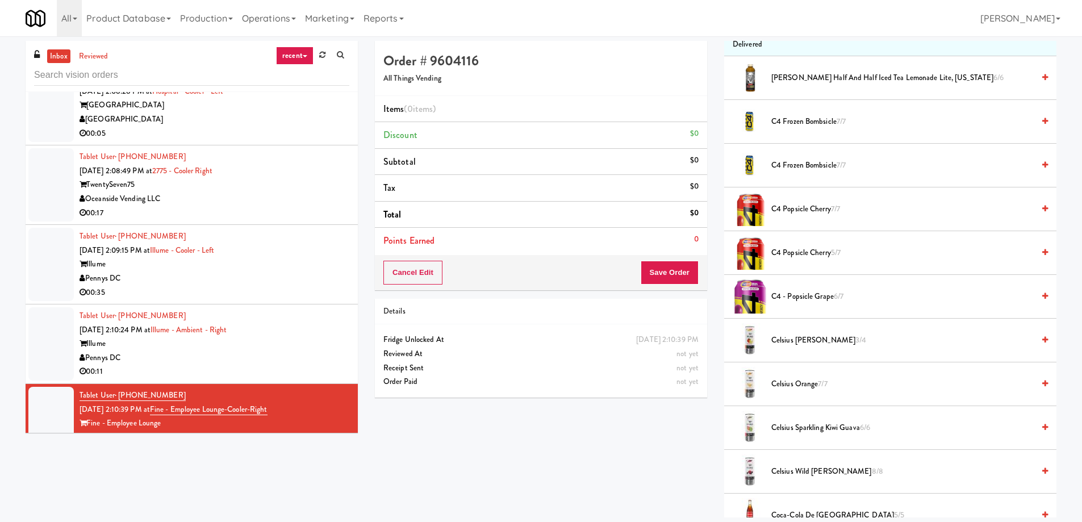
click at [808, 339] on span "Celsius Mango Lemonade 3/4" at bounding box center [903, 341] width 262 height 14
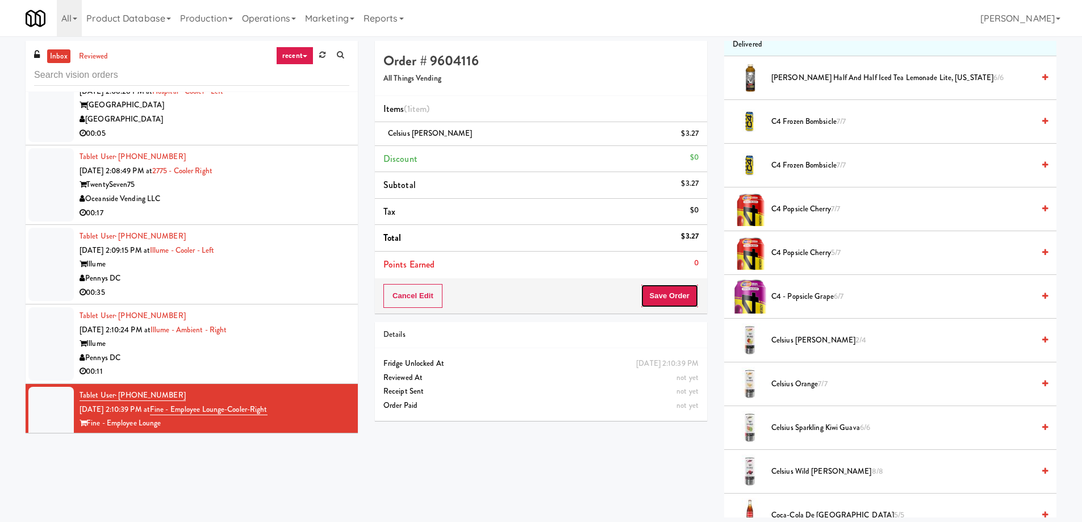
click at [665, 299] on button "Save Order" at bounding box center [670, 296] width 58 height 24
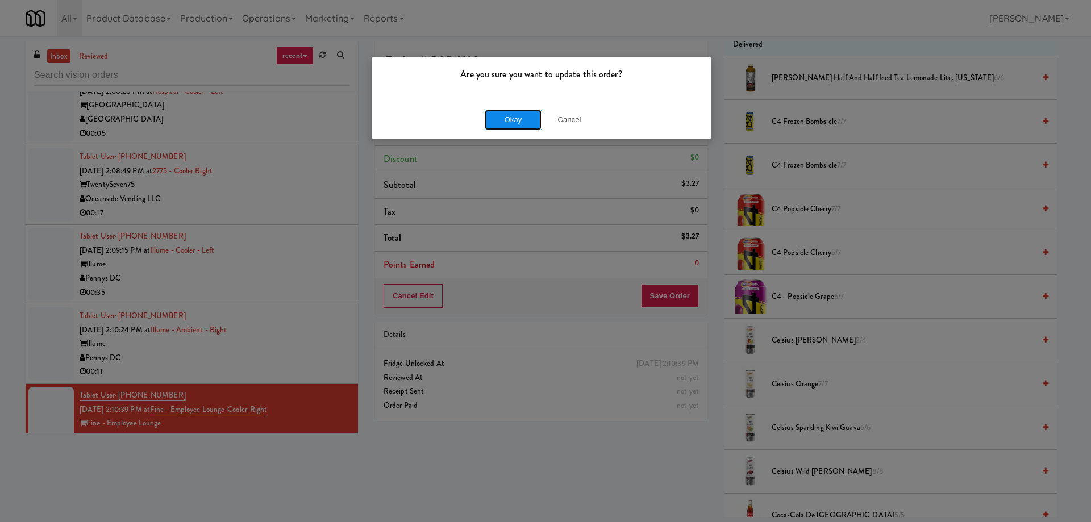
click at [511, 125] on button "Okay" at bounding box center [513, 120] width 57 height 20
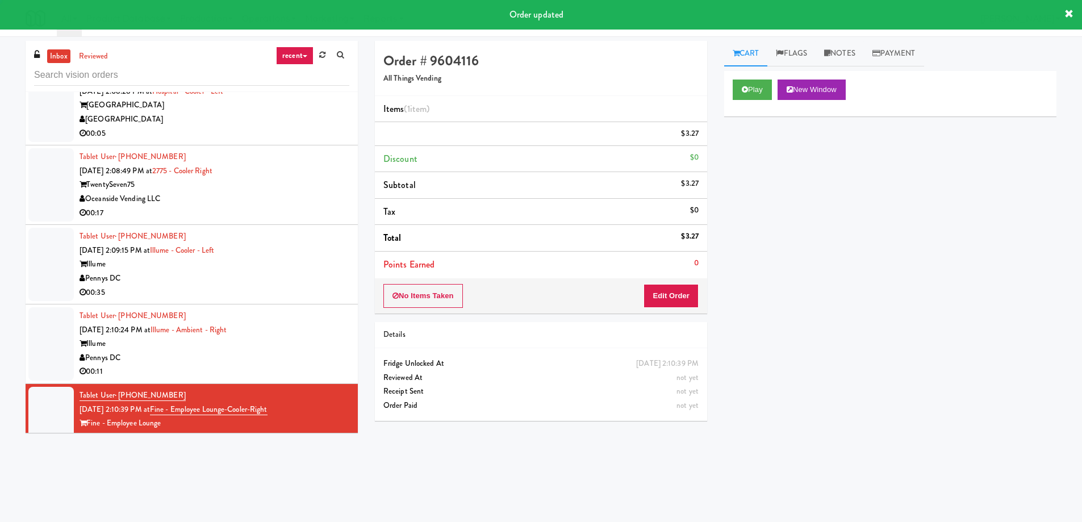
scroll to position [0, 0]
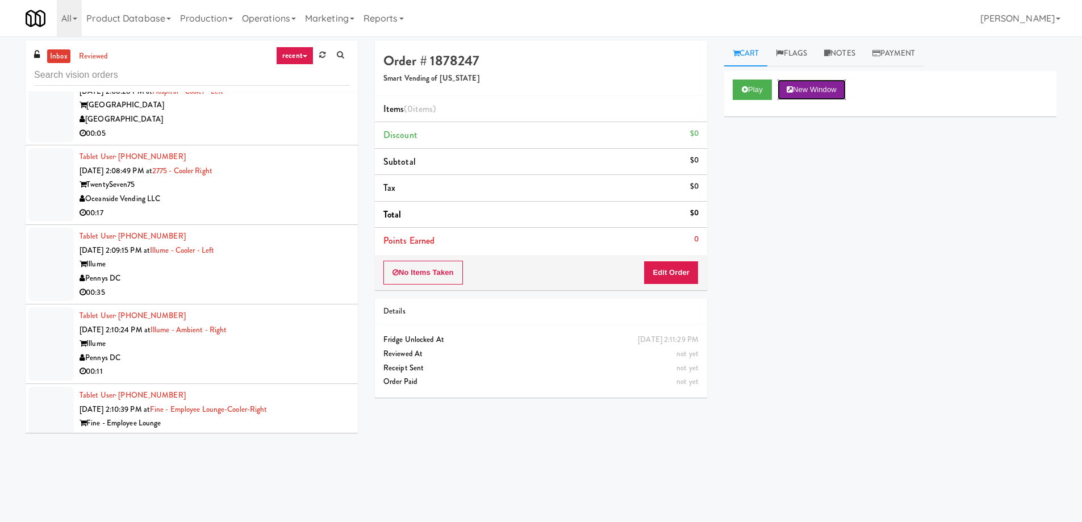
click at [812, 91] on button "New Window" at bounding box center [812, 90] width 68 height 20
click at [683, 267] on button "Edit Order" at bounding box center [671, 273] width 55 height 24
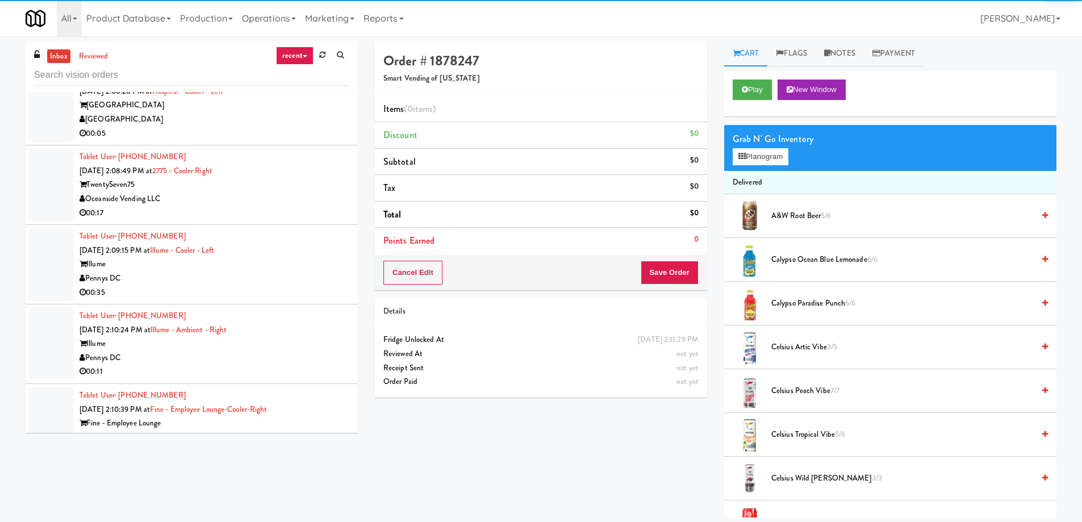
scroll to position [227, 0]
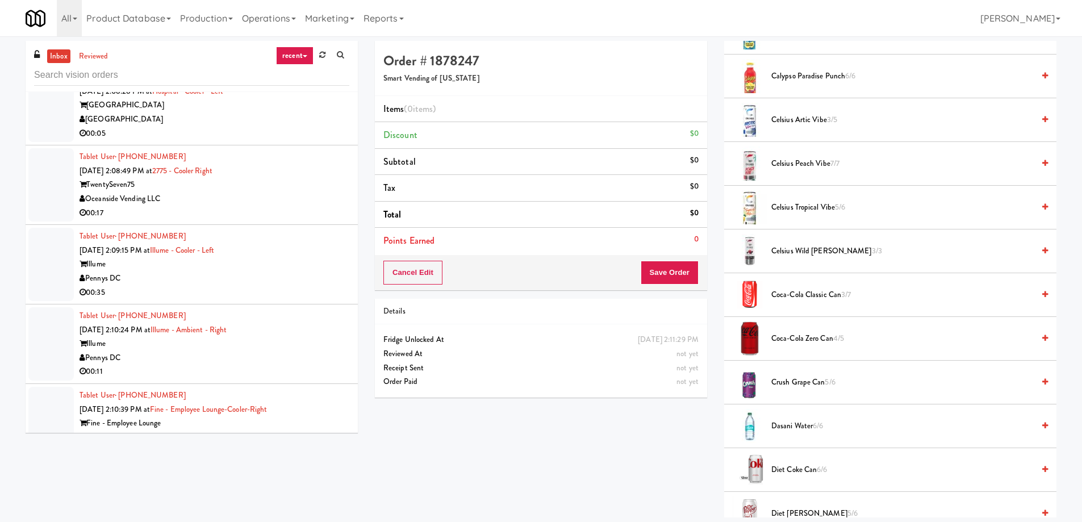
click at [820, 298] on span "Coca-Cola Classic Can 3/7" at bounding box center [903, 295] width 262 height 14
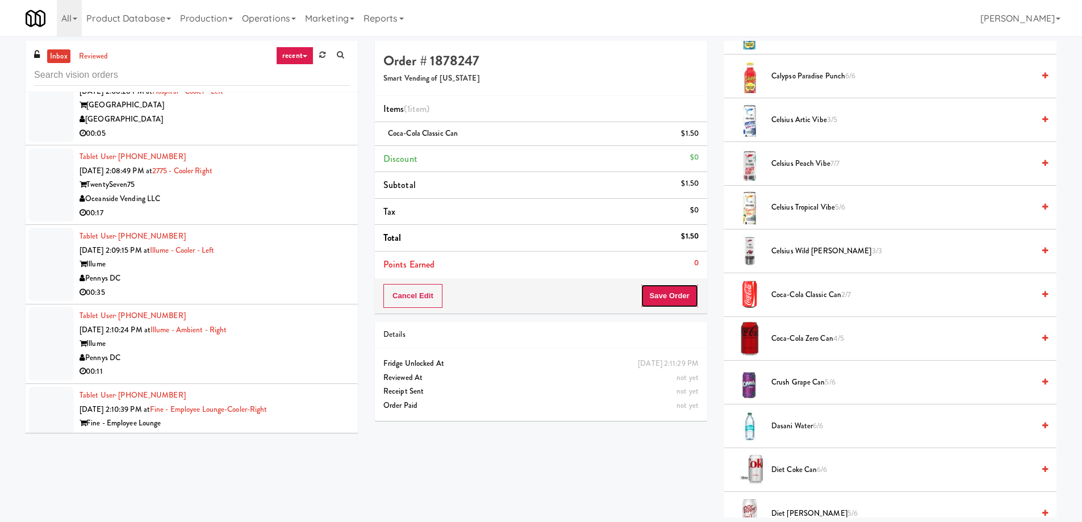
click at [666, 299] on button "Save Order" at bounding box center [670, 296] width 58 height 24
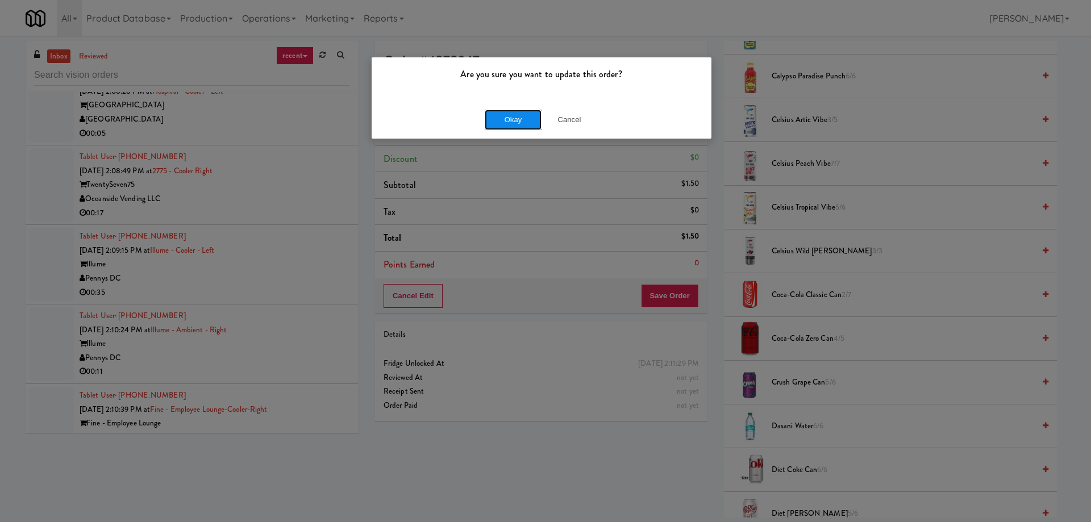
click at [523, 118] on button "Okay" at bounding box center [513, 120] width 57 height 20
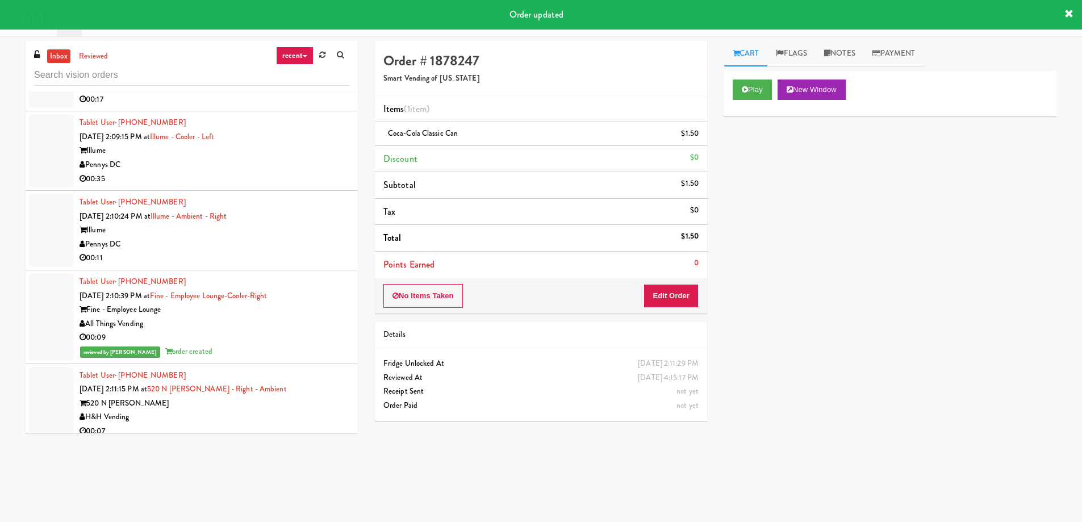
scroll to position [13850, 0]
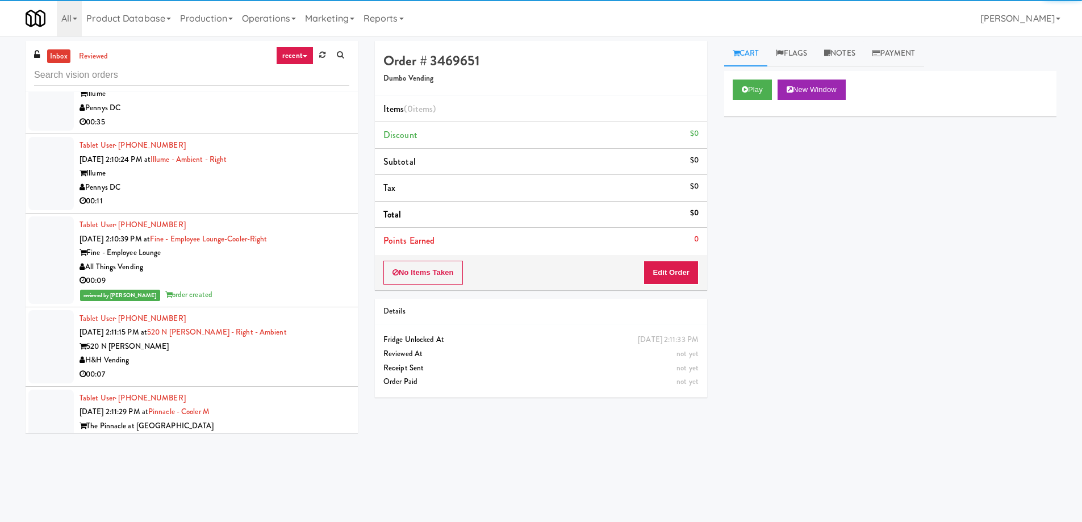
click at [841, 102] on div "Play New Window" at bounding box center [890, 93] width 332 height 45
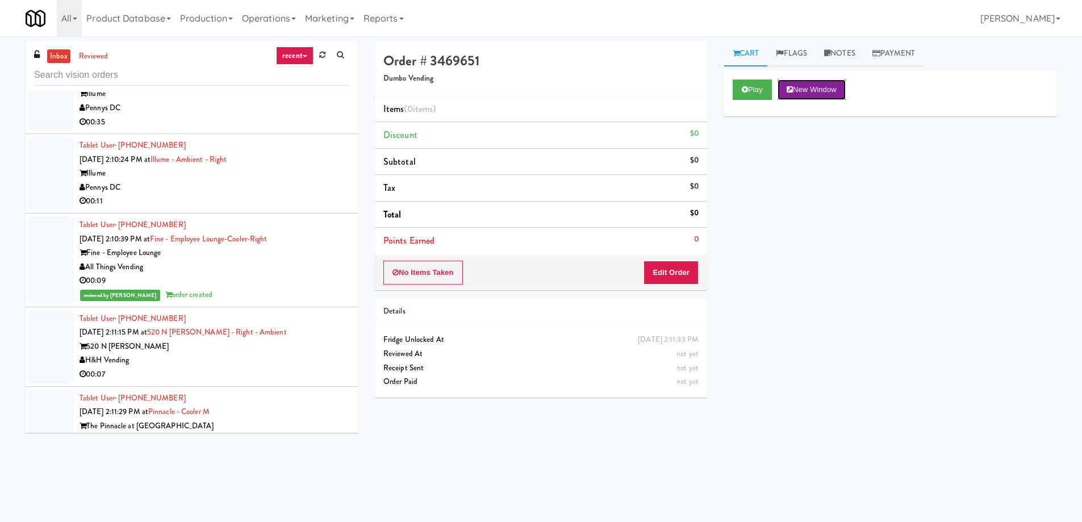
click at [833, 94] on button "New Window" at bounding box center [812, 90] width 68 height 20
click at [672, 266] on button "Edit Order" at bounding box center [671, 273] width 55 height 24
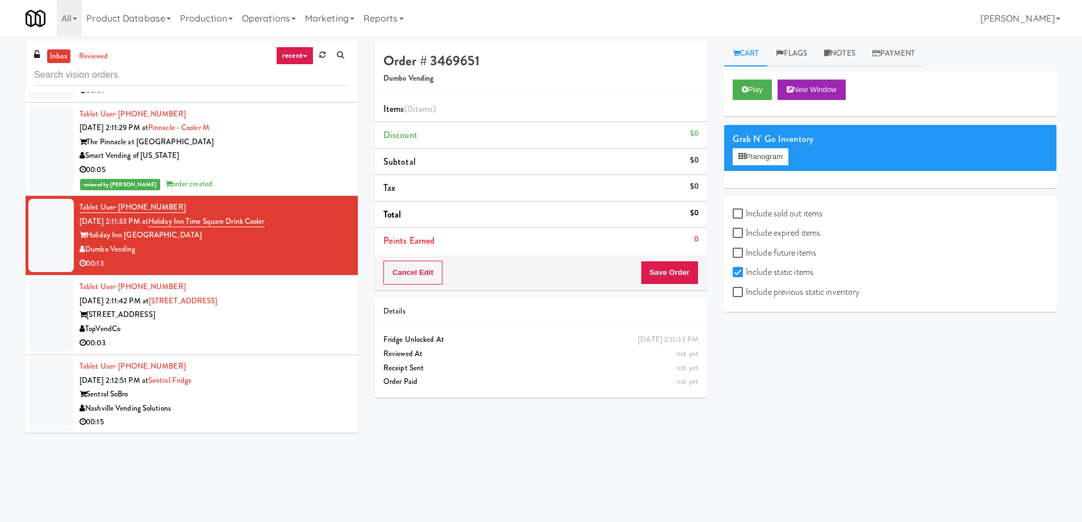
scroll to position [14305, 0]
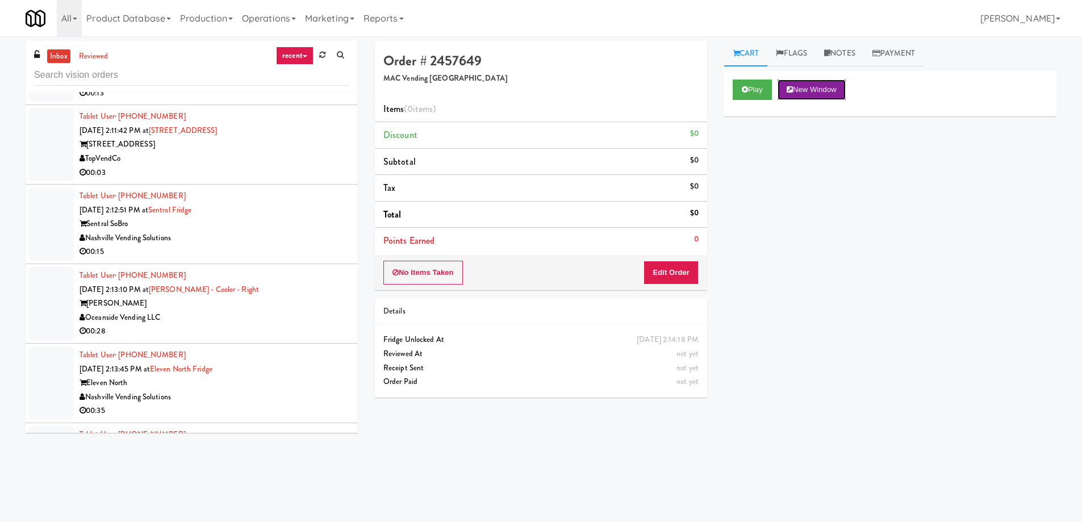
click at [808, 96] on button "New Window" at bounding box center [812, 90] width 68 height 20
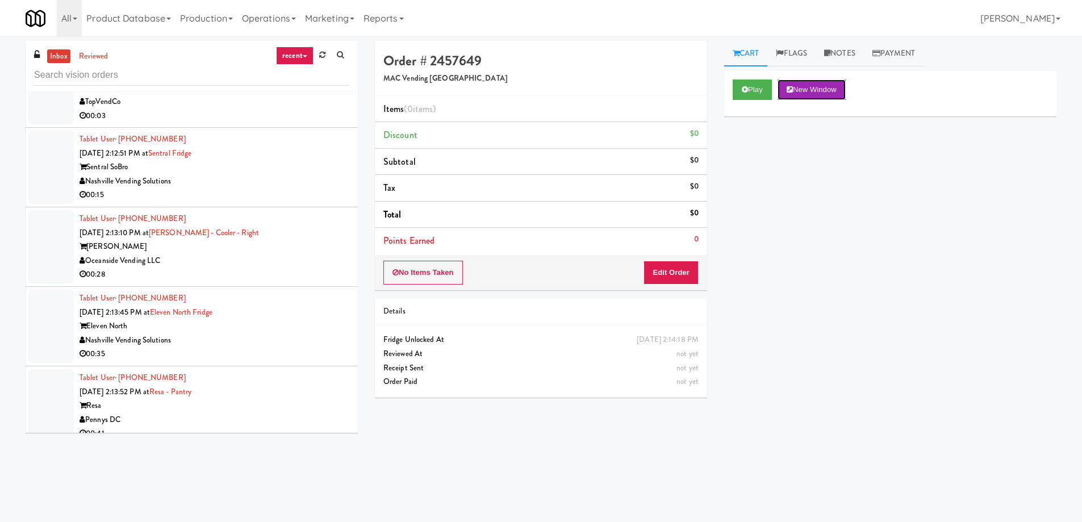
scroll to position [14418, 0]
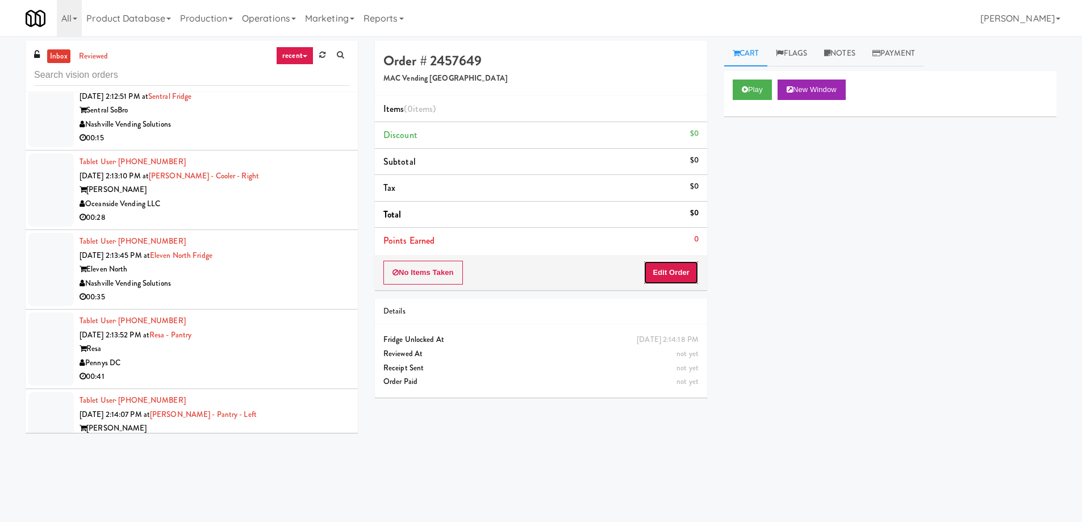
click at [665, 278] on button "Edit Order" at bounding box center [671, 273] width 55 height 24
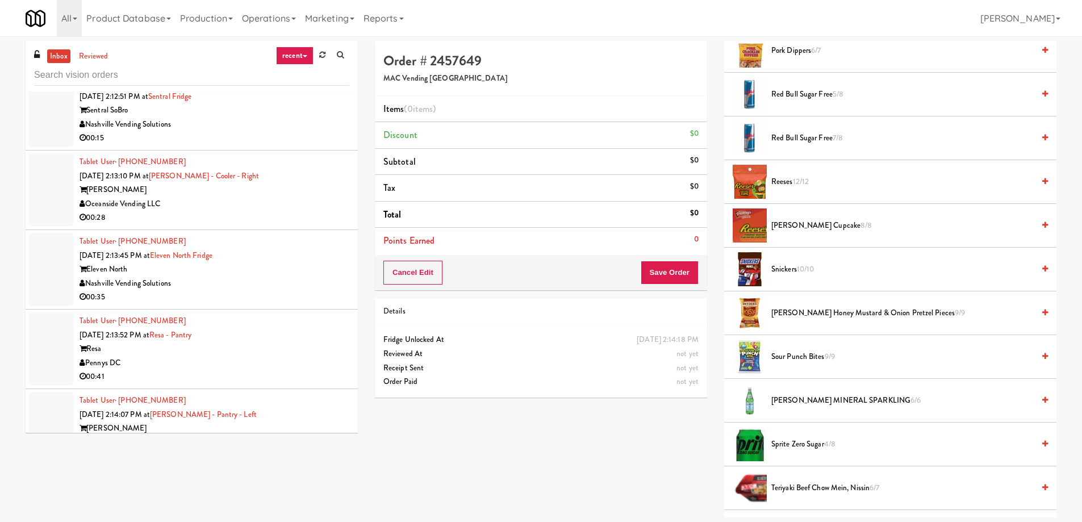
scroll to position [1023, 0]
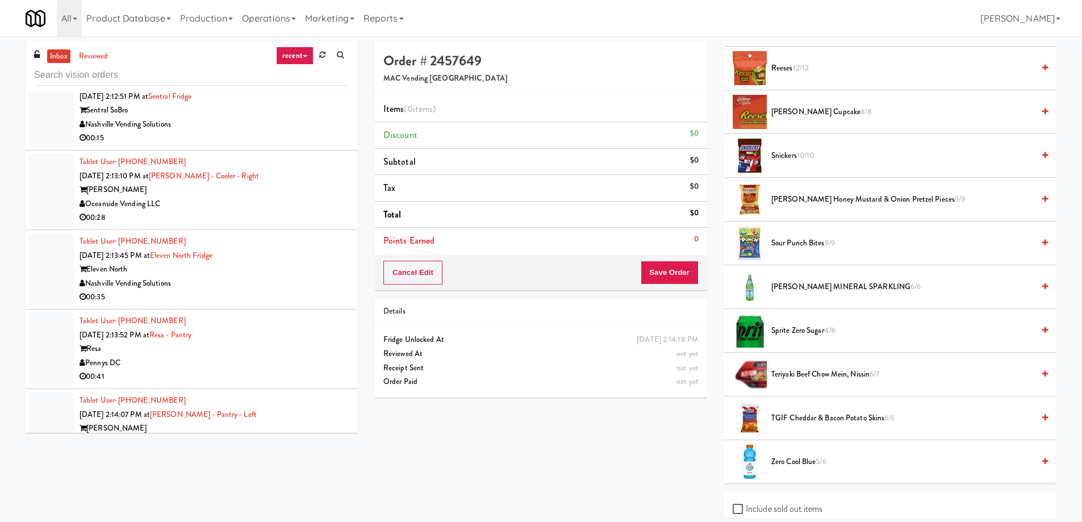
click at [831, 202] on span "[PERSON_NAME] Honey Mustard & Onion Pretzel Pieces 9/9" at bounding box center [903, 200] width 262 height 14
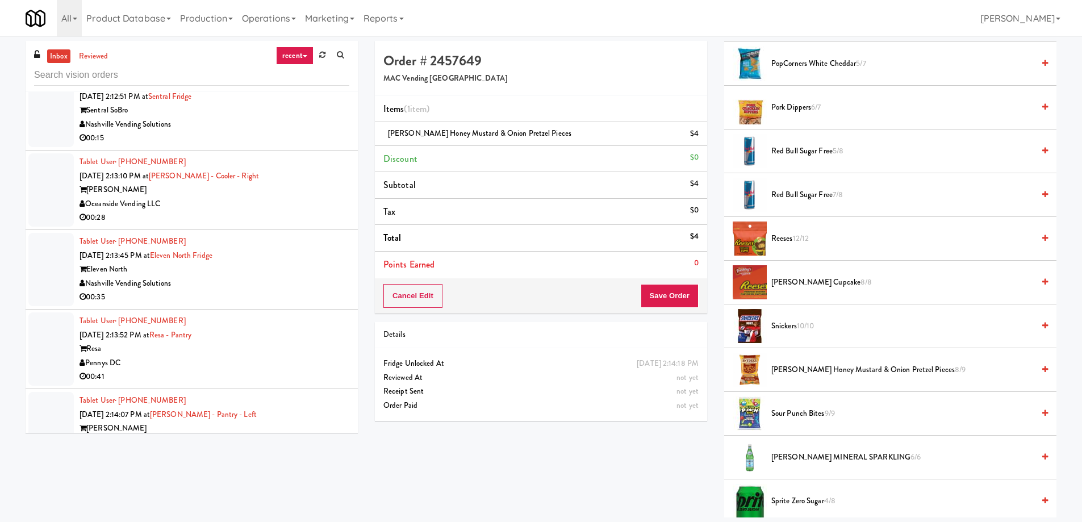
scroll to position [682, 0]
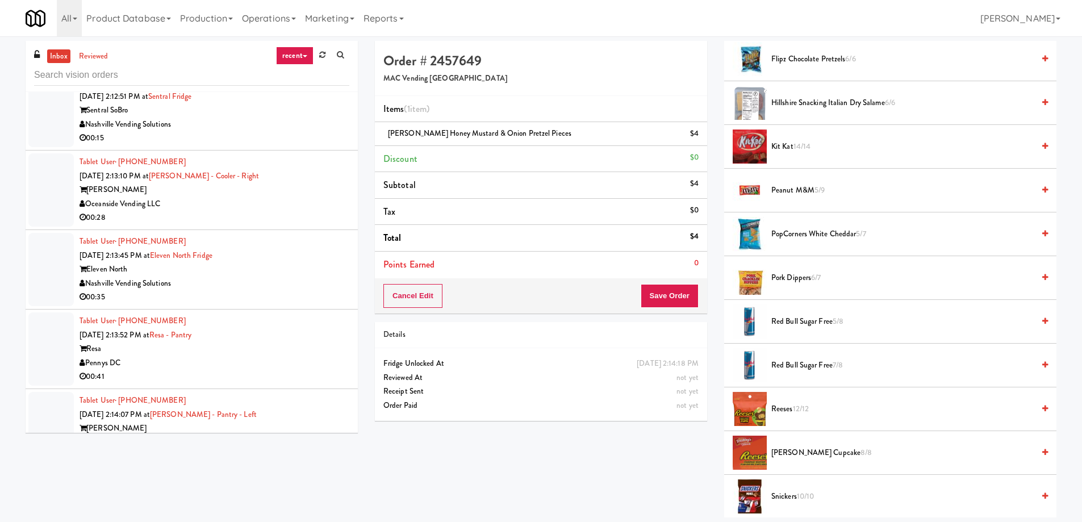
click at [829, 240] on span "PopCorners White Cheddar 5/7" at bounding box center [903, 234] width 262 height 14
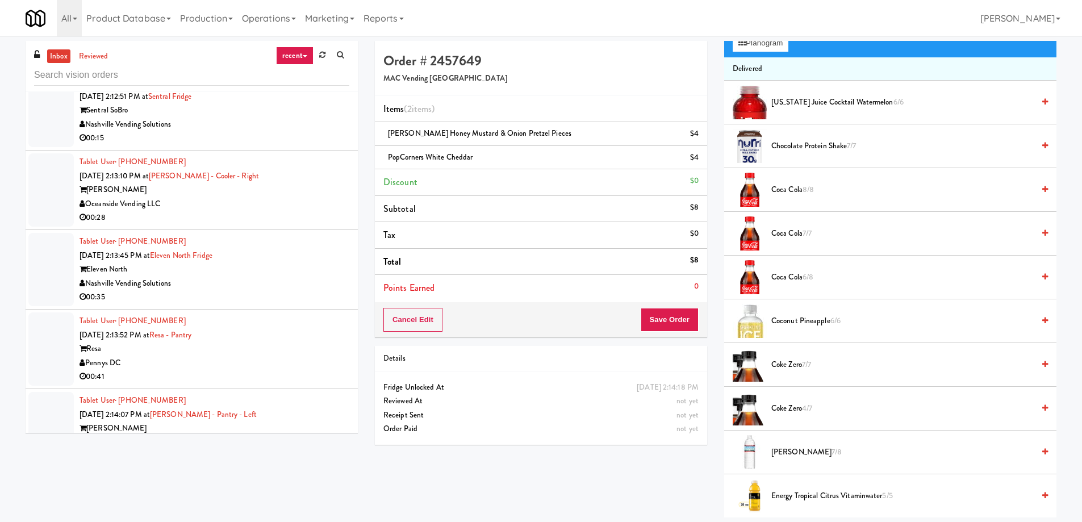
scroll to position [57, 0]
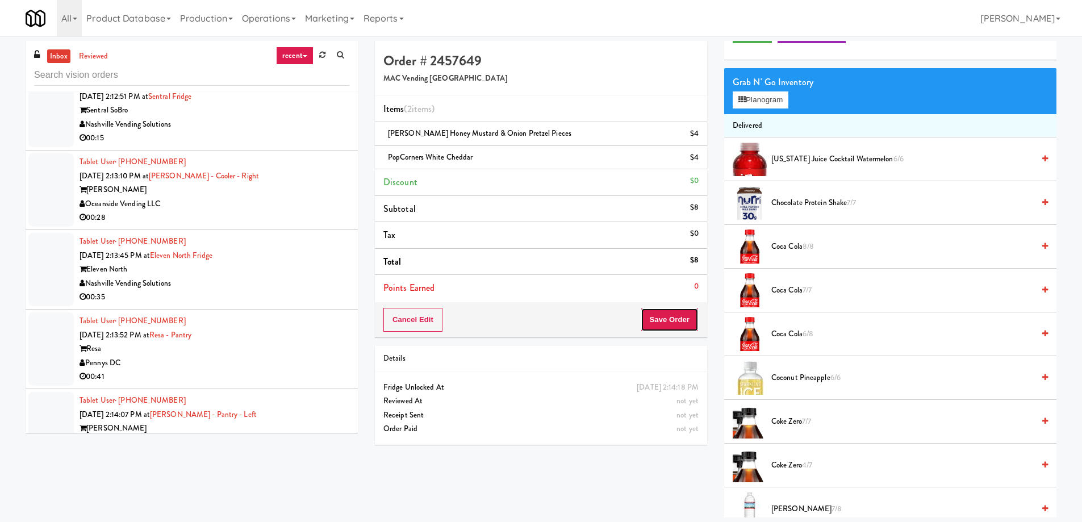
click at [663, 321] on button "Save Order" at bounding box center [670, 320] width 58 height 24
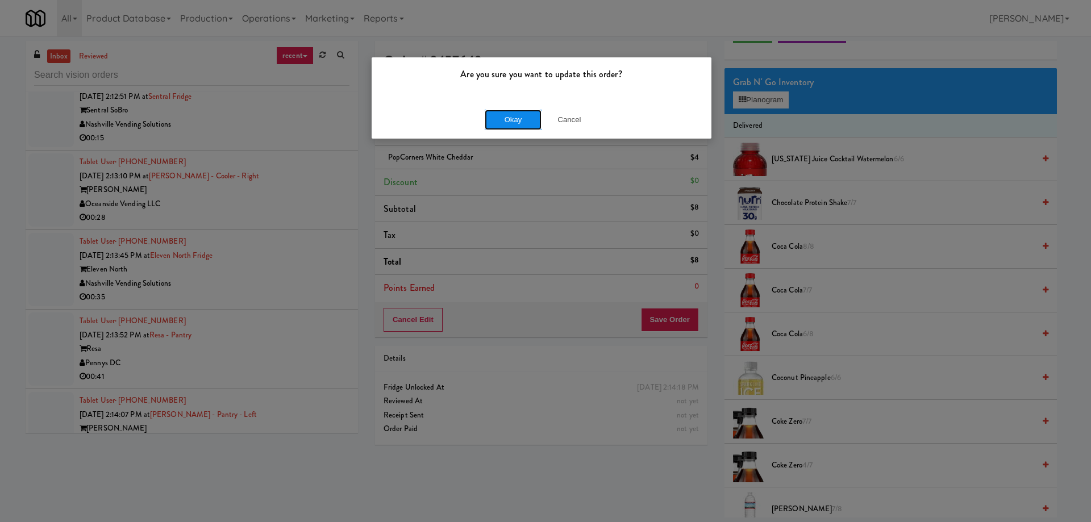
click at [489, 113] on button "Okay" at bounding box center [513, 120] width 57 height 20
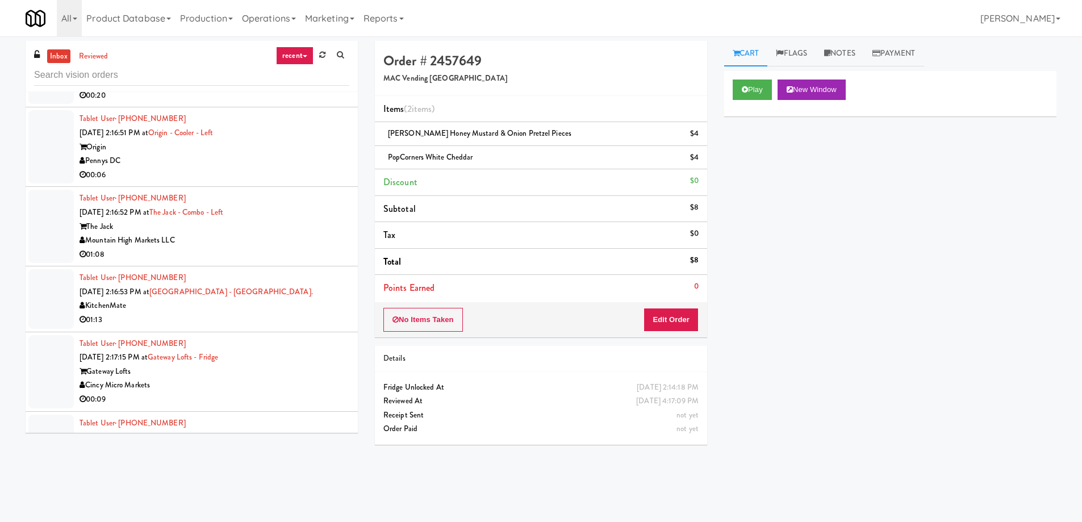
scroll to position [15214, 0]
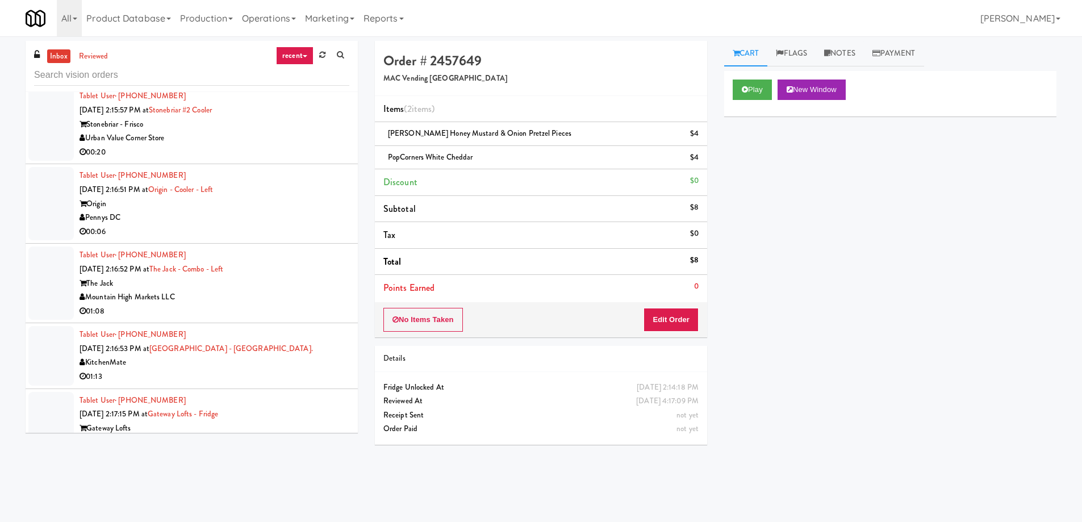
click at [311, 435] on div "Cincy Micro Markets" at bounding box center [215, 442] width 270 height 14
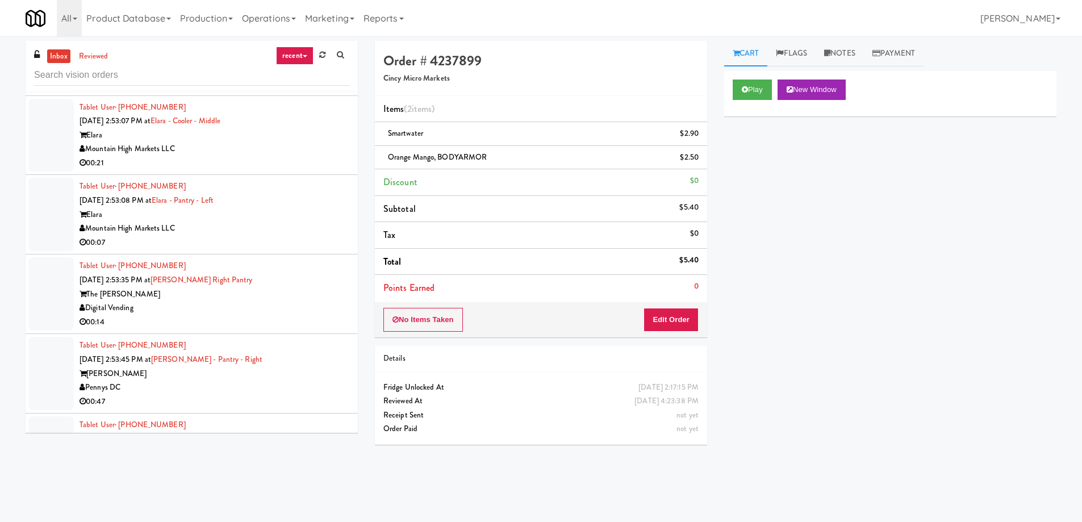
scroll to position [17657, 0]
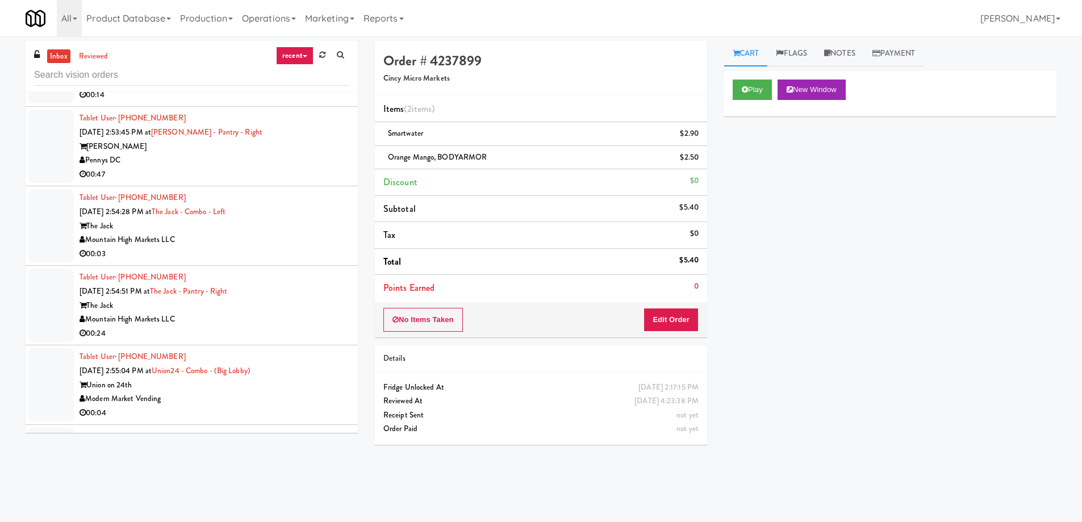
click at [291, 406] on div "00:04" at bounding box center [215, 413] width 270 height 14
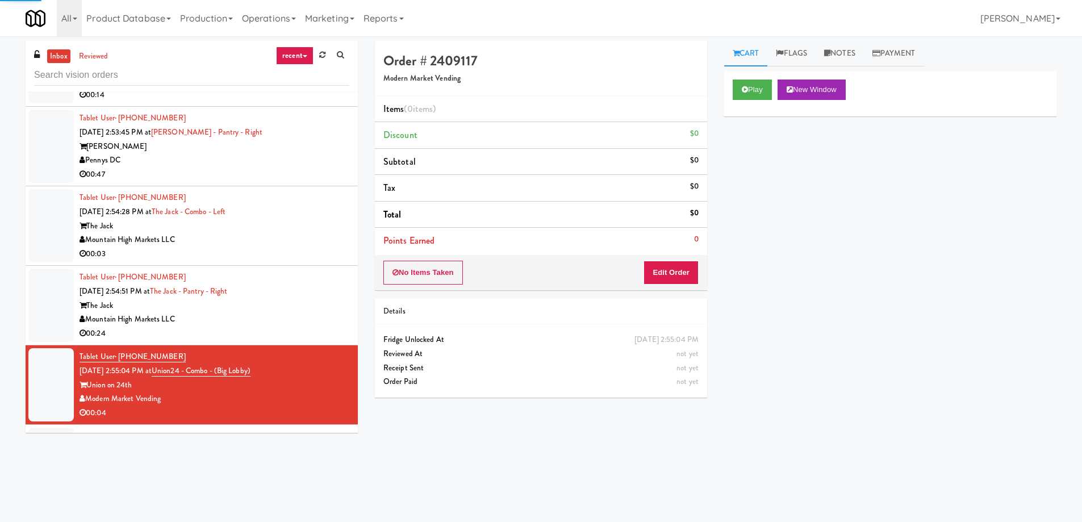
scroll to position [17543, 0]
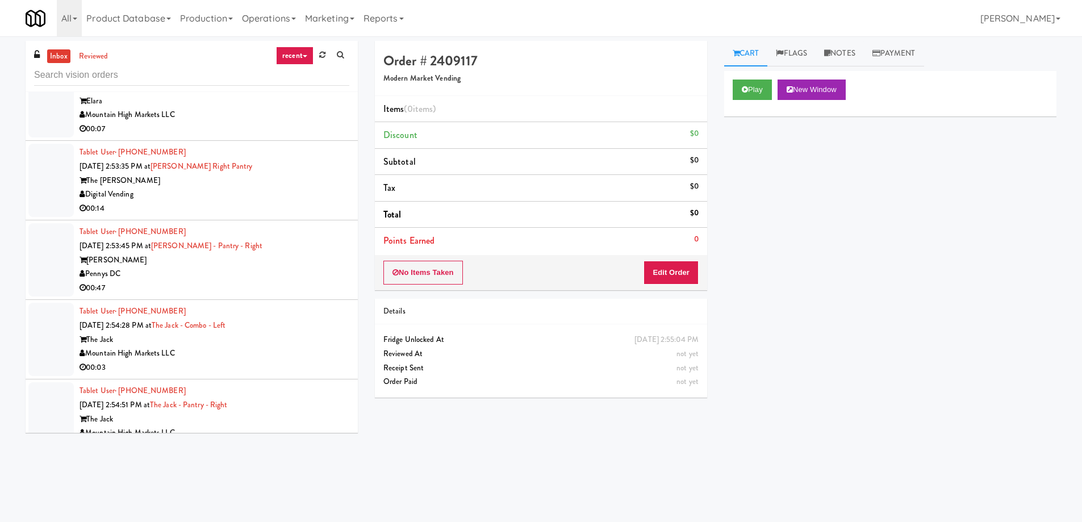
click at [321, 412] on div "The Jack" at bounding box center [215, 419] width 270 height 14
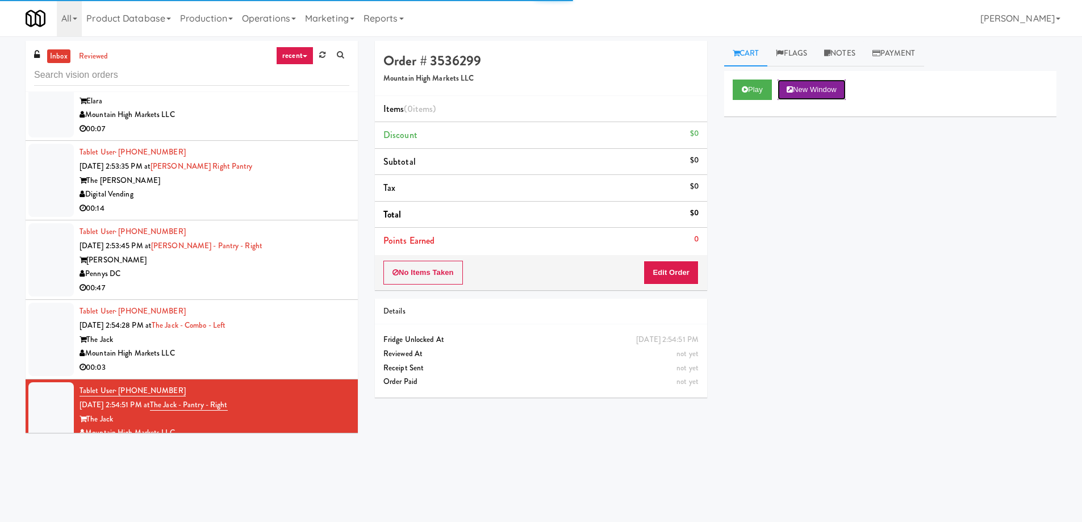
click at [810, 95] on button "New Window" at bounding box center [812, 90] width 68 height 20
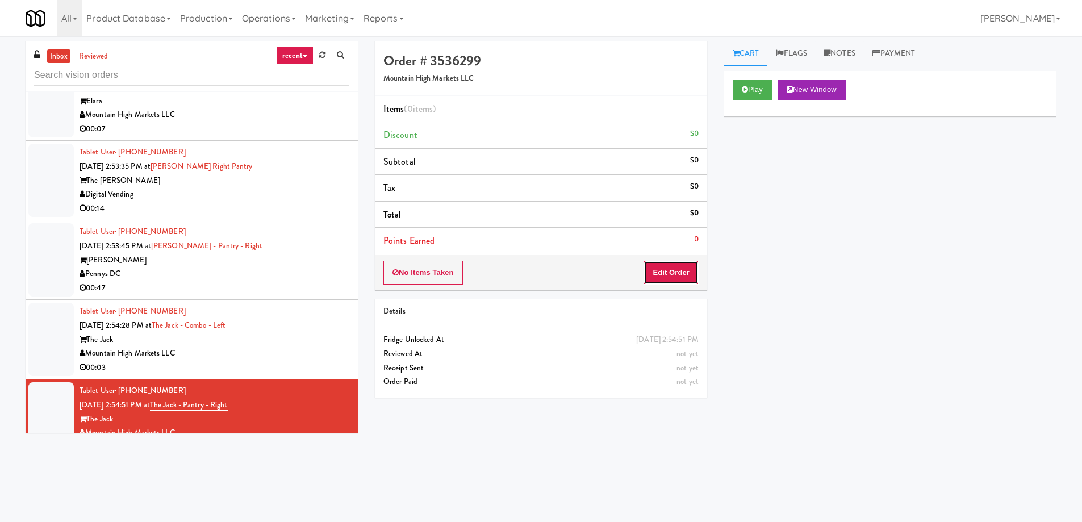
click at [670, 273] on button "Edit Order" at bounding box center [671, 273] width 55 height 24
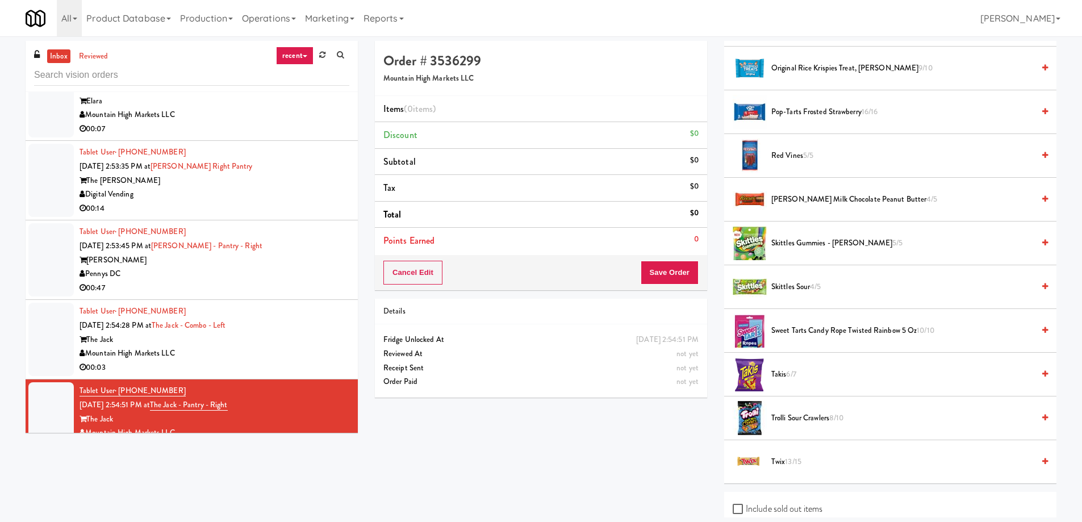
scroll to position [1080, 0]
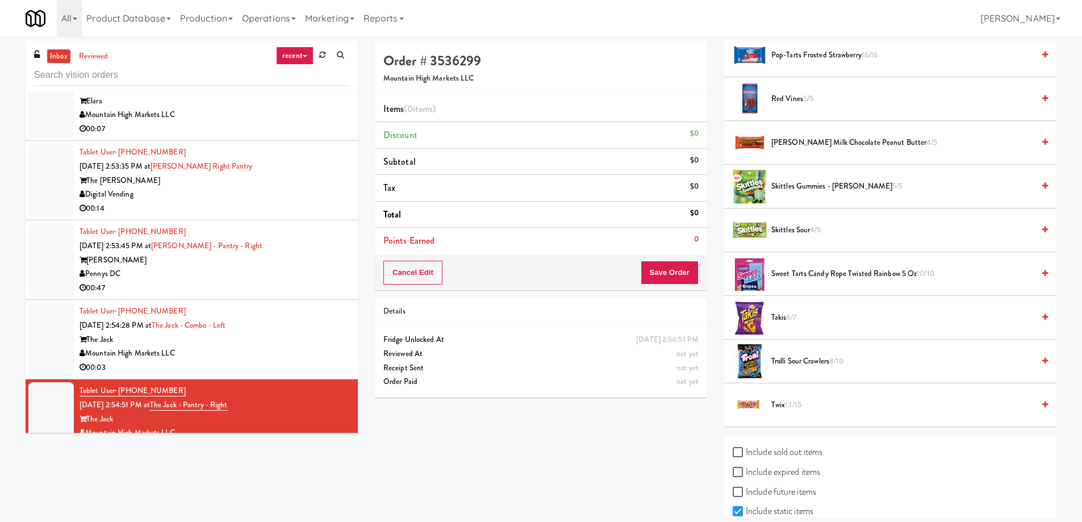
click at [800, 359] on span "Trolli Sour Crawlers 8/10" at bounding box center [903, 362] width 262 height 14
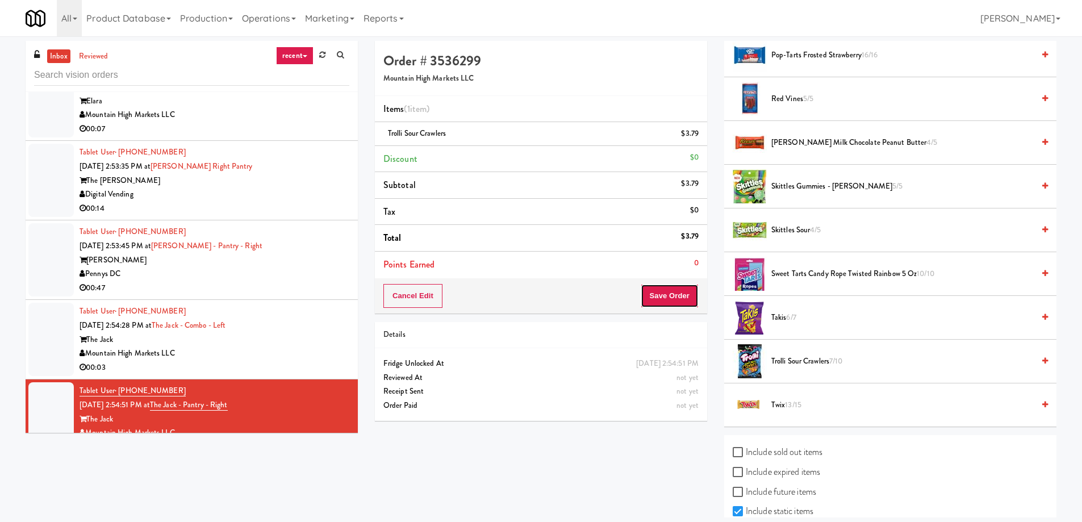
click at [665, 299] on button "Save Order" at bounding box center [670, 296] width 58 height 24
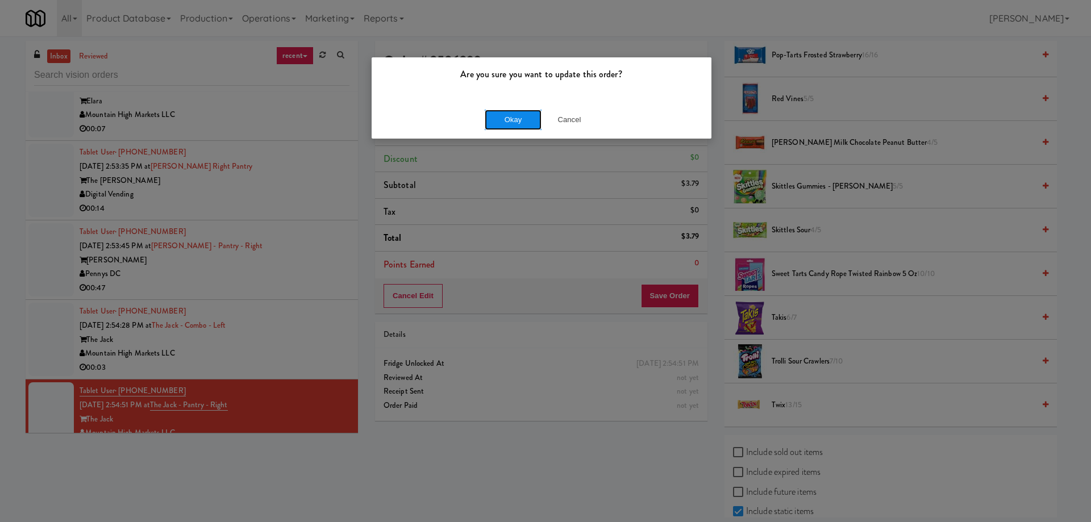
click at [516, 122] on button "Okay" at bounding box center [513, 120] width 57 height 20
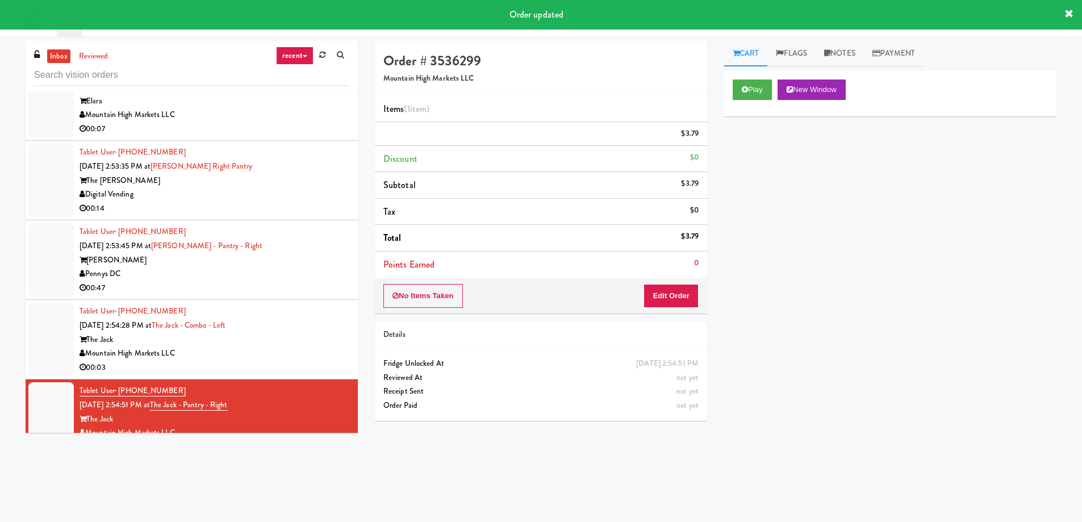
scroll to position [0, 0]
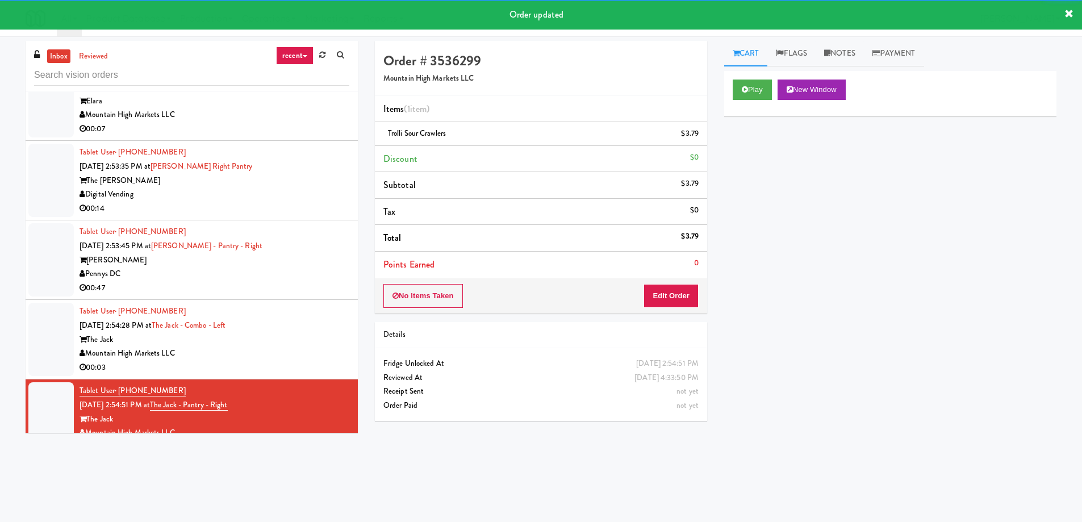
click at [305, 520] on div "Modern Market Vending" at bounding box center [215, 527] width 270 height 14
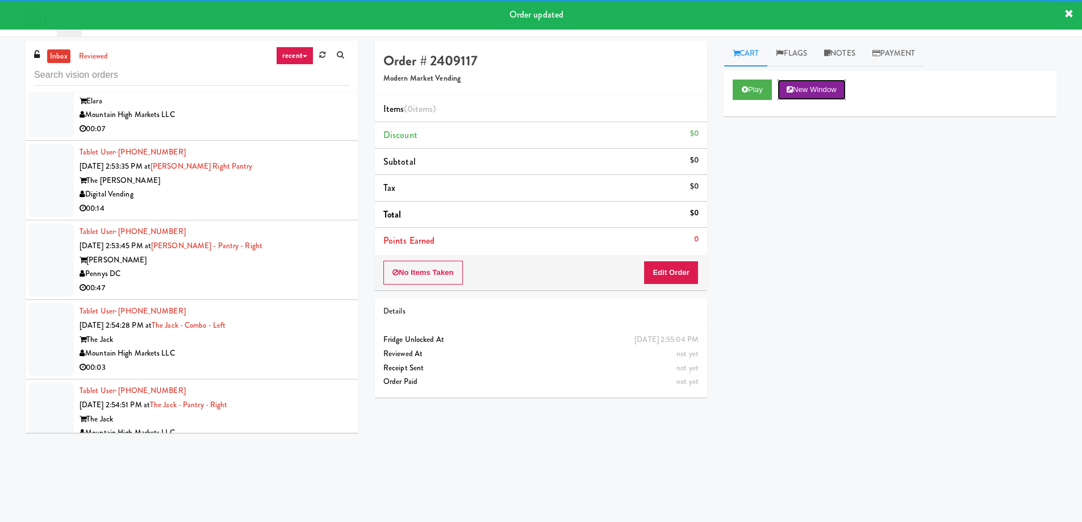
click at [835, 94] on button "New Window" at bounding box center [812, 90] width 68 height 20
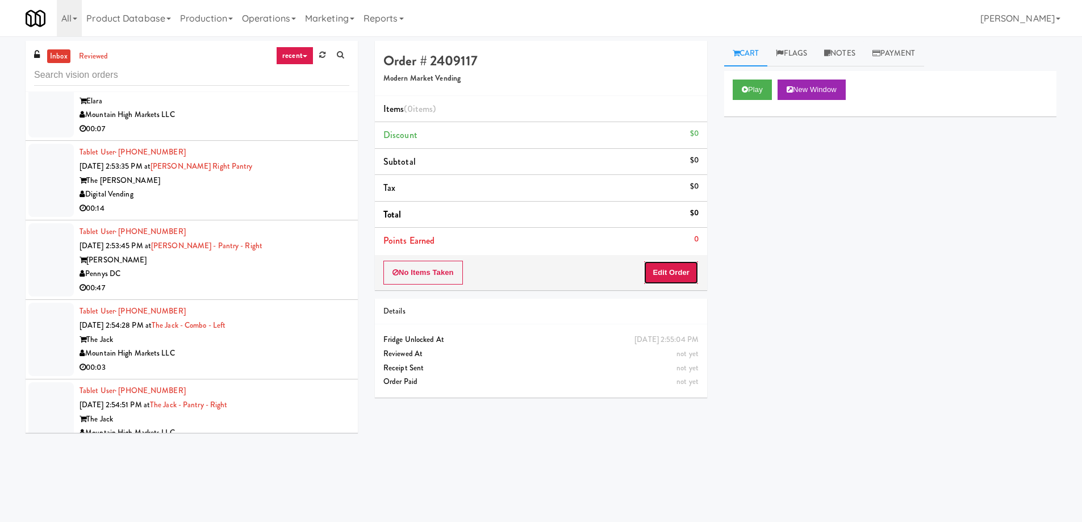
click at [681, 270] on button "Edit Order" at bounding box center [671, 273] width 55 height 24
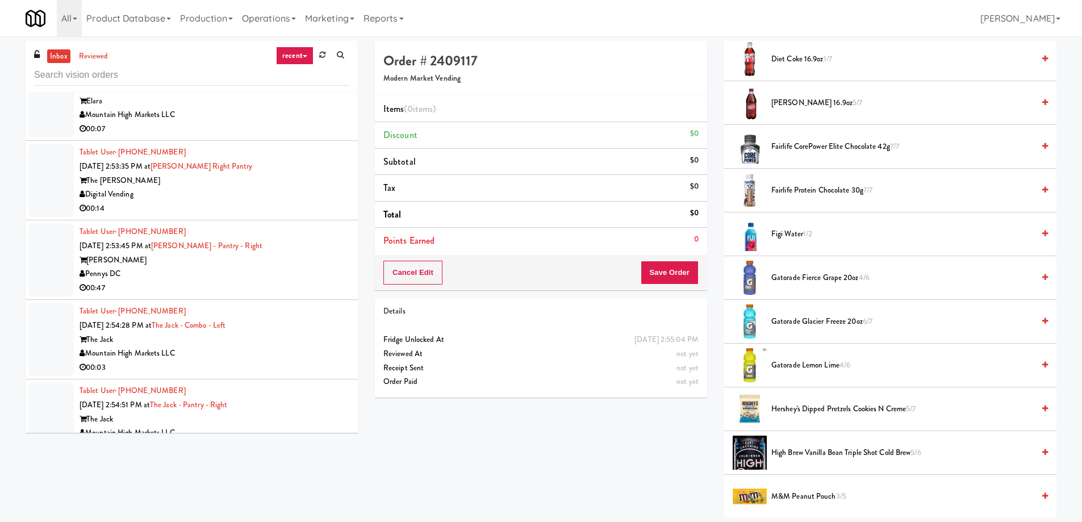
scroll to position [852, 0]
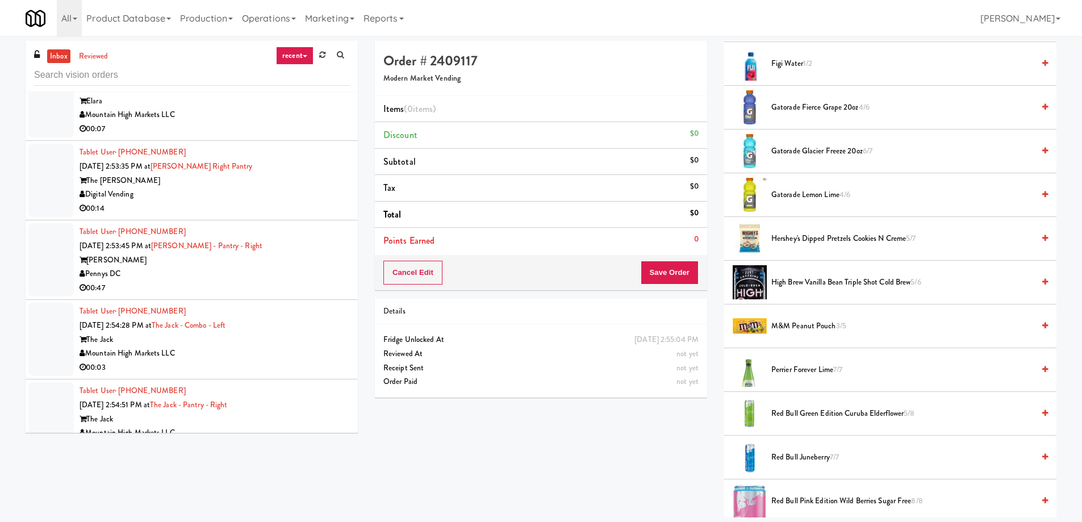
click at [811, 186] on li "Gatorade Lemon Lime 4/6" at bounding box center [890, 195] width 332 height 44
click at [805, 195] on span "Gatorade Lemon Lime 4/6" at bounding box center [903, 195] width 262 height 14
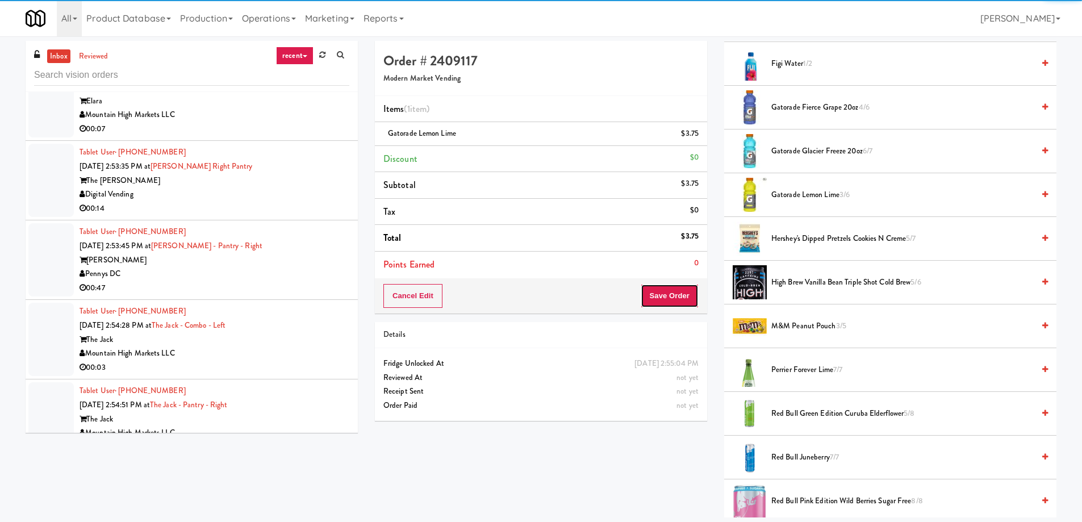
click at [665, 297] on button "Save Order" at bounding box center [670, 296] width 58 height 24
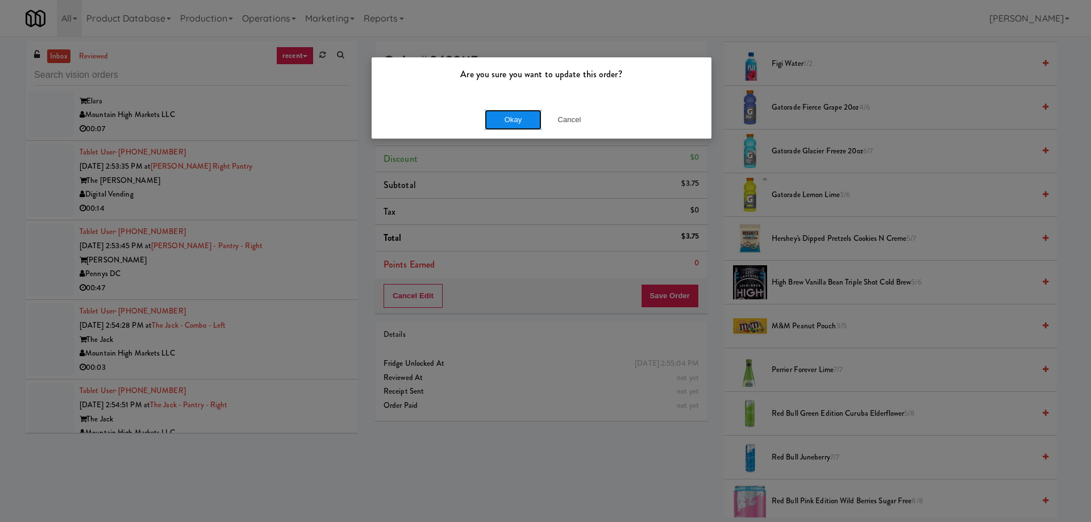
click at [495, 121] on button "Okay" at bounding box center [513, 120] width 57 height 20
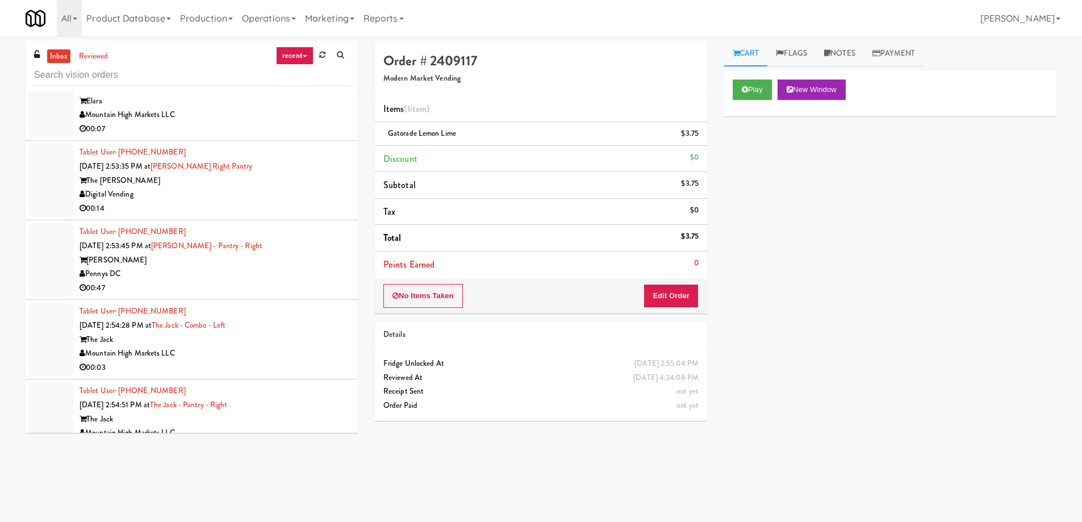
scroll to position [17771, 0]
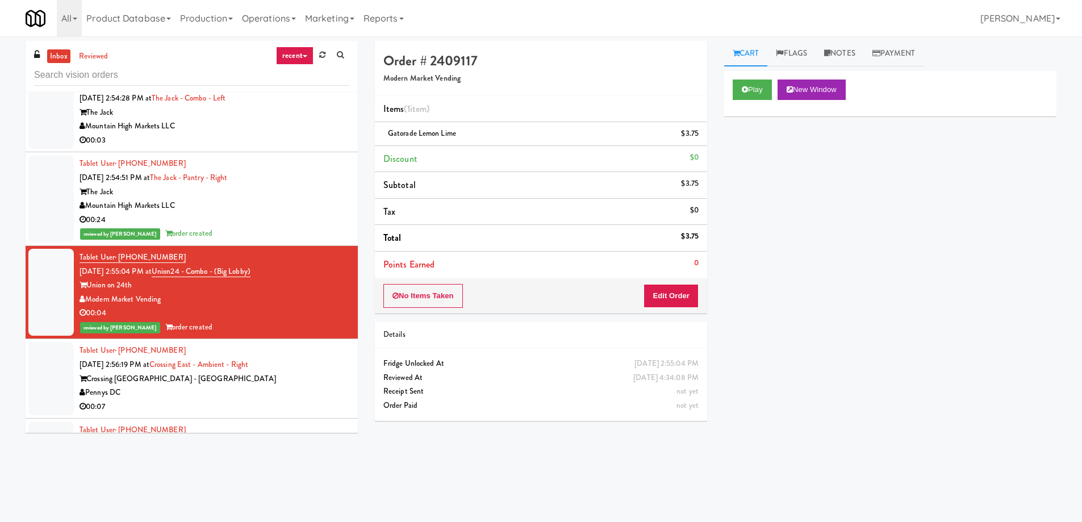
click at [248, 400] on div "00:07" at bounding box center [215, 407] width 270 height 14
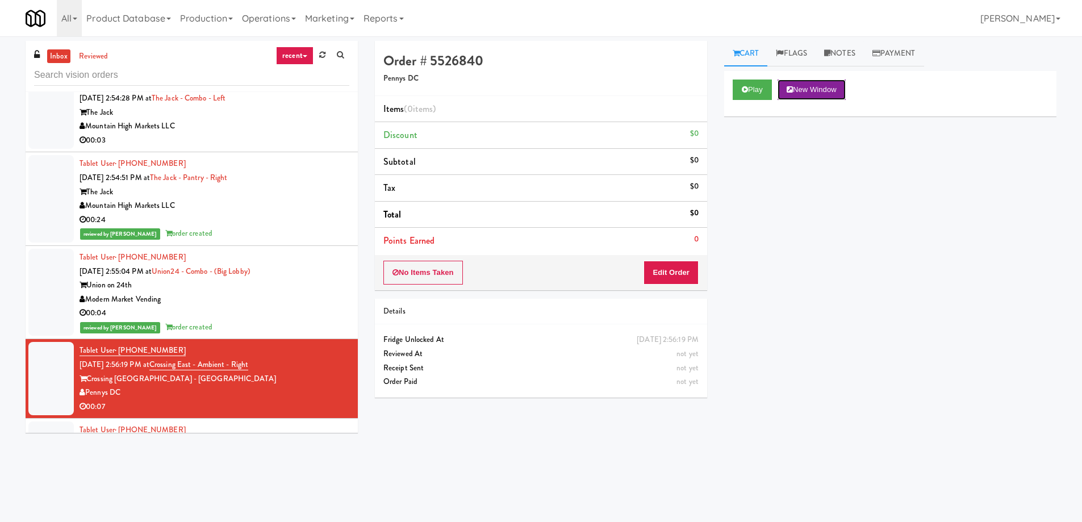
click at [833, 94] on button "New Window" at bounding box center [812, 90] width 68 height 20
click at [681, 272] on button "Edit Order" at bounding box center [671, 273] width 55 height 24
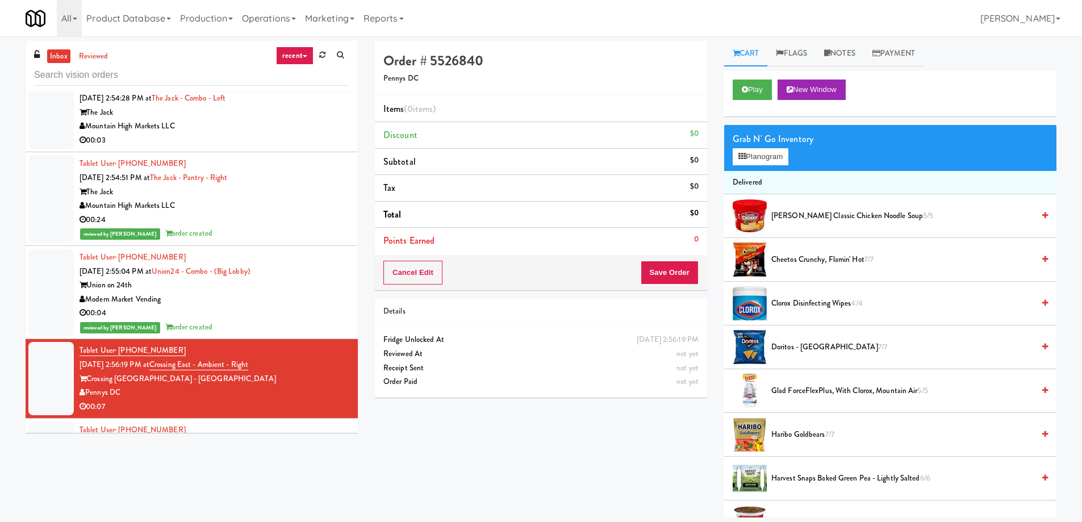
click at [819, 261] on span "Cheetos Crunchy, Flamin' Hot 7/7" at bounding box center [903, 260] width 262 height 14
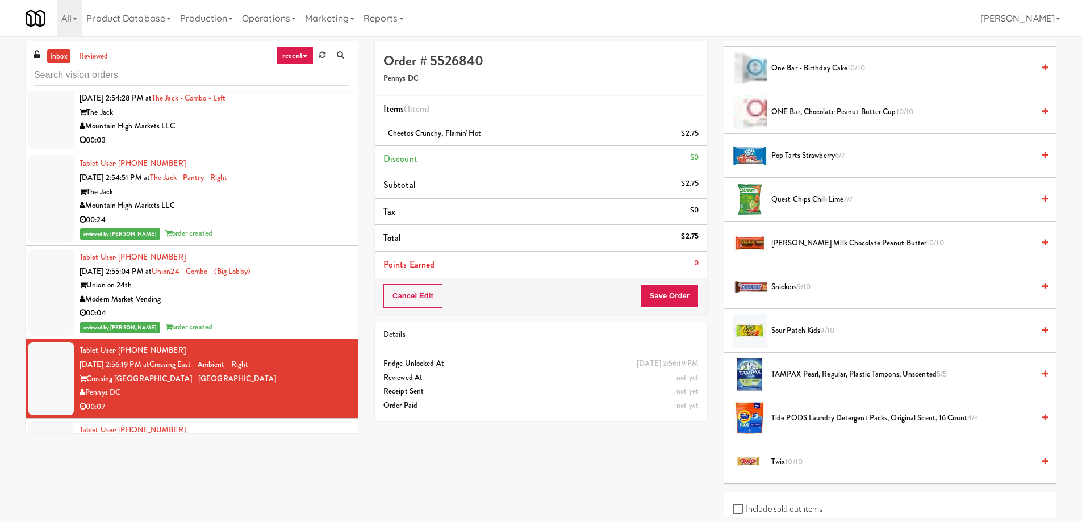
scroll to position [1121, 0]
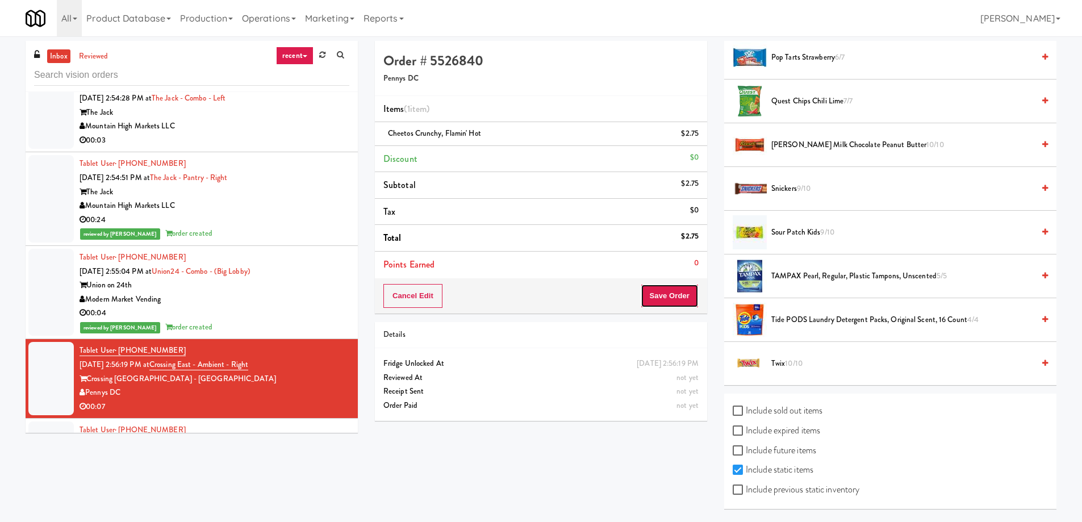
click at [683, 303] on button "Save Order" at bounding box center [670, 296] width 58 height 24
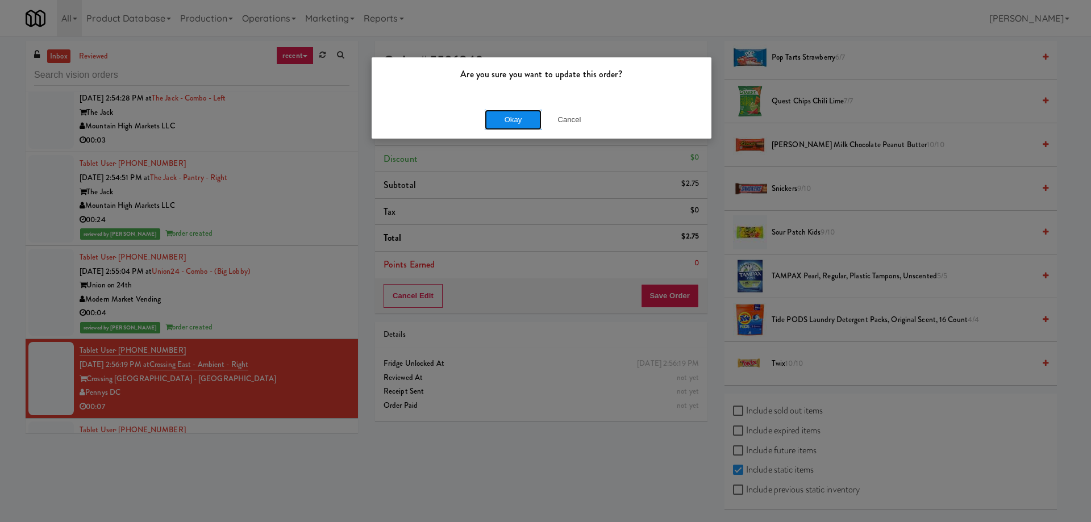
click at [518, 116] on button "Okay" at bounding box center [513, 120] width 57 height 20
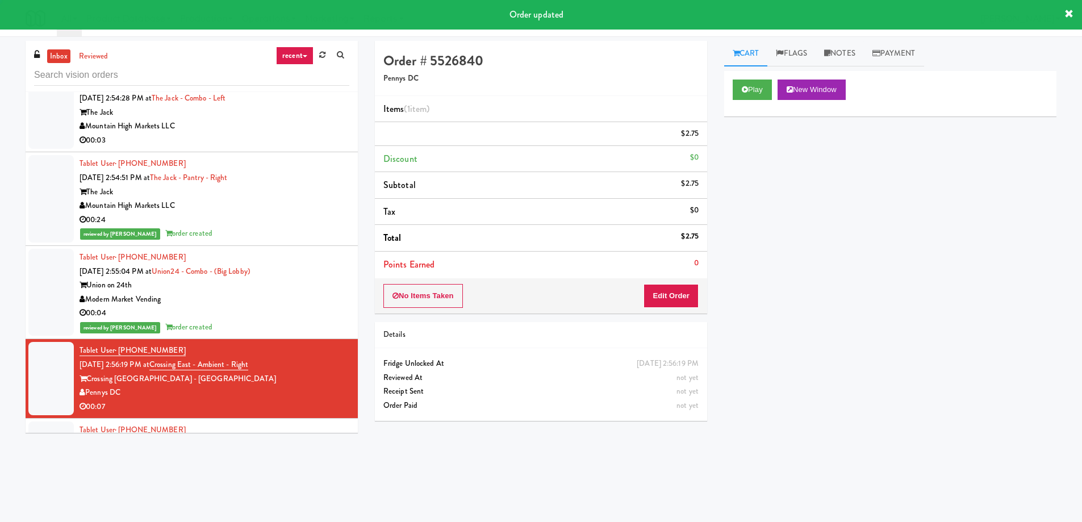
scroll to position [0, 0]
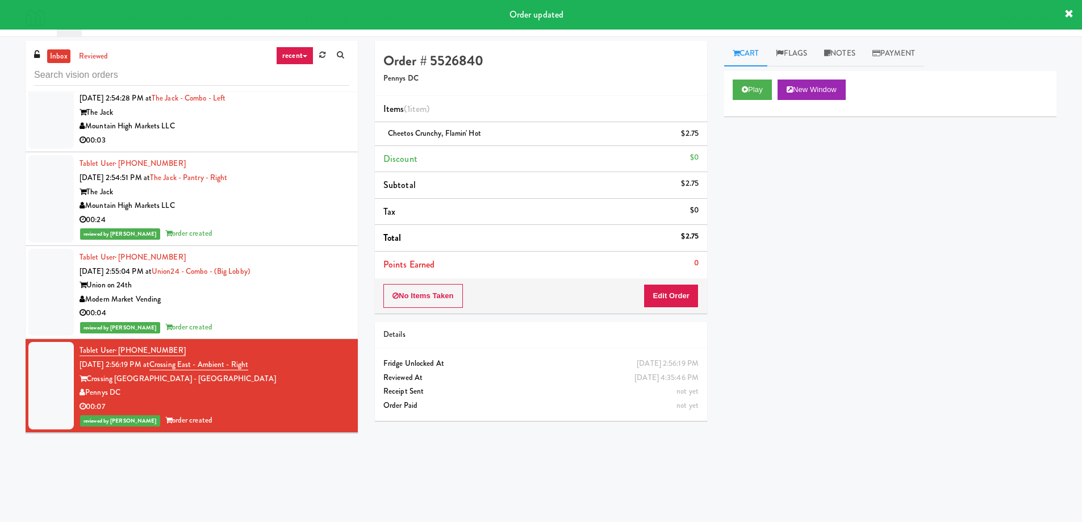
click at [303, 480] on div "Rad Vending Company" at bounding box center [215, 487] width 270 height 14
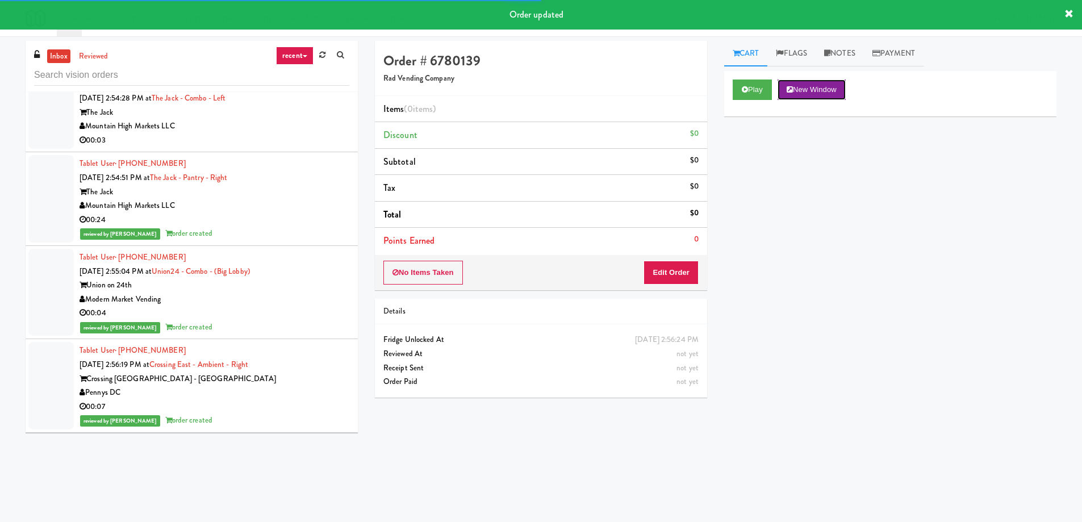
click at [807, 95] on button "New Window" at bounding box center [812, 90] width 68 height 20
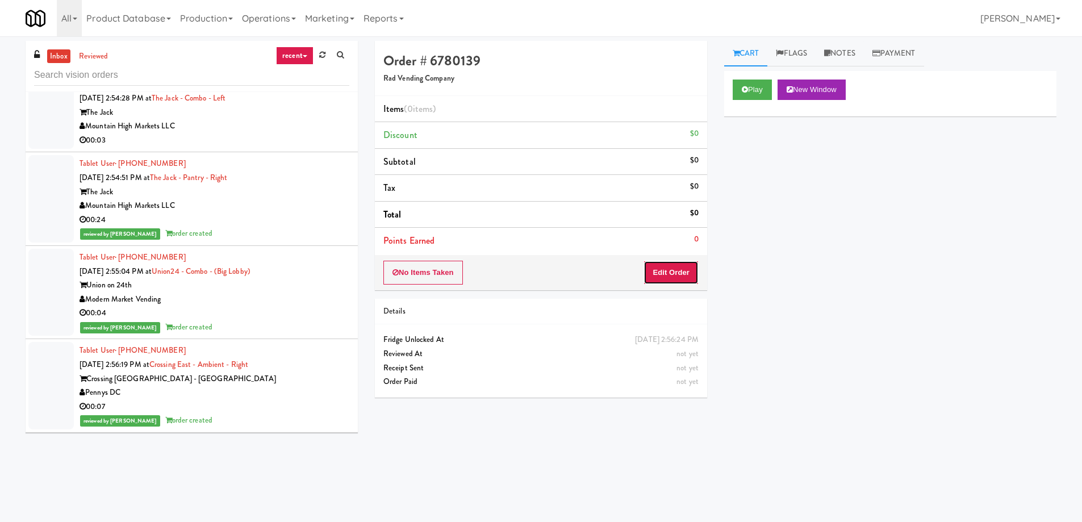
click at [677, 278] on button "Edit Order" at bounding box center [671, 273] width 55 height 24
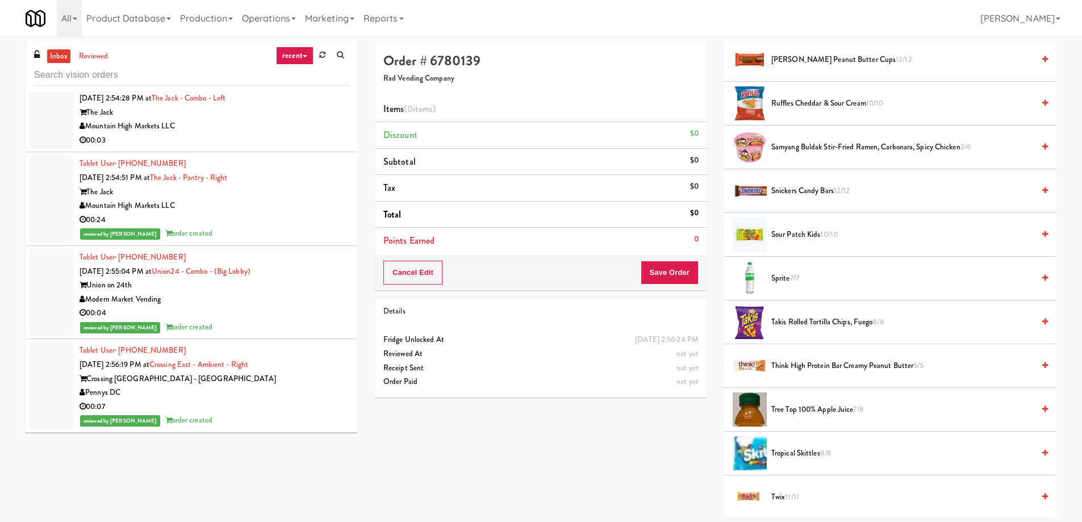
scroll to position [1420, 0]
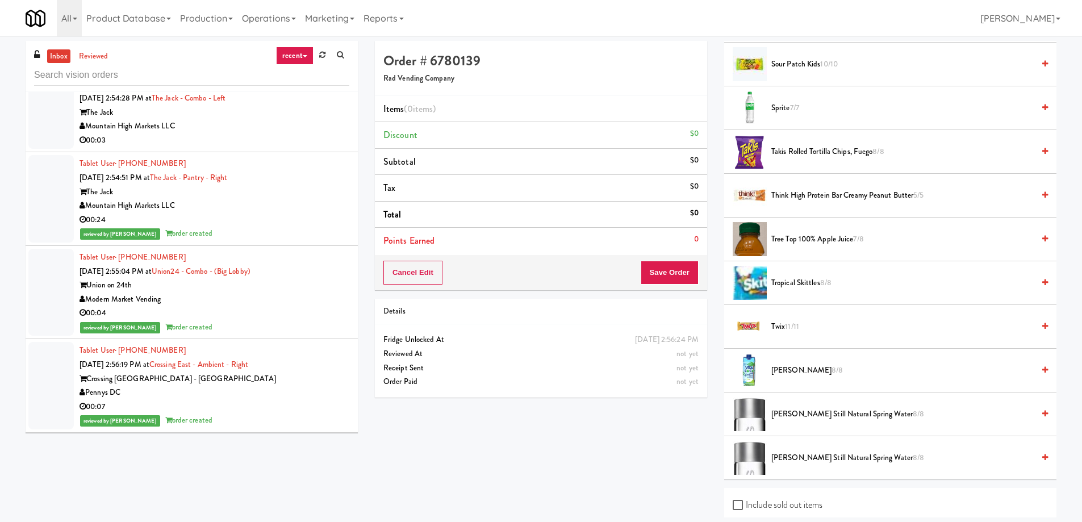
click at [828, 411] on span "[PERSON_NAME] Still Natural Spring Water 8/8" at bounding box center [903, 414] width 262 height 14
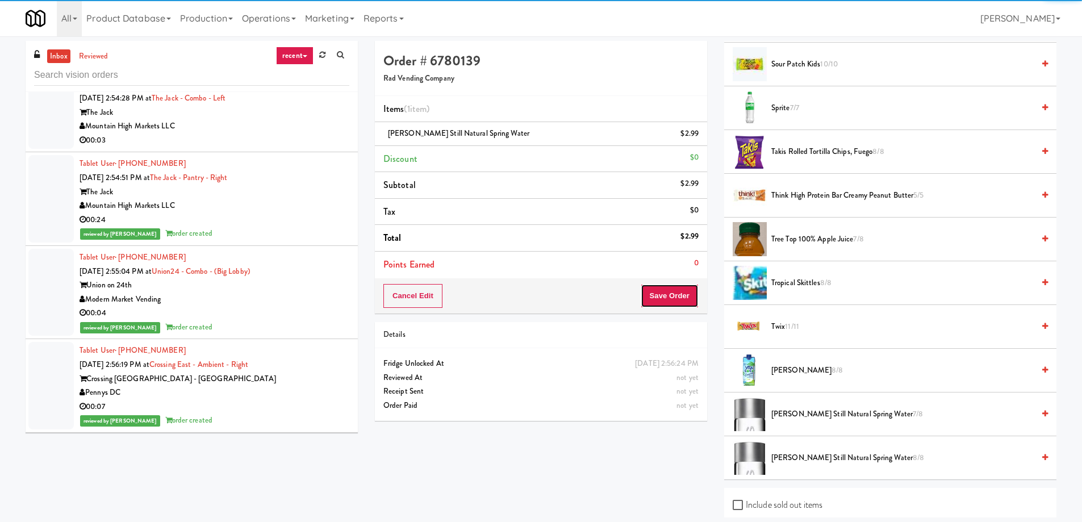
click at [671, 296] on button "Save Order" at bounding box center [670, 296] width 58 height 24
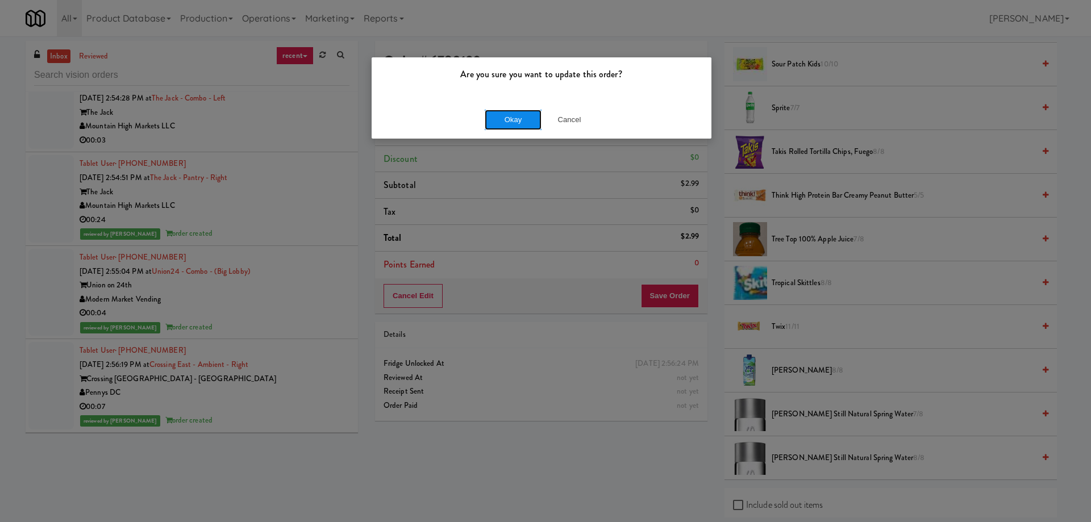
click at [494, 111] on button "Okay" at bounding box center [513, 120] width 57 height 20
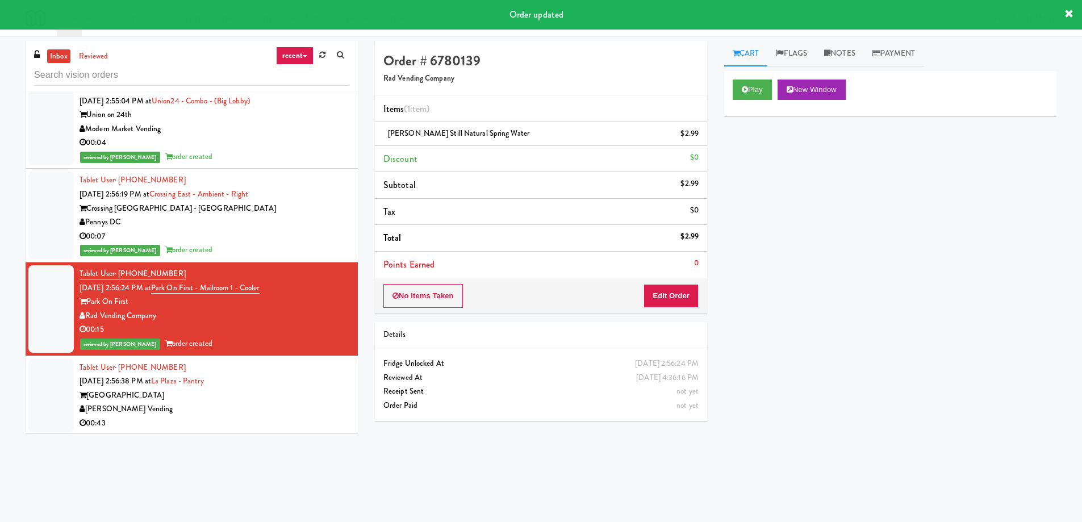
scroll to position [17998, 0]
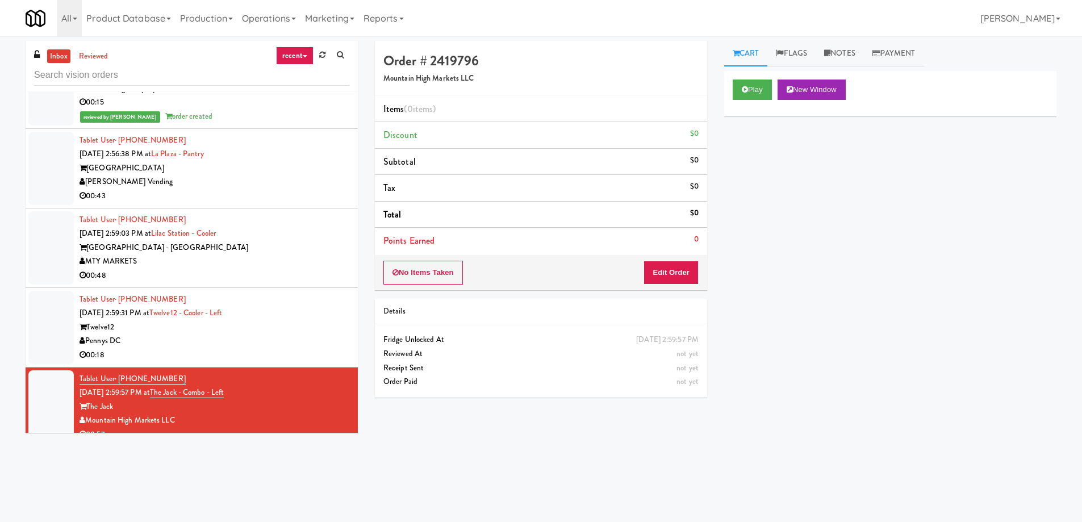
scroll to position [18339, 0]
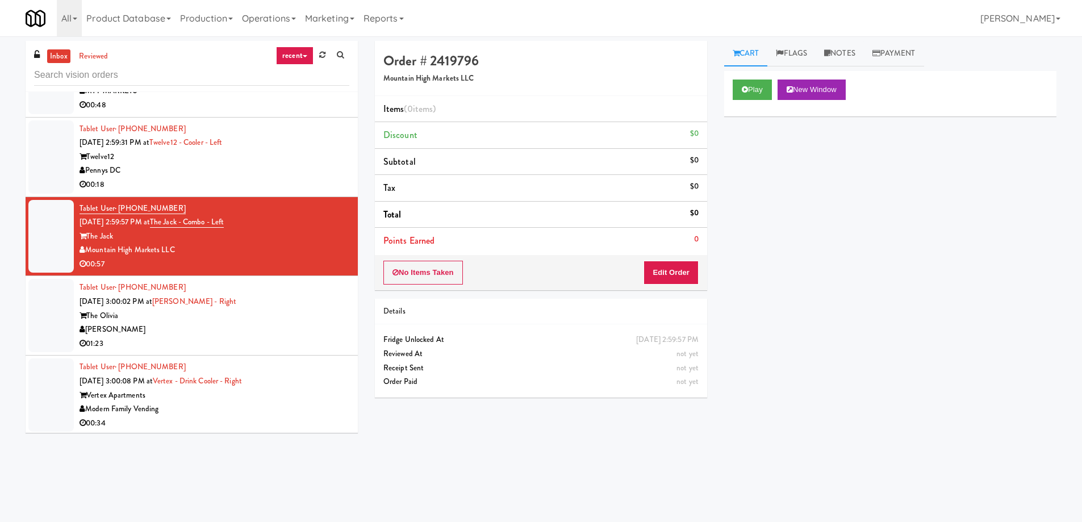
click at [304, 402] on div "Modern Family Vending" at bounding box center [215, 409] width 270 height 14
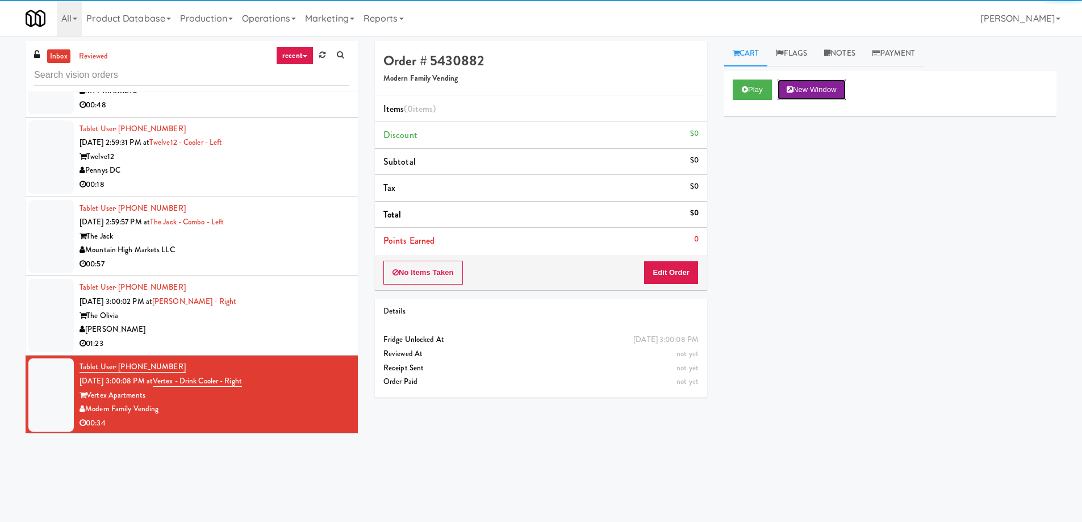
click at [802, 95] on button "New Window" at bounding box center [812, 90] width 68 height 20
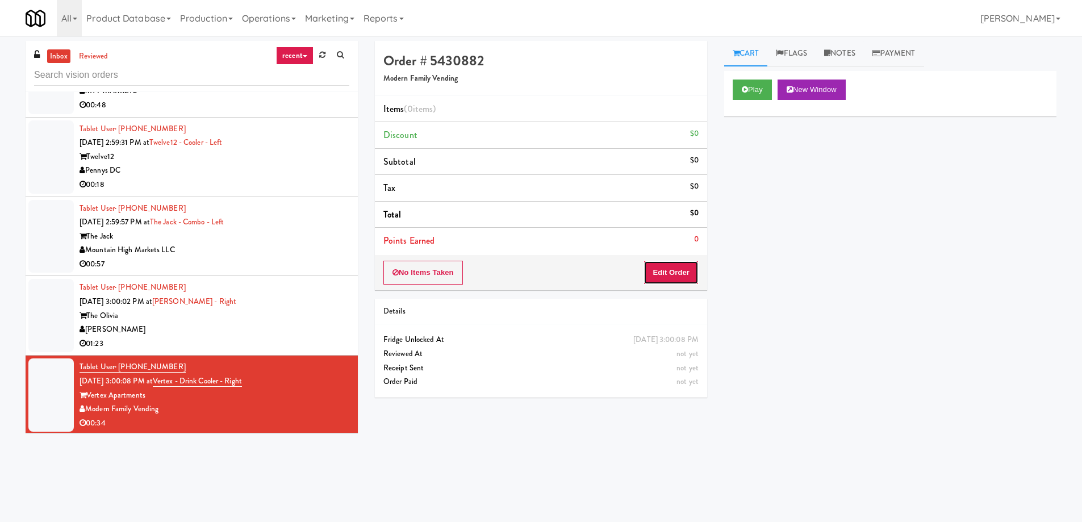
click at [684, 270] on button "Edit Order" at bounding box center [671, 273] width 55 height 24
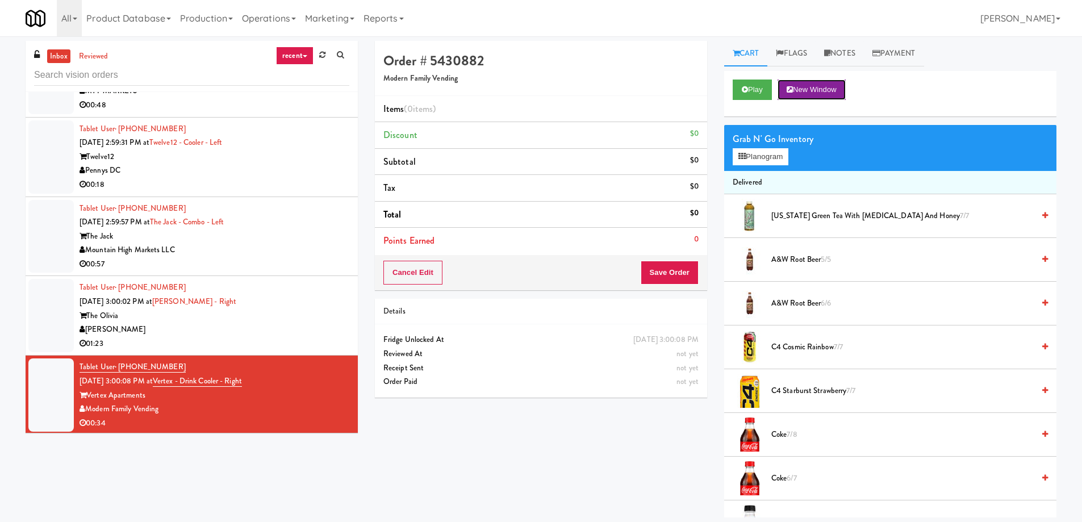
click at [803, 95] on button "New Window" at bounding box center [812, 90] width 68 height 20
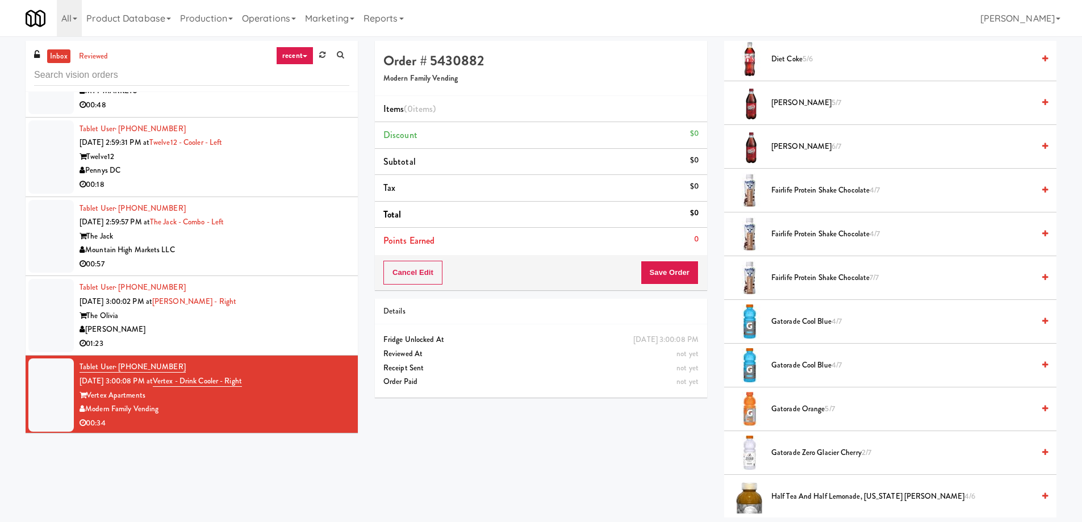
scroll to position [795, 0]
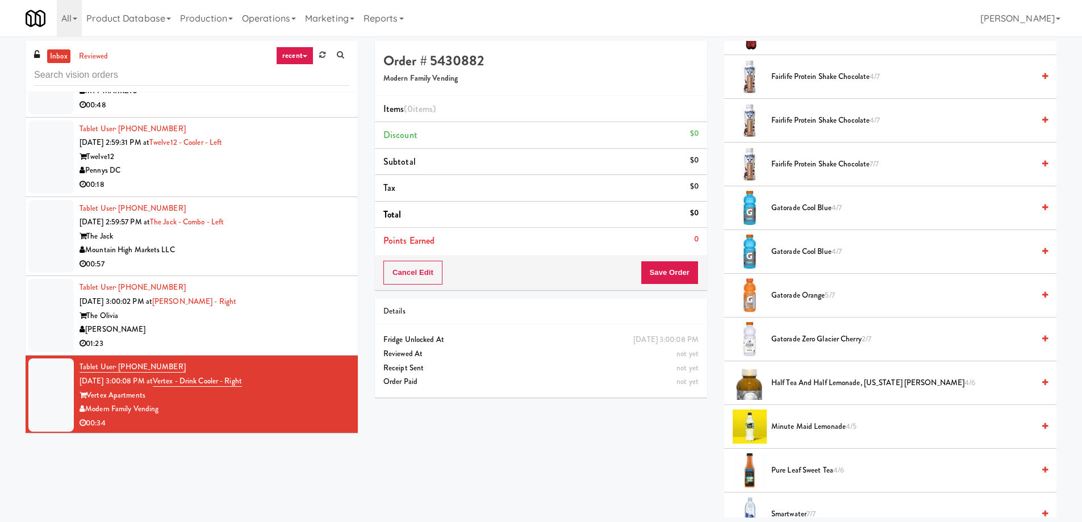
click at [811, 209] on span "Gatorade Cool Blue 4/7" at bounding box center [903, 208] width 262 height 14
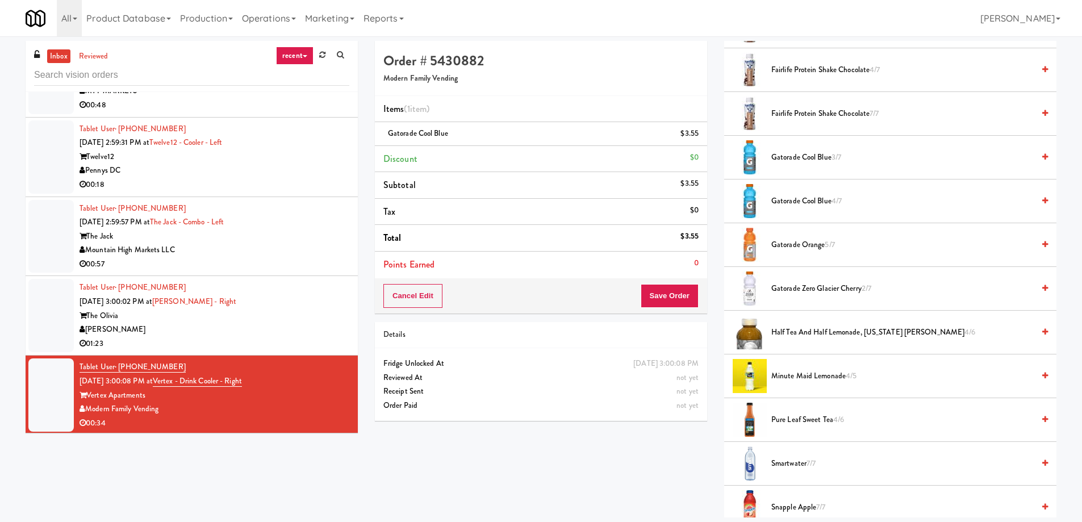
scroll to position [1016, 0]
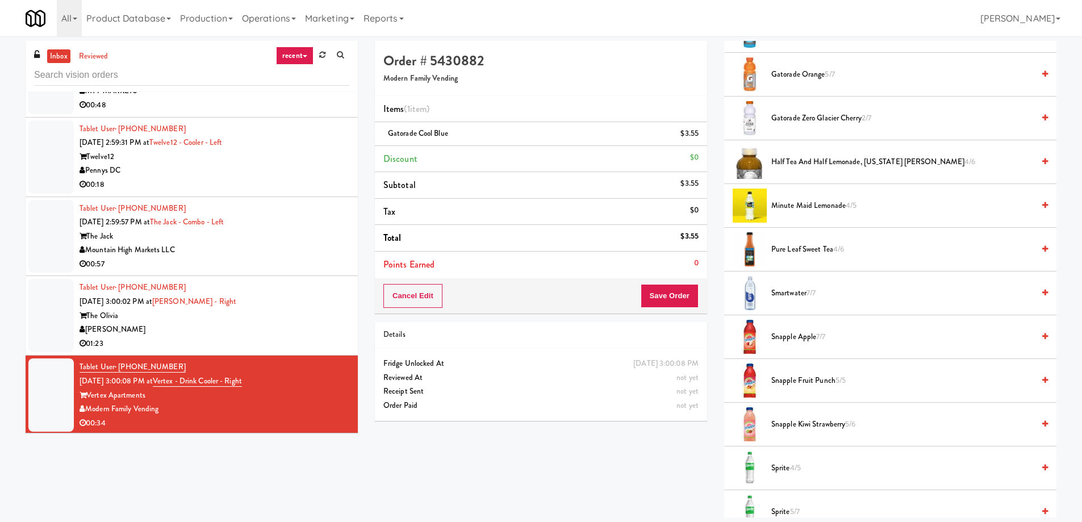
click at [814, 289] on span "7/7" at bounding box center [811, 292] width 9 height 11
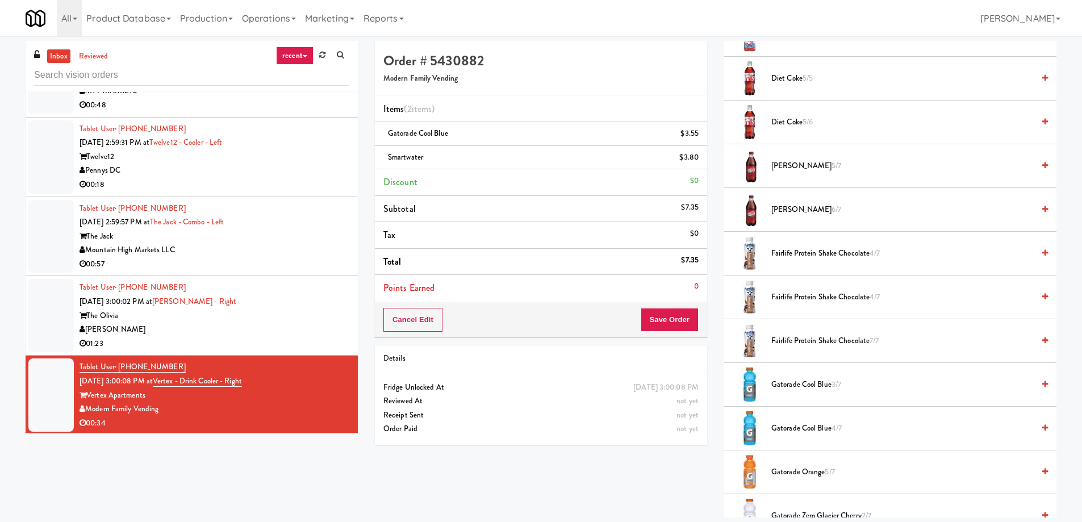
scroll to position [448, 0]
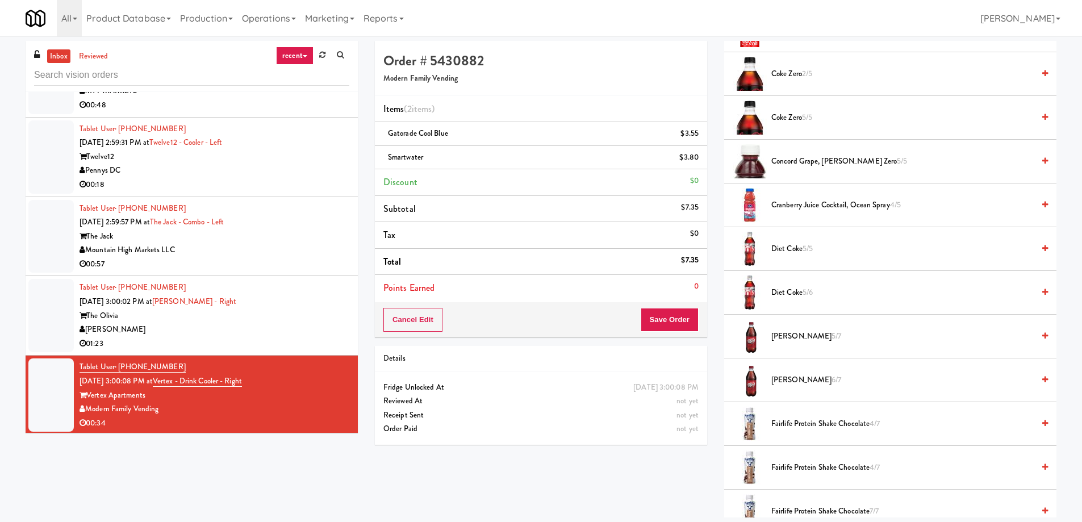
click at [862, 248] on span "Diet Coke 5/5" at bounding box center [903, 249] width 262 height 14
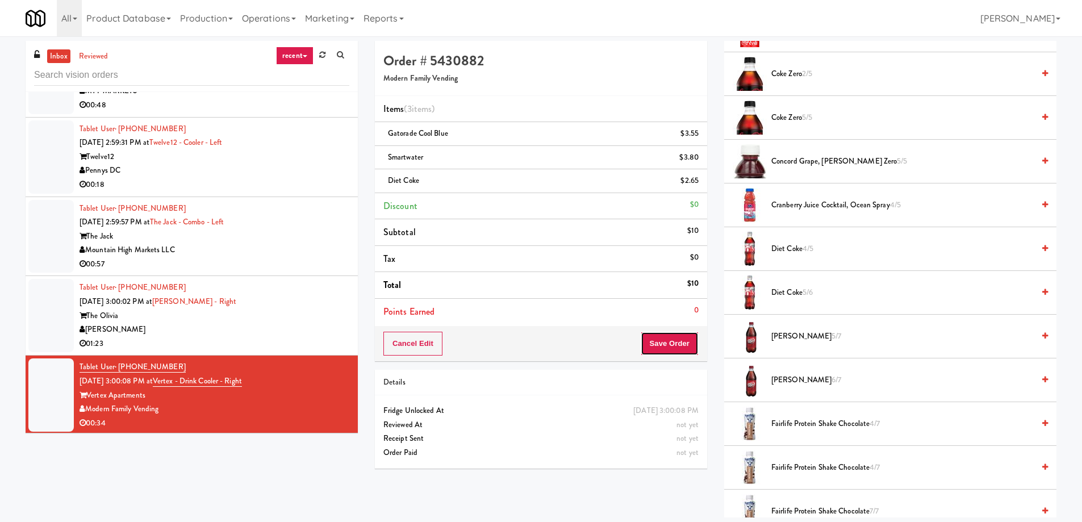
click at [668, 349] on button "Save Order" at bounding box center [670, 344] width 58 height 24
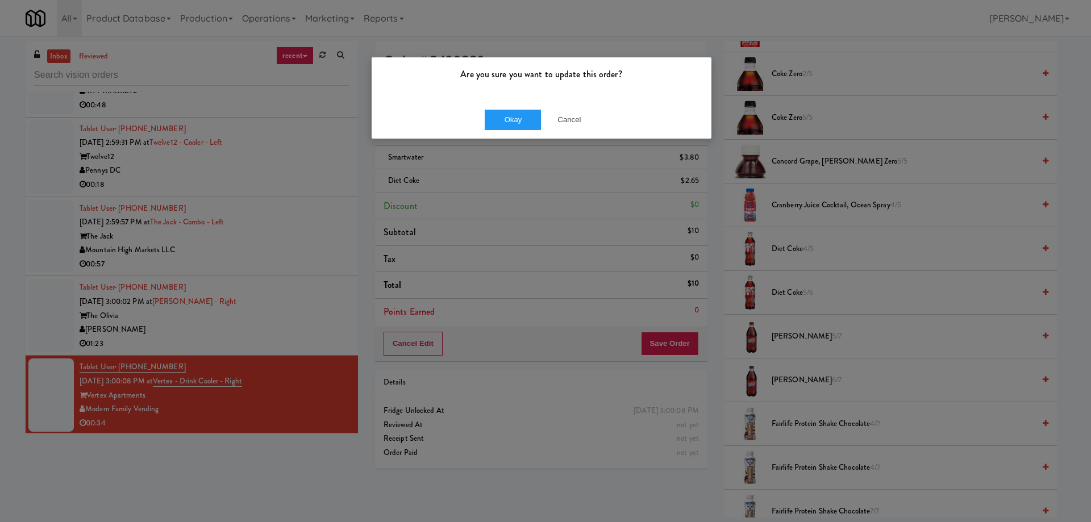
click at [498, 103] on div "Okay Cancel" at bounding box center [542, 120] width 340 height 38
click at [499, 119] on button "Okay" at bounding box center [513, 120] width 57 height 20
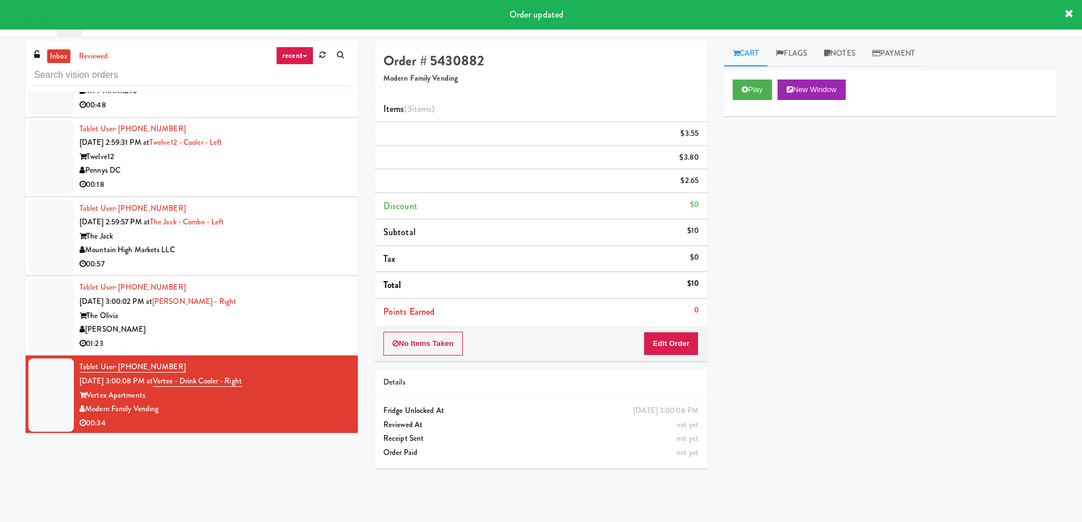
scroll to position [0, 0]
click at [293, 482] on div "[GEOGRAPHIC_DATA]" at bounding box center [215, 489] width 270 height 14
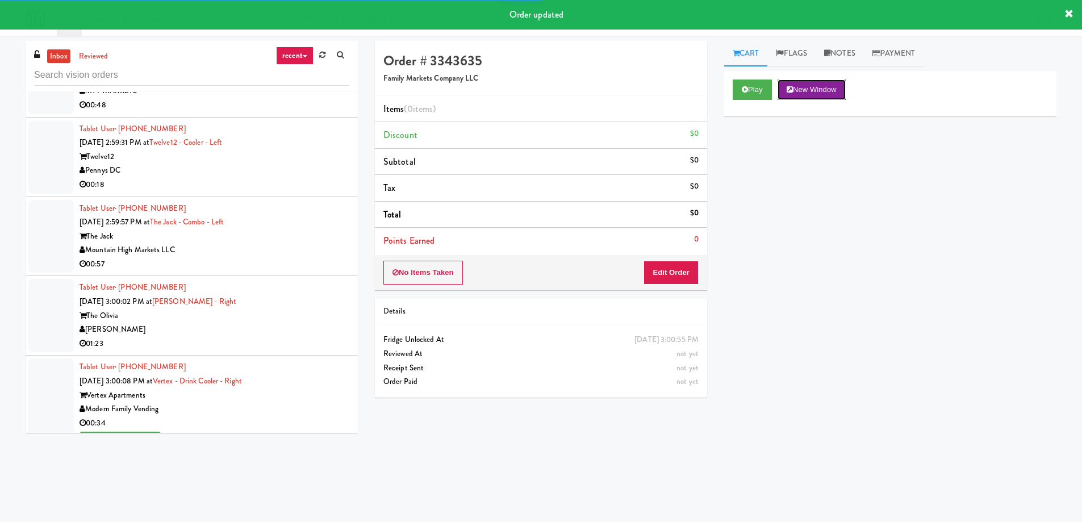
click at [811, 85] on button "New Window" at bounding box center [812, 90] width 68 height 20
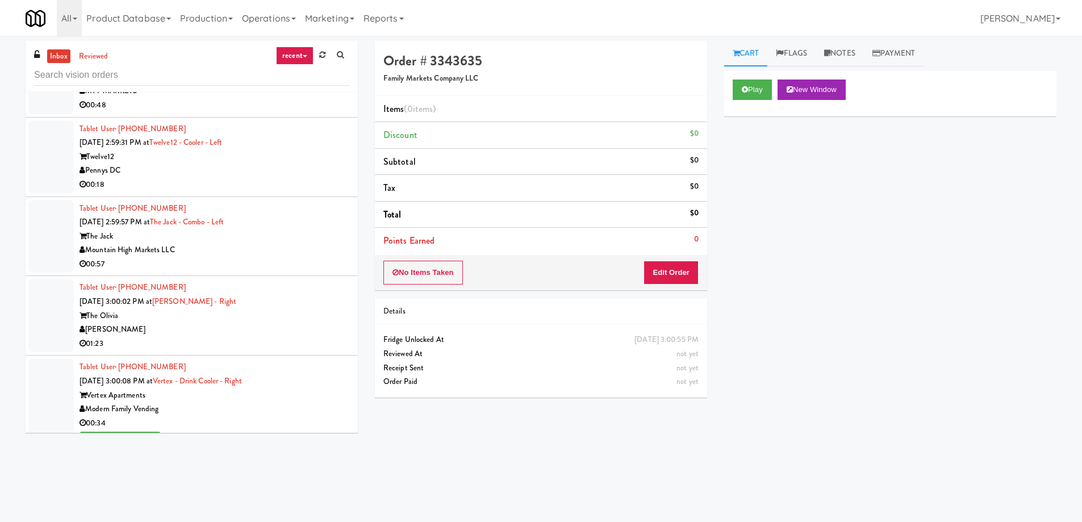
drag, startPoint x: 679, startPoint y: 258, endPoint x: 679, endPoint y: 269, distance: 10.8
click at [679, 262] on div "No Items Taken Edit Order" at bounding box center [541, 272] width 332 height 35
click at [679, 269] on button "Edit Order" at bounding box center [671, 273] width 55 height 24
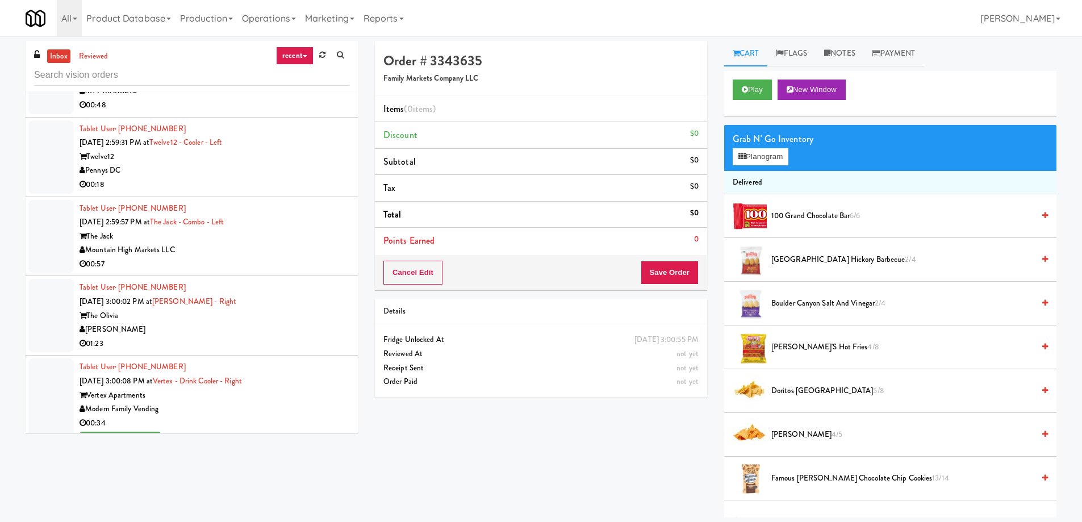
scroll to position [57, 0]
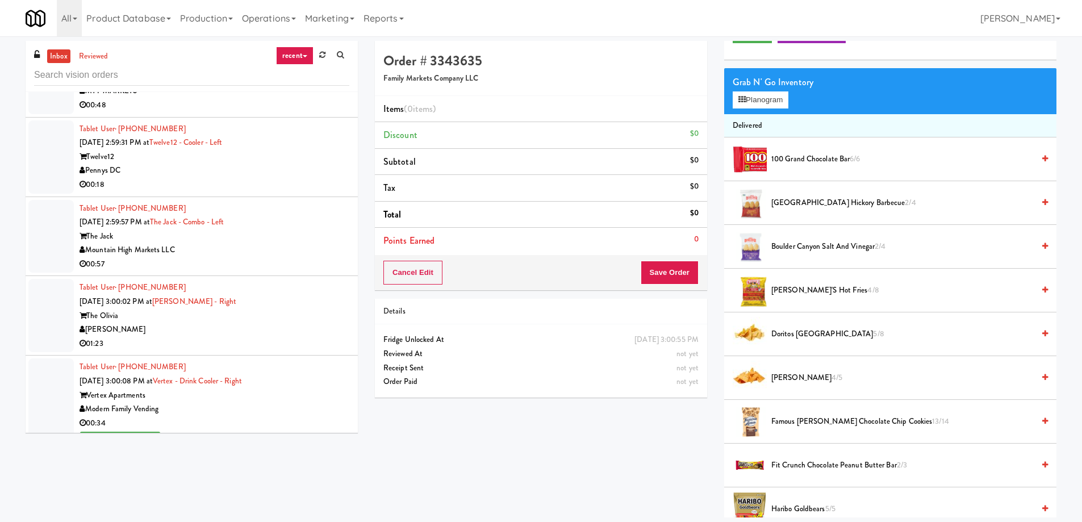
click at [800, 427] on span "Famous [PERSON_NAME] Chocolate Chip Cookies 13/14" at bounding box center [903, 422] width 262 height 14
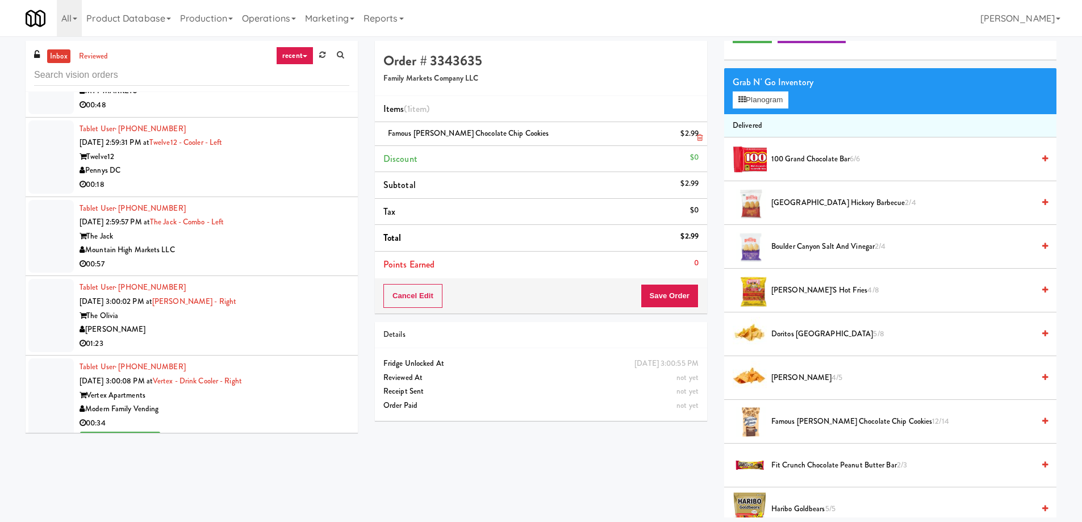
click at [695, 137] on link at bounding box center [698, 138] width 10 height 14
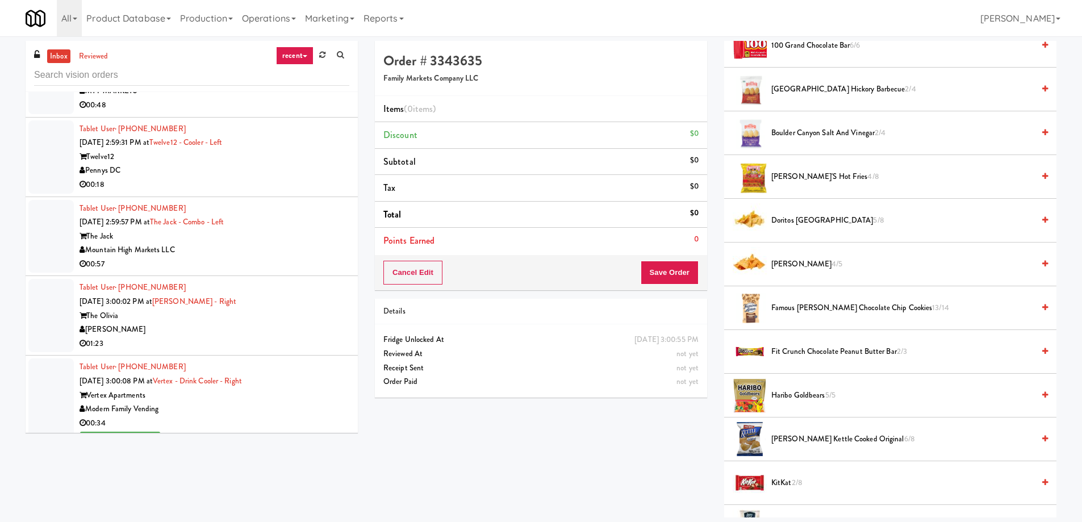
scroll to position [114, 0]
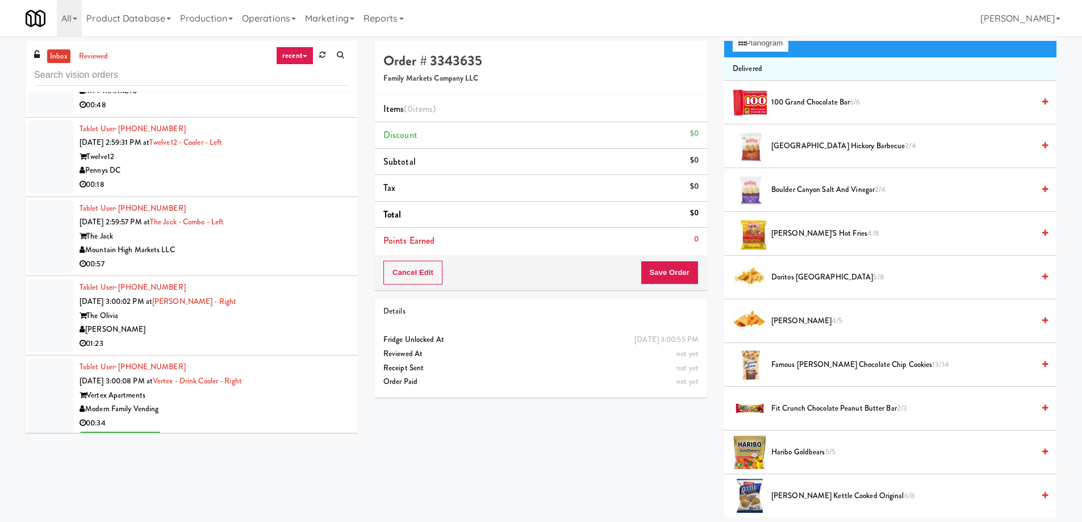
click at [810, 413] on span "Fit Crunch Chocolate Peanut Butter Bar 2/3" at bounding box center [903, 409] width 262 height 14
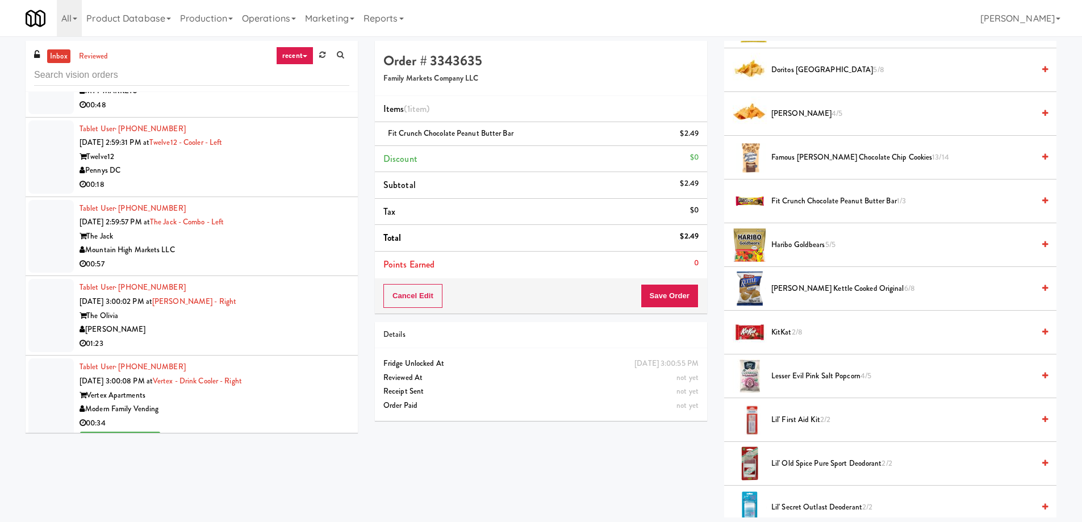
scroll to position [37, 0]
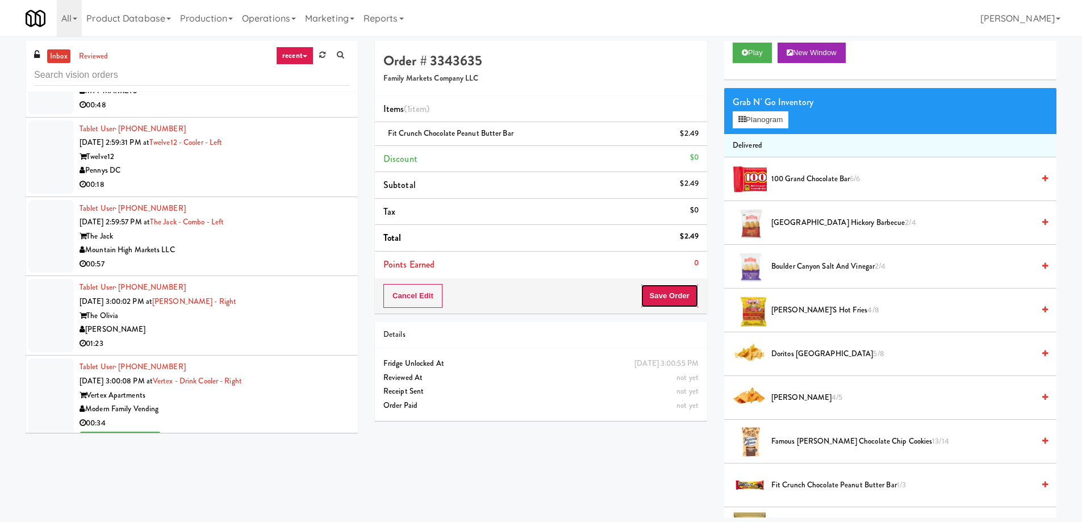
click at [675, 293] on button "Save Order" at bounding box center [670, 296] width 58 height 24
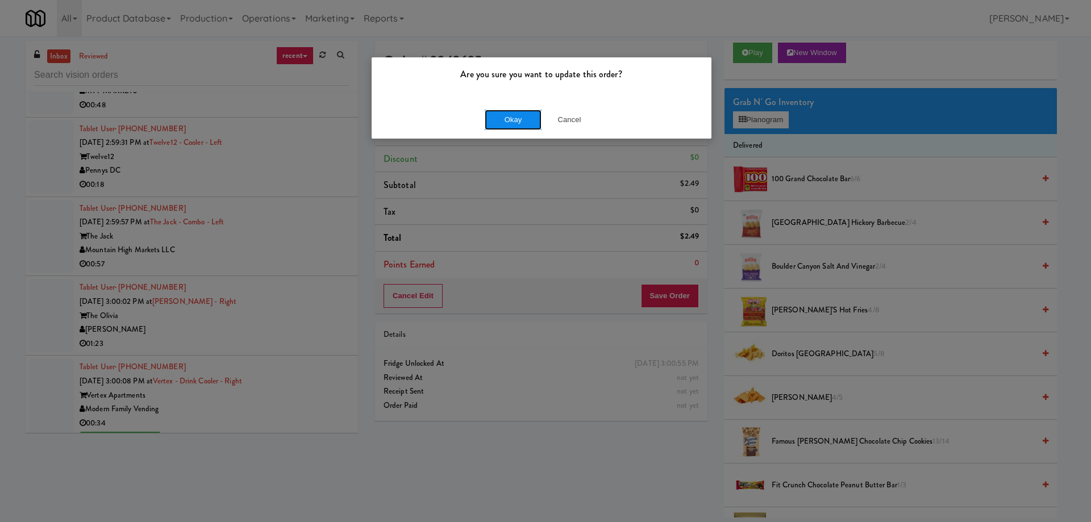
click at [511, 127] on button "Okay" at bounding box center [513, 120] width 57 height 20
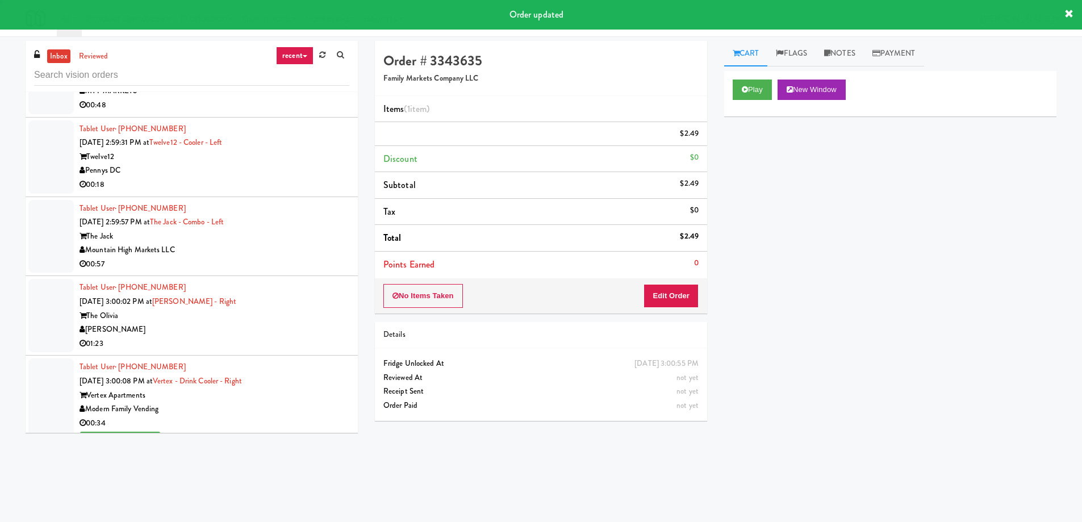
scroll to position [0, 0]
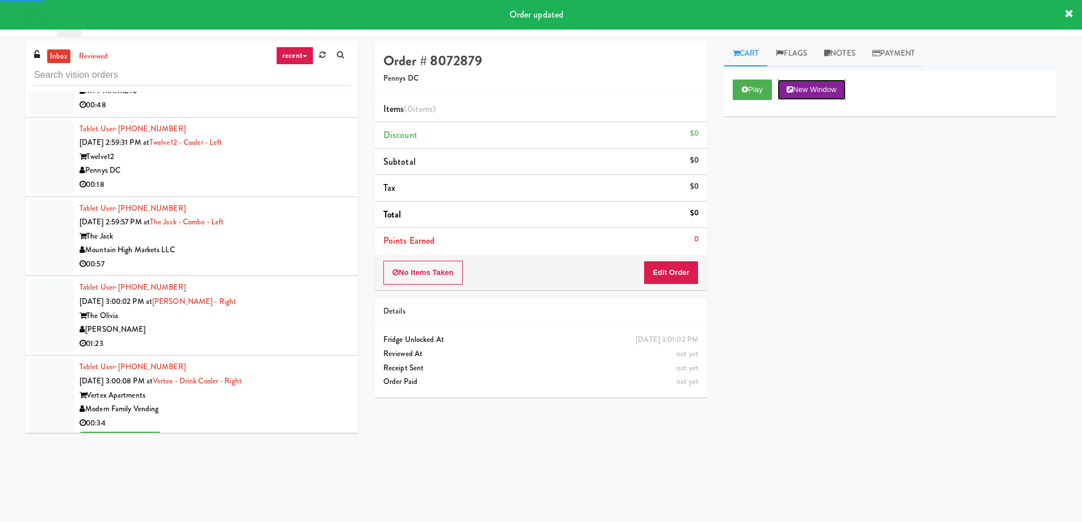
click at [837, 81] on button "New Window" at bounding box center [812, 90] width 68 height 20
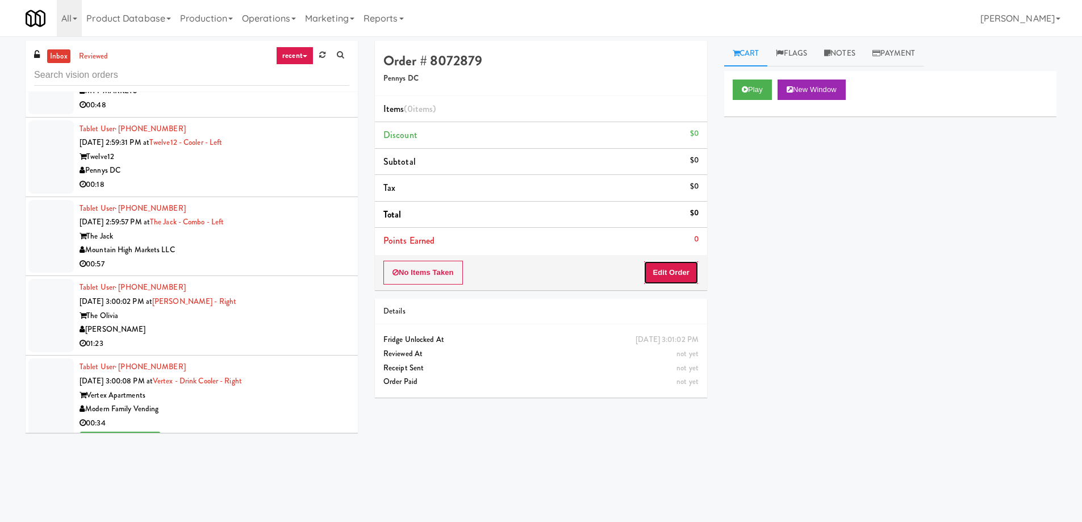
click at [676, 278] on button "Edit Order" at bounding box center [671, 273] width 55 height 24
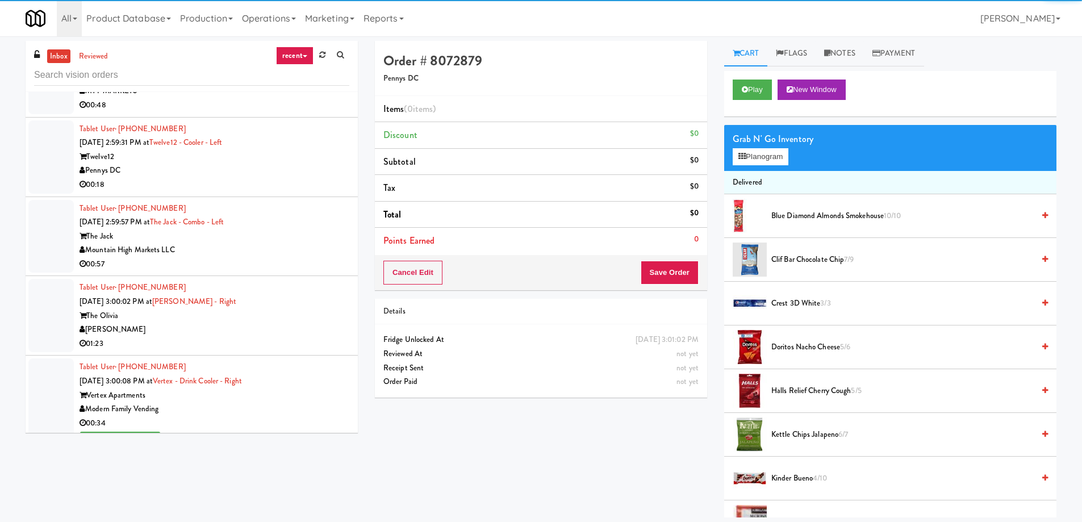
scroll to position [57, 0]
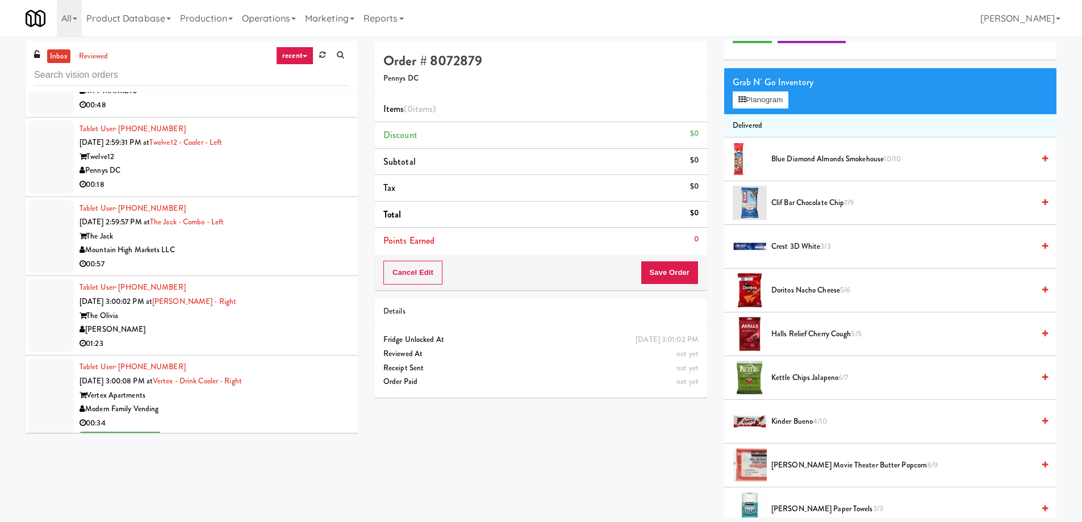
click at [809, 382] on span "Kettle Chips Jalapeno 6/7" at bounding box center [903, 378] width 262 height 14
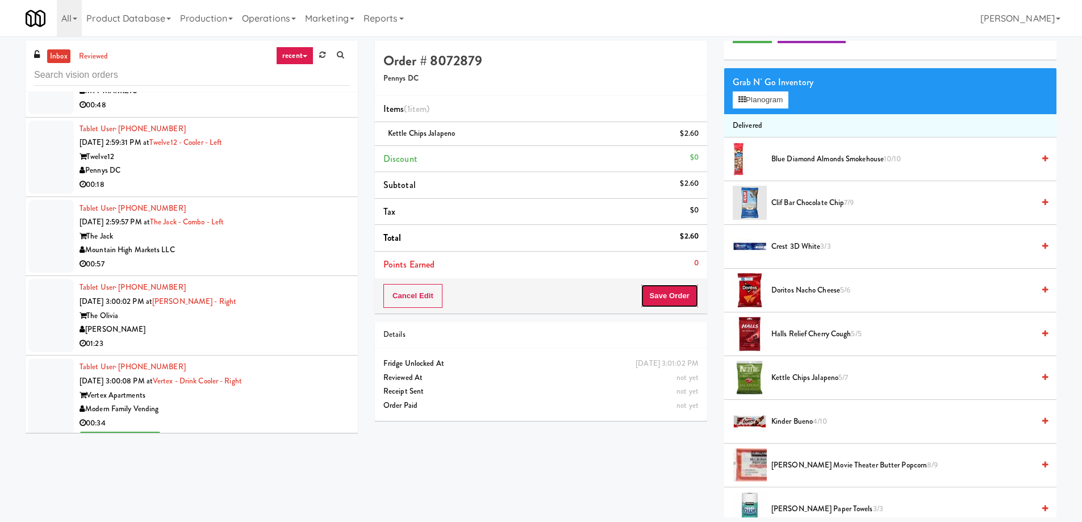
click at [676, 299] on button "Save Order" at bounding box center [670, 296] width 58 height 24
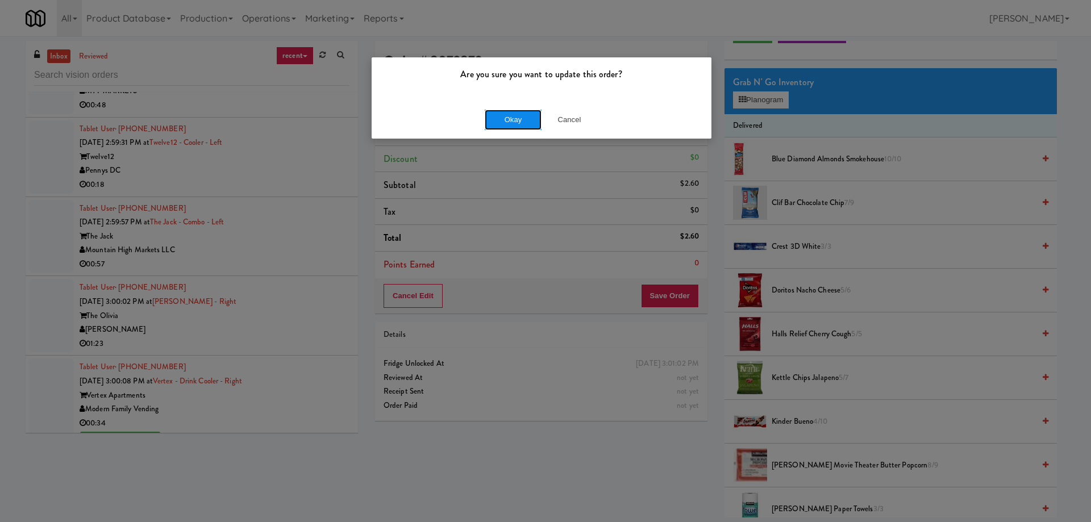
click at [510, 119] on button "Okay" at bounding box center [513, 120] width 57 height 20
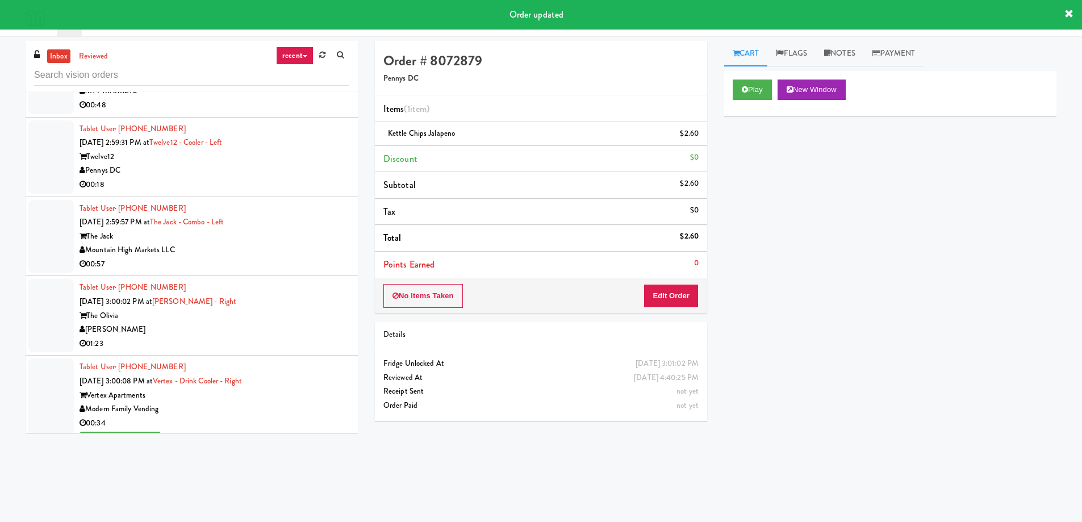
scroll to position [18566, 0]
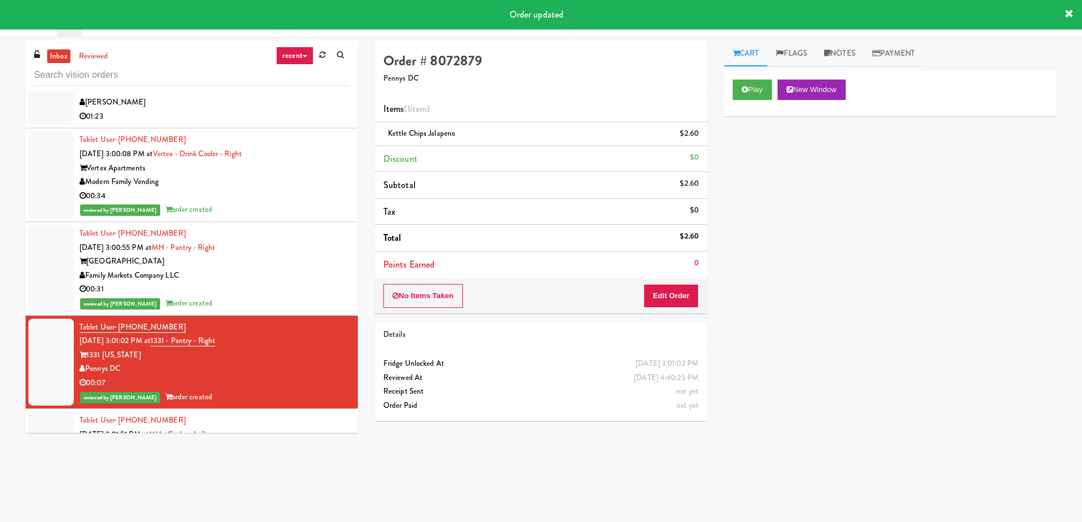
click at [287, 456] on div "Family Markets Company LLC" at bounding box center [215, 463] width 270 height 14
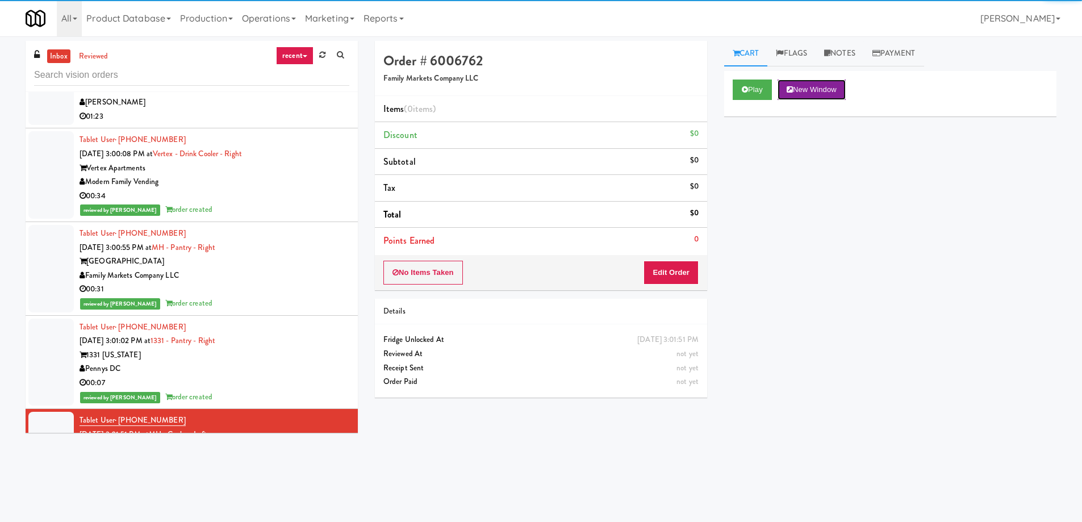
click at [806, 89] on button "New Window" at bounding box center [812, 90] width 68 height 20
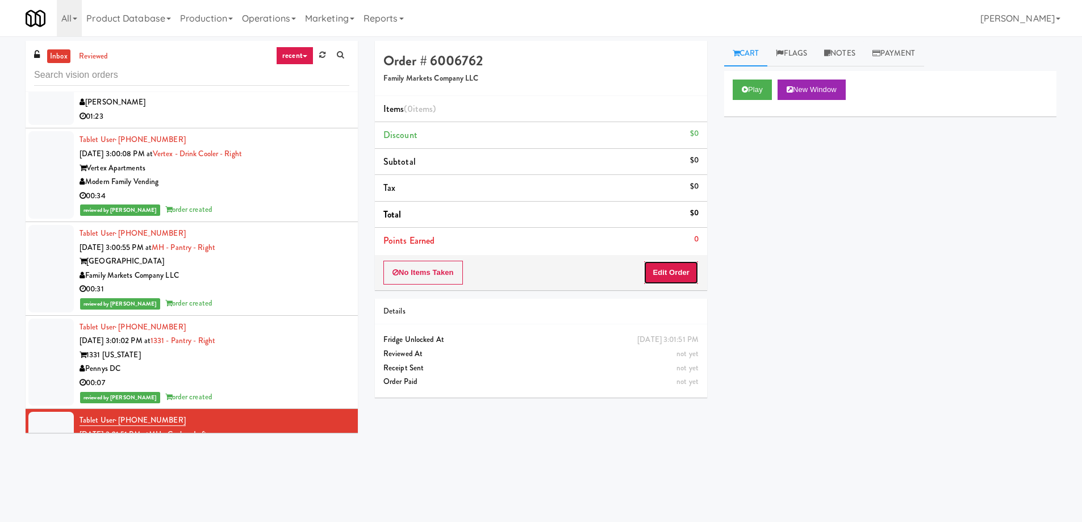
click at [672, 278] on button "Edit Order" at bounding box center [671, 273] width 55 height 24
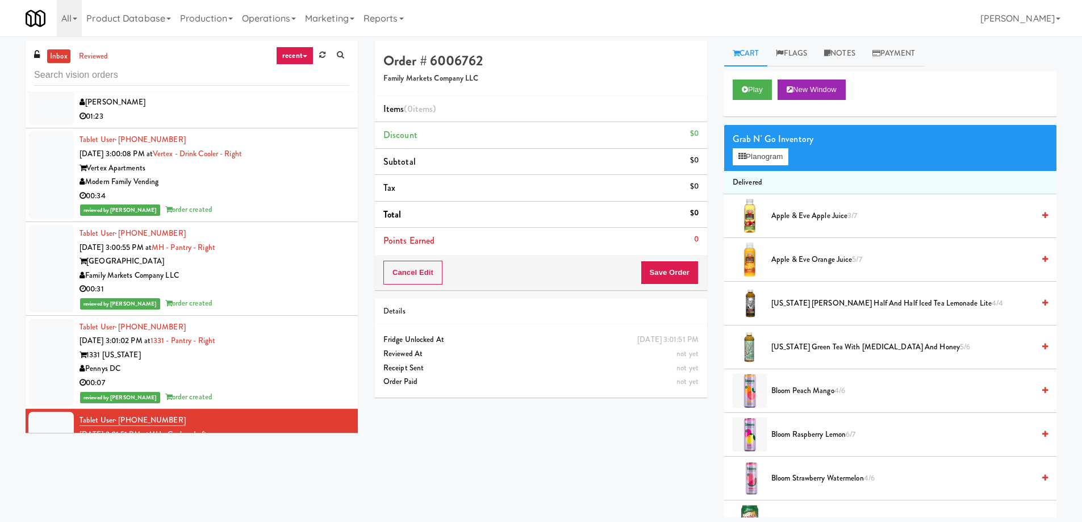
click at [827, 260] on span "Apple & Eve Orange Juice 5/7" at bounding box center [903, 260] width 262 height 14
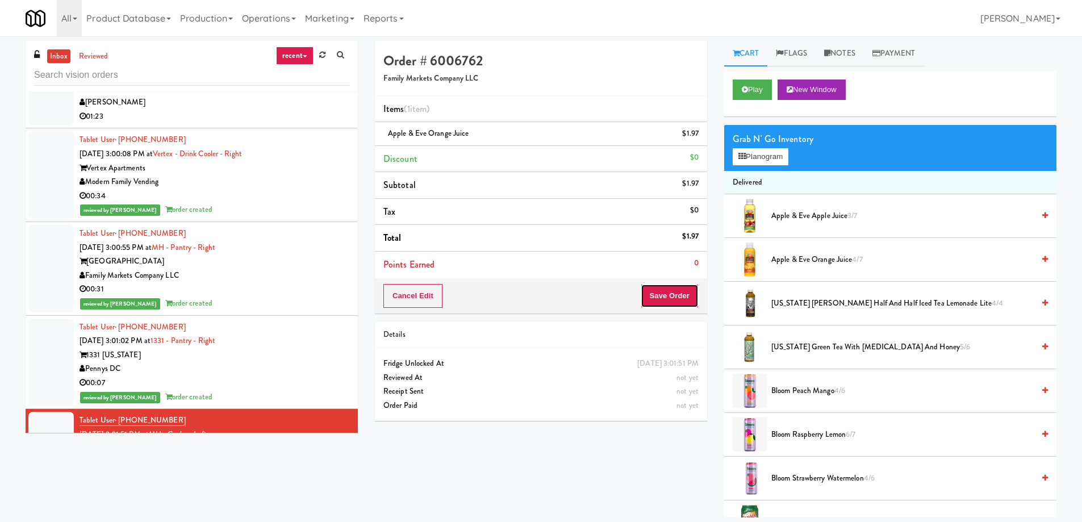
click at [678, 305] on button "Save Order" at bounding box center [670, 296] width 58 height 24
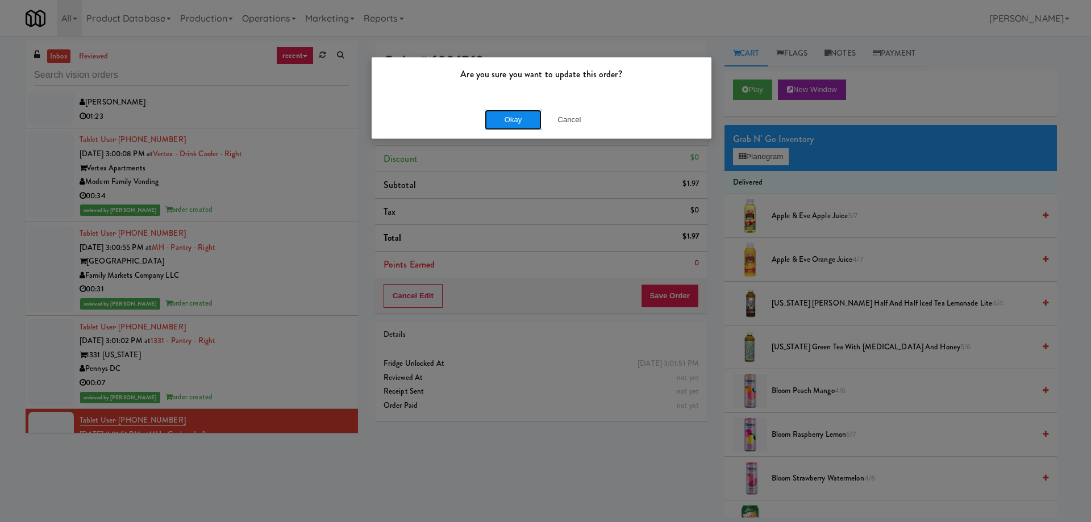
click at [509, 123] on button "Okay" at bounding box center [513, 120] width 57 height 20
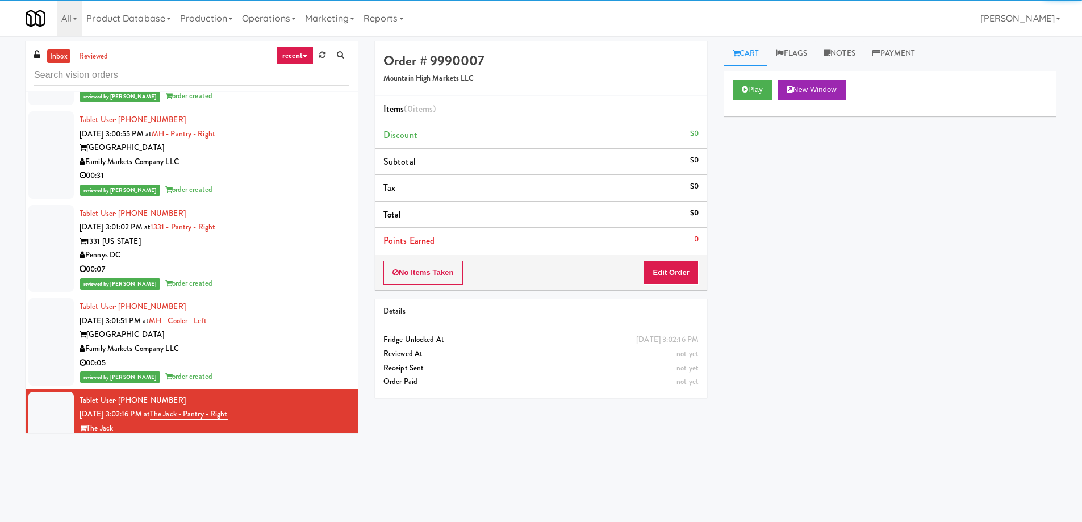
scroll to position [18736, 0]
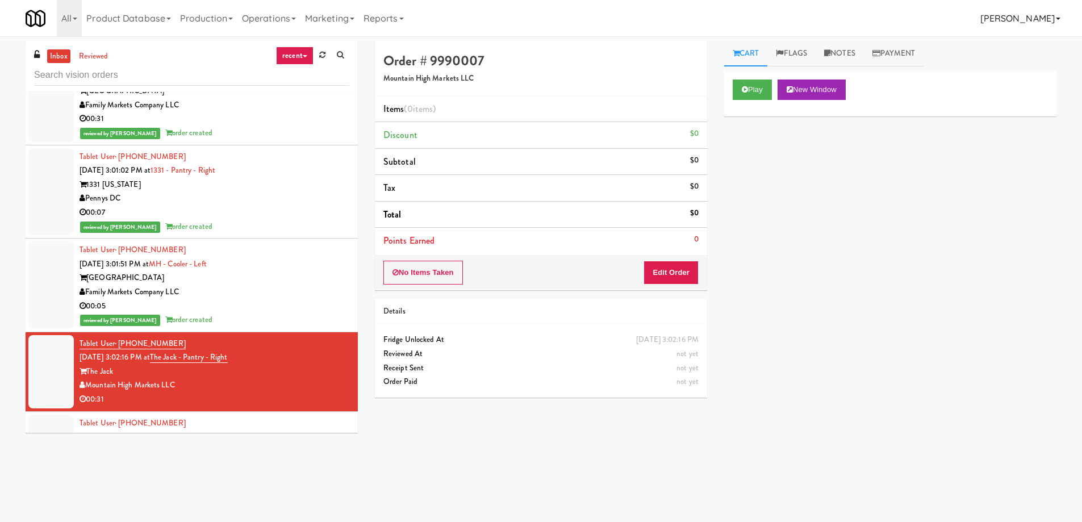
click at [1050, 15] on link "[PERSON_NAME]" at bounding box center [1020, 18] width 89 height 36
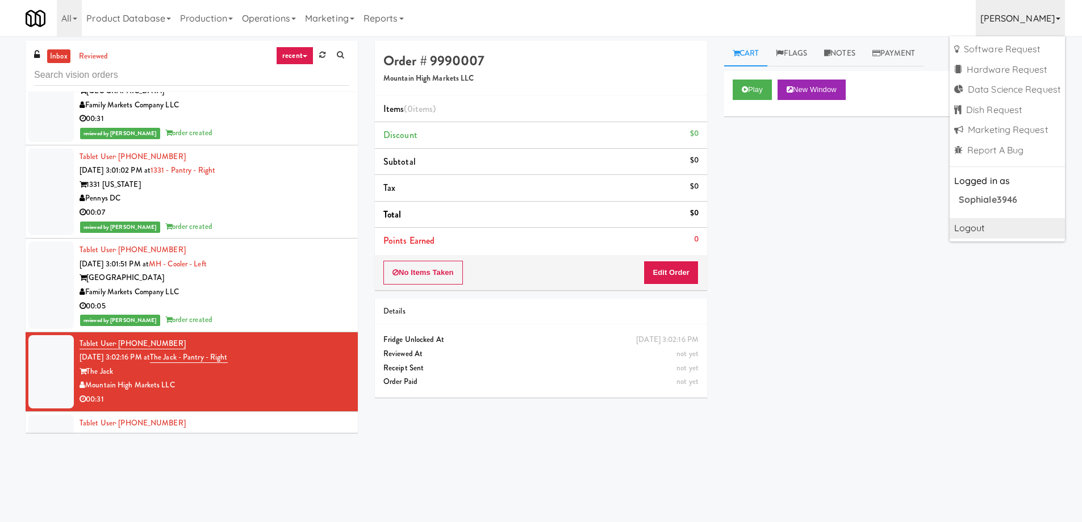
click at [987, 232] on link "Logout" at bounding box center [1007, 228] width 115 height 20
